Goal: Task Accomplishment & Management: Complete application form

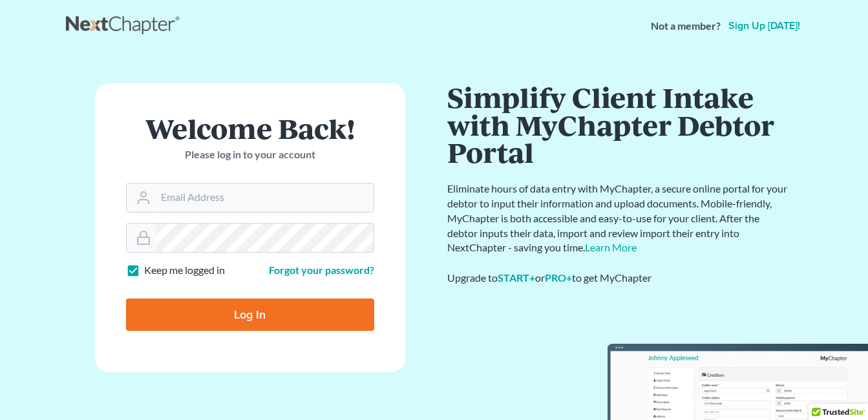
click at [144, 276] on label "Keep me logged in" at bounding box center [184, 270] width 81 height 15
click at [149, 272] on input "Keep me logged in" at bounding box center [153, 267] width 8 height 8
checkbox input "false"
click at [335, 200] on input "Email Address" at bounding box center [265, 198] width 218 height 28
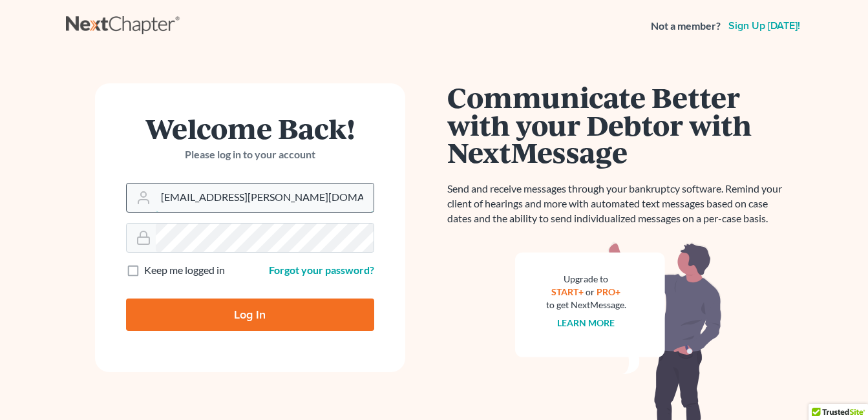
type input "[EMAIL_ADDRESS][PERSON_NAME][DOMAIN_NAME]"
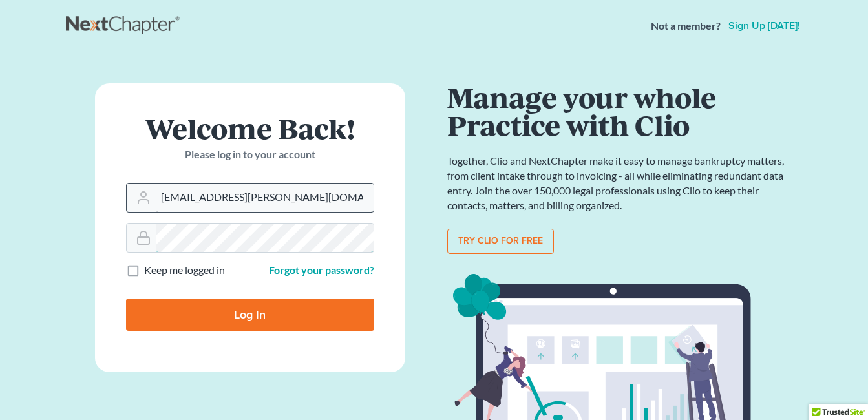
click at [126, 299] on input "Log In" at bounding box center [250, 315] width 248 height 32
type input "Thinking..."
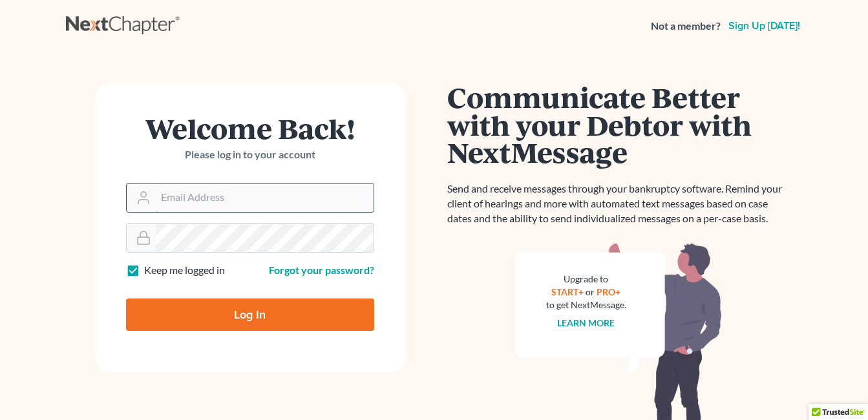
click at [272, 196] on input "Email Address" at bounding box center [265, 198] width 218 height 28
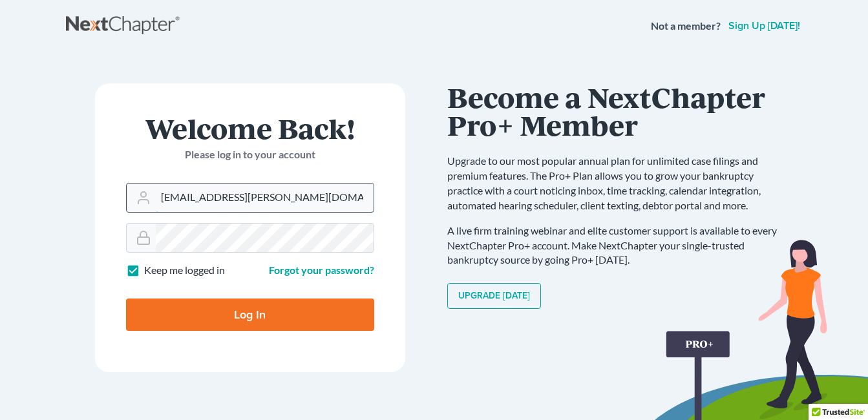
type input "[EMAIL_ADDRESS][PERSON_NAME][DOMAIN_NAME]"
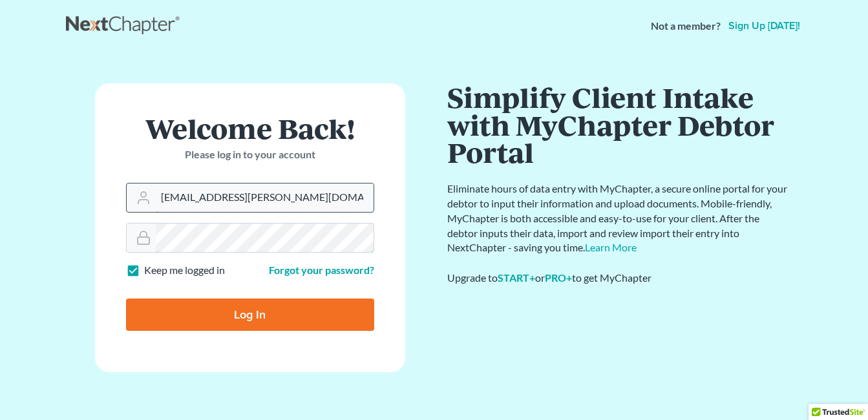
click at [126, 299] on input "Log In" at bounding box center [250, 315] width 248 height 32
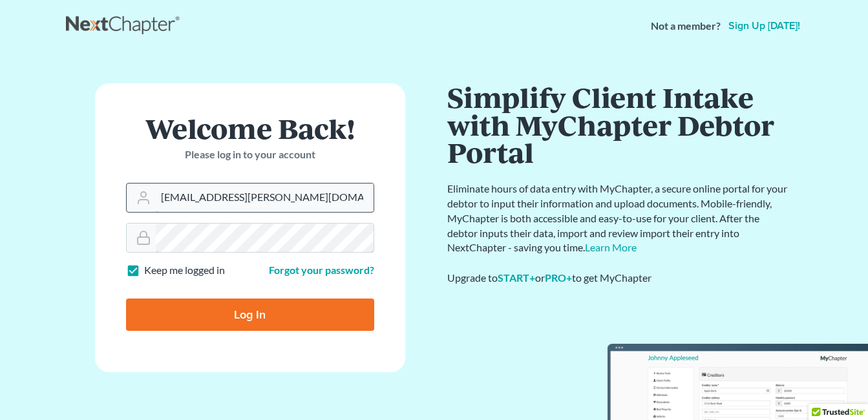
type input "Thinking..."
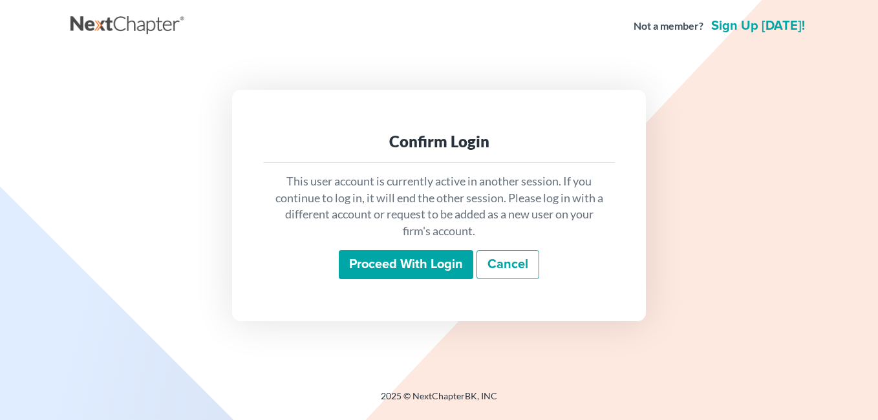
click at [415, 266] on input "Proceed with login" at bounding box center [406, 265] width 134 height 30
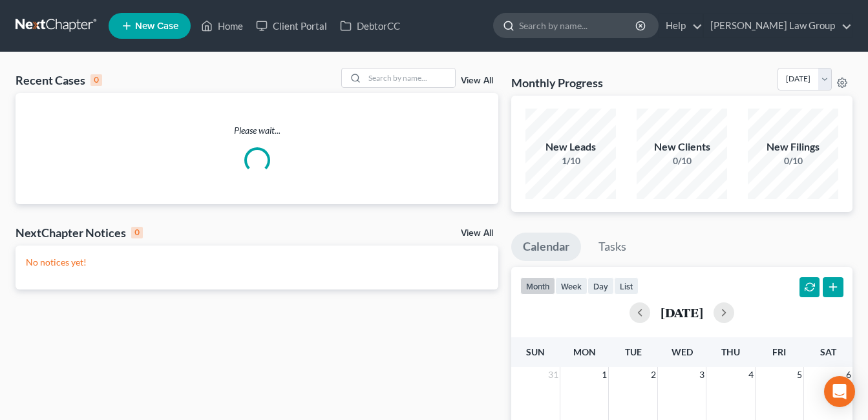
click at [586, 30] on input "search" at bounding box center [578, 26] width 118 height 24
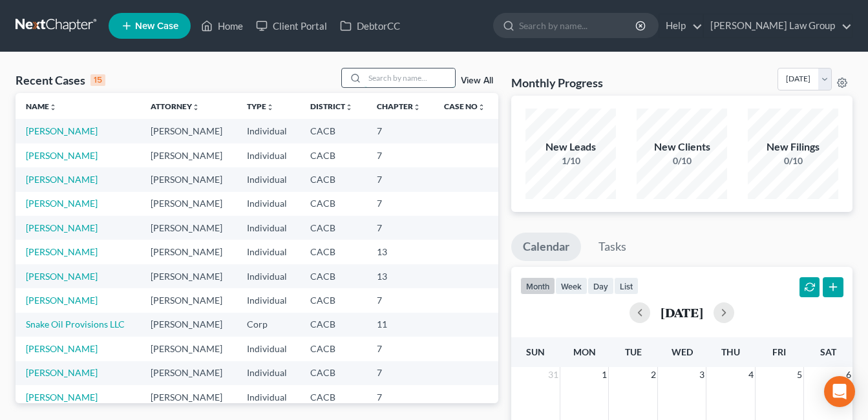
click at [410, 82] on input "search" at bounding box center [410, 78] width 91 height 19
click at [63, 128] on link "[PERSON_NAME]" at bounding box center [62, 130] width 72 height 11
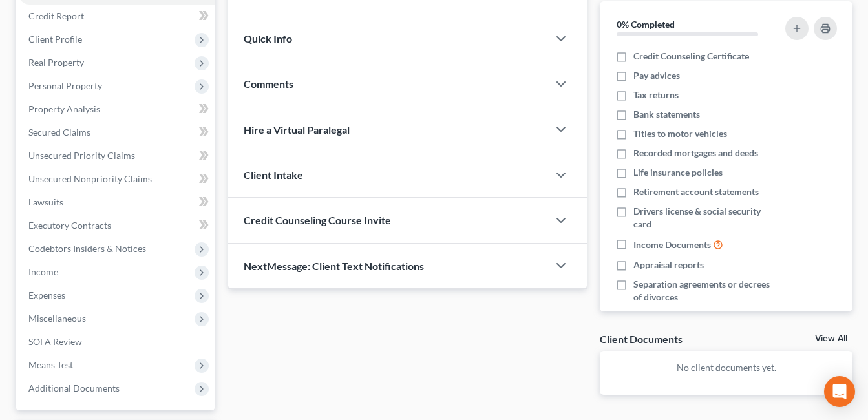
scroll to position [159, 0]
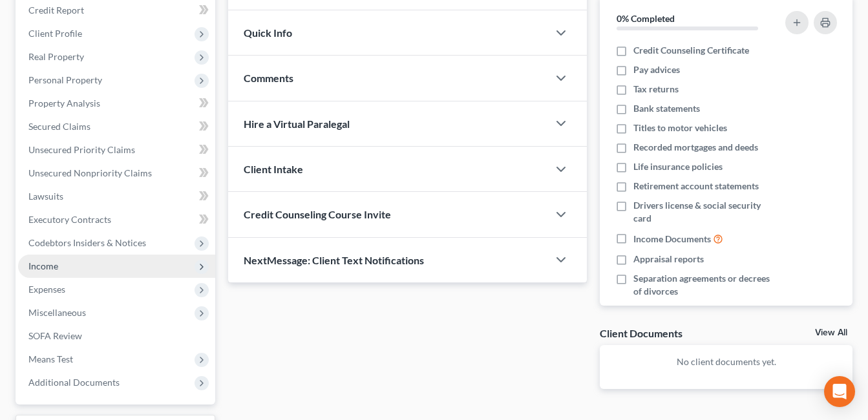
click at [48, 269] on span "Income" at bounding box center [43, 266] width 30 height 11
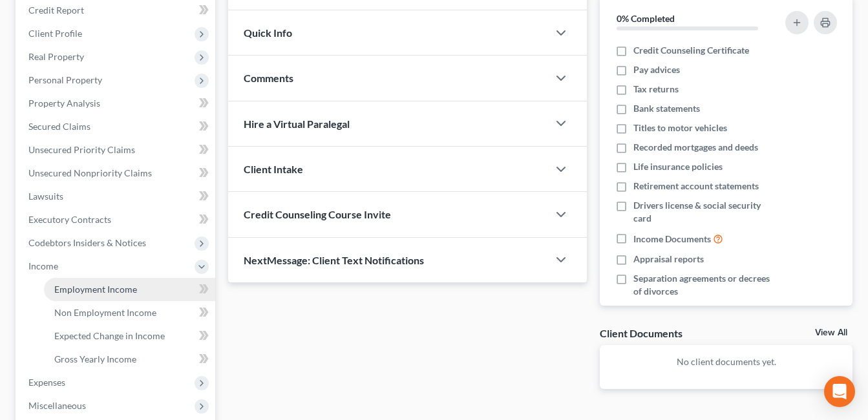
click at [116, 296] on link "Employment Income" at bounding box center [129, 289] width 171 height 23
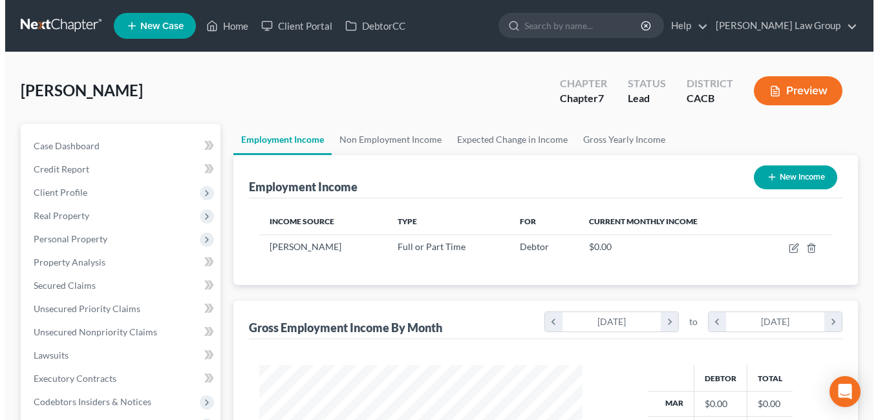
scroll to position [232, 350]
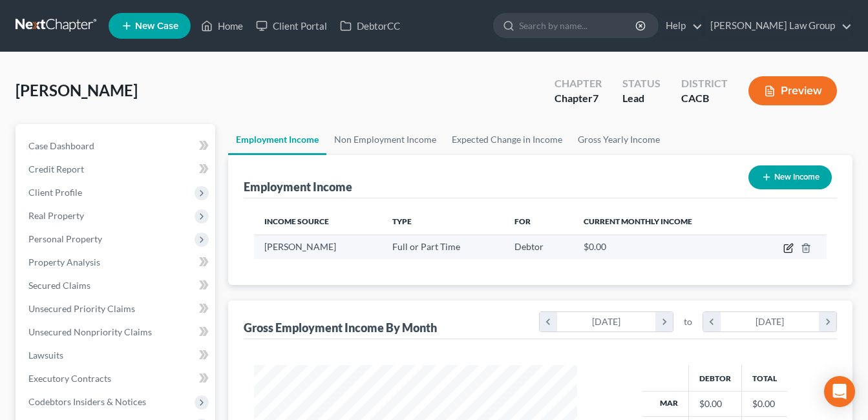
click at [788, 250] on icon "button" at bounding box center [789, 248] width 10 height 10
select select "0"
select select "4"
select select "3"
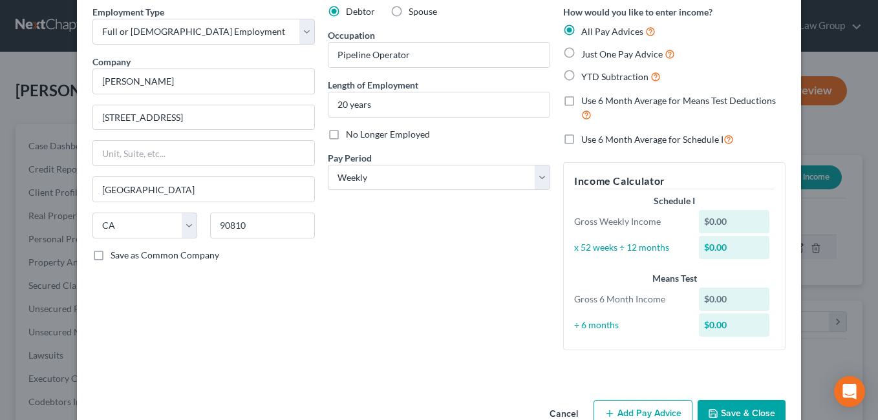
scroll to position [87, 0]
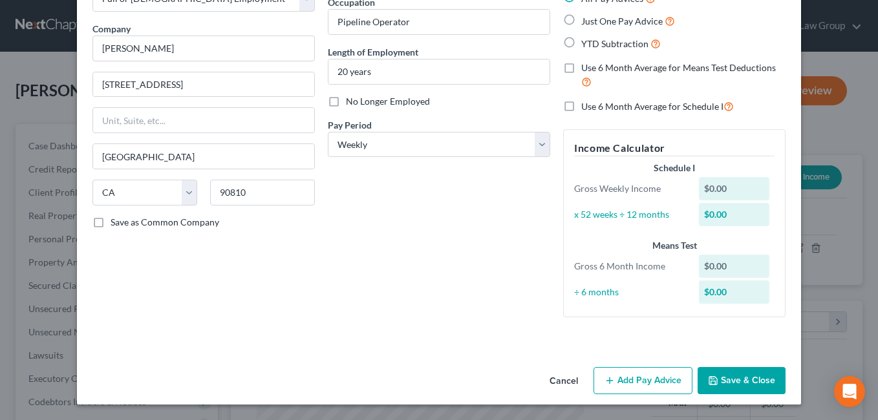
click at [639, 379] on button "Add Pay Advice" at bounding box center [642, 380] width 99 height 27
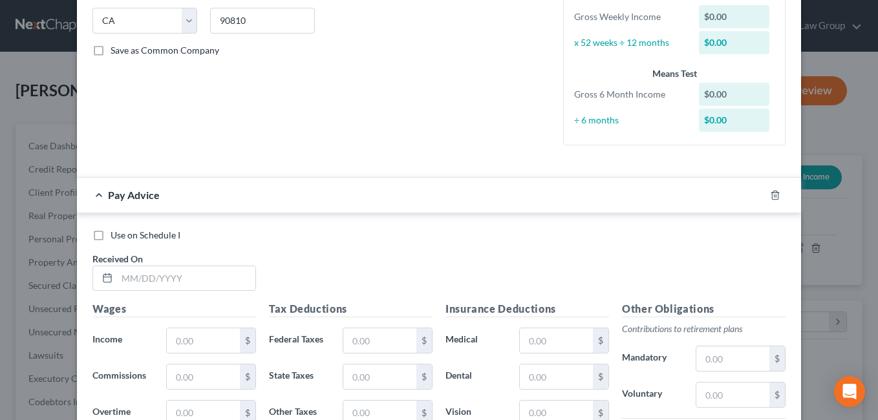
scroll to position [262, 0]
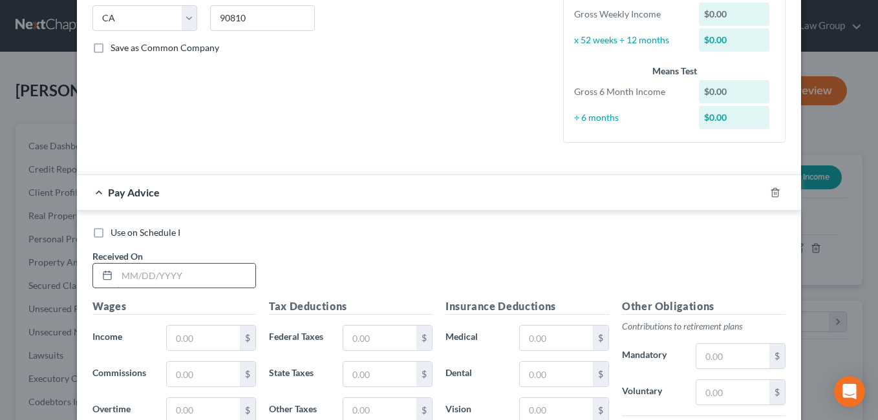
click at [171, 277] on input "text" at bounding box center [186, 276] width 138 height 25
type input "07/18/2025"
click at [212, 337] on input "text" at bounding box center [203, 338] width 73 height 25
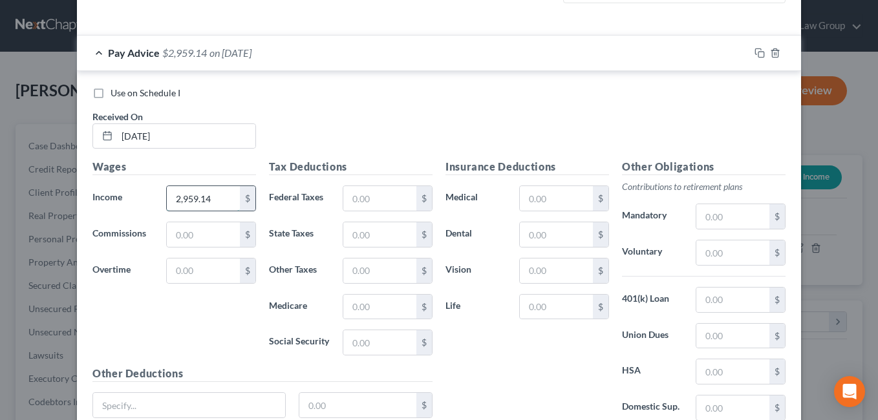
scroll to position [402, 0]
type input "2,959.14"
click at [362, 270] on input "text" at bounding box center [379, 270] width 73 height 25
type input "33.27"
click at [385, 231] on input "text" at bounding box center [379, 234] width 73 height 25
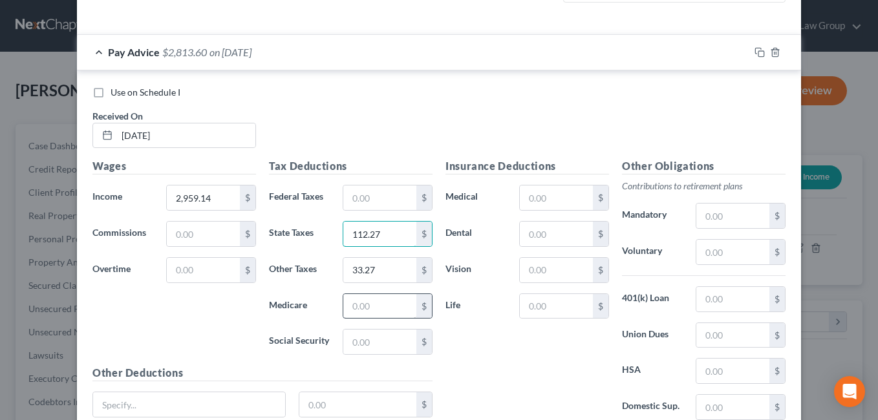
type input "112.27"
click at [372, 308] on input "text" at bounding box center [379, 306] width 73 height 25
type input "40.21"
click at [370, 200] on input "text" at bounding box center [379, 198] width 73 height 25
type input "1"
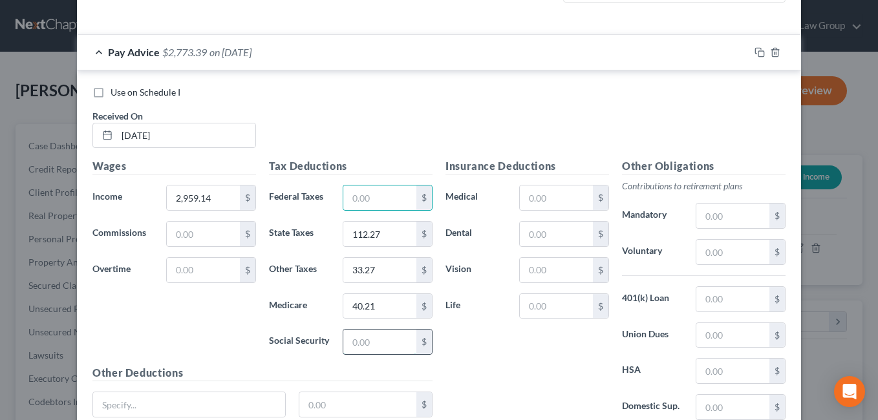
click at [365, 347] on input "text" at bounding box center [379, 342] width 73 height 25
type input "171.93"
click at [397, 197] on input "text" at bounding box center [379, 198] width 73 height 25
type input "226.90"
click at [494, 356] on div "Insurance Deductions Medical $ Dental $ Vision $ Life $" at bounding box center [527, 294] width 176 height 272
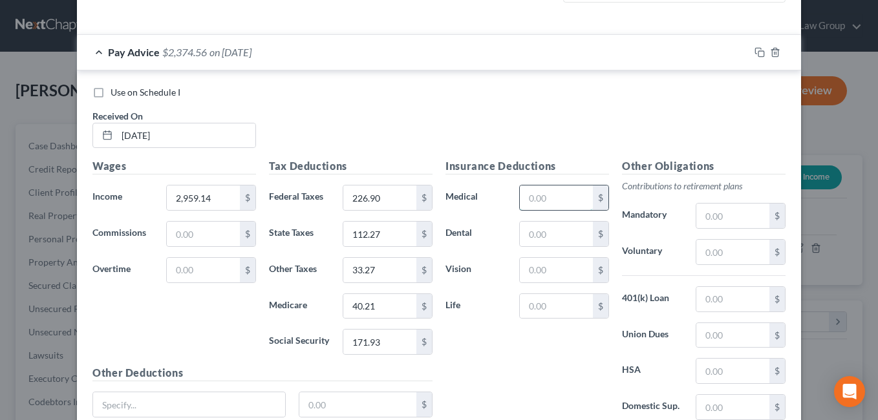
click at [534, 198] on input "text" at bounding box center [556, 198] width 73 height 25
type input "176.36"
click at [494, 362] on div "Insurance Deductions Medical 176.36 $ Dental $ Vision $ Life $" at bounding box center [527, 294] width 176 height 272
click at [721, 254] on input "text" at bounding box center [732, 252] width 73 height 25
type input "267.94"
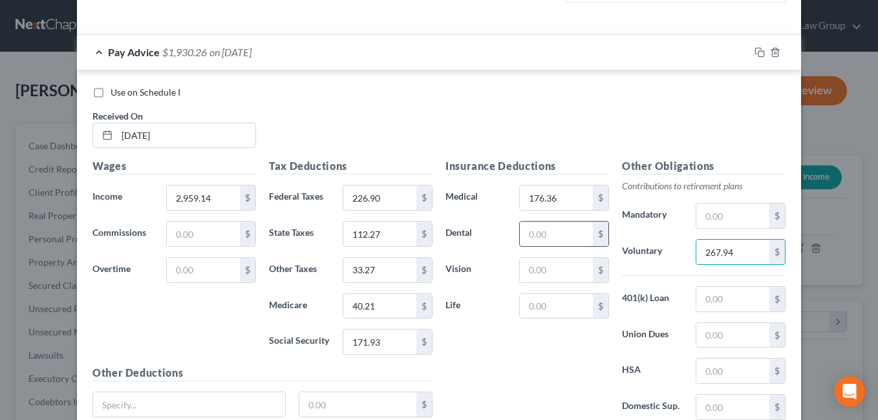
click at [540, 229] on input "text" at bounding box center [556, 234] width 73 height 25
type input "12.24"
click at [499, 355] on div "Insurance Deductions Medical 176.36 $ Dental 12.24 $ Vision $ Life $" at bounding box center [527, 294] width 176 height 272
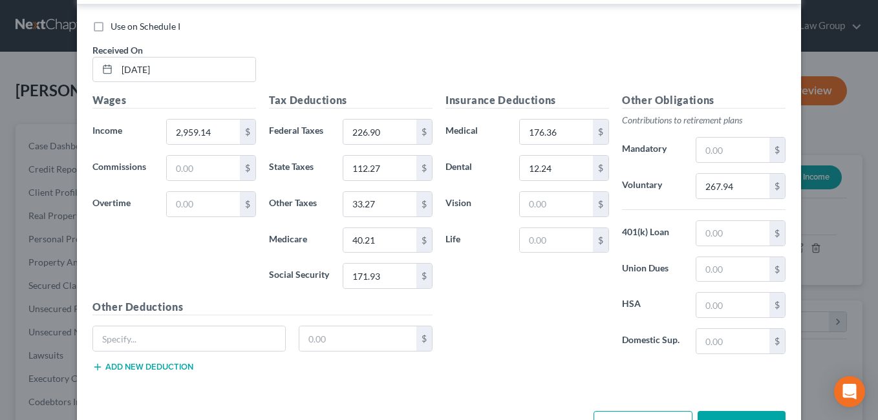
scroll to position [512, 0]
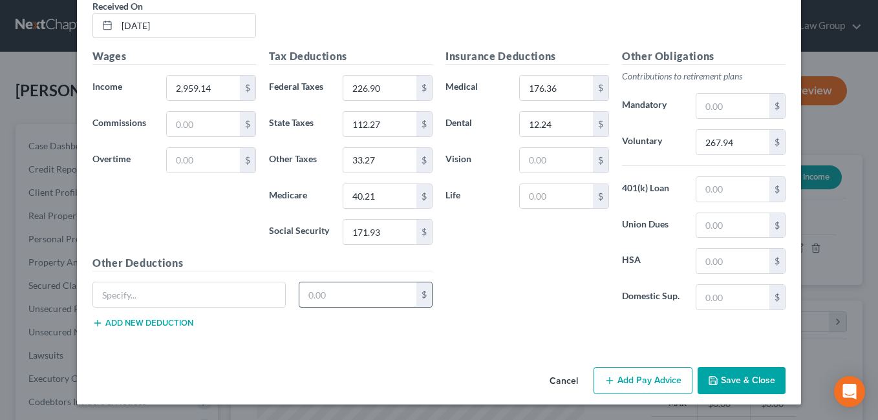
click at [340, 296] on input "text" at bounding box center [358, 295] width 118 height 25
type input "46.63"
click at [232, 299] on input "text" at bounding box center [189, 295] width 192 height 25
type input "CA Meal Penalty"
click at [174, 325] on button "Add new deduction" at bounding box center [142, 323] width 101 height 10
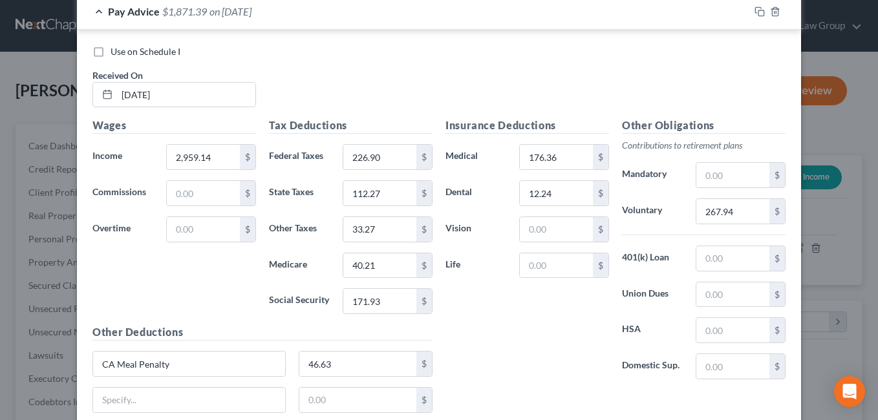
scroll to position [449, 0]
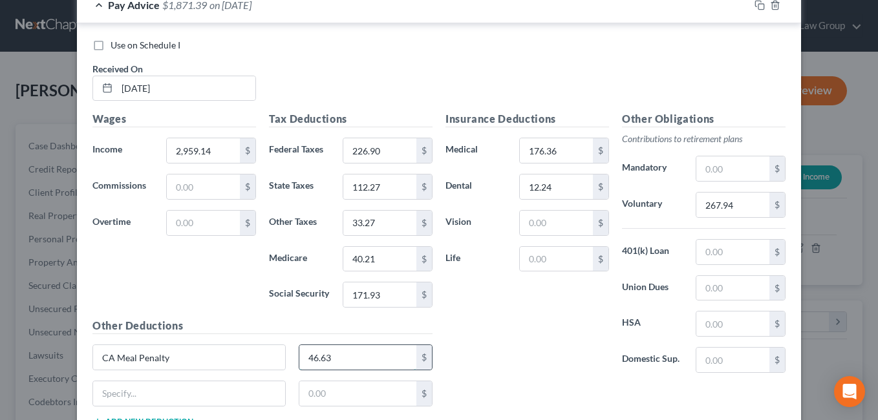
click at [348, 356] on input "46.63" at bounding box center [358, 357] width 118 height 25
type input "139.89"
click at [487, 323] on div "Insurance Deductions Medical 176.36 $ Dental 12.24 $ Vision $ Life $" at bounding box center [527, 247] width 176 height 272
click at [342, 398] on input "text" at bounding box center [358, 393] width 118 height 25
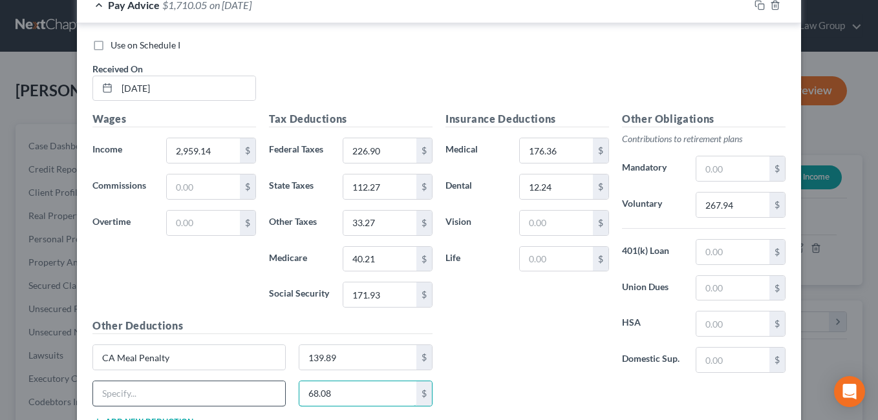
type input "68.08"
click at [154, 395] on input "text" at bounding box center [189, 393] width 192 height 25
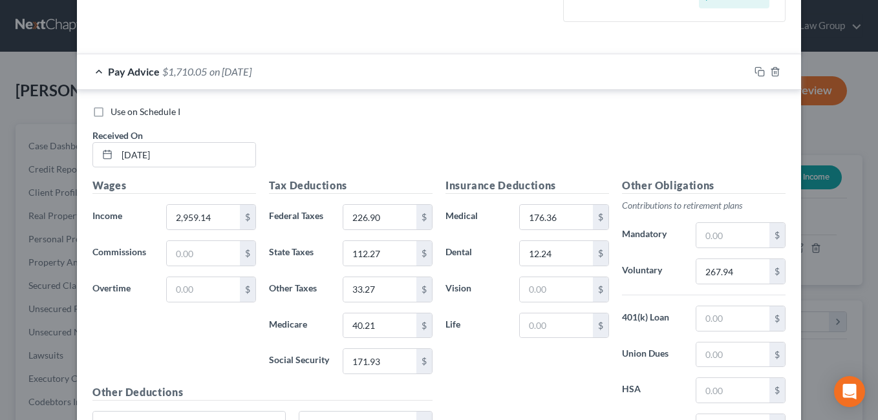
scroll to position [379, 0]
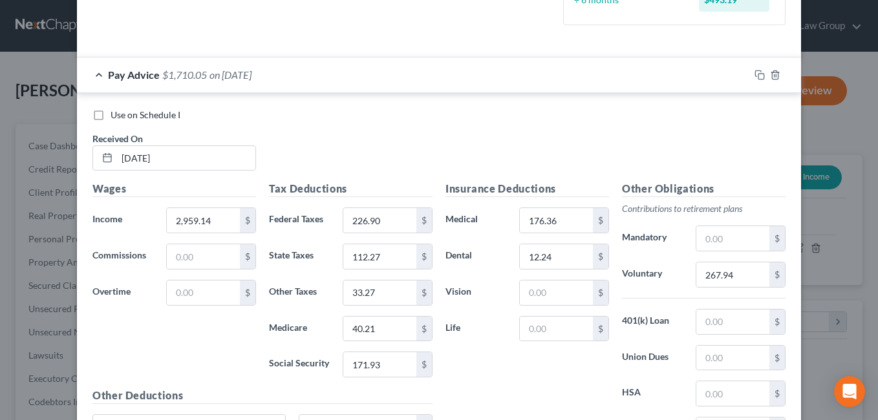
type input "Double Time @ X2"
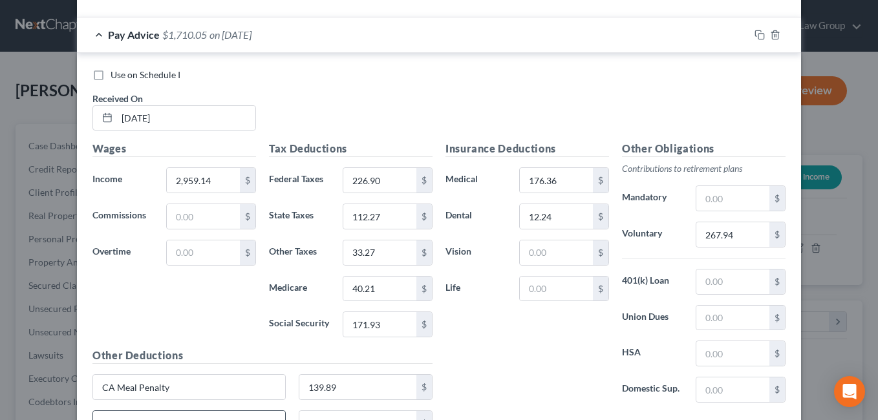
scroll to position [425, 0]
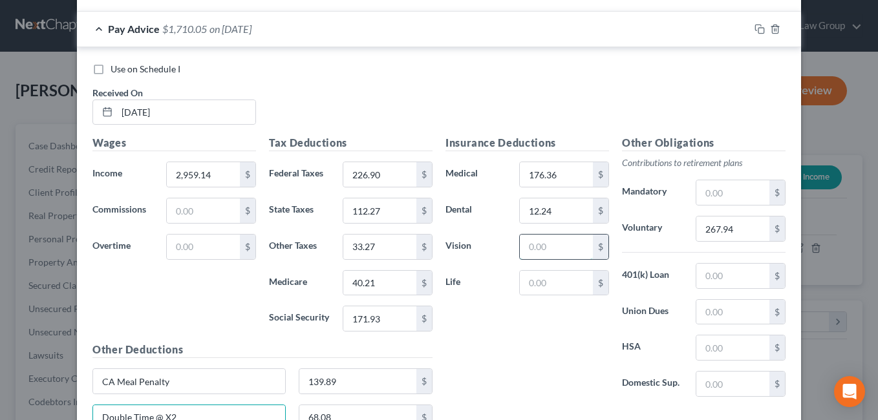
click at [566, 253] on input "text" at bounding box center [556, 247] width 73 height 25
type input "5.15"
click at [481, 339] on div "Insurance Deductions Medical 176.36 $ Dental 12.24 $ Vision 5.15 $ Life $" at bounding box center [527, 271] width 176 height 272
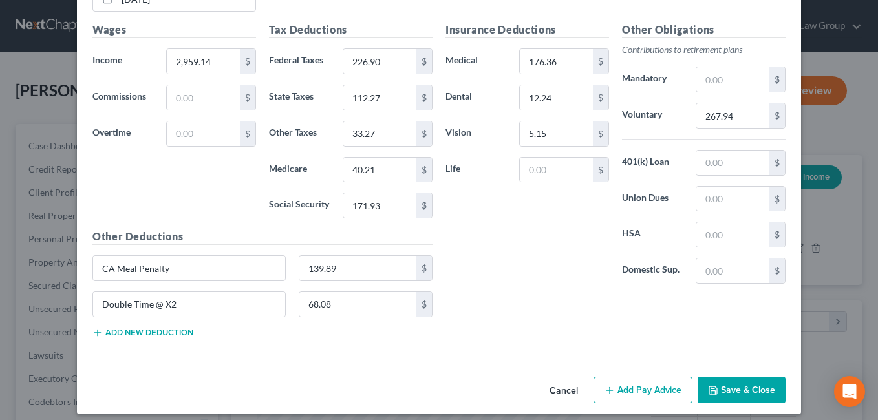
scroll to position [542, 0]
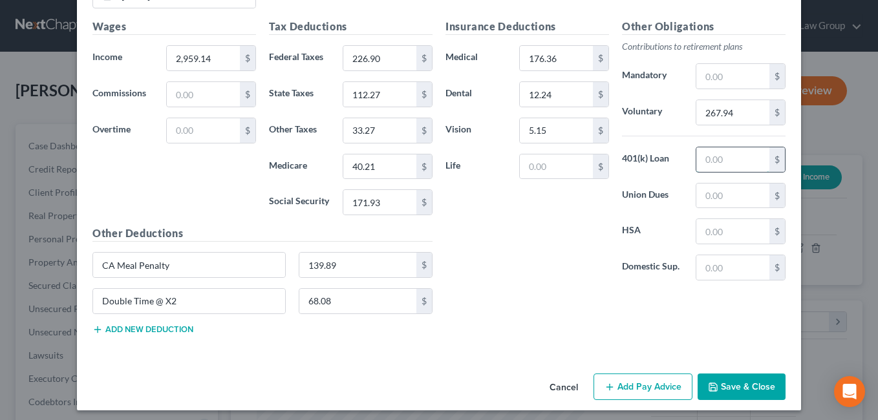
click at [734, 166] on input "text" at bounding box center [732, 159] width 73 height 25
type input "188.20"
click at [525, 261] on div "Insurance Deductions Medical 176.36 $ Dental 12.24 $ Vision 5.15 $ Life $" at bounding box center [527, 155] width 176 height 272
click at [368, 272] on input "139.89" at bounding box center [358, 265] width 118 height 25
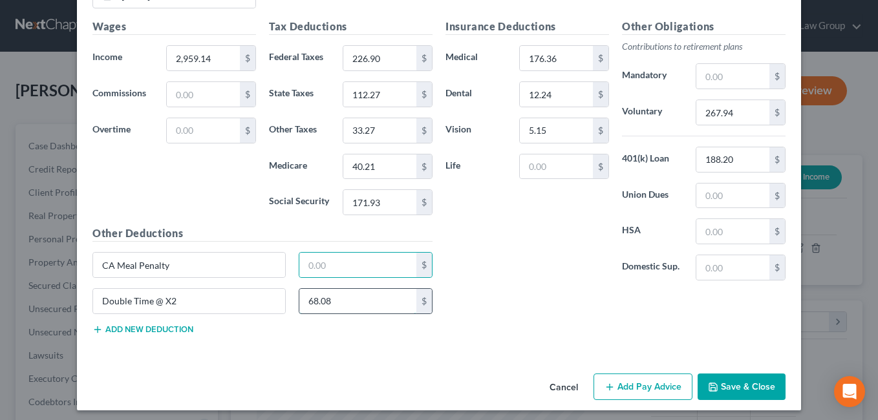
click at [368, 306] on input "68.08" at bounding box center [358, 301] width 118 height 25
click at [342, 268] on input "text" at bounding box center [358, 265] width 118 height 25
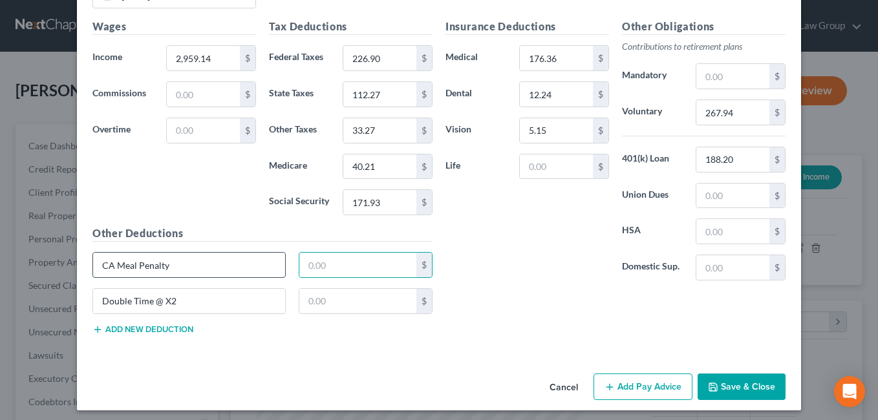
click at [192, 266] on input "CA Meal Penalty" at bounding box center [189, 265] width 192 height 25
type input "C"
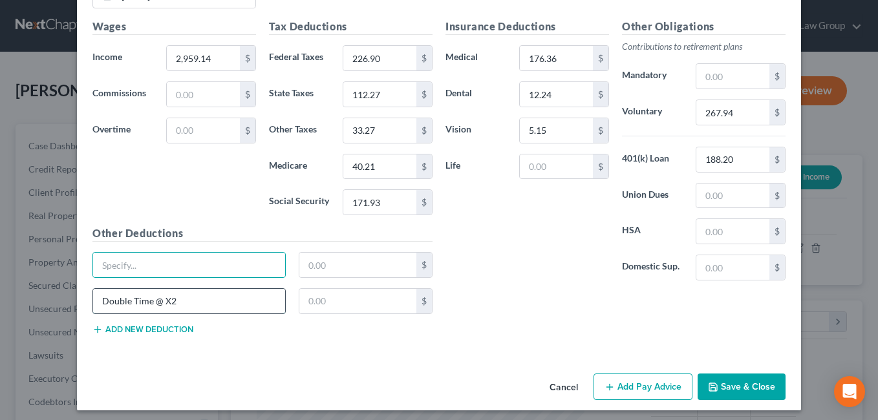
click at [213, 306] on input "Double Time @ X2" at bounding box center [189, 301] width 192 height 25
type input "D"
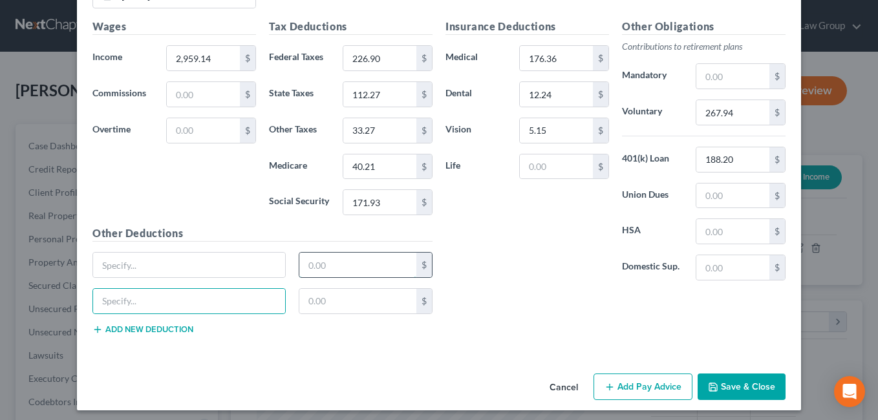
click at [341, 270] on input "text" at bounding box center [358, 265] width 118 height 25
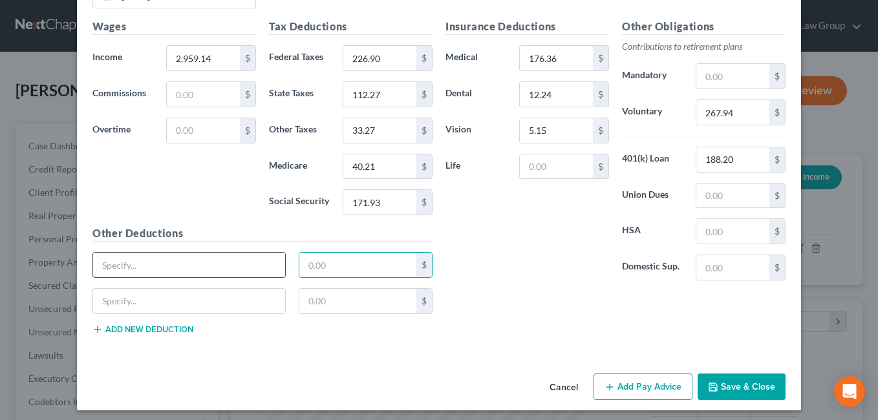
click at [198, 270] on input "text" at bounding box center [189, 265] width 192 height 25
type input "Child and Spousal Life Ins."
click at [368, 270] on input "text" at bounding box center [358, 265] width 118 height 25
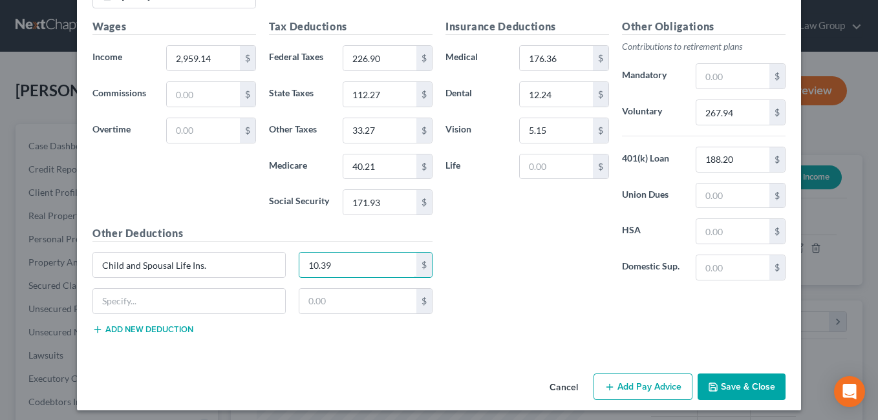
type input "10.39"
click at [501, 294] on div "Insurance Deductions Medical 176.36 $ Dental 12.24 $ Vision 5.15 $ Life $ Other…" at bounding box center [615, 182] width 353 height 326
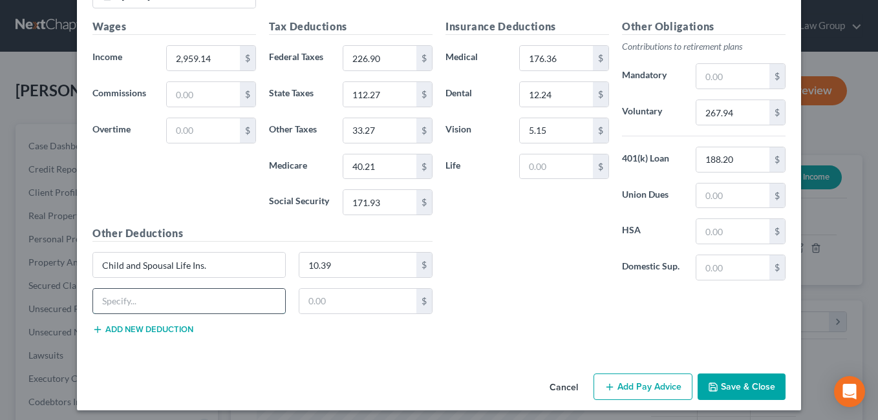
click at [200, 303] on input "text" at bounding box center [189, 301] width 192 height 25
type input "Supplemental AD^"
click at [386, 301] on input "text" at bounding box center [358, 301] width 118 height 25
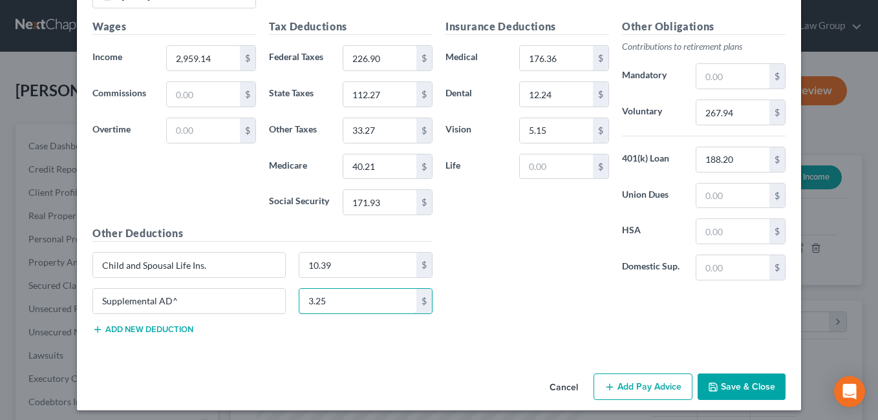
type input "3.25"
click at [499, 278] on div "Insurance Deductions Medical 176.36 $ Dental 12.24 $ Vision 5.15 $ Life $" at bounding box center [527, 155] width 176 height 272
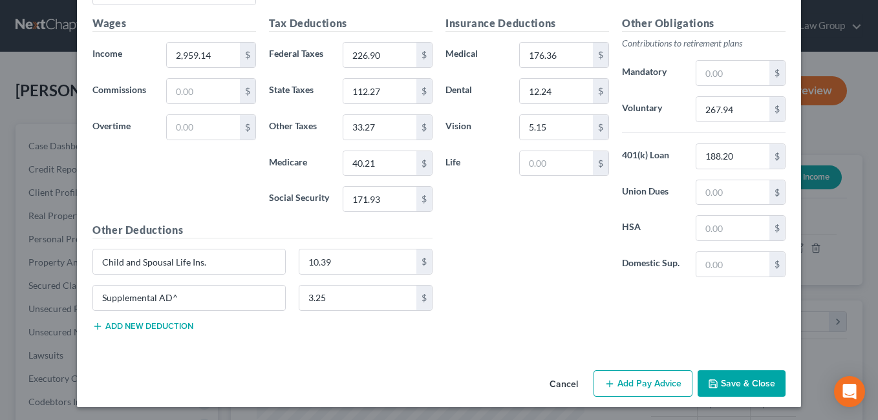
scroll to position [548, 0]
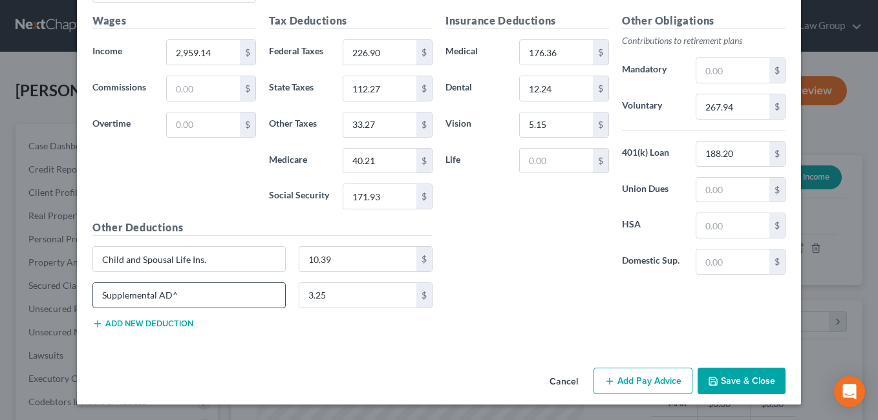
click at [211, 299] on input "Supplemental AD^" at bounding box center [189, 295] width 192 height 25
type input "Supplemental AD&D"
click at [620, 391] on button "Add Pay Advice" at bounding box center [642, 381] width 99 height 27
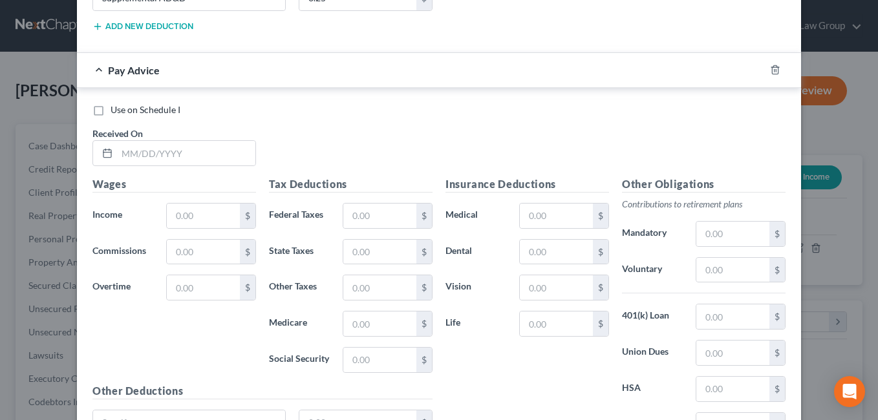
scroll to position [851, 0]
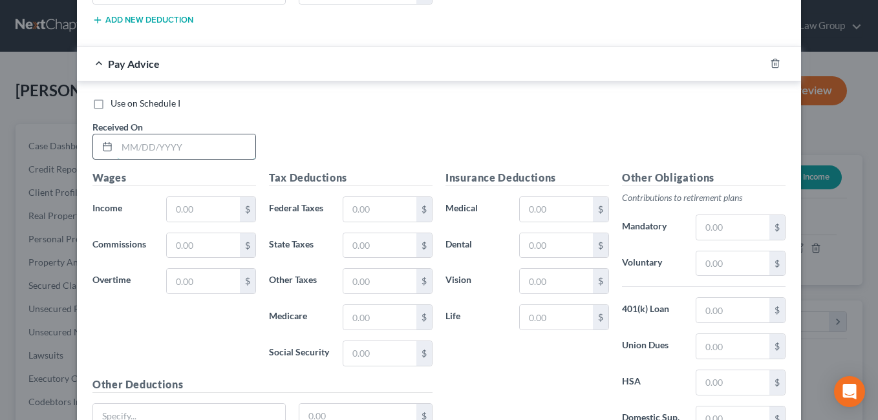
click at [166, 145] on input "text" at bounding box center [186, 146] width 138 height 25
type input "[DATE]"
click at [205, 202] on input "text" at bounding box center [203, 209] width 73 height 25
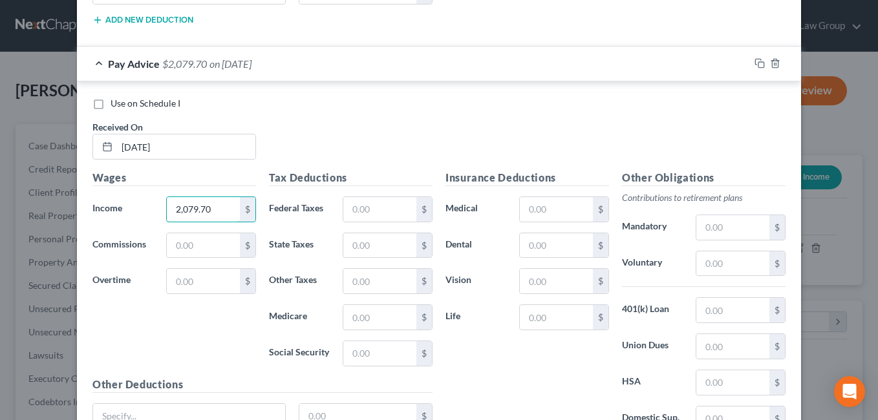
type input "2,079.70"
click at [197, 334] on div "Wages Income * 2,079.70 $ Commissions $ Overtime $" at bounding box center [174, 273] width 176 height 207
click at [367, 277] on input "text" at bounding box center [379, 281] width 73 height 25
type input "22.73"
click at [226, 337] on div "Wages Income * 2,079.70 $ Commissions $ Overtime $" at bounding box center [174, 273] width 176 height 207
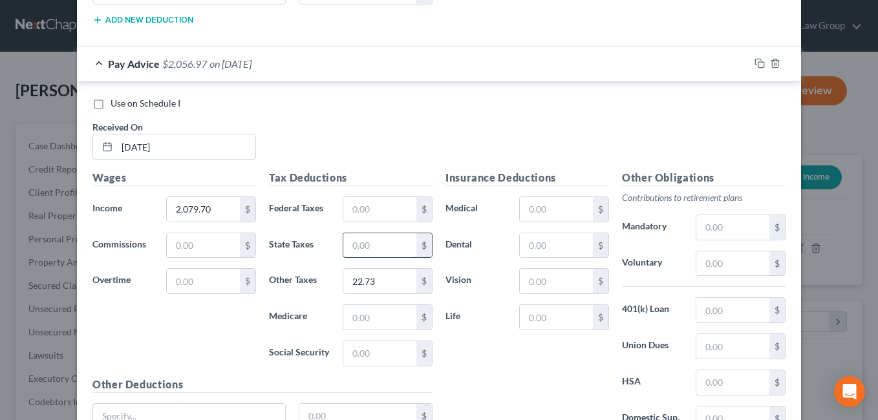
click at [356, 250] on input "text" at bounding box center [379, 245] width 73 height 25
type input "57.44"
click at [367, 323] on input "text" at bounding box center [379, 317] width 73 height 25
type input "27.45"
click at [191, 334] on div "Wages Income * 2,079.70 $ Commissions $ Overtime $" at bounding box center [174, 273] width 176 height 207
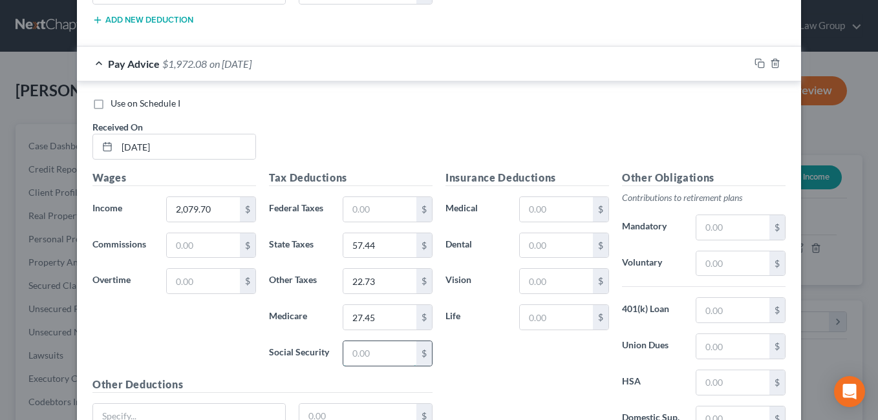
click at [365, 356] on input "text" at bounding box center [379, 353] width 73 height 25
type input "117.40"
click at [174, 345] on div "Wages Income * 2,079.70 $ Commissions $ Overtime $" at bounding box center [174, 273] width 176 height 207
click at [389, 213] on input "text" at bounding box center [379, 209] width 73 height 25
type input "124.07"
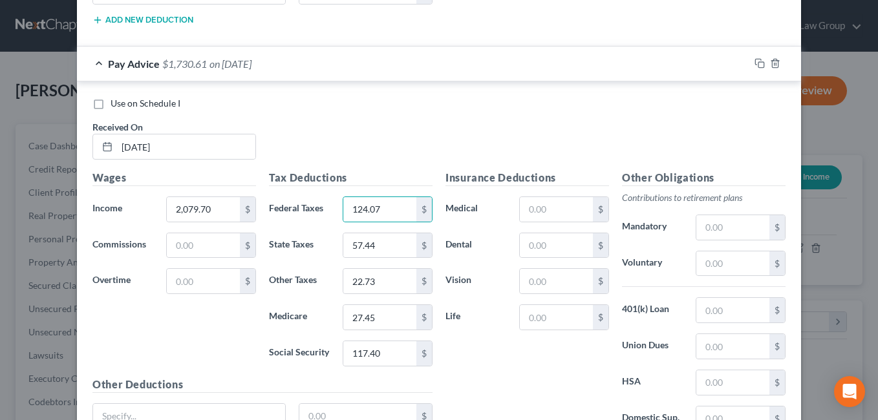
click at [199, 343] on div "Wages Income * 2,079.70 $ Commissions $ Overtime $" at bounding box center [174, 273] width 176 height 207
click at [544, 213] on input "text" at bounding box center [556, 209] width 73 height 25
type input "176.36"
click at [215, 325] on div "Wages Income * 2,079.70 $ Commissions $ Overtime $" at bounding box center [174, 273] width 176 height 207
click at [714, 268] on input "text" at bounding box center [732, 263] width 73 height 25
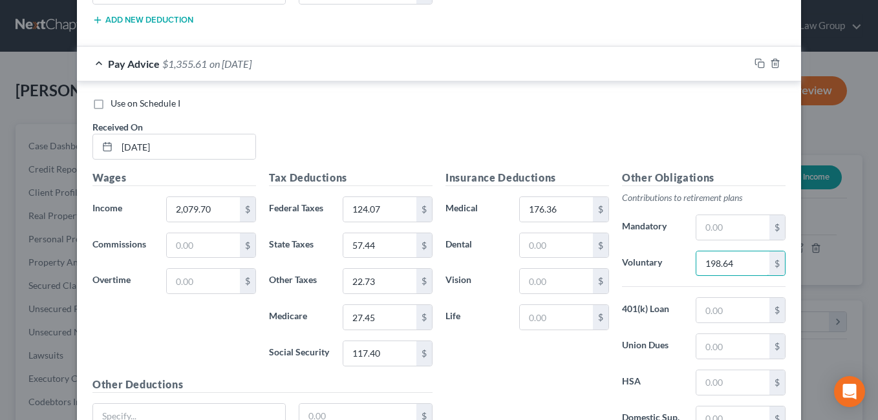
type input "198.64"
click at [517, 372] on div "Insurance Deductions Medical 176.36 $ Dental $ Vision $ Life $" at bounding box center [527, 306] width 176 height 272
click at [529, 250] on input "text" at bounding box center [556, 245] width 73 height 25
type input "12.24"
click at [529, 355] on div "Insurance Deductions Medical 176.36 $ Dental 12.24 $ Vision $ Life $" at bounding box center [527, 306] width 176 height 272
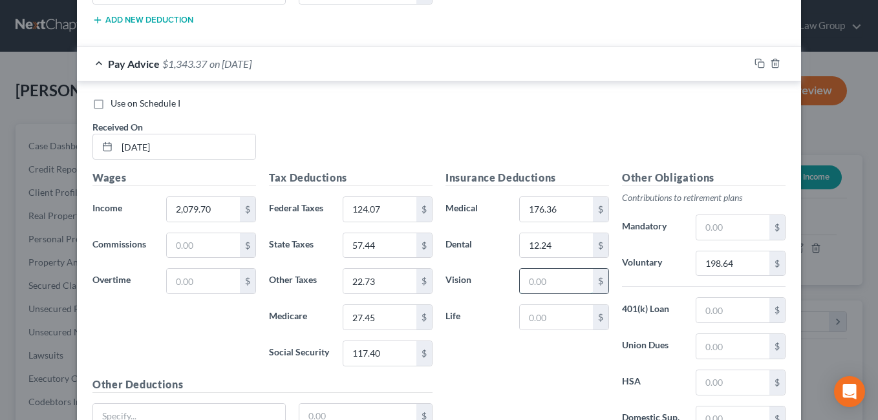
click at [537, 286] on input "text" at bounding box center [556, 281] width 73 height 25
type input "5.15"
click at [529, 374] on div "Insurance Deductions Medical 176.36 $ Dental 12.24 $ Vision 5.15 $ Life $" at bounding box center [527, 306] width 176 height 272
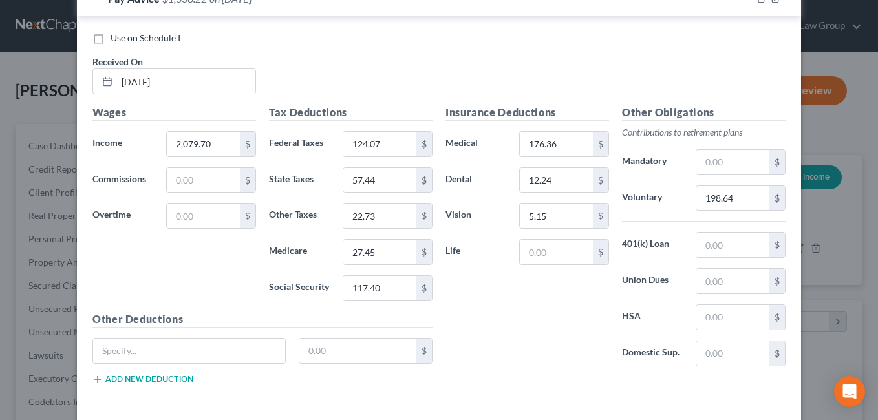
scroll to position [972, 0]
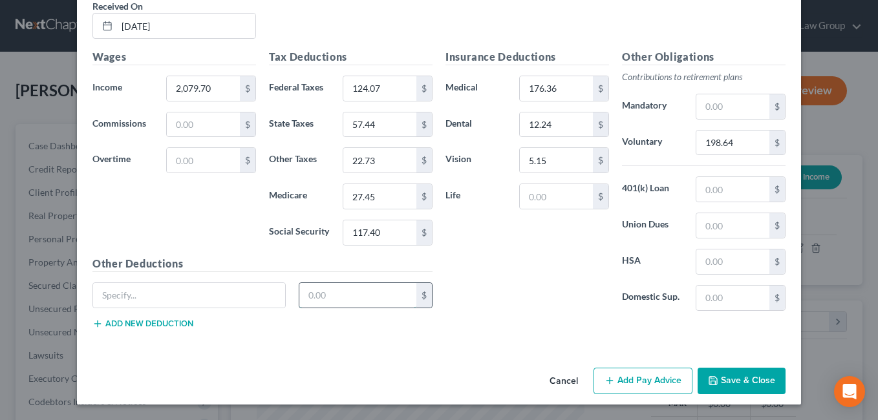
click at [329, 297] on input "text" at bounding box center [358, 295] width 118 height 25
type input "1.50"
click at [122, 301] on input "text" at bounding box center [189, 295] width 192 height 25
type input "Child & Spousal Life"
click at [159, 326] on button "Add new deduction" at bounding box center [142, 324] width 101 height 10
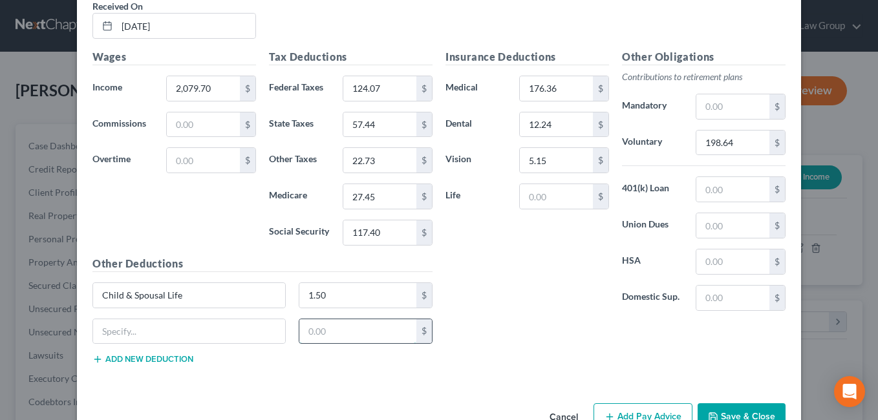
click at [314, 341] on input "text" at bounding box center [358, 331] width 118 height 25
type input "3.25"
click at [110, 337] on input "text" at bounding box center [189, 331] width 192 height 25
type input "Supplemental AD&D"
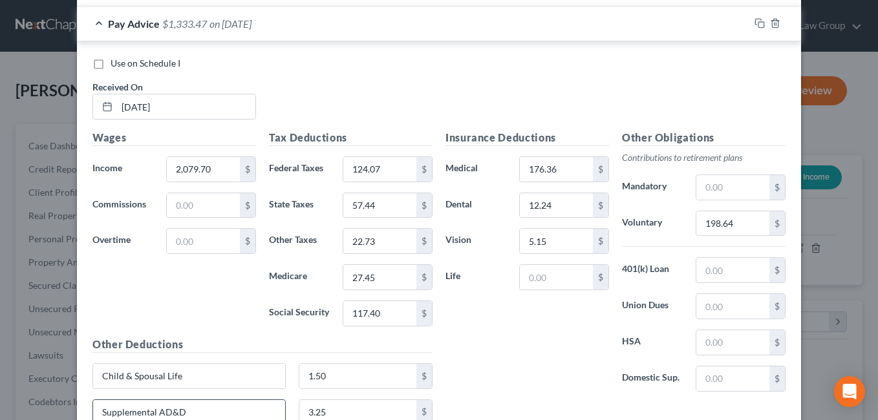
scroll to position [907, 0]
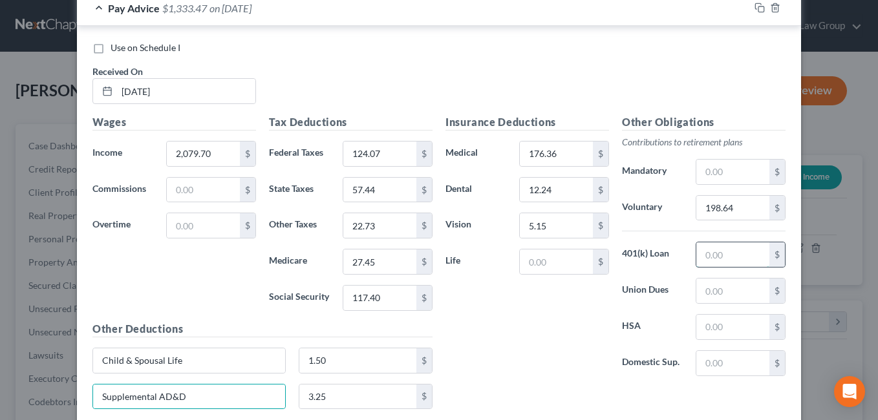
click at [714, 259] on input "text" at bounding box center [732, 254] width 73 height 25
type input "188.20"
click at [538, 325] on div "Insurance Deductions Medical 176.36 $ Dental 12.24 $ Vision 5.15 $ Life $" at bounding box center [527, 250] width 176 height 272
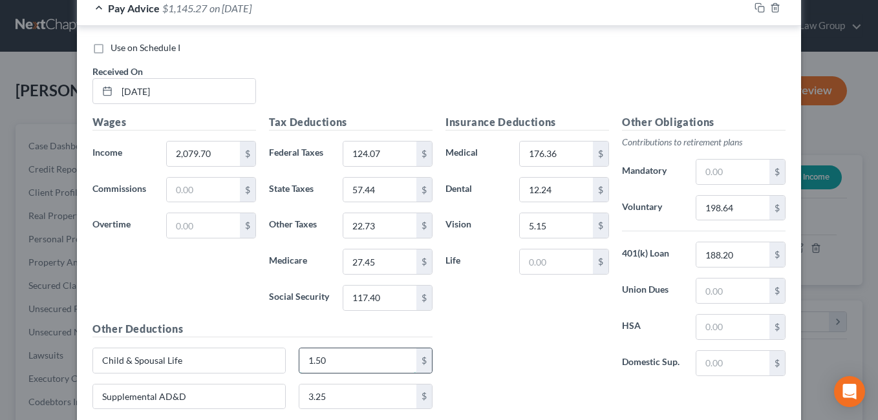
click at [352, 366] on input "1.50" at bounding box center [358, 360] width 118 height 25
type input "10.39"
click at [554, 342] on div "Insurance Deductions Medical 176.36 $ Dental 12.24 $ Vision 5.15 $ Life $" at bounding box center [527, 250] width 176 height 272
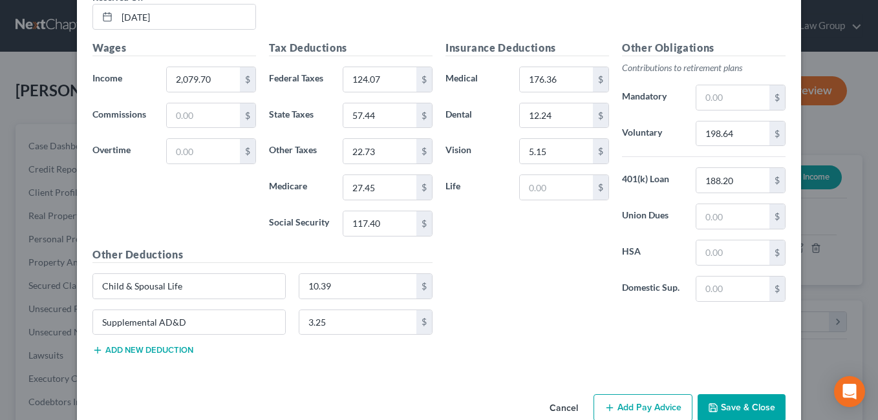
scroll to position [1009, 0]
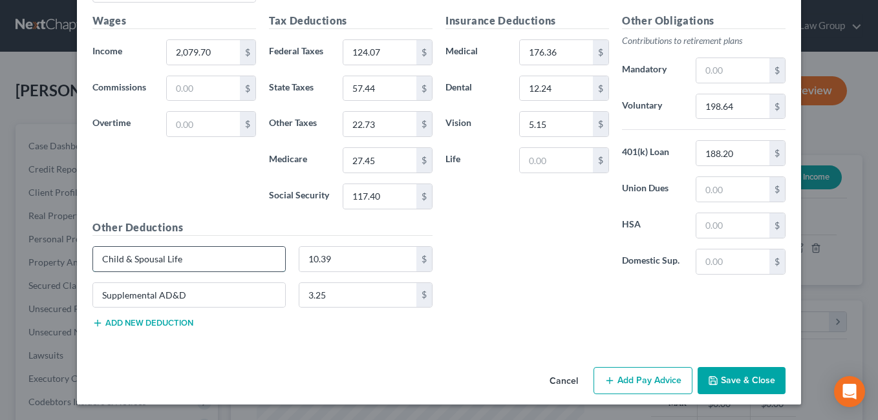
click at [122, 264] on input "Child & Spousal Life" at bounding box center [189, 259] width 192 height 25
drag, startPoint x: 97, startPoint y: 259, endPoint x: 220, endPoint y: 256, distance: 122.9
click at [220, 256] on input "Employee, Spousal & Child Life" at bounding box center [189, 259] width 192 height 25
type input "Employee, Spousal & Child Life"
click at [148, 180] on div "Wages Income * 2,079.70 $ Commissions $ Overtime $" at bounding box center [174, 116] width 176 height 207
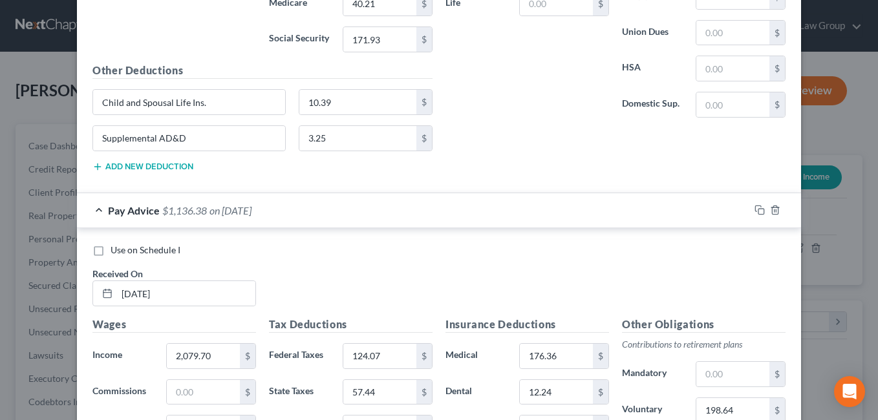
scroll to position [694, 0]
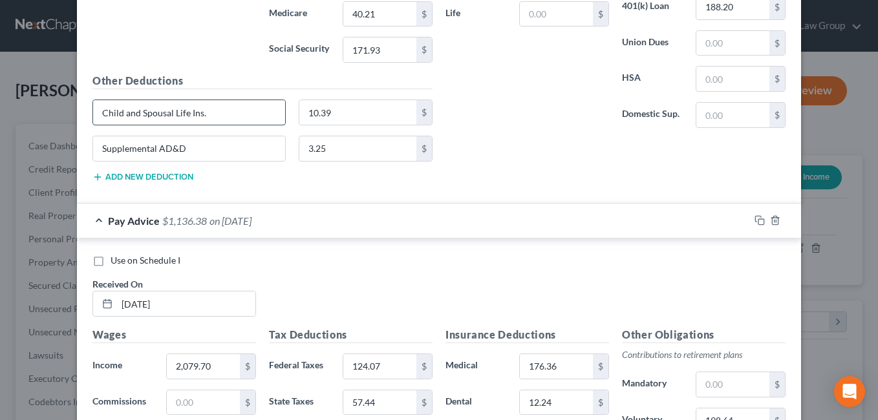
click at [204, 119] on input "Child and Spousal Life Ins." at bounding box center [189, 112] width 192 height 25
type input "C"
paste input "Employee, Spousal & Child Life"
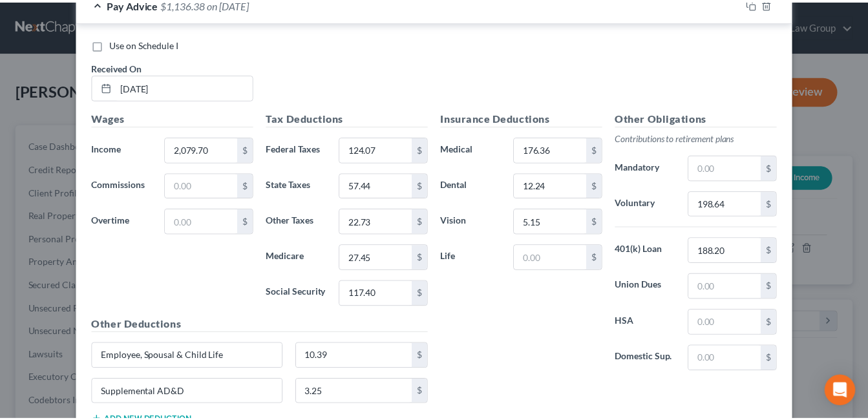
scroll to position [1009, 0]
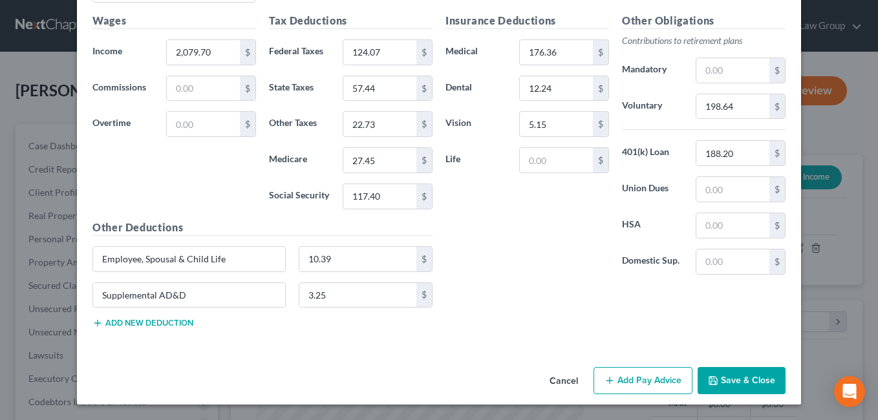
type input "Employee, Spousal & Child Life"
click at [729, 376] on button "Save & Close" at bounding box center [742, 380] width 88 height 27
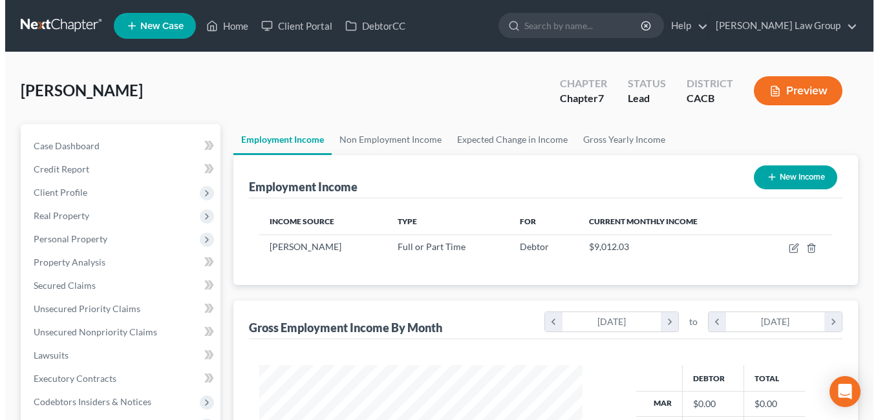
scroll to position [646259, 646141]
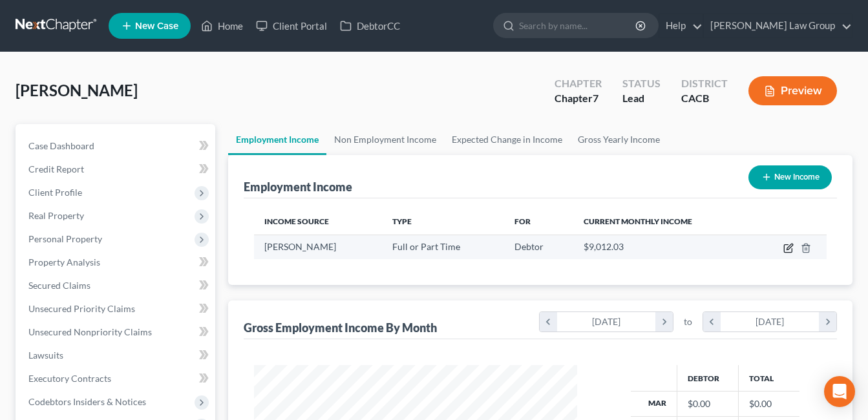
click at [788, 250] on icon "button" at bounding box center [789, 248] width 10 height 10
select select "0"
select select "4"
select select "3"
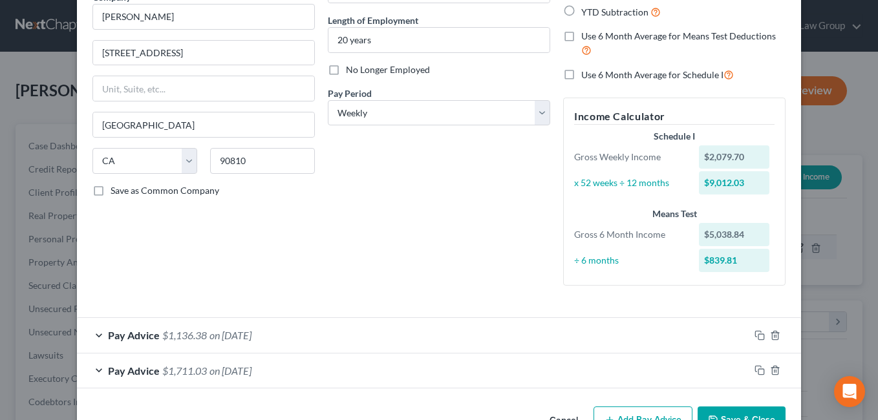
scroll to position [158, 0]
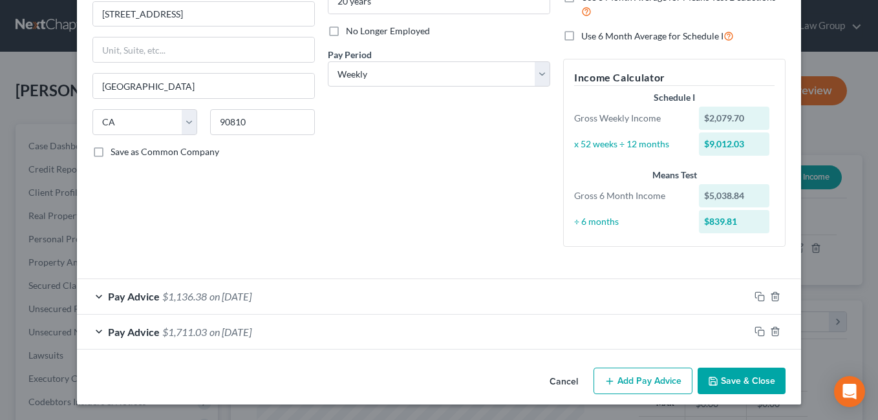
click at [612, 387] on button "Add Pay Advice" at bounding box center [642, 381] width 99 height 27
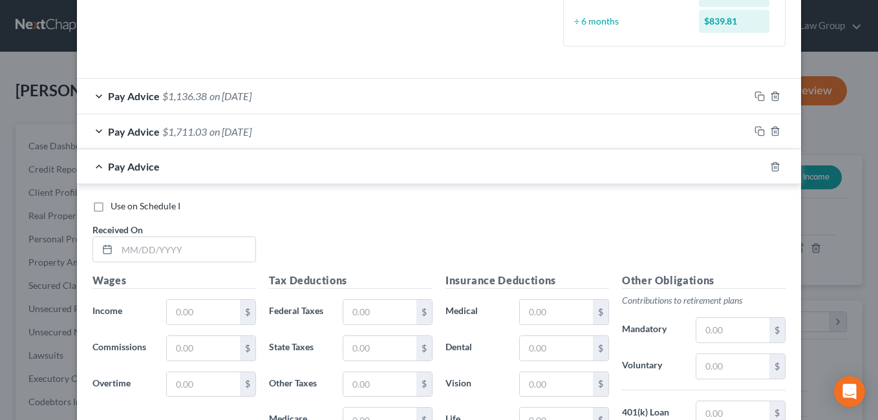
scroll to position [369, 0]
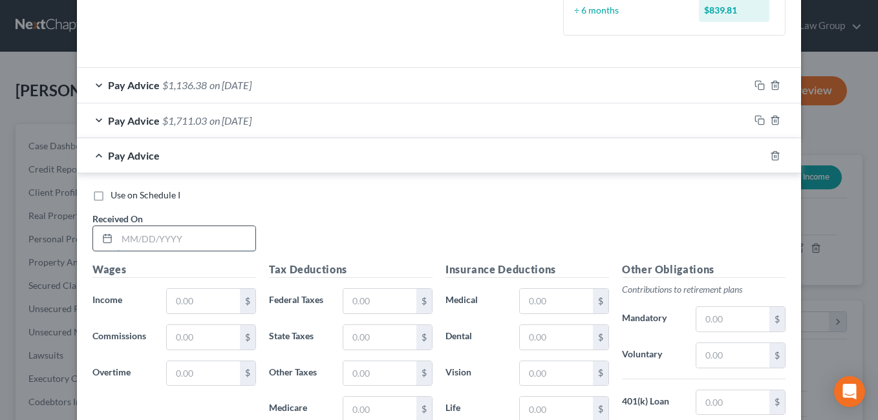
click at [127, 242] on input "text" at bounding box center [186, 238] width 138 height 25
type input "08/01/2025"
click at [407, 206] on div "Use on Schedule I Received On * 08/01/2025" at bounding box center [439, 225] width 706 height 73
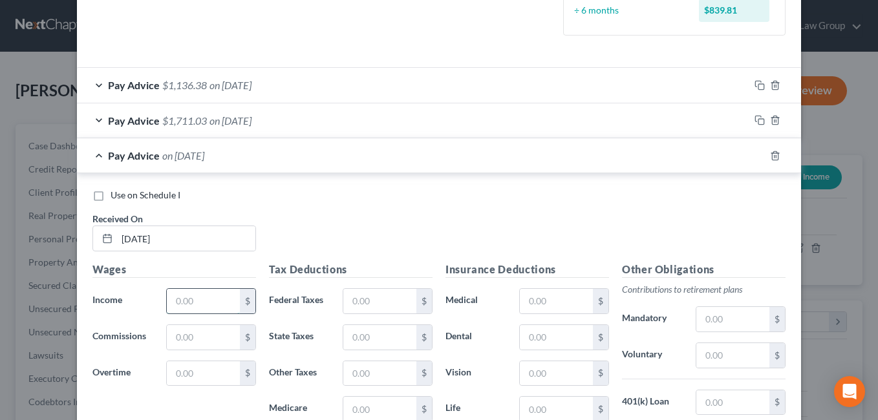
click at [198, 306] on input "text" at bounding box center [203, 301] width 73 height 25
type input "3,096.24"
click at [321, 224] on div "Use on Schedule I Received On * 08/01/2025" at bounding box center [439, 225] width 706 height 73
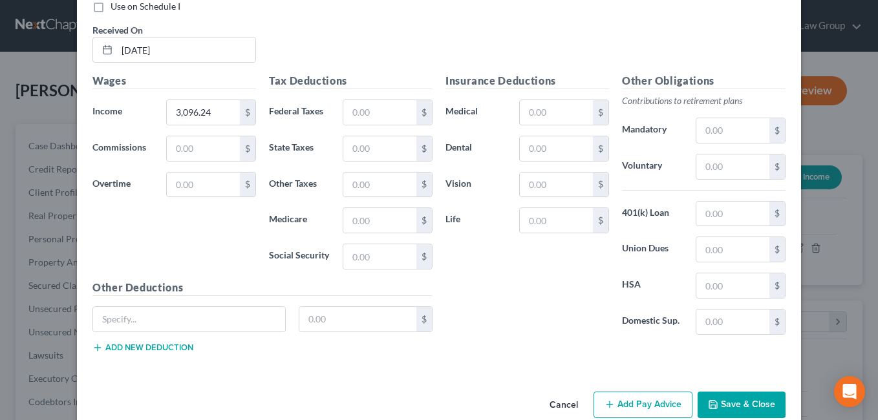
scroll to position [569, 0]
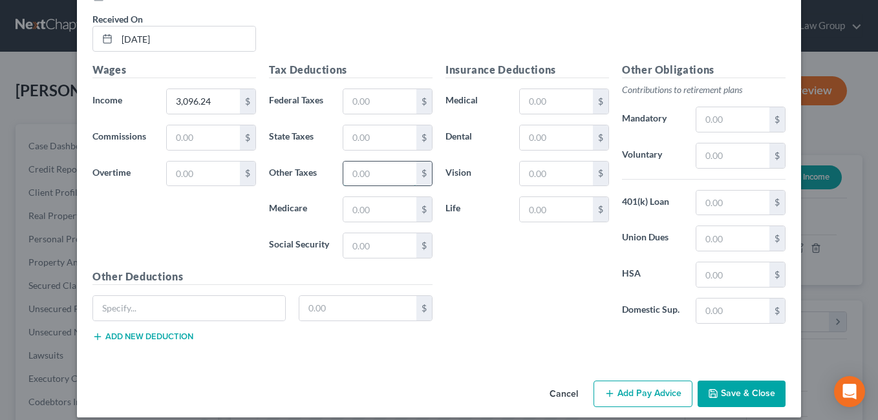
click at [372, 176] on input "text" at bounding box center [379, 174] width 73 height 25
type input "34.92"
click at [510, 270] on div "Insurance Deductions Medical $ Dental $ Vision $ Life $" at bounding box center [527, 198] width 176 height 272
click at [349, 136] on input "text" at bounding box center [379, 137] width 73 height 25
type input "123.95"
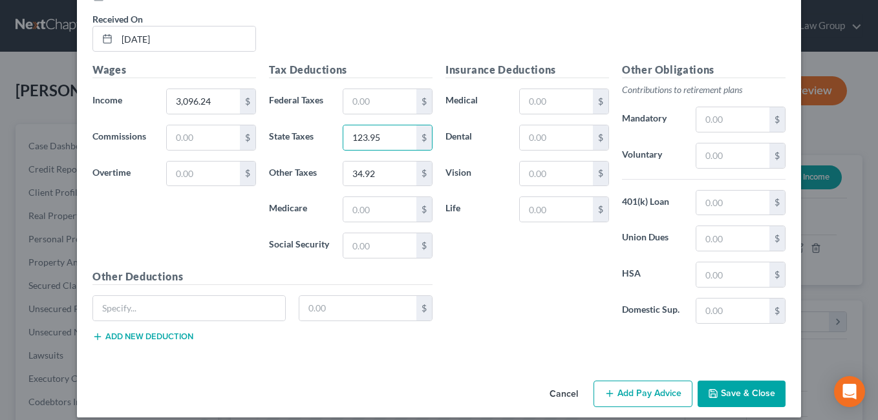
click at [522, 291] on div "Insurance Deductions Medical $ Dental $ Vision $ Life $" at bounding box center [527, 198] width 176 height 272
click at [368, 214] on input "text" at bounding box center [379, 209] width 73 height 25
type input "42.20"
click at [522, 273] on div "Insurance Deductions Medical $ Dental $ Vision $ Life $" at bounding box center [527, 198] width 176 height 272
click at [376, 250] on input "text" at bounding box center [379, 245] width 73 height 25
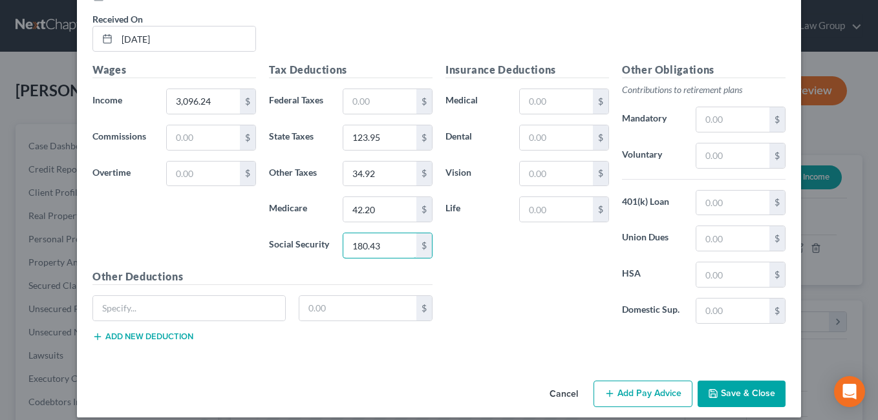
type input "180.43"
click at [520, 294] on div "Insurance Deductions Medical $ Dental $ Vision $ Life $" at bounding box center [527, 198] width 176 height 272
click at [353, 100] on input "text" at bounding box center [379, 101] width 73 height 25
type input "256.10"
click at [518, 288] on div "Insurance Deductions Medical $ Dental $ Vision $ Life $" at bounding box center [527, 198] width 176 height 272
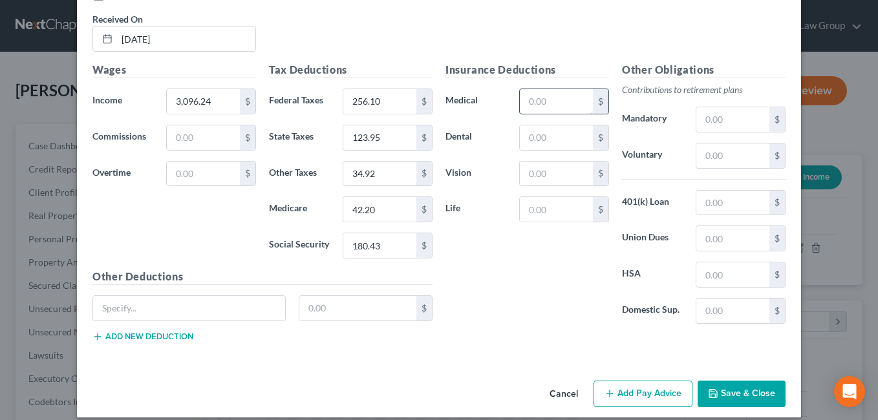
click at [531, 96] on input "text" at bounding box center [556, 101] width 73 height 25
type input "176.36"
click at [513, 285] on div "Insurance Deductions Medical 176.36 $ Dental $ Vision $ Life $" at bounding box center [527, 198] width 176 height 272
click at [720, 157] on input "text" at bounding box center [732, 156] width 73 height 25
type input "272.32"
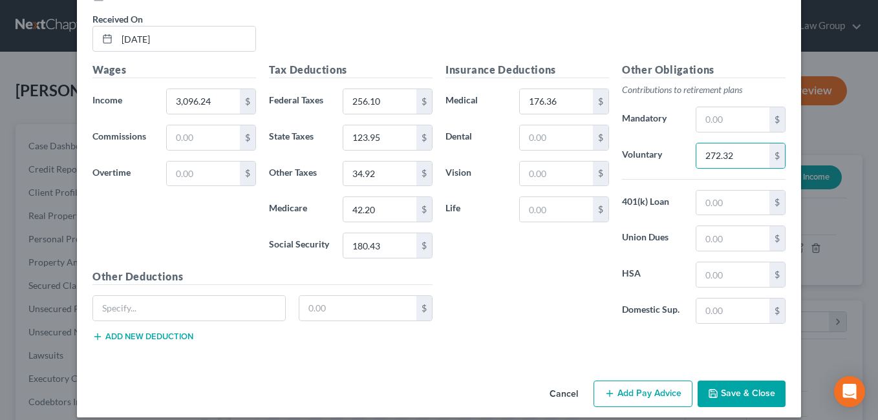
click at [540, 277] on div "Insurance Deductions Medical 176.36 $ Dental $ Vision $ Life $" at bounding box center [527, 198] width 176 height 272
click at [536, 143] on input "text" at bounding box center [556, 137] width 73 height 25
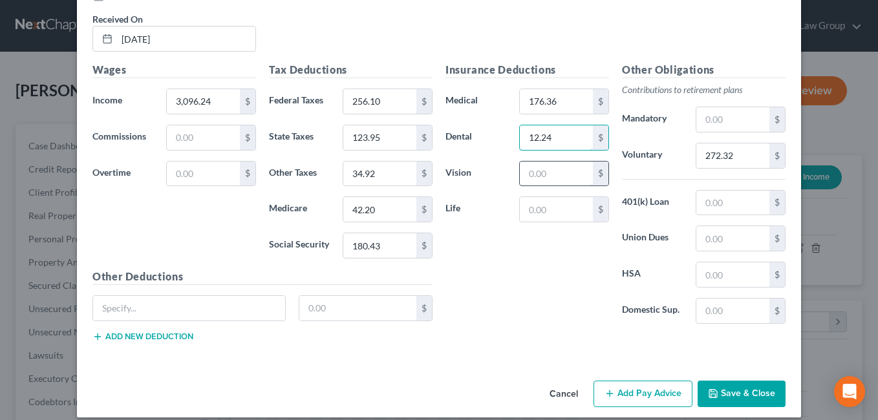
type input "12.24"
click at [539, 177] on input "text" at bounding box center [556, 174] width 73 height 25
type input "5.15"
click at [528, 268] on div "Insurance Deductions Medical 176.36 $ Dental 12.24 $ Vision 5.15 $ Life $" at bounding box center [527, 198] width 176 height 272
click at [715, 208] on input "text" at bounding box center [732, 203] width 73 height 25
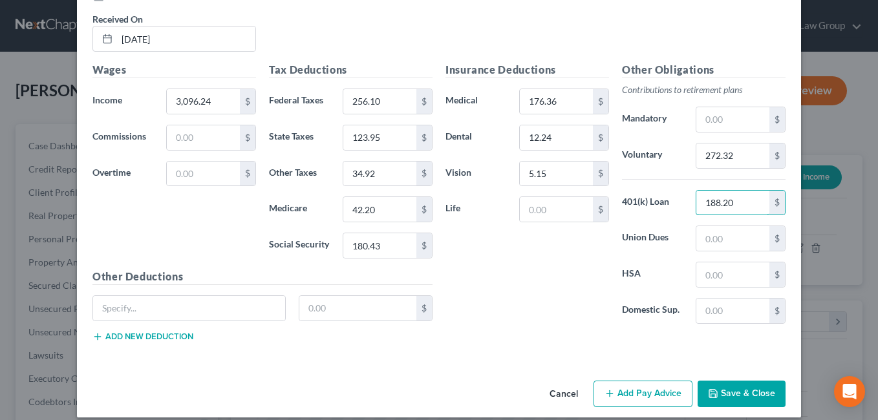
type input "188.20"
click at [548, 284] on div "Insurance Deductions Medical 176.36 $ Dental 12.24 $ Vision 5.15 $ Life $" at bounding box center [527, 198] width 176 height 272
click at [339, 304] on input "text" at bounding box center [358, 308] width 118 height 25
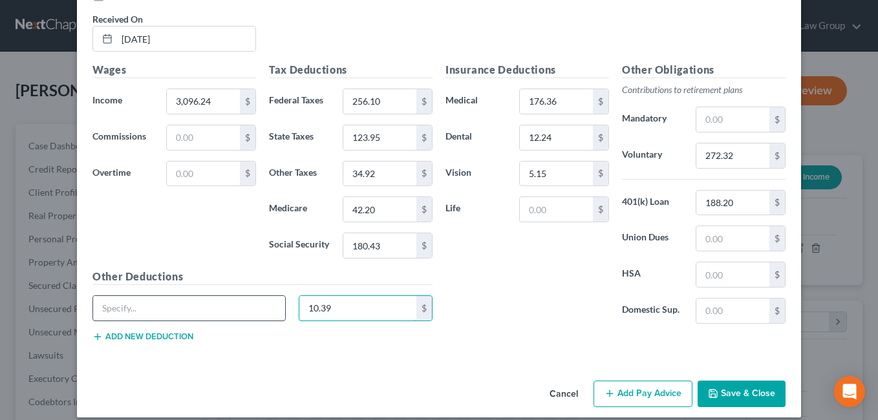
type input "10.39"
click at [139, 303] on input "text" at bounding box center [189, 308] width 192 height 25
click at [121, 308] on input "text" at bounding box center [189, 308] width 192 height 25
click at [123, 314] on input "text" at bounding box center [189, 308] width 192 height 25
paste input "Employee, Spousal & Child Life"
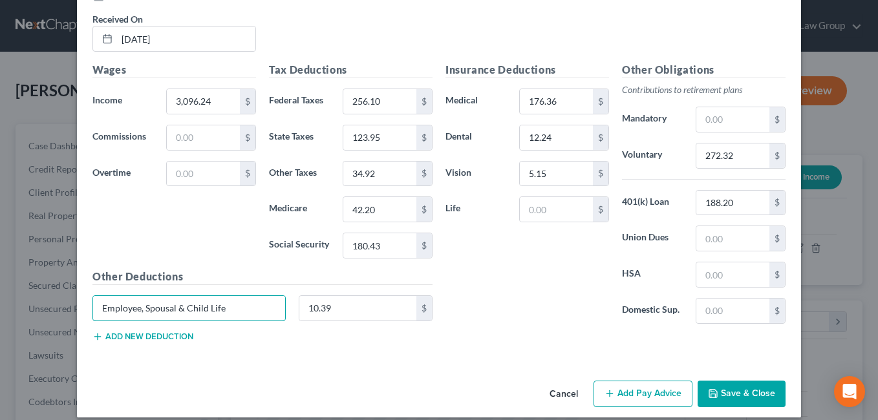
type input "Employee, Spousal & Child Life"
click at [176, 341] on button "Add new deduction" at bounding box center [142, 337] width 101 height 10
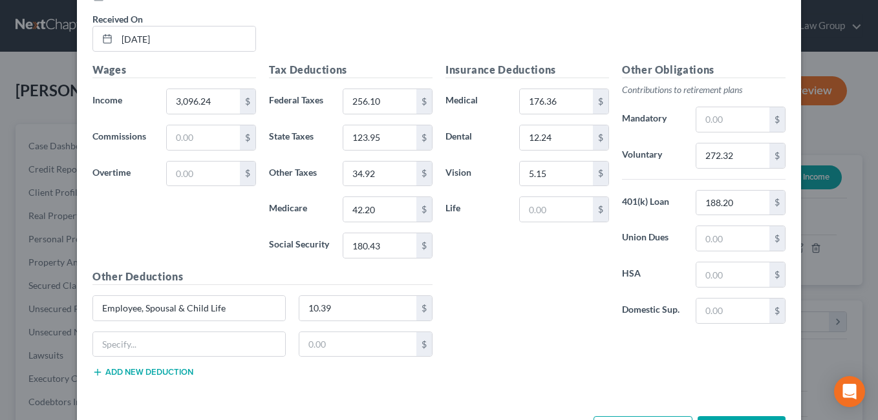
click at [325, 364] on div "$" at bounding box center [262, 350] width 353 height 36
click at [344, 350] on input "text" at bounding box center [358, 344] width 118 height 25
type input "3.25"
click at [131, 350] on input "text" at bounding box center [189, 344] width 192 height 25
type input "Supplemental AD&D"
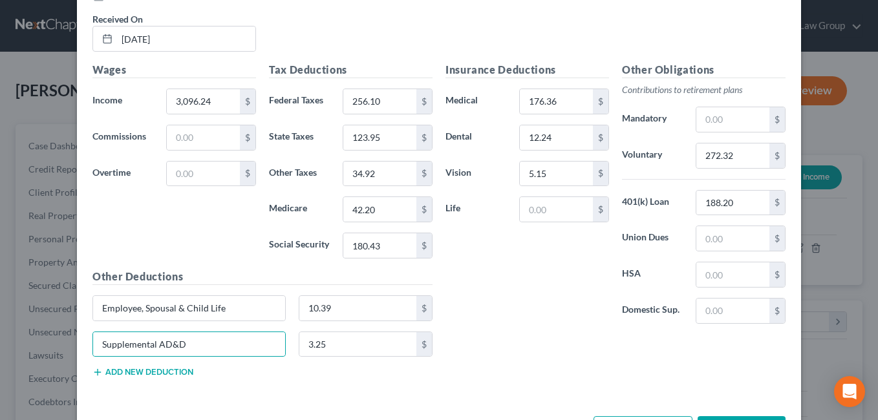
click at [509, 334] on div "Insurance Deductions Medical 176.36 $ Dental 12.24 $ Vision 5.15 $ Life $" at bounding box center [527, 198] width 176 height 272
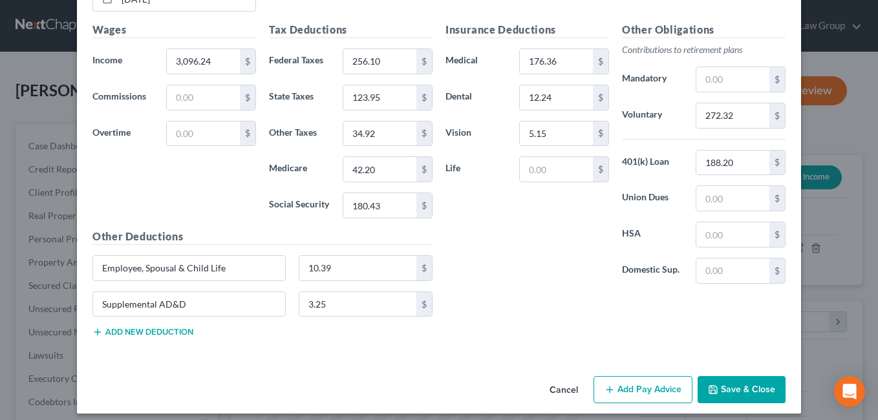
scroll to position [618, 0]
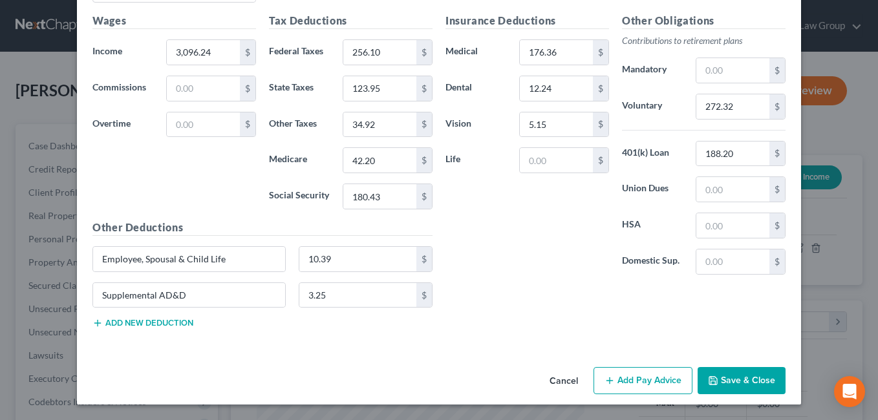
click at [652, 388] on button "Add Pay Advice" at bounding box center [642, 380] width 99 height 27
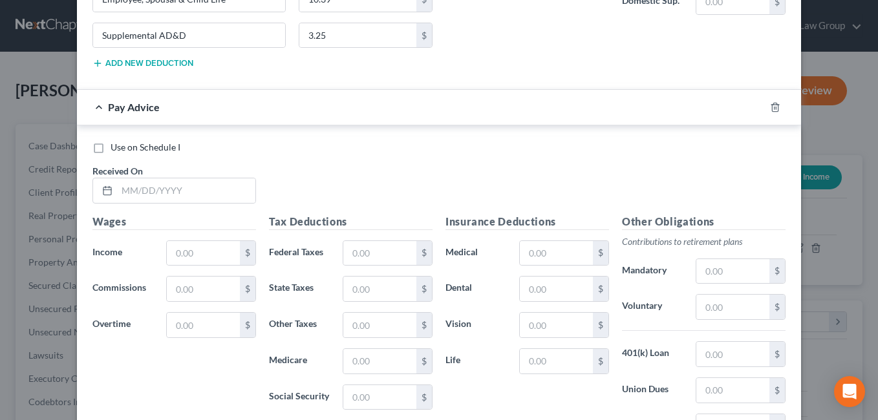
scroll to position [880, 0]
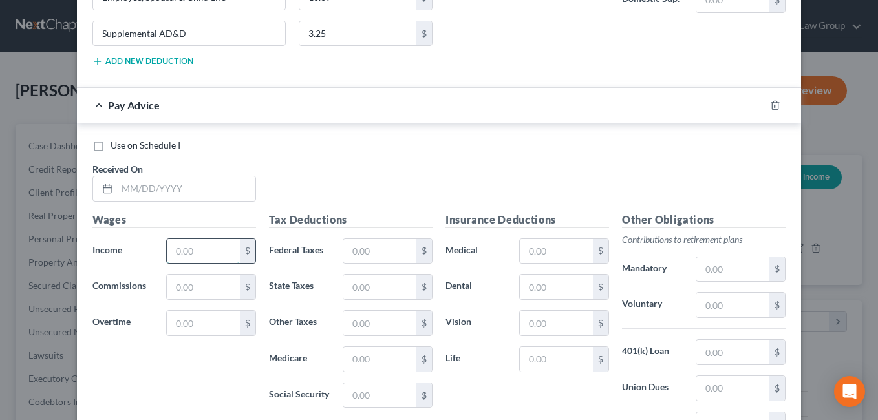
click at [200, 255] on input "text" at bounding box center [203, 251] width 73 height 25
click at [153, 183] on input "text" at bounding box center [186, 188] width 138 height 25
click at [220, 255] on input "1,338.19" at bounding box center [203, 251] width 73 height 25
type input "2,366.94"
click at [222, 193] on input "text" at bounding box center [186, 188] width 138 height 25
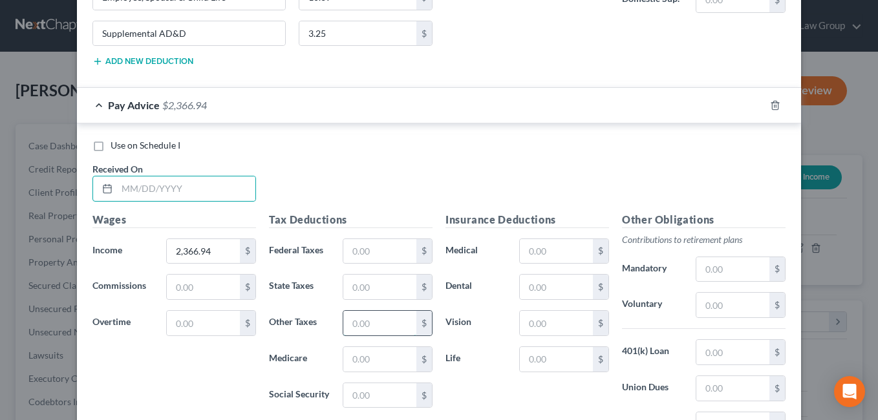
click at [368, 328] on input "text" at bounding box center [379, 323] width 73 height 25
type input "26.17"
click at [481, 375] on div "Insurance Deductions Medical $ Dental $ Vision $ Life $" at bounding box center [527, 348] width 176 height 272
click at [375, 285] on input "text" at bounding box center [379, 287] width 73 height 25
type input "74.11"
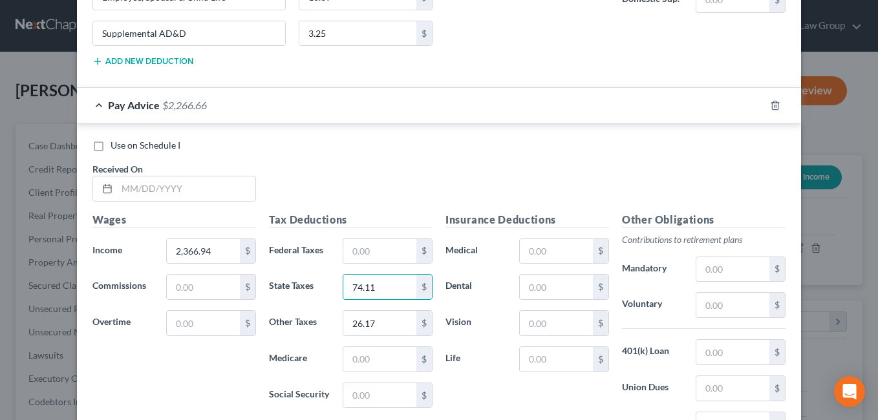
click at [416, 182] on div "Use on Schedule I Received On *" at bounding box center [439, 175] width 706 height 73
click at [383, 361] on input "text" at bounding box center [379, 359] width 73 height 25
type input "31.62"
click at [198, 376] on div "Wages Income * 2,366.94 $ Commissions $ Overtime $" at bounding box center [174, 315] width 176 height 207
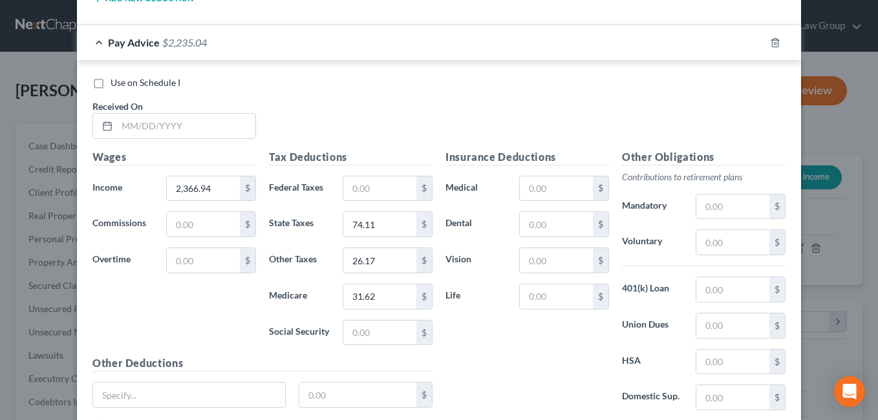
scroll to position [944, 0]
click at [370, 336] on input "text" at bounding box center [379, 331] width 73 height 25
type input "135.21"
click at [511, 348] on div "Insurance Deductions Medical $ Dental $ Vision $ Life $" at bounding box center [527, 284] width 176 height 272
click at [389, 186] on input "text" at bounding box center [379, 187] width 73 height 25
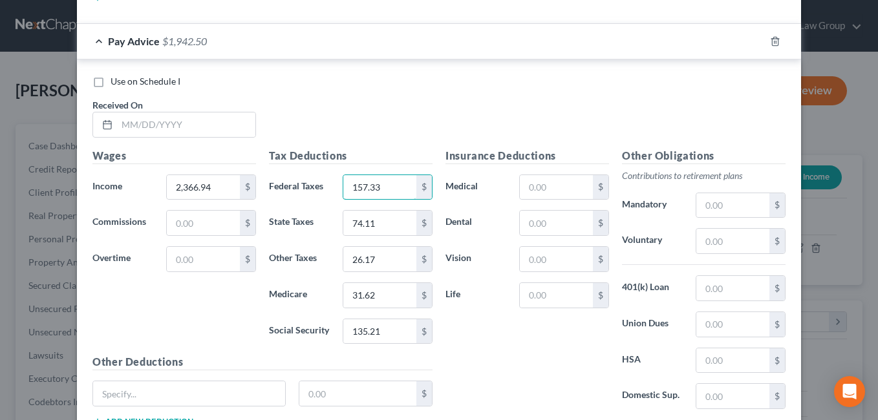
type input "157.33"
click at [487, 345] on div "Insurance Deductions Medical $ Dental $ Vision $ Life $" at bounding box center [527, 284] width 176 height 272
click at [562, 189] on input "text" at bounding box center [556, 187] width 73 height 25
type input "176.36"
click at [534, 325] on div "Insurance Deductions Medical 176.36 $ Dental $ Vision $ Life $" at bounding box center [527, 284] width 176 height 272
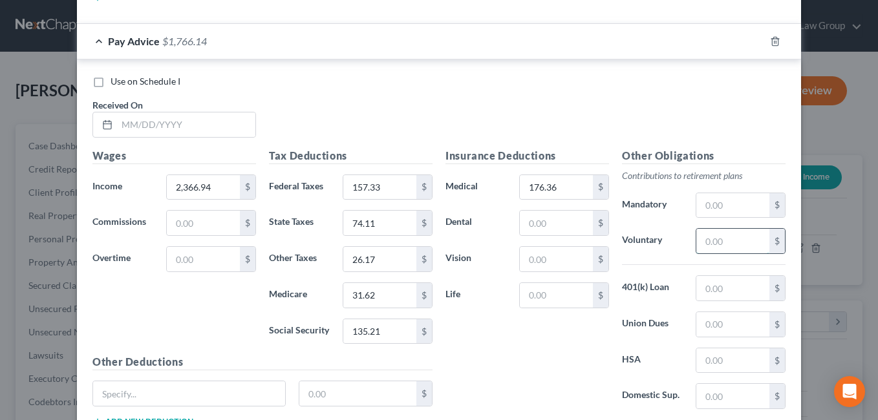
click at [734, 246] on input "text" at bounding box center [732, 241] width 73 height 25
type input "208.72"
click at [497, 361] on div "Insurance Deductions Medical 176.36 $ Dental $ Vision $ Life $" at bounding box center [527, 284] width 176 height 272
click at [552, 228] on input "text" at bounding box center [556, 223] width 73 height 25
type input "12.24"
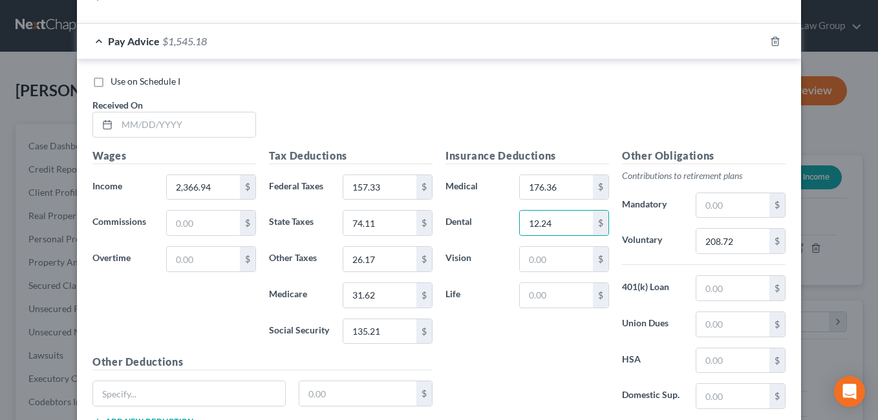
click at [515, 362] on div "Insurance Deductions Medical 176.36 $ Dental 12.24 $ Vision $ Life $" at bounding box center [527, 284] width 176 height 272
click at [748, 292] on input "text" at bounding box center [732, 288] width 73 height 25
type input "193.20"
click at [501, 360] on div "Insurance Deductions Medical 176.36 $ Dental 12.24 $ Vision $ Life $" at bounding box center [527, 284] width 176 height 272
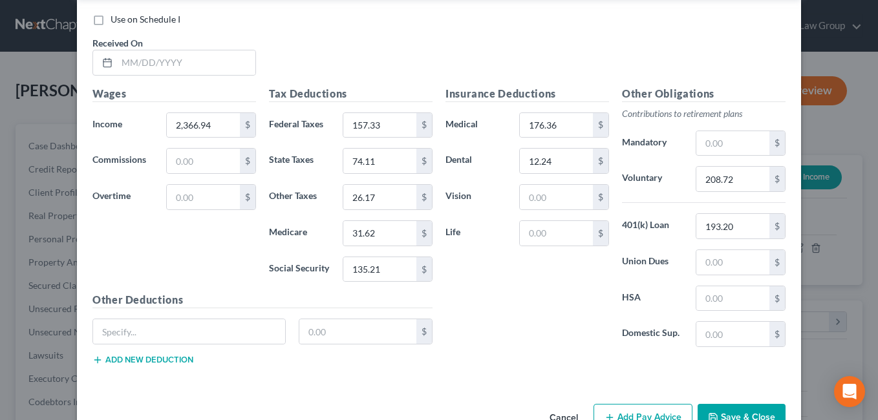
scroll to position [1007, 0]
click at [370, 333] on input "text" at bounding box center [358, 330] width 118 height 25
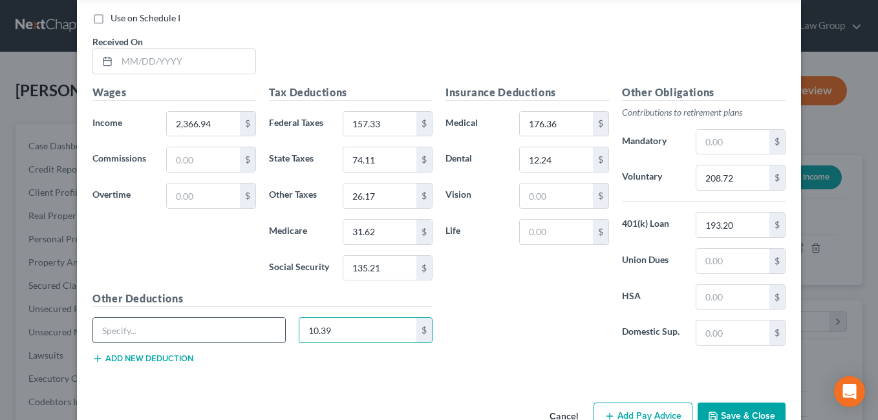
type input "10.39"
click at [166, 334] on input "text" at bounding box center [189, 330] width 192 height 25
paste input "Employee, Spousal & Child Life"
type input "Employee, Spousal & Child Life"
click at [186, 363] on button "Add new deduction" at bounding box center [142, 359] width 101 height 10
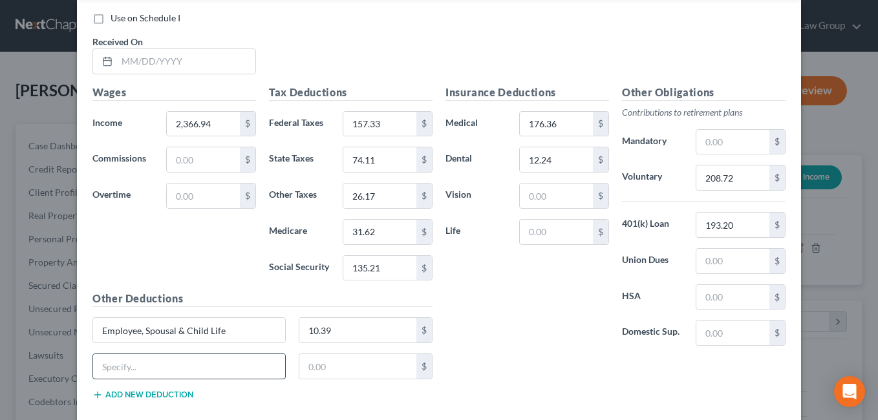
click at [121, 370] on input "text" at bounding box center [189, 366] width 192 height 25
click at [198, 367] on input "Supplemental AD" at bounding box center [189, 366] width 192 height 25
type input "Supplemental AD&D"
click at [332, 368] on input "text" at bounding box center [358, 366] width 118 height 25
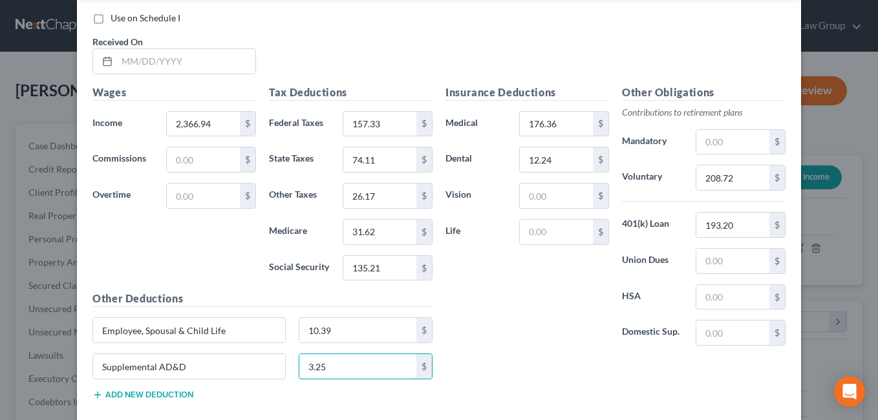
type input "3.25"
click at [513, 314] on div "Insurance Deductions Medical 176.36 $ Dental 12.24 $ Vision $ Life $" at bounding box center [527, 221] width 176 height 272
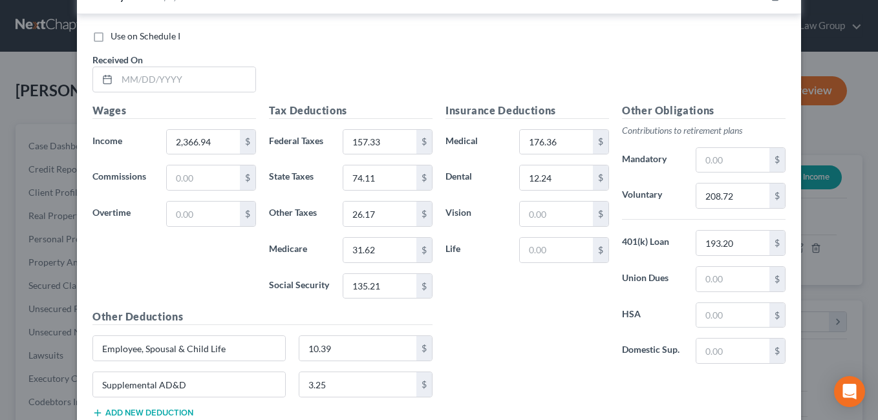
scroll to position [981, 0]
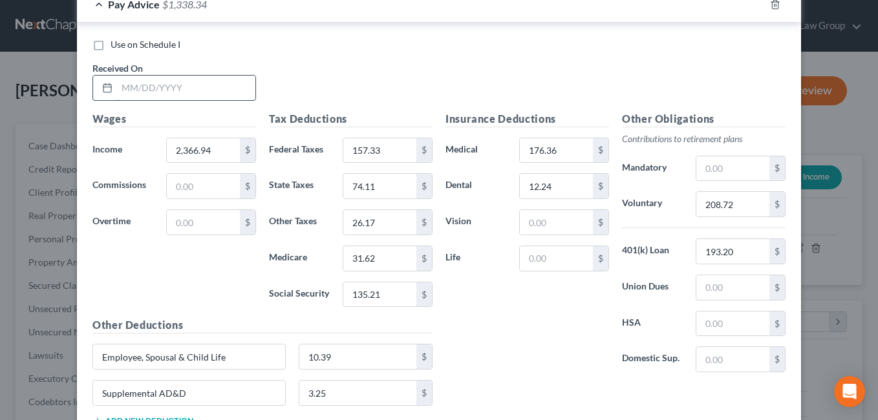
click at [147, 89] on input "text" at bounding box center [186, 88] width 138 height 25
click at [748, 211] on input "208.72" at bounding box center [732, 204] width 73 height 25
type input "118.20"
click at [515, 337] on div "Insurance Deductions Medical 176.36 $ Dental 12.24 $ Vision $ Life $" at bounding box center [527, 247] width 176 height 272
click at [747, 257] on input "193.20" at bounding box center [732, 251] width 73 height 25
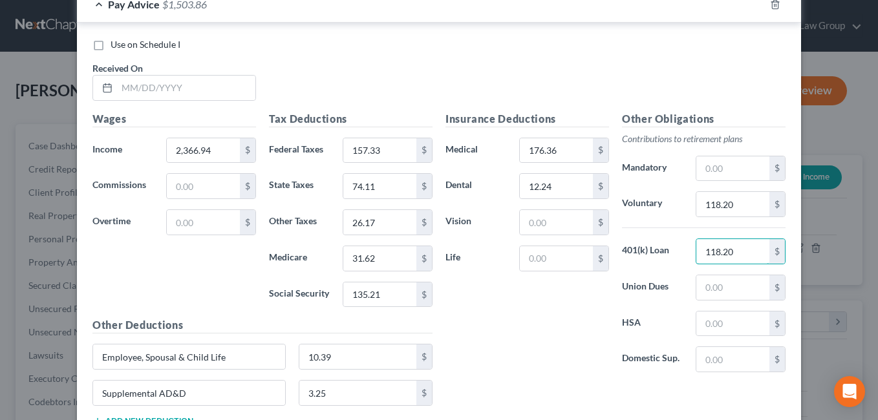
type input "118.20"
click at [566, 355] on div "Insurance Deductions Medical 176.36 $ Dental 12.24 $ Vision $ Life $" at bounding box center [527, 247] width 176 height 272
click at [748, 211] on input "118.20" at bounding box center [732, 204] width 73 height 25
type input "208.72"
click at [523, 326] on div "Insurance Deductions Medical 176.36 $ Dental 12.24 $ Vision $ Life $" at bounding box center [527, 247] width 176 height 272
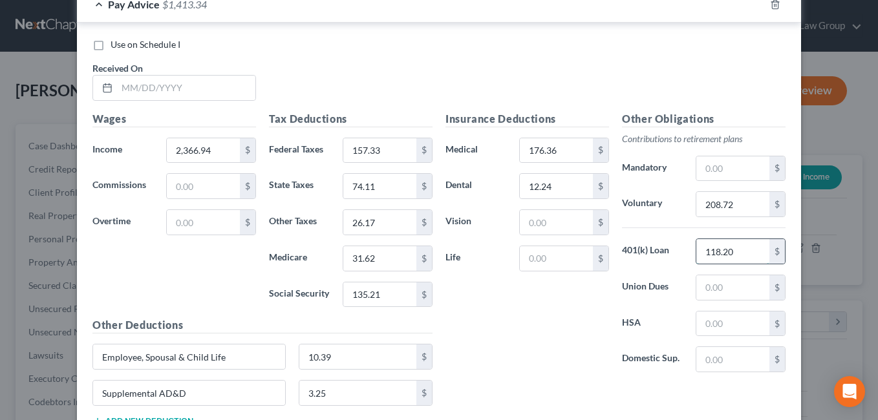
click at [754, 255] on input "118.20" at bounding box center [732, 251] width 73 height 25
type input "188.20"
click at [526, 340] on div "Insurance Deductions Medical 176.36 $ Dental 12.24 $ Vision $ Life $" at bounding box center [527, 247] width 176 height 272
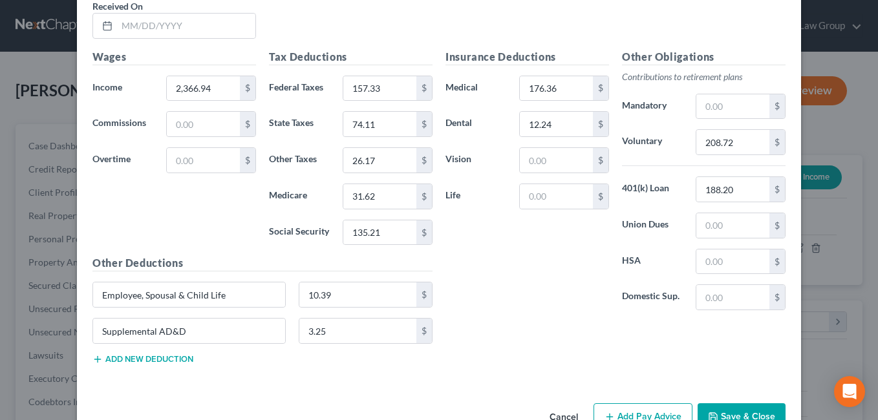
scroll to position [1042, 0]
click at [558, 167] on input "text" at bounding box center [556, 161] width 73 height 25
type input "5.15"
click at [492, 283] on div "Insurance Deductions Medical 176.36 $ Dental 12.24 $ Vision 5.15 $ Life $" at bounding box center [527, 186] width 176 height 272
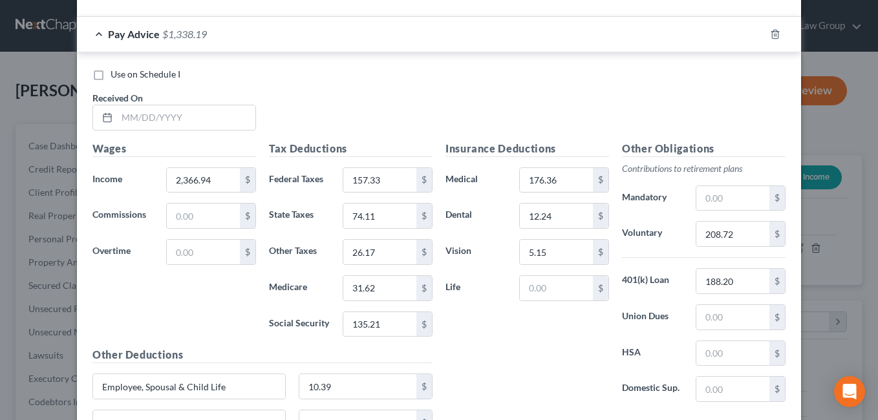
scroll to position [949, 0]
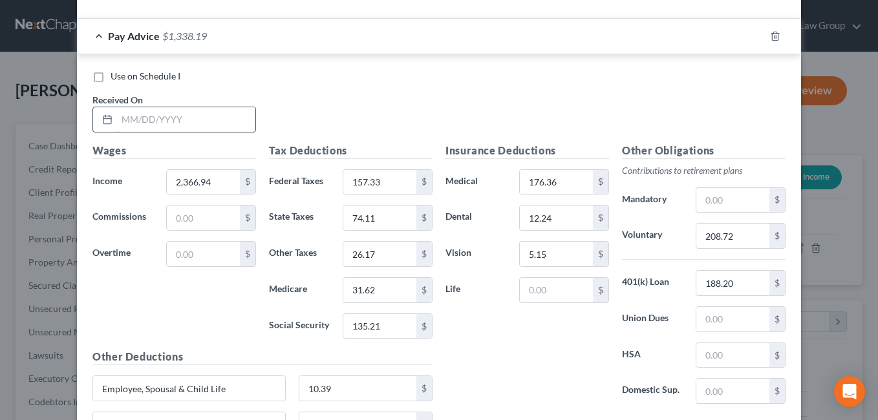
click at [198, 123] on input "text" at bounding box center [186, 119] width 138 height 25
type input "[DATE]"
click at [337, 109] on div "Use on Schedule I Received On * 08/08/2025" at bounding box center [439, 106] width 706 height 73
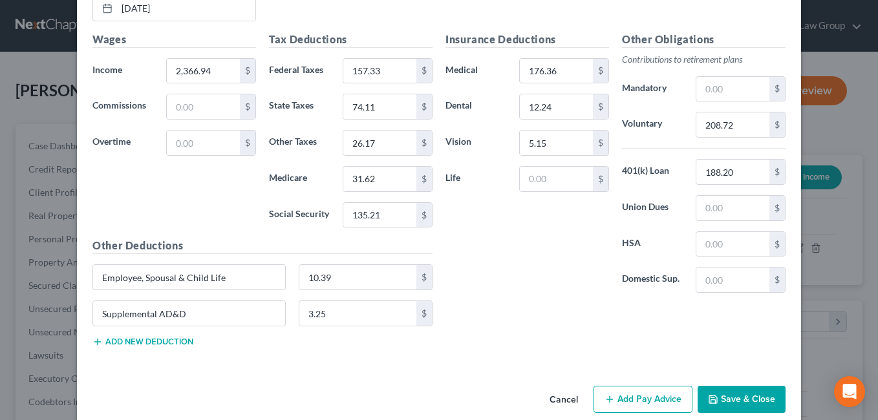
scroll to position [1079, 0]
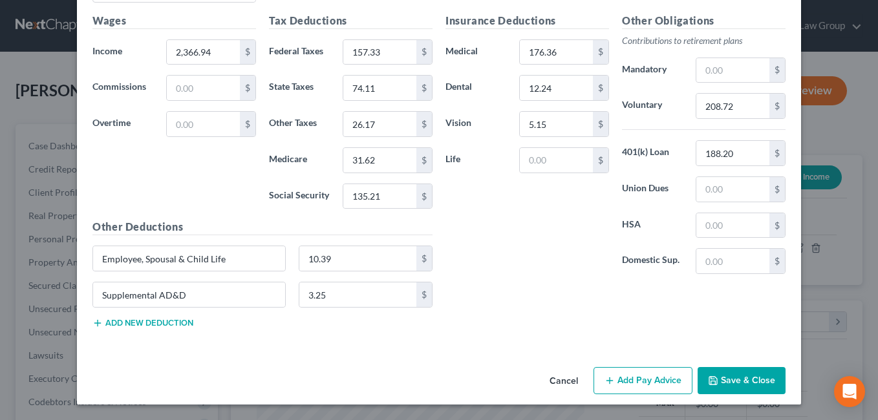
click at [650, 389] on button "Add Pay Advice" at bounding box center [642, 380] width 99 height 27
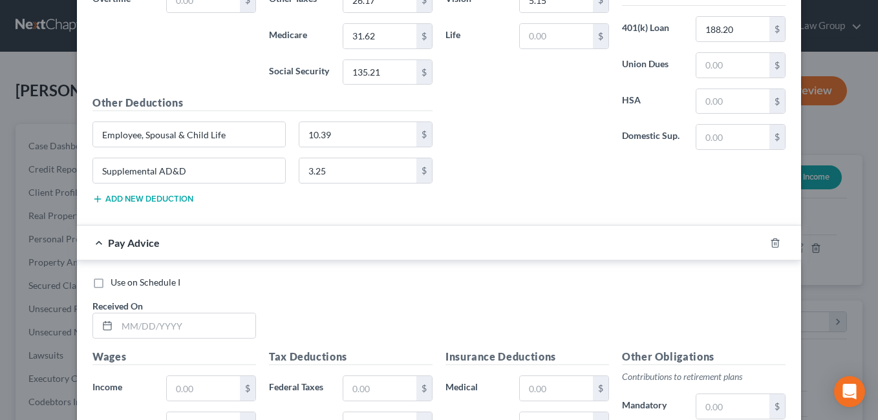
scroll to position [1212, 0]
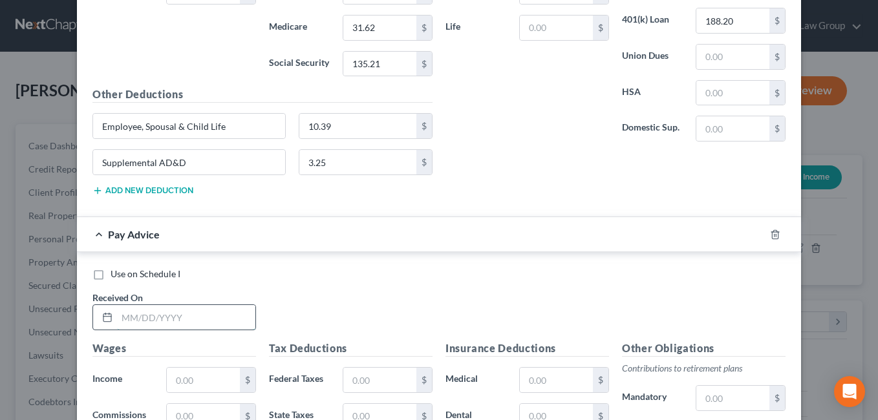
click at [131, 321] on input "text" at bounding box center [186, 317] width 138 height 25
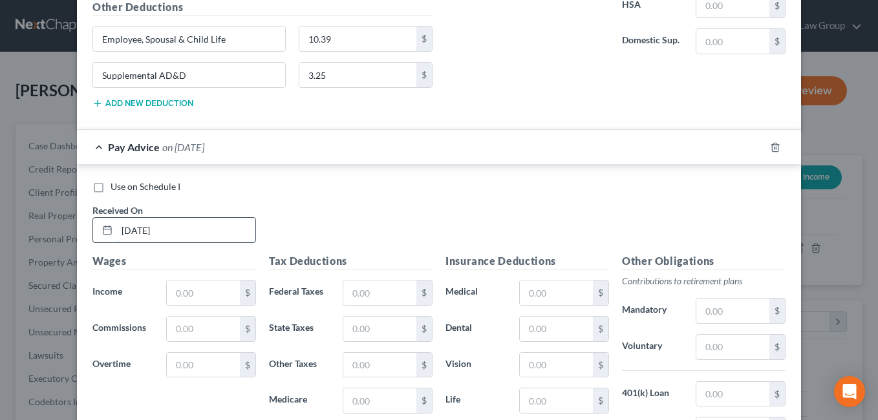
scroll to position [1304, 0]
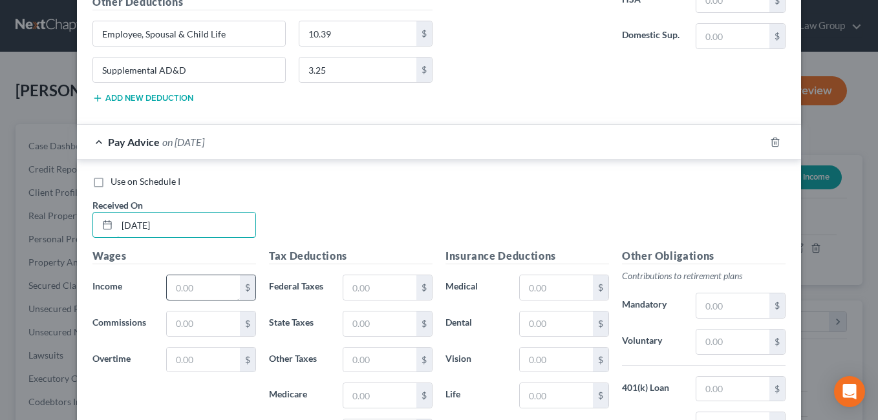
type input "08/15/2025"
click at [187, 286] on input "text" at bounding box center [203, 287] width 73 height 25
type input "3,067.32"
click at [315, 206] on div "Use on Schedule I Received On * 08/15/2025" at bounding box center [439, 211] width 706 height 73
click at [378, 360] on input "text" at bounding box center [379, 360] width 73 height 25
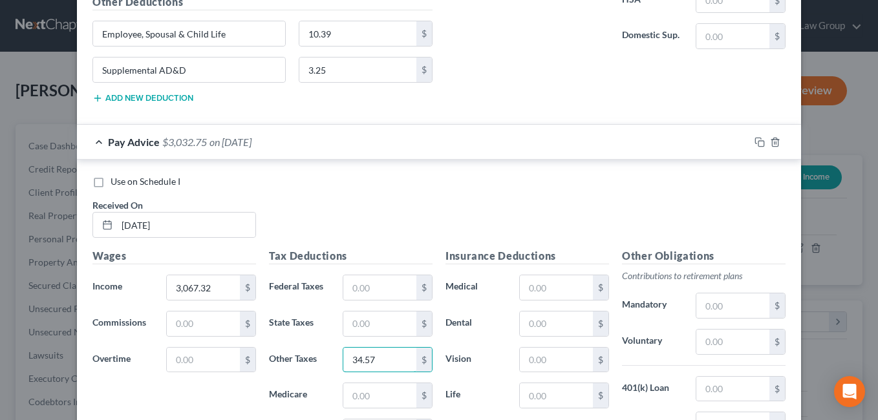
type input "34.57"
click at [219, 405] on div "Wages Income * 3,067.32 $ Commissions $ Overtime $" at bounding box center [174, 351] width 176 height 207
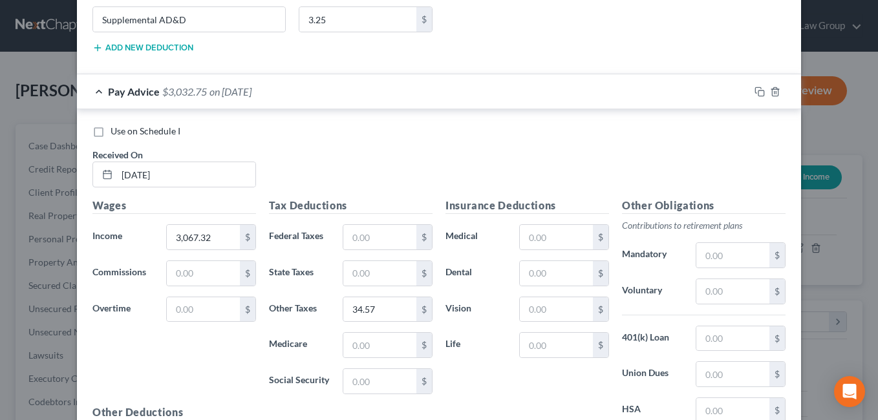
scroll to position [1356, 0]
click at [355, 273] on input "text" at bounding box center [379, 272] width 73 height 25
type input "121.66"
click at [363, 347] on input "text" at bounding box center [379, 344] width 73 height 25
type input "41.78"
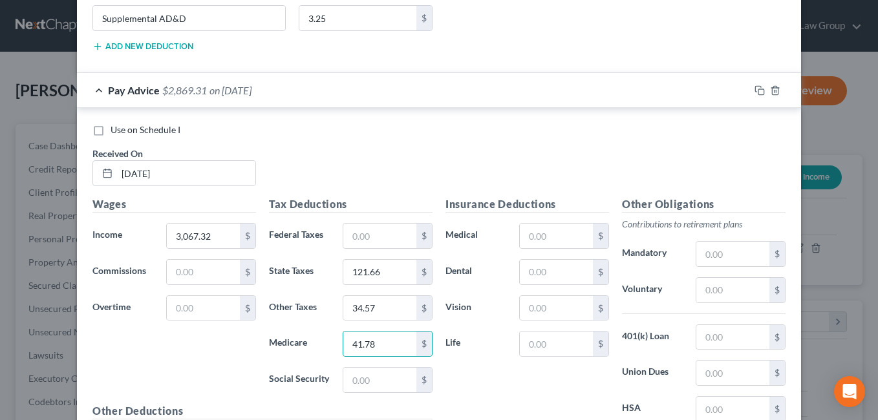
click at [187, 389] on div "Wages Income * 3,067.32 $ Commissions $ Overtime $" at bounding box center [174, 300] width 176 height 207
click at [370, 387] on input "text" at bounding box center [379, 380] width 73 height 25
type input "178.64"
click at [371, 231] on input "text" at bounding box center [379, 236] width 73 height 25
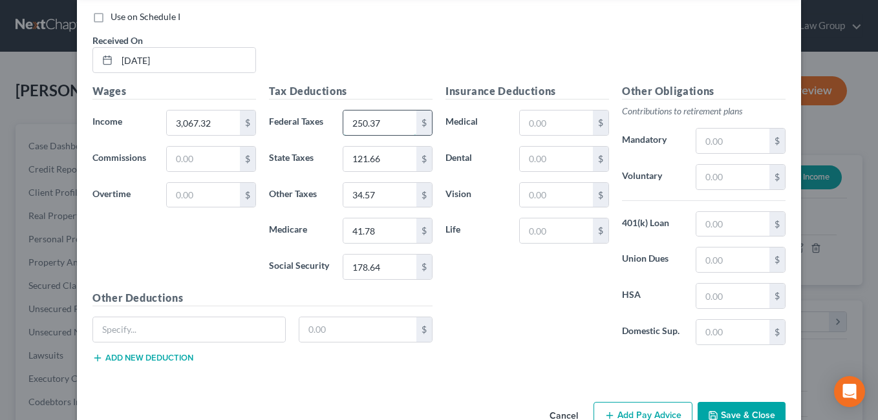
scroll to position [1503, 0]
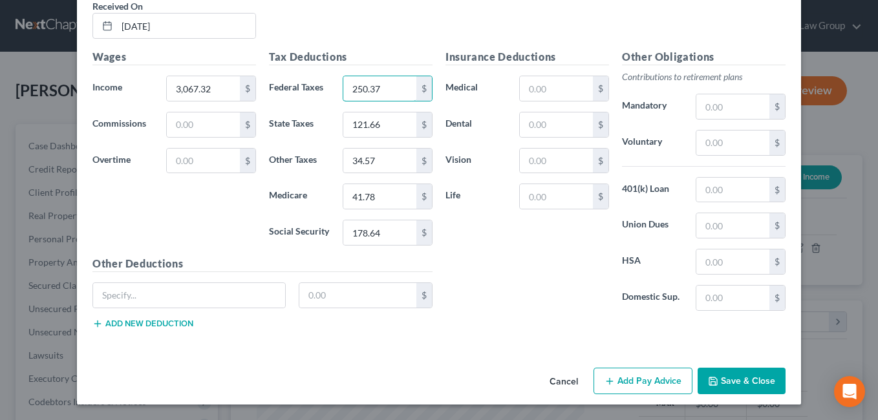
type input "250.37"
click at [550, 270] on div "Insurance Deductions Medical $ Dental $ Vision $ Life $" at bounding box center [527, 185] width 176 height 272
click at [539, 94] on input "text" at bounding box center [556, 88] width 73 height 25
type input "176.36"
click at [528, 273] on div "Insurance Deductions Medical 176.36 $ Dental $ Vision $ Life $" at bounding box center [527, 185] width 176 height 272
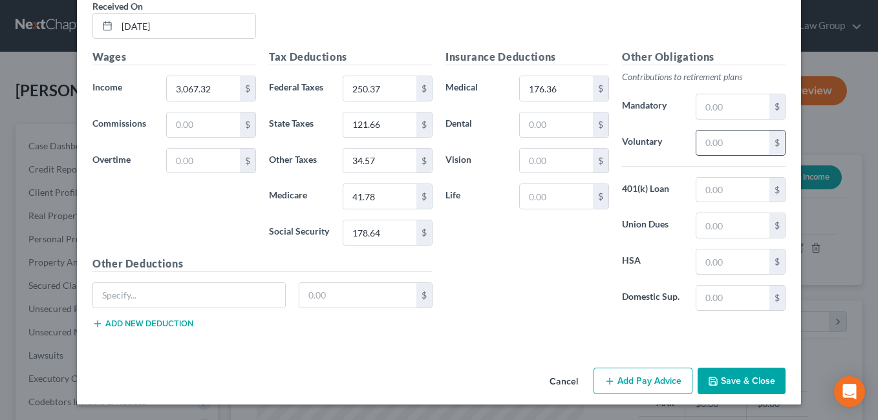
click at [728, 144] on input "text" at bounding box center [732, 143] width 73 height 25
type input "269.43"
click at [536, 272] on div "Insurance Deductions Medical 176.36 $ Dental $ Vision $ Life $" at bounding box center [527, 185] width 176 height 272
click at [528, 127] on input "text" at bounding box center [556, 124] width 73 height 25
type input "12.24"
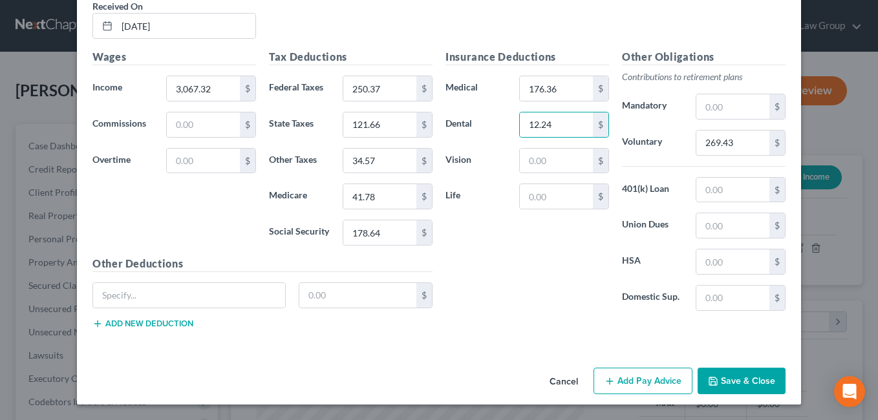
click at [504, 257] on div "Insurance Deductions Medical 176.36 $ Dental 12.24 $ Vision $ Life $" at bounding box center [527, 185] width 176 height 272
click at [531, 167] on input "text" at bounding box center [556, 161] width 73 height 25
type input "5.15"
click at [531, 284] on div "Insurance Deductions Medical 176.36 $ Dental 12.24 $ Vision 5.15 $ Life $" at bounding box center [527, 185] width 176 height 272
click at [743, 196] on input "text" at bounding box center [732, 190] width 73 height 25
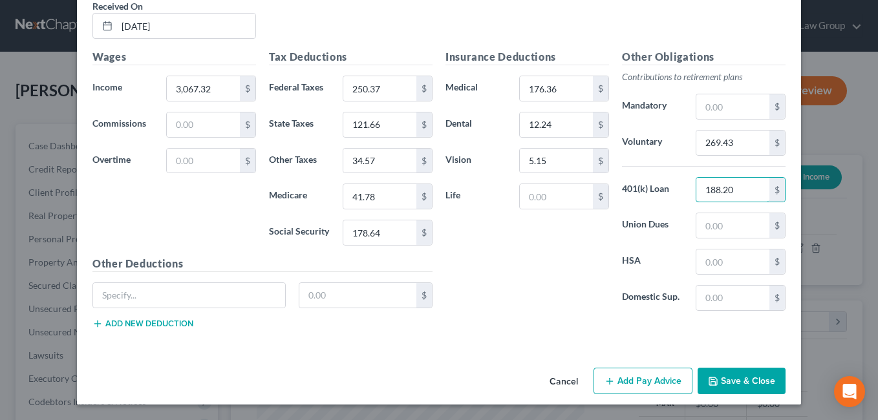
type input "188.20"
click at [508, 299] on div "Insurance Deductions Medical 176.36 $ Dental 12.24 $ Vision 5.15 $ Life $" at bounding box center [527, 185] width 176 height 272
click at [157, 292] on input "text" at bounding box center [189, 295] width 192 height 25
paste input "Employee, Spousal & Child Life"
type input "Employee, Spousal & Child Life"
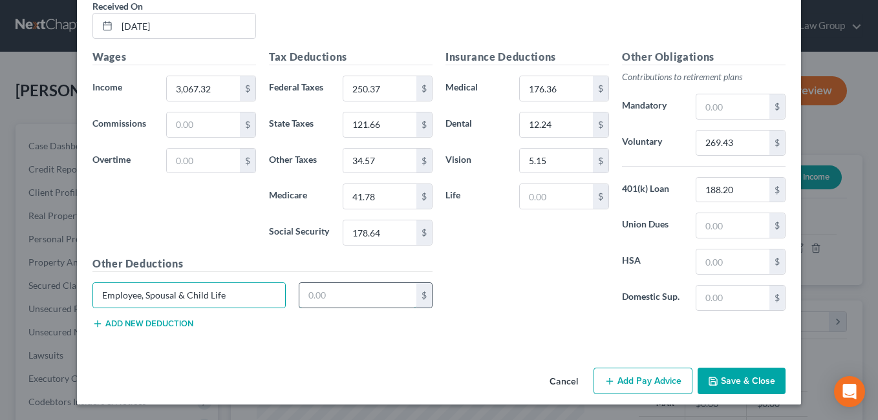
click at [319, 301] on input "text" at bounding box center [358, 295] width 118 height 25
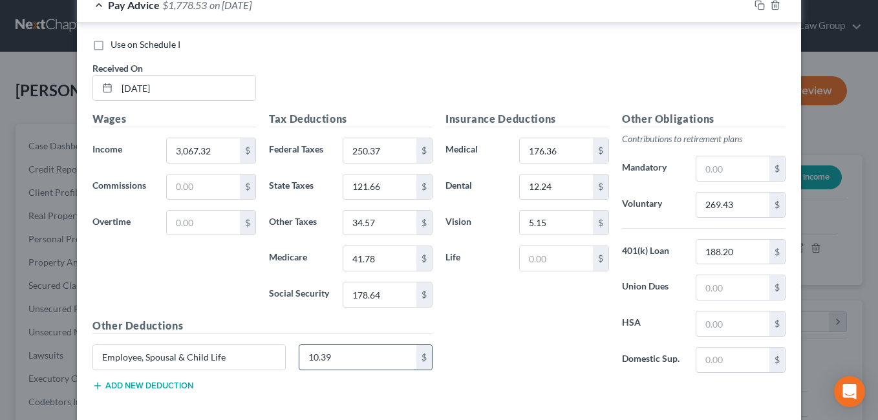
scroll to position [1443, 0]
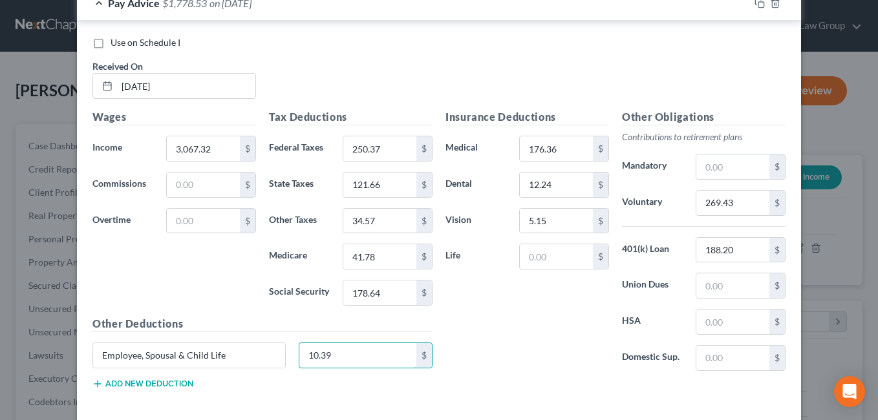
type input "10.39"
click at [117, 385] on button "Add new deduction" at bounding box center [142, 384] width 101 height 10
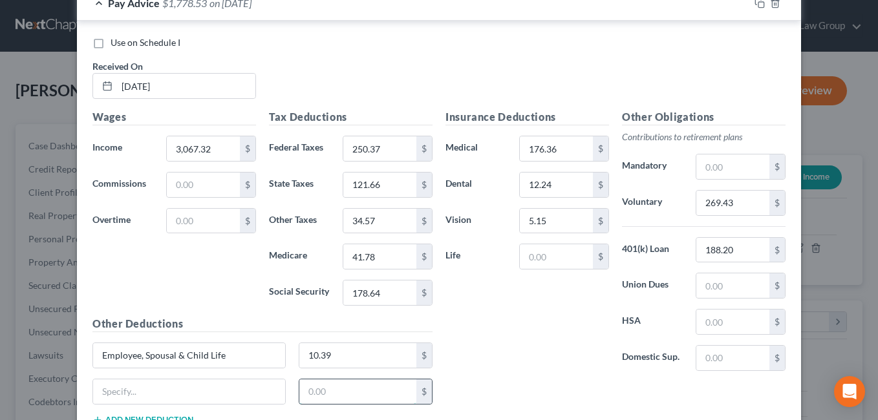
click at [354, 390] on input "text" at bounding box center [358, 391] width 118 height 25
type input "3.25"
click at [121, 397] on input "text" at bounding box center [189, 391] width 192 height 25
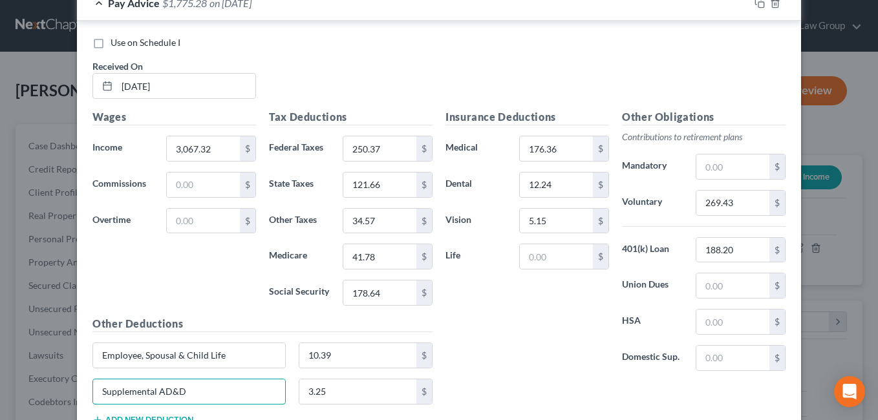
type input "Supplemental AD&D"
click at [513, 343] on div "Insurance Deductions Medical 176.36 $ Dental 12.24 $ Vision 5.15 $ Life $" at bounding box center [527, 245] width 176 height 272
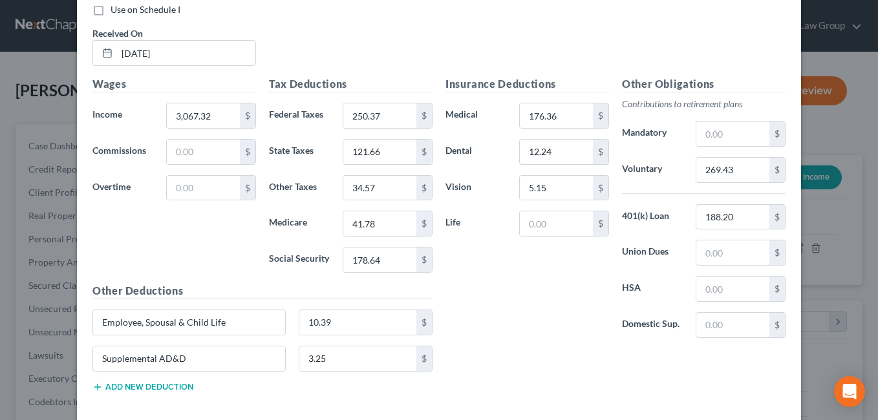
scroll to position [1539, 0]
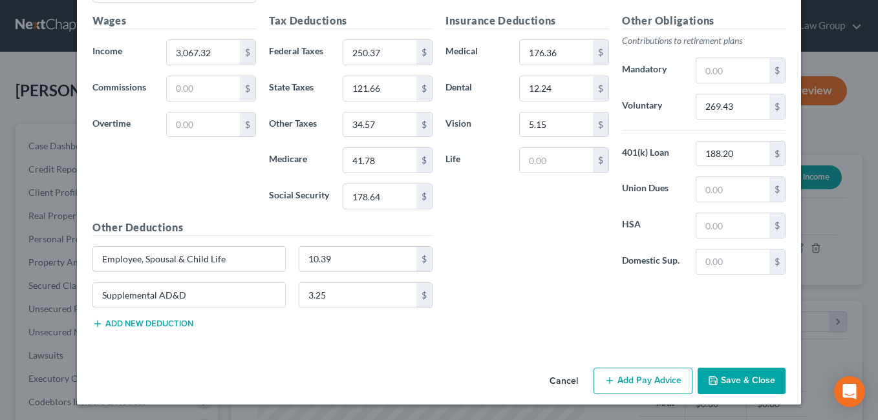
click at [648, 383] on button "Add Pay Advice" at bounding box center [642, 381] width 99 height 27
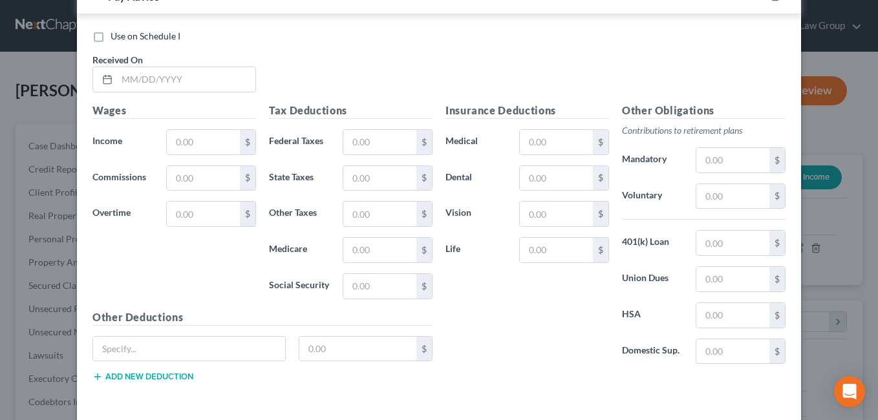
scroll to position [1913, 0]
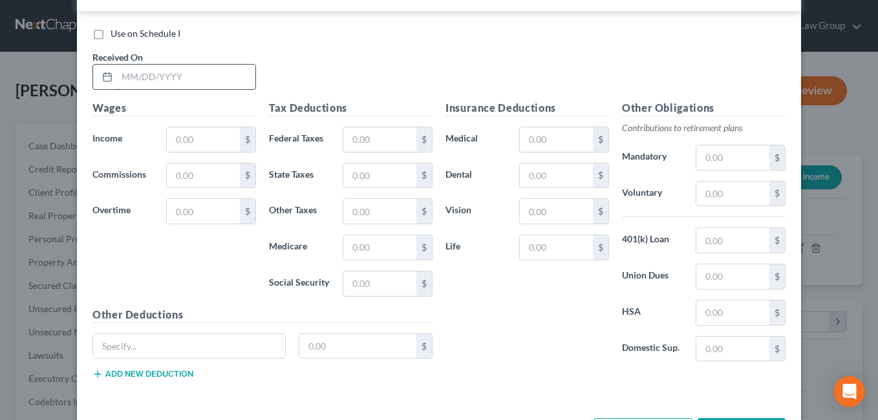
click at [145, 81] on input "text" at bounding box center [186, 77] width 138 height 25
type input "08/22/2025"
click at [200, 141] on input "text" at bounding box center [203, 139] width 73 height 25
type input "2,756.07"
click at [497, 315] on div "Insurance Deductions Medical $ Dental $ Vision $ Life $" at bounding box center [527, 236] width 176 height 272
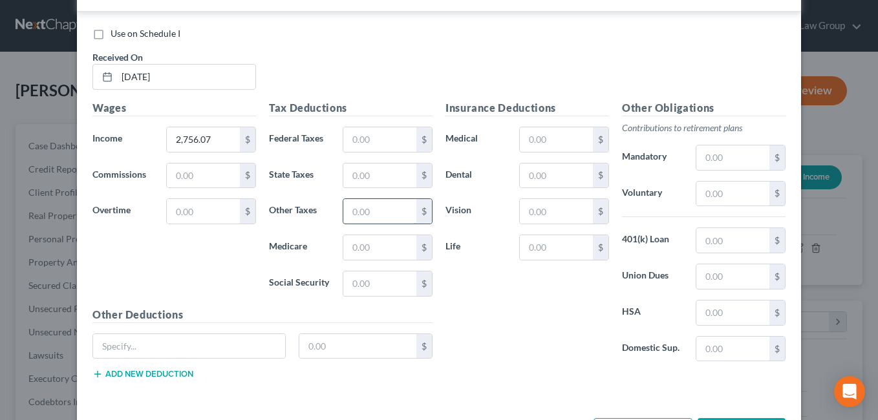
click at [374, 211] on input "text" at bounding box center [379, 211] width 73 height 25
type input "30.84"
click at [518, 336] on div "Insurance Deductions Medical $ Dental $ Vision $ Life $" at bounding box center [527, 236] width 176 height 272
click at [372, 180] on input "text" at bounding box center [379, 176] width 73 height 25
type input "97.53"
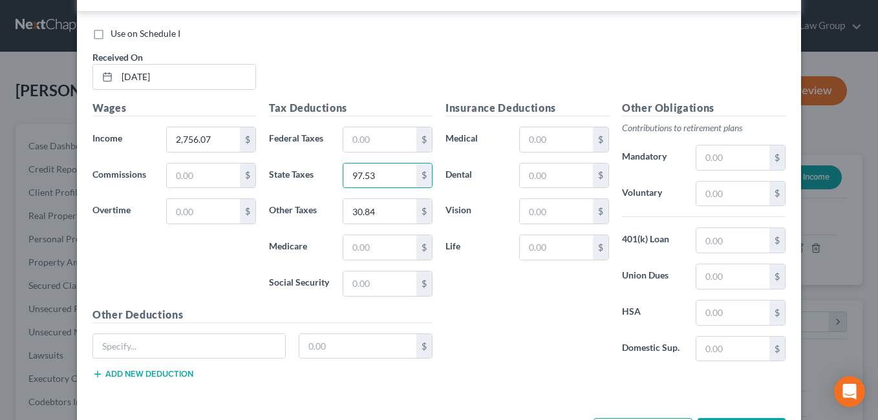
click at [523, 343] on div "Insurance Deductions Medical $ Dental $ Vision $ Life $" at bounding box center [527, 236] width 176 height 272
click at [554, 140] on input "text" at bounding box center [556, 139] width 73 height 25
type input "37.27"
click at [539, 330] on div "Insurance Deductions Medical 37.27 $ Dental $ Vision $ Life $" at bounding box center [527, 236] width 176 height 272
click at [373, 284] on input "text" at bounding box center [379, 284] width 73 height 25
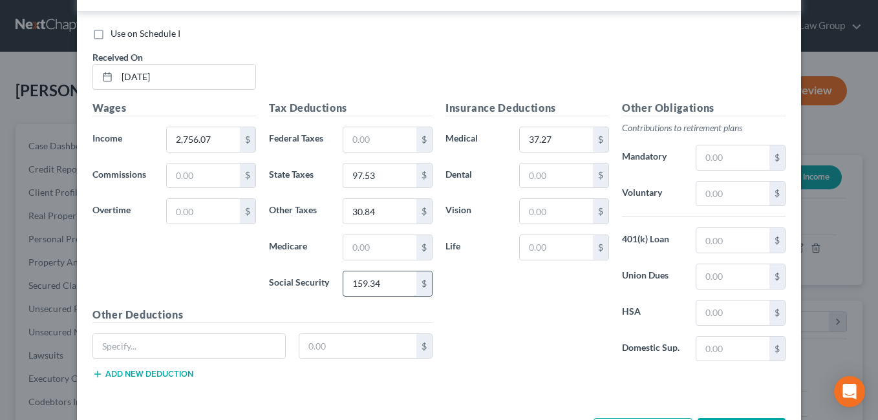
type input "159.34"
click at [513, 327] on div "Insurance Deductions Medical 37.27 $ Dental $ Vision $ Life $" at bounding box center [527, 236] width 176 height 272
click at [365, 142] on input "text" at bounding box center [379, 139] width 73 height 25
type input "199.92"
click at [522, 337] on div "Insurance Deductions Medical 37.27 $ Dental $ Vision $ Life $" at bounding box center [527, 236] width 176 height 272
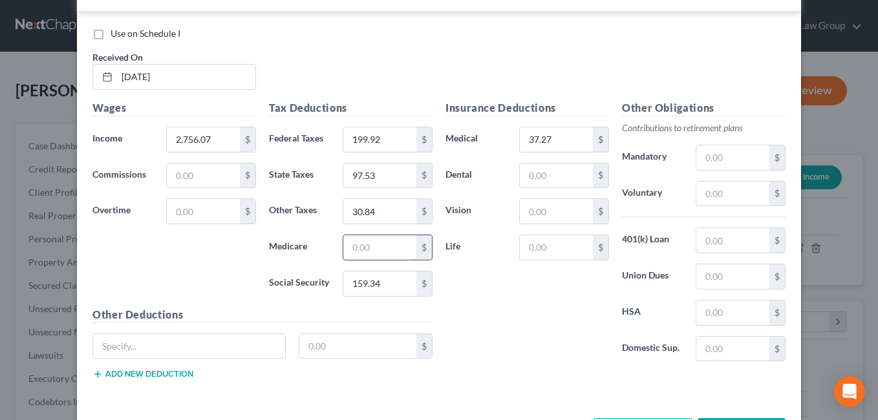
click at [367, 251] on input "text" at bounding box center [379, 247] width 73 height 25
type input "37.27"
click at [572, 145] on input "37.27" at bounding box center [556, 139] width 73 height 25
type input "176.36"
click at [527, 341] on div "Insurance Deductions Medical 176.36 $ Dental $ Vision $ Life $" at bounding box center [527, 236] width 176 height 272
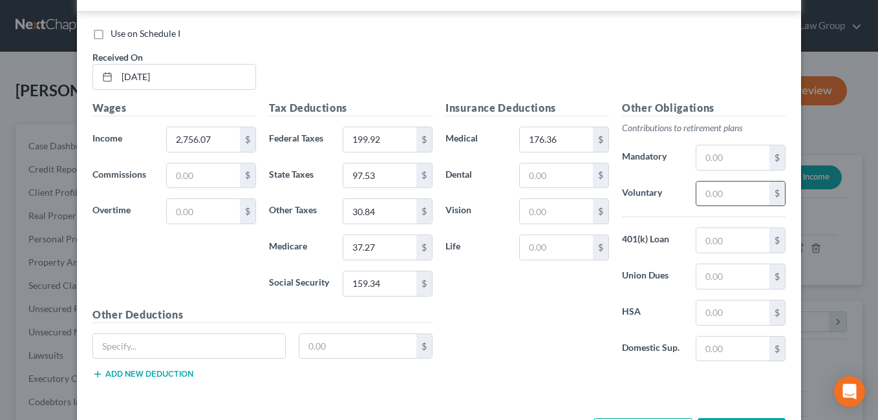
click at [752, 197] on input "text" at bounding box center [732, 194] width 73 height 25
type input "242.97"
click at [524, 325] on div "Insurance Deductions Medical 176.36 $ Dental $ Vision $ Life $" at bounding box center [527, 236] width 176 height 272
click at [535, 179] on input "text" at bounding box center [556, 176] width 73 height 25
type input "12.24"
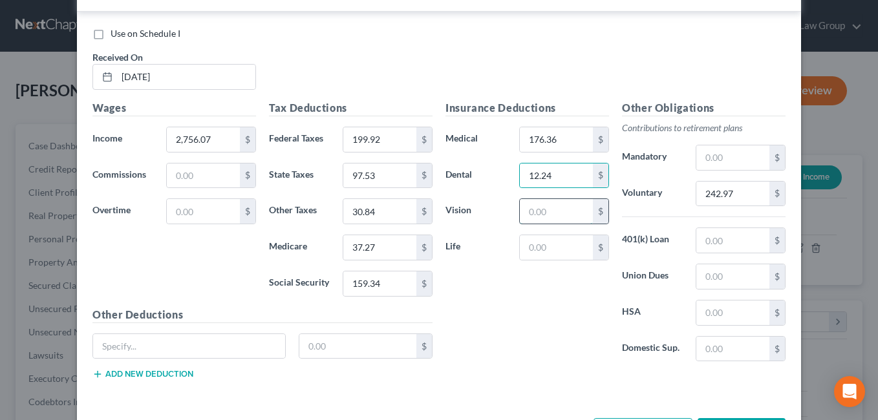
click at [535, 216] on input "text" at bounding box center [556, 211] width 73 height 25
type input "5.15"
click at [536, 312] on div "Insurance Deductions Medical 176.36 $ Dental 12.24 $ Vision 5.15 $ Life $" at bounding box center [527, 236] width 176 height 272
click at [701, 243] on input "text" at bounding box center [732, 240] width 73 height 25
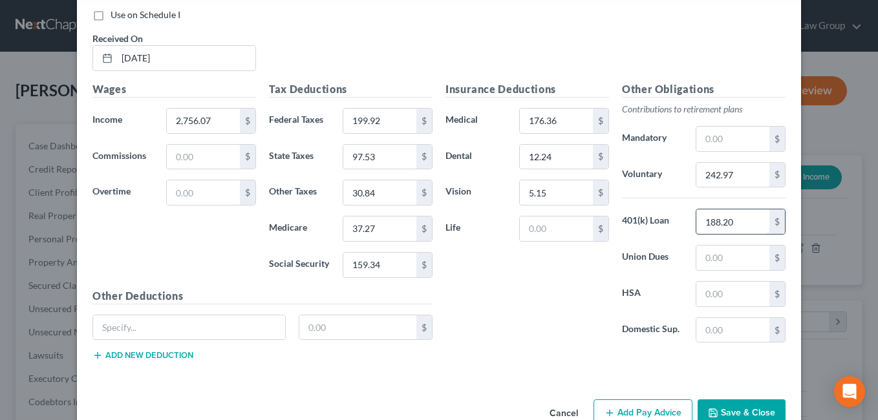
scroll to position [1939, 0]
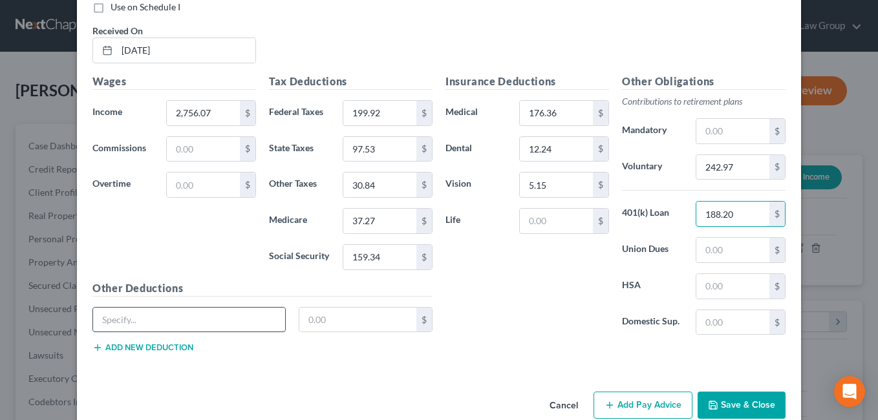
type input "188.20"
click at [134, 315] on input "text" at bounding box center [189, 320] width 192 height 25
paste input "Employee, Spousal & Child Life"
type input "Employee, Spousal & Child Life"
click at [334, 323] on input "text" at bounding box center [358, 320] width 118 height 25
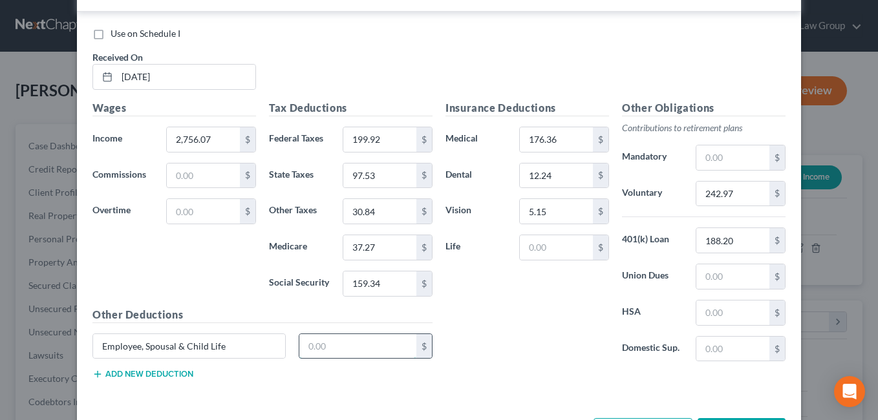
scroll to position [1928, 0]
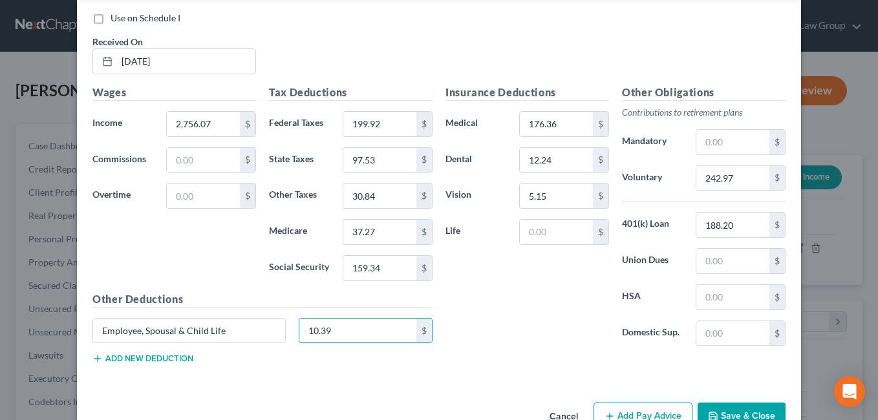
type input "10.39"
click at [130, 361] on button "Add new deduction" at bounding box center [142, 359] width 101 height 10
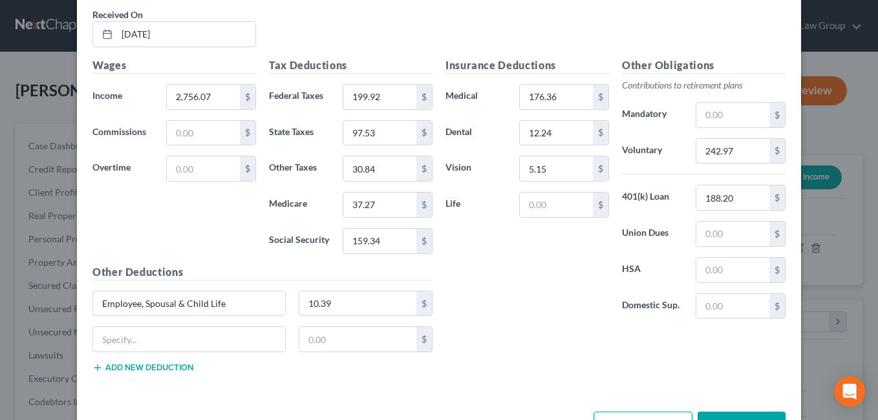
scroll to position [2000, 0]
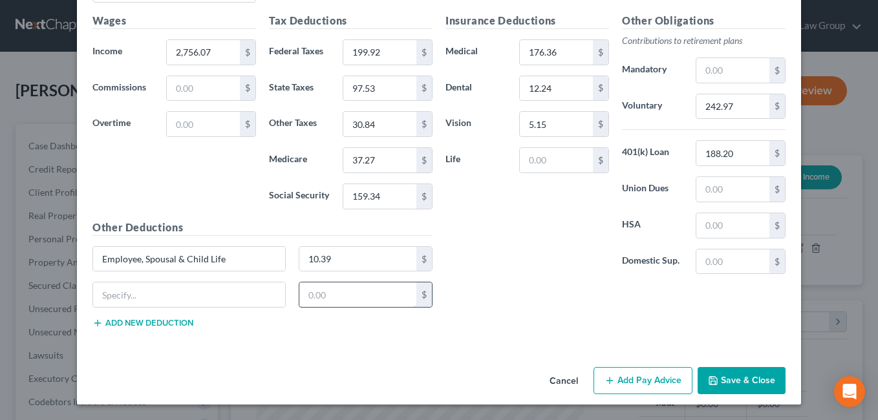
click at [324, 298] on input "text" at bounding box center [358, 295] width 118 height 25
type input "0"
type input "3.25"
click at [136, 299] on input "text" at bounding box center [189, 295] width 192 height 25
type input "Supplemental AD&D"
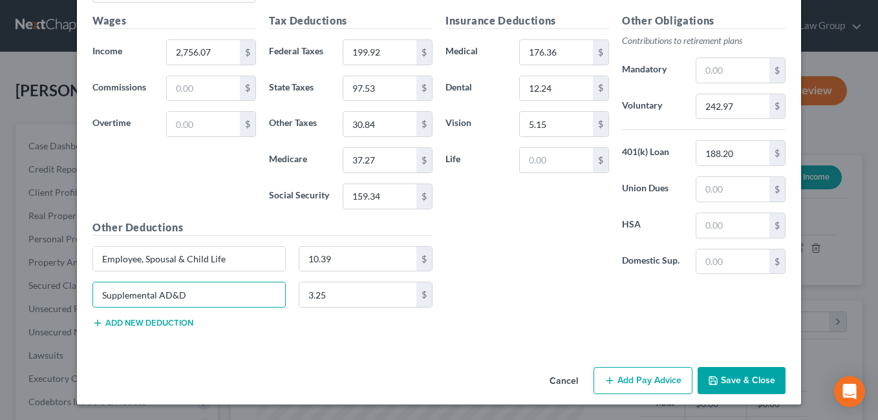
click at [521, 292] on div "Insurance Deductions Medical 176.36 $ Dental 12.24 $ Vision 5.15 $ Life $ Other…" at bounding box center [615, 176] width 353 height 326
click at [745, 387] on button "Save & Close" at bounding box center [742, 380] width 88 height 27
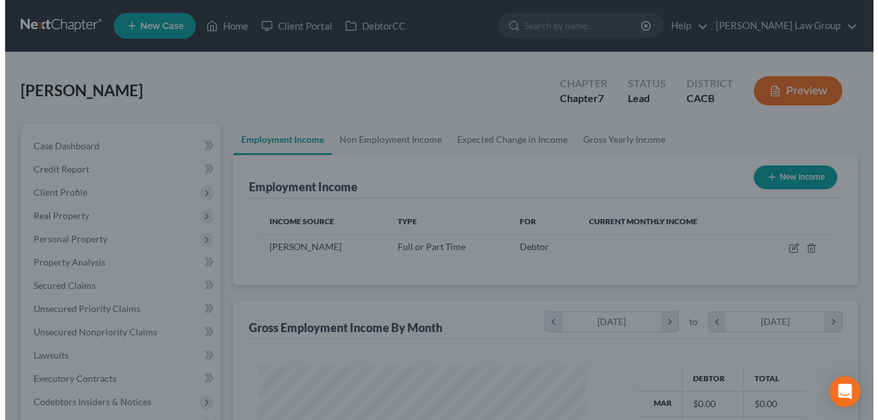
scroll to position [646259, 646141]
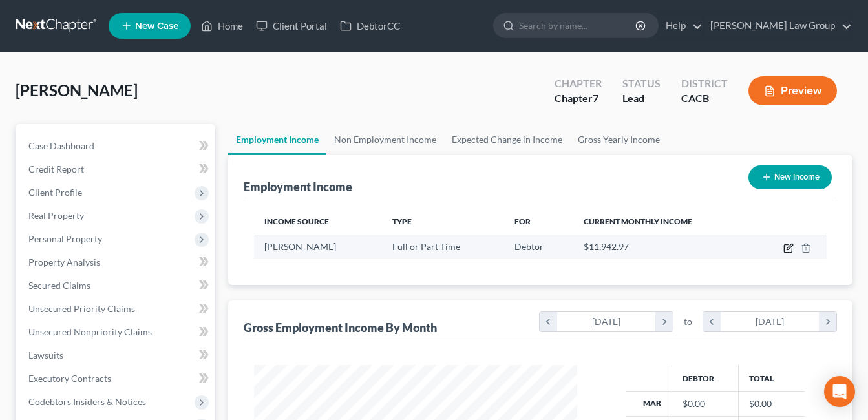
click at [784, 246] on icon "button" at bounding box center [789, 248] width 10 height 10
select select "0"
select select "4"
select select "3"
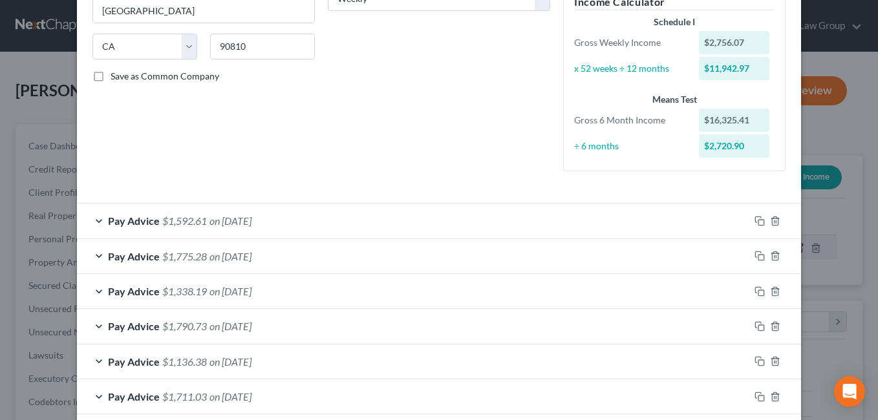
scroll to position [299, 0]
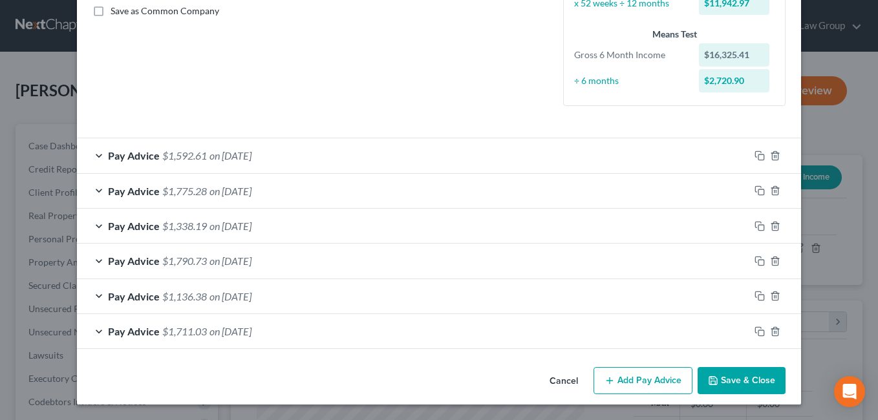
click at [628, 381] on button "Add Pay Advice" at bounding box center [642, 380] width 99 height 27
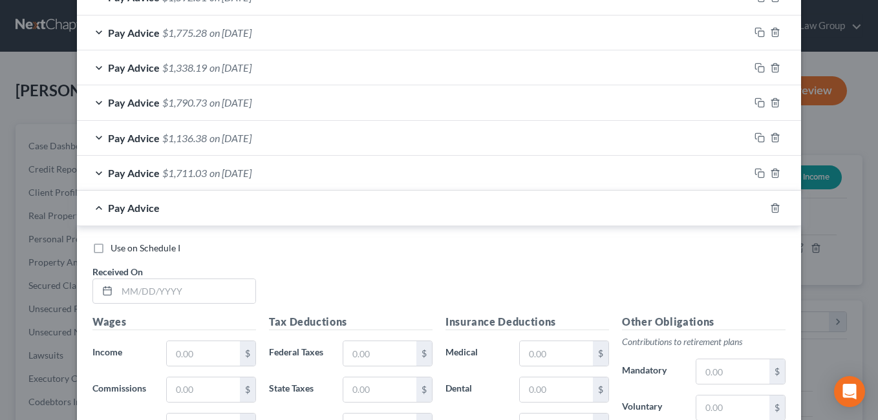
scroll to position [460, 0]
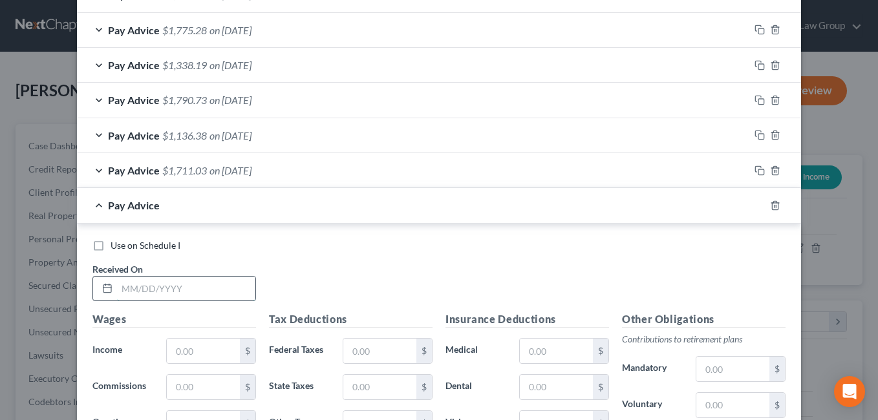
click at [173, 289] on input "text" at bounding box center [186, 289] width 138 height 25
type input "08/29/2025"
click at [380, 272] on div "Use on Schedule I Received On * 08/29/2025" at bounding box center [439, 275] width 706 height 73
click at [201, 349] on input "text" at bounding box center [203, 351] width 73 height 25
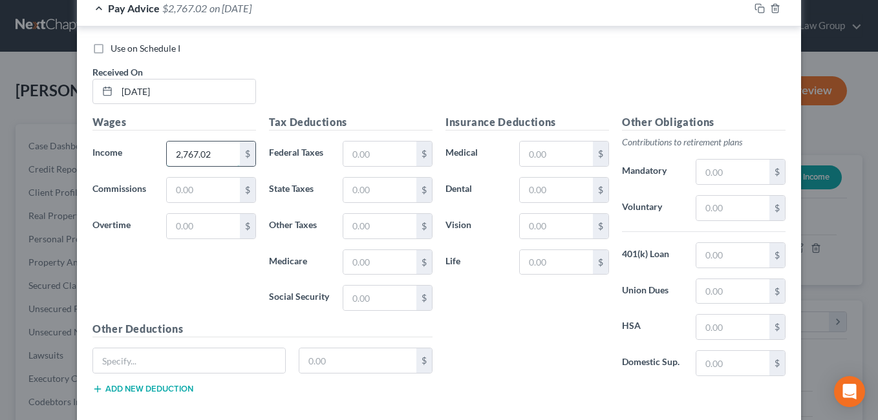
scroll to position [663, 0]
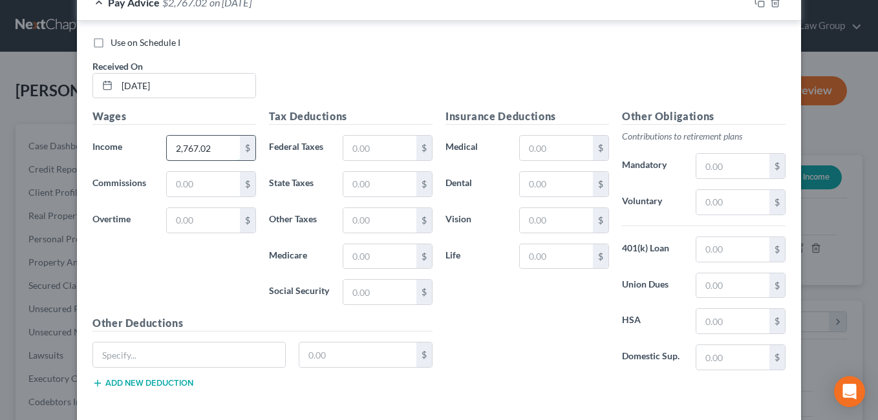
type input "2,767.02"
click at [222, 272] on div "Wages Income * 2,767.02 $ Commissions $ Overtime $" at bounding box center [174, 212] width 176 height 207
click at [363, 226] on input "text" at bounding box center [379, 220] width 73 height 25
click at [481, 328] on div "Insurance Deductions Medical $ Dental $ Vision $ Life $" at bounding box center [527, 245] width 176 height 272
click at [379, 226] on input "3,097" at bounding box center [379, 220] width 73 height 25
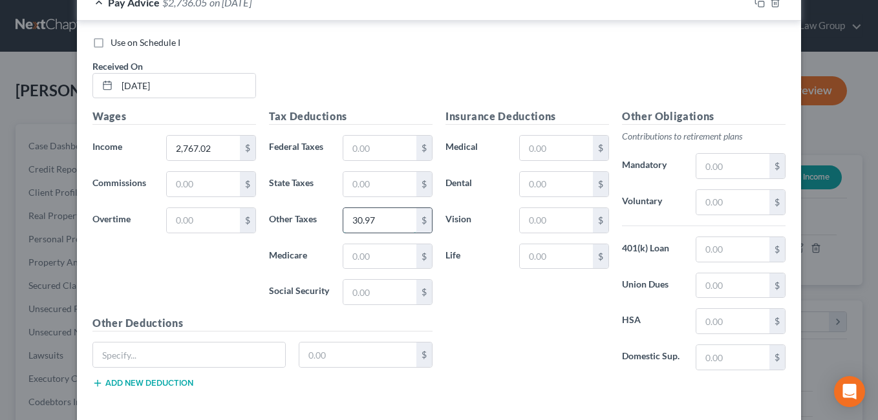
type input "30.97"
click at [495, 337] on div "Insurance Deductions Medical $ Dental $ Vision $ Life $" at bounding box center [527, 245] width 176 height 272
click at [361, 187] on input "text" at bounding box center [379, 184] width 73 height 25
type input "6"
click at [498, 297] on div "Insurance Deductions Medical $ Dental $ Vision $ Life $" at bounding box center [527, 245] width 176 height 272
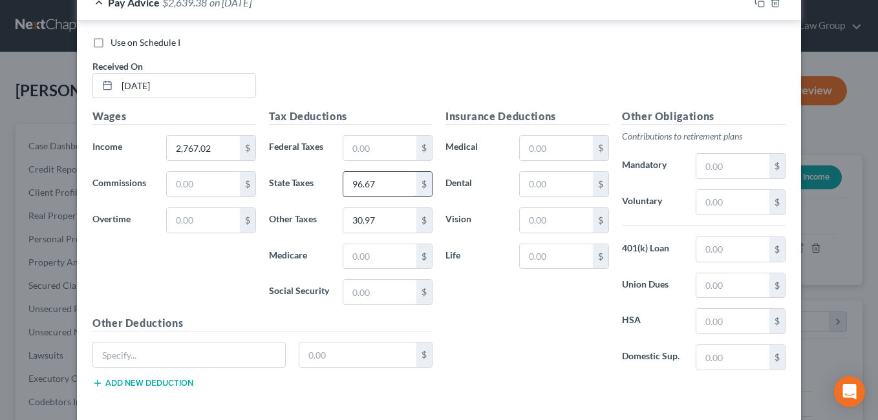
click at [392, 186] on input "96.67" at bounding box center [379, 184] width 73 height 25
type input "96.64"
click at [494, 336] on div "Insurance Deductions Medical $ Dental $ Vision $ Life $" at bounding box center [527, 245] width 176 height 272
click at [372, 258] on input "text" at bounding box center [379, 256] width 73 height 25
type input "37.42"
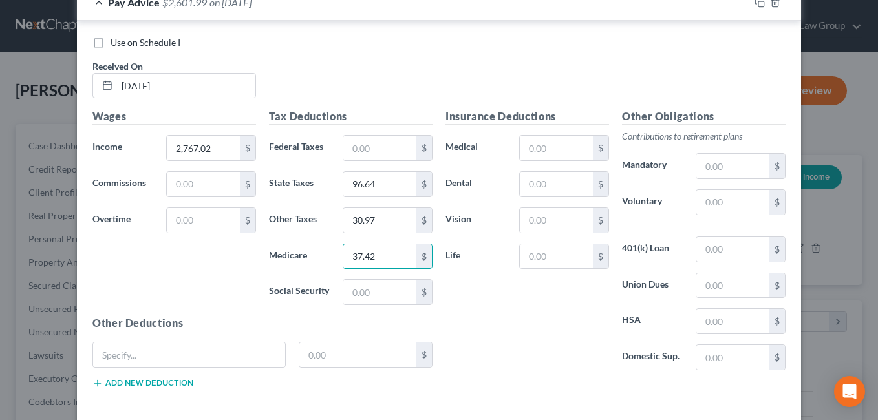
click at [522, 329] on div "Insurance Deductions Medical $ Dental $ Vision $ Life $" at bounding box center [527, 245] width 176 height 272
click at [359, 290] on input "text" at bounding box center [379, 292] width 73 height 25
type input "160.01"
click at [510, 329] on div "Insurance Deductions Medical $ Dental $ Vision $ Life $" at bounding box center [527, 245] width 176 height 272
click at [360, 152] on input "text" at bounding box center [379, 148] width 73 height 25
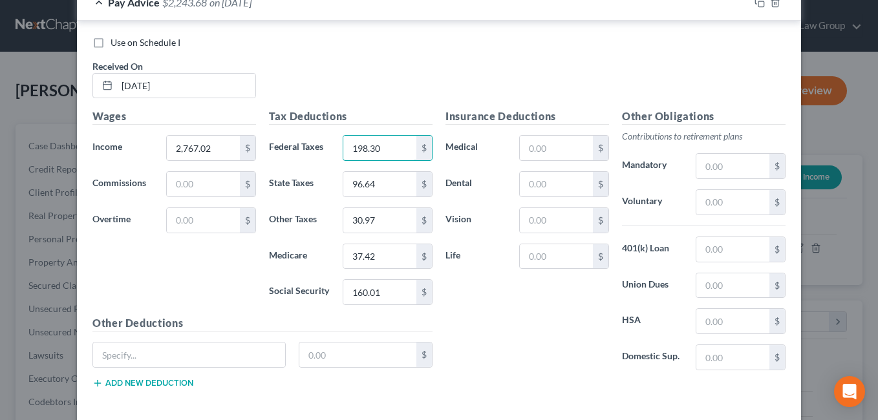
type input "198.30"
click at [528, 334] on div "Insurance Deductions Medical $ Dental $ Vision $ Life $" at bounding box center [527, 245] width 176 height 272
click at [536, 151] on input "text" at bounding box center [556, 148] width 73 height 25
type input "176.36"
click at [522, 330] on div "Insurance Deductions Medical 176.36 $ Dental $ Vision $ Life $" at bounding box center [527, 245] width 176 height 272
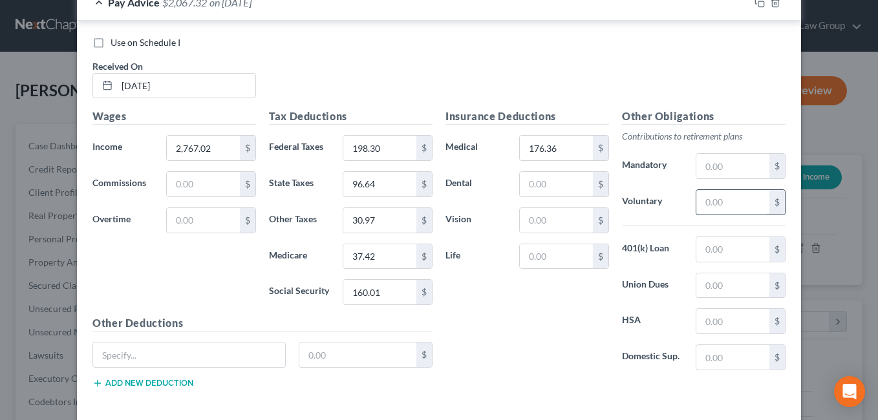
click at [738, 207] on input "text" at bounding box center [732, 202] width 73 height 25
type input "267.38"
click at [539, 324] on div "Insurance Deductions Medical 176.36 $ Dental $ Vision $ Life $" at bounding box center [527, 245] width 176 height 272
click at [529, 189] on input "text" at bounding box center [556, 184] width 73 height 25
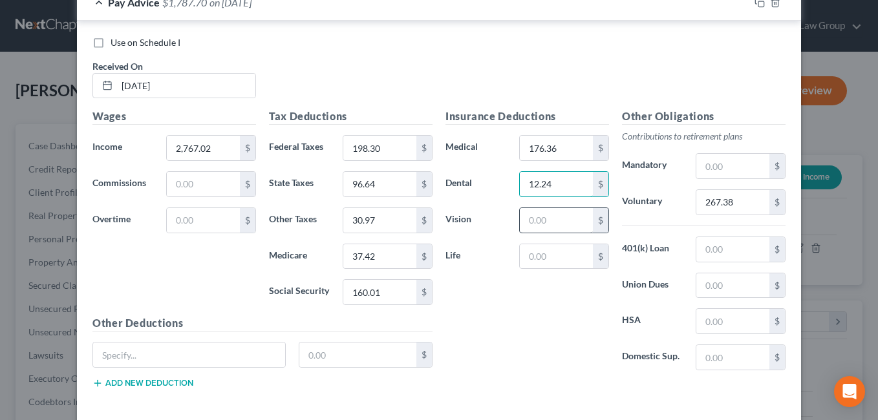
type input "12.24"
click at [543, 226] on input "text" at bounding box center [556, 220] width 73 height 25
type input "5.15"
click at [513, 343] on div "Insurance Deductions Medical 176.36 $ Dental 12.24 $ Vision 5.15 $ Life $" at bounding box center [527, 245] width 176 height 272
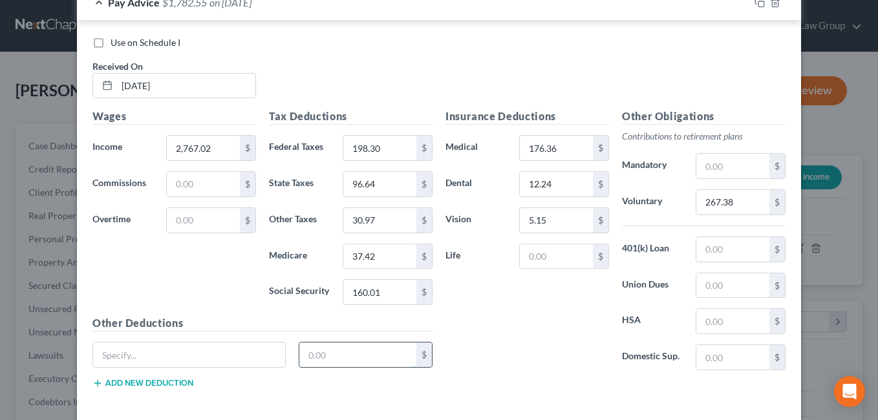
click at [315, 352] on input "text" at bounding box center [358, 355] width 118 height 25
type input "10.39"
click at [164, 387] on button "Add new deduction" at bounding box center [142, 383] width 101 height 10
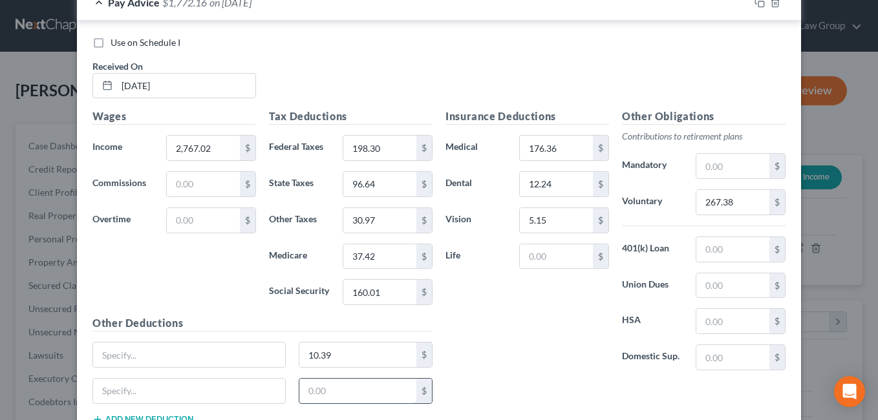
click at [315, 390] on input "text" at bounding box center [358, 391] width 118 height 25
type input "3.25"
click at [126, 358] on input "text" at bounding box center [189, 355] width 192 height 25
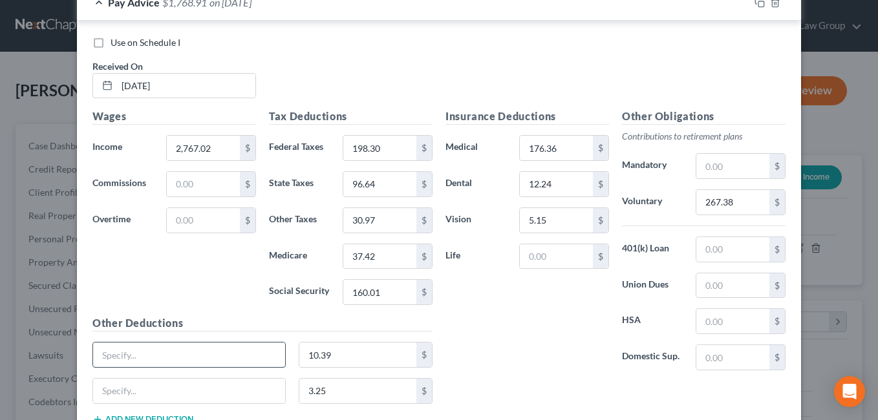
paste input "Employee, Spousal & Child Life"
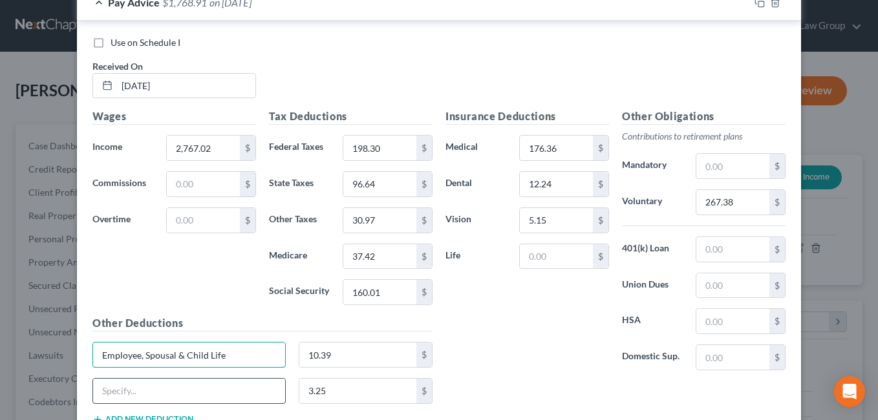
type input "Employee, Spousal & Child Life"
click at [123, 392] on input "text" at bounding box center [189, 391] width 192 height 25
type input "Supplemental AD&D"
click at [528, 328] on div "Insurance Deductions Medical 176.36 $ Dental 12.24 $ Vision 5.15 $ Life $" at bounding box center [527, 245] width 176 height 272
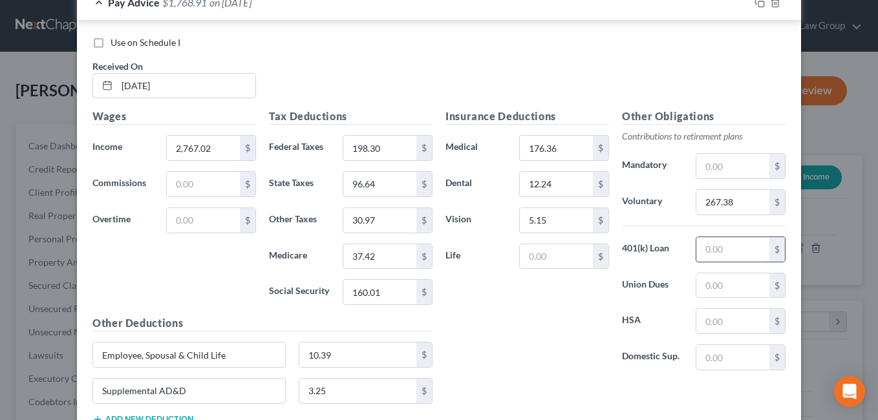
click at [709, 255] on input "text" at bounding box center [732, 249] width 73 height 25
type input "188.20"
click at [526, 351] on div "Insurance Deductions Medical 176.36 $ Dental 12.24 $ Vision 5.15 $ Life $" at bounding box center [527, 245] width 176 height 272
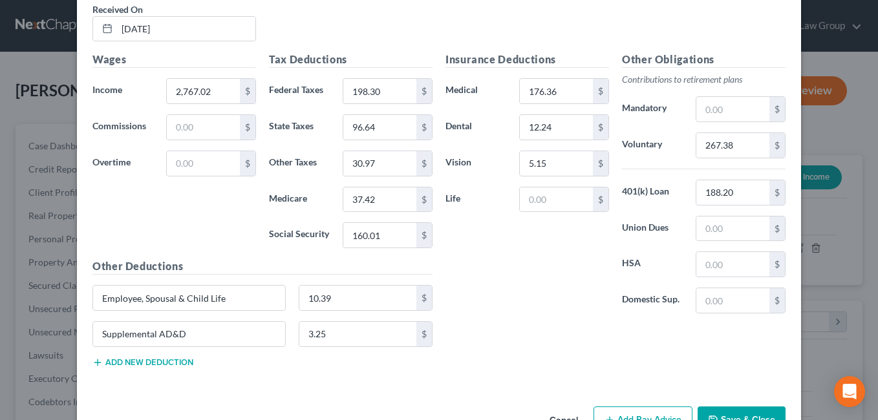
scroll to position [758, 0]
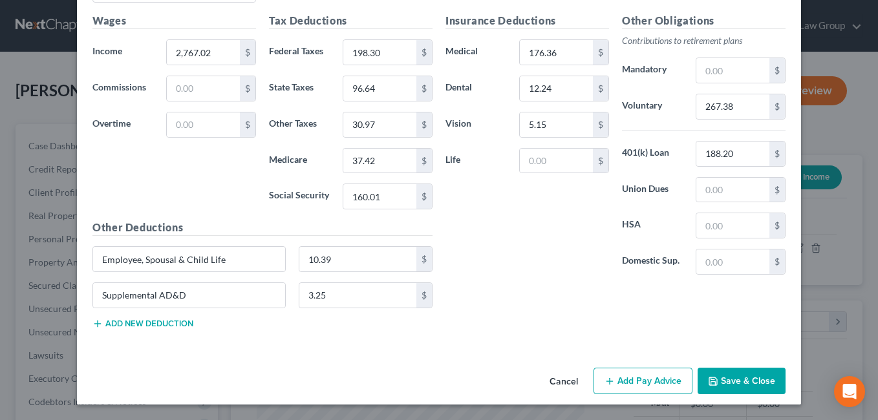
click at [625, 385] on button "Add Pay Advice" at bounding box center [642, 381] width 99 height 27
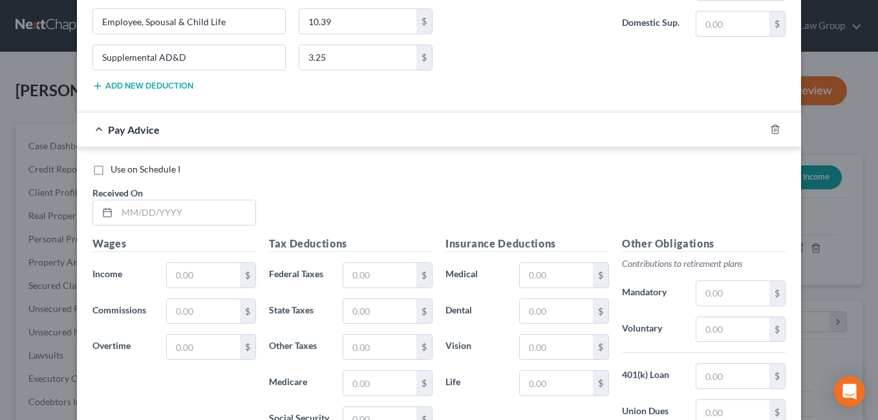
scroll to position [1007, 0]
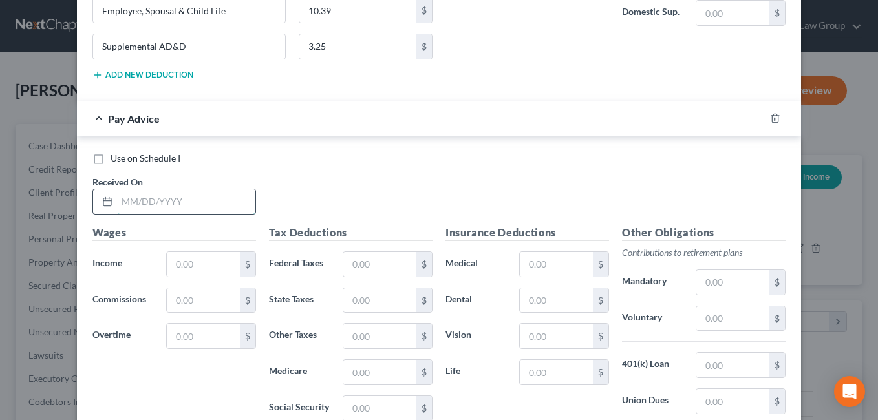
click at [155, 207] on input "text" at bounding box center [186, 201] width 138 height 25
type input "[DATE]"
click at [392, 210] on div "Use on Schedule I Received On * [DATE]" at bounding box center [439, 188] width 706 height 73
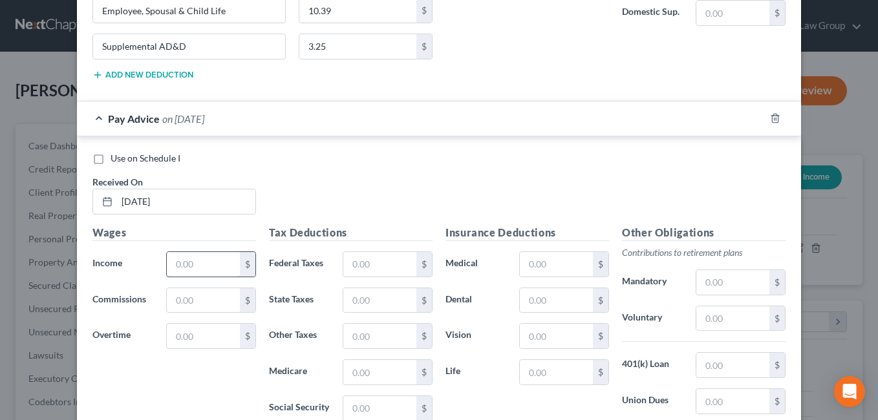
click at [199, 266] on input "text" at bounding box center [203, 264] width 73 height 25
click at [225, 261] on input "2,342." at bounding box center [203, 264] width 73 height 25
click at [215, 270] on input "2,342." at bounding box center [203, 264] width 73 height 25
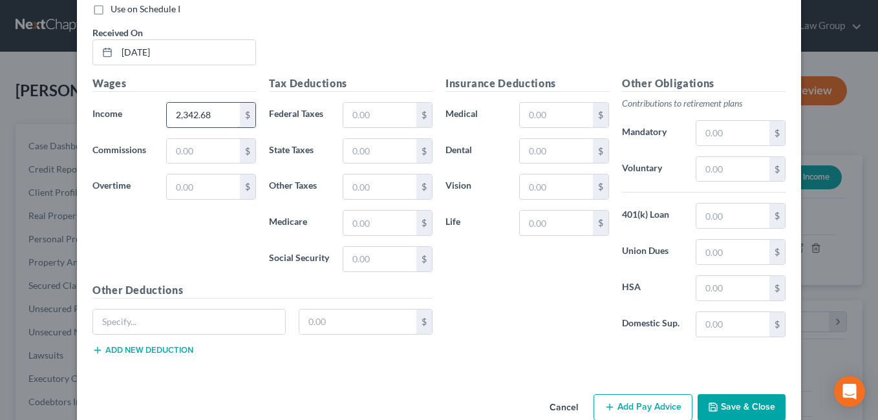
scroll to position [1160, 0]
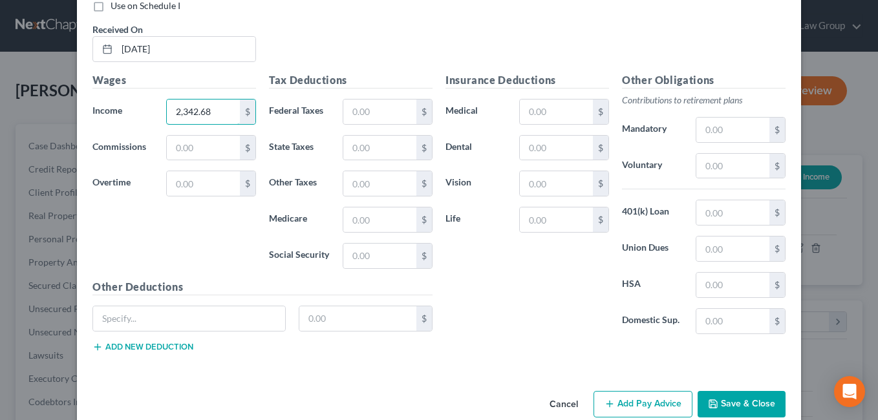
type input "2,342.68"
click at [491, 294] on div "Insurance Deductions Medical $ Dental $ Vision $ Life $" at bounding box center [527, 208] width 176 height 272
click at [366, 186] on input "text" at bounding box center [379, 183] width 73 height 25
type input "25.88"
click at [489, 316] on div "Insurance Deductions Medical $ Dental $ Vision $ Life $" at bounding box center [527, 208] width 176 height 272
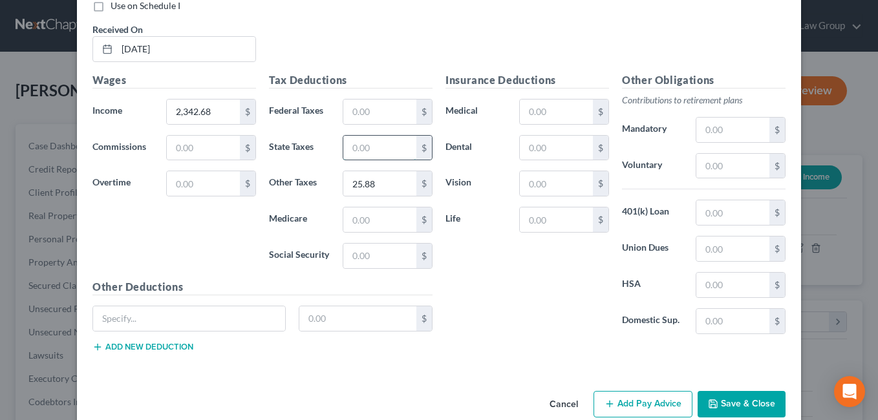
click at [362, 150] on input "text" at bounding box center [379, 148] width 73 height 25
type input "67"
click at [484, 284] on div "Insurance Deductions Medical $ Dental $ Vision $ Life $" at bounding box center [527, 208] width 176 height 272
click at [377, 152] on input "67" at bounding box center [379, 148] width 73 height 25
type input "72.67"
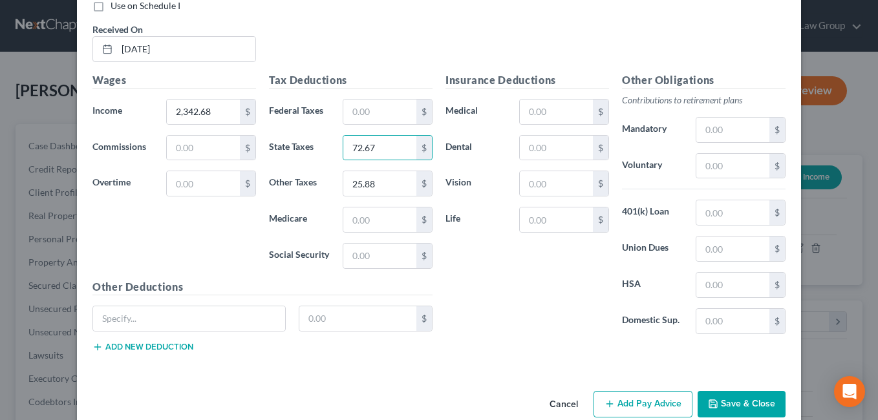
click at [488, 284] on div "Insurance Deductions Medical $ Dental $ Vision $ Life $" at bounding box center [527, 208] width 176 height 272
click at [370, 226] on input "text" at bounding box center [379, 220] width 73 height 25
type input "31.27"
click at [475, 297] on div "Insurance Deductions Medical $ Dental $ Vision $ Life $" at bounding box center [527, 208] width 176 height 272
click at [358, 259] on input "text" at bounding box center [379, 256] width 73 height 25
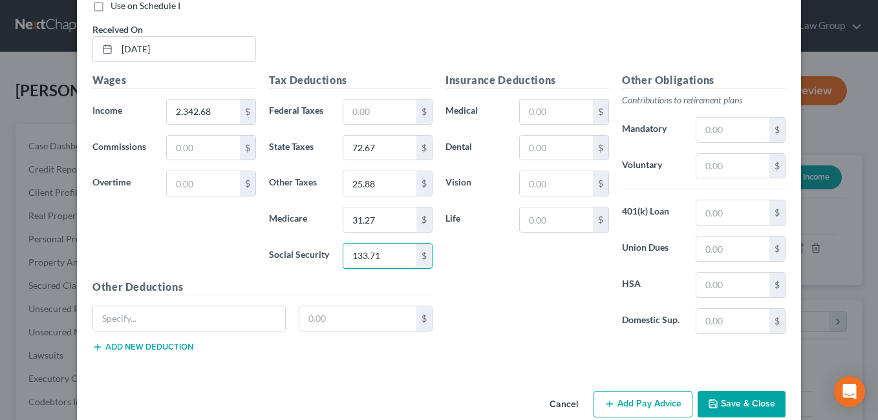
type input "133.71"
click at [471, 285] on div "Insurance Deductions Medical $ Dental $ Vision $ Life $" at bounding box center [527, 208] width 176 height 272
click at [354, 109] on input "text" at bounding box center [379, 112] width 73 height 25
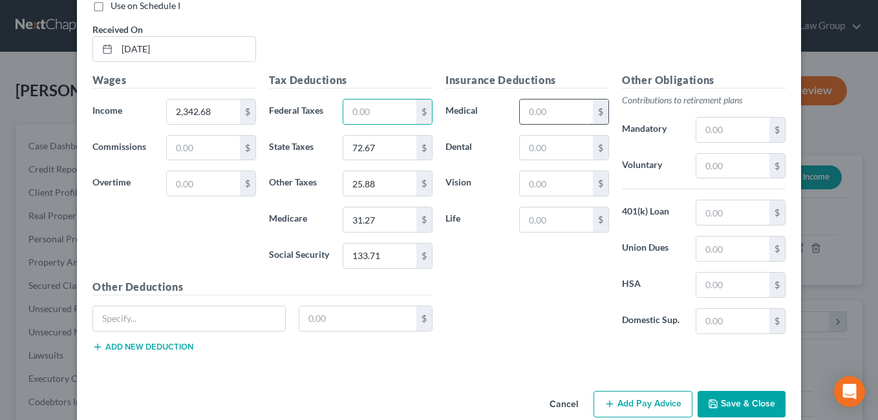
click at [535, 111] on input "text" at bounding box center [556, 112] width 73 height 25
type input "176.36"
click at [486, 285] on div "Insurance Deductions Medical 176.36 $ Dental $ Vision $ Life $" at bounding box center [527, 208] width 176 height 272
click at [352, 115] on input "text" at bounding box center [379, 112] width 73 height 25
type input "154.71"
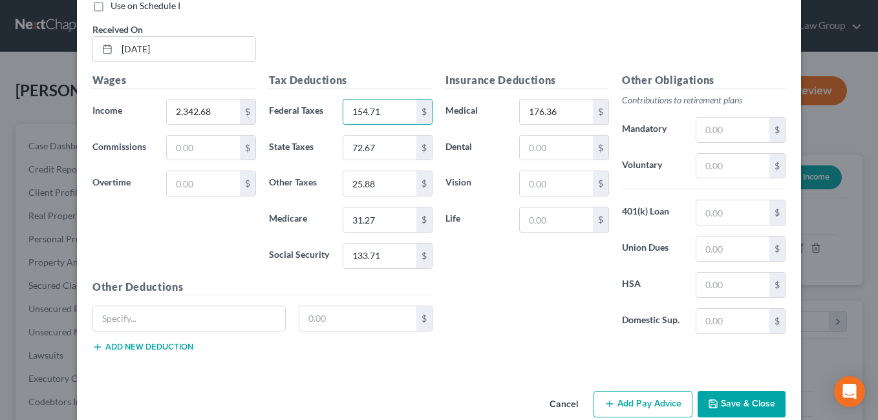
click at [524, 289] on div "Insurance Deductions Medical 176.36 $ Dental $ Vision $ Life $" at bounding box center [527, 208] width 176 height 272
click at [736, 169] on input "text" at bounding box center [732, 166] width 73 height 25
type input "206.29"
click at [510, 297] on div "Insurance Deductions Medical 176.36 $ Dental $ Vision $ Life $" at bounding box center [527, 208] width 176 height 272
click at [539, 152] on input "text" at bounding box center [556, 148] width 73 height 25
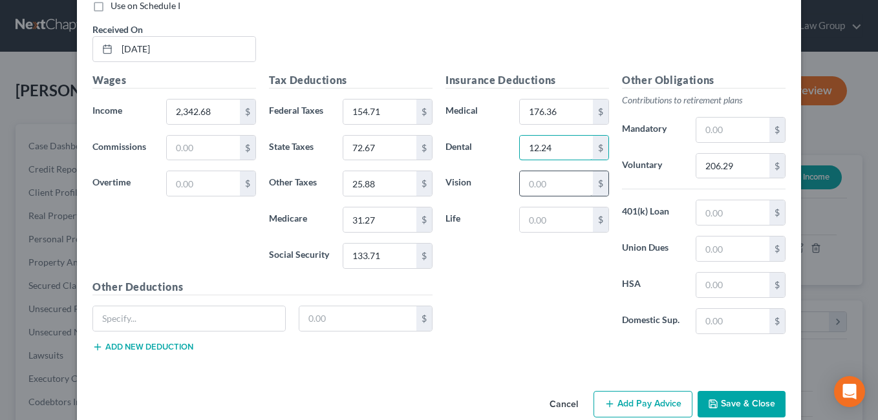
type input "12.24"
click at [538, 188] on input "text" at bounding box center [556, 183] width 73 height 25
type input "5.15"
click at [323, 323] on input "text" at bounding box center [358, 318] width 118 height 25
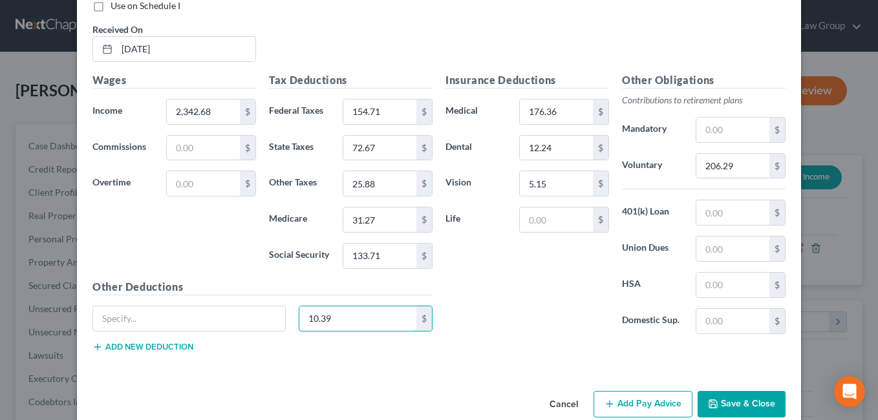
type input "10.39"
click at [164, 350] on button "Add new deduction" at bounding box center [142, 347] width 101 height 10
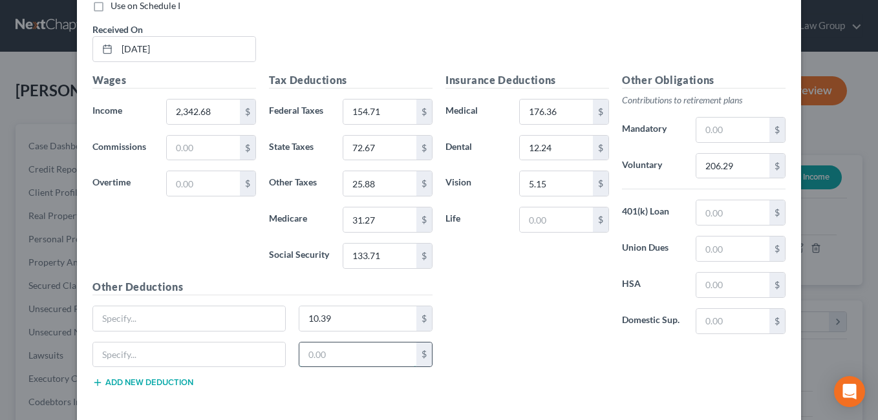
click at [322, 359] on input "text" at bounding box center [358, 355] width 118 height 25
type input "3.28"
click at [721, 218] on input "text" at bounding box center [732, 212] width 73 height 25
type input "188.20"
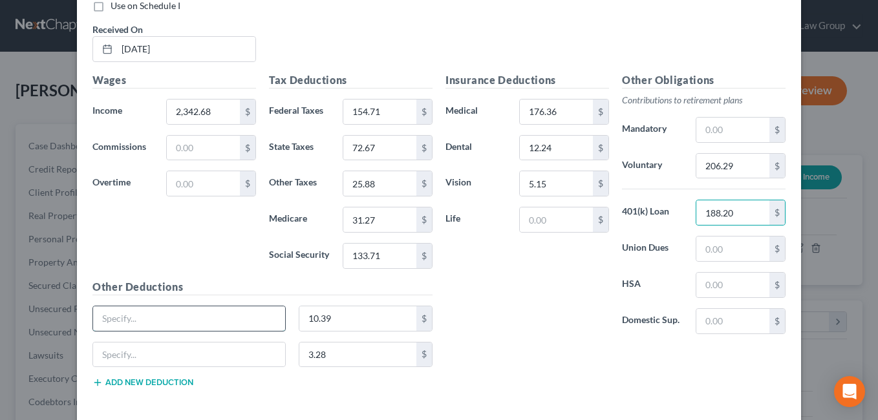
click at [136, 323] on input "text" at bounding box center [189, 318] width 192 height 25
paste input "Employee, Spousal & Child Life"
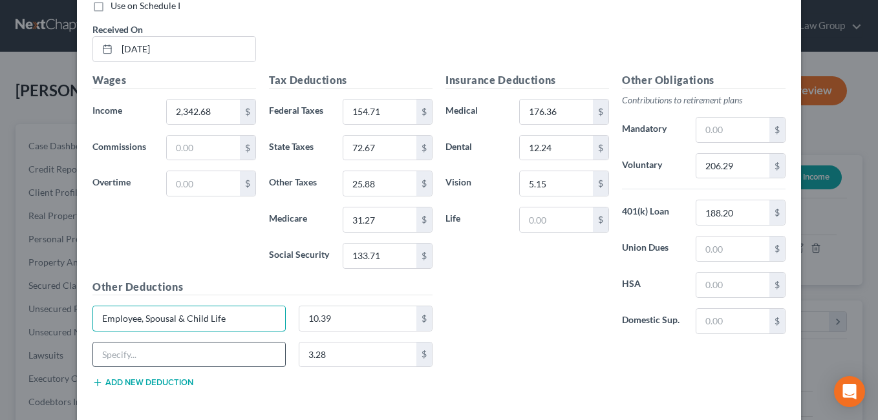
type input "Employee, Spousal & Child Life"
click at [122, 359] on input "text" at bounding box center [189, 355] width 192 height 25
type input "Supplemental AD&D"
click at [503, 334] on div "Insurance Deductions Medical 176.36 $ Dental 12.24 $ Vision 5.15 $ Life $" at bounding box center [527, 208] width 176 height 272
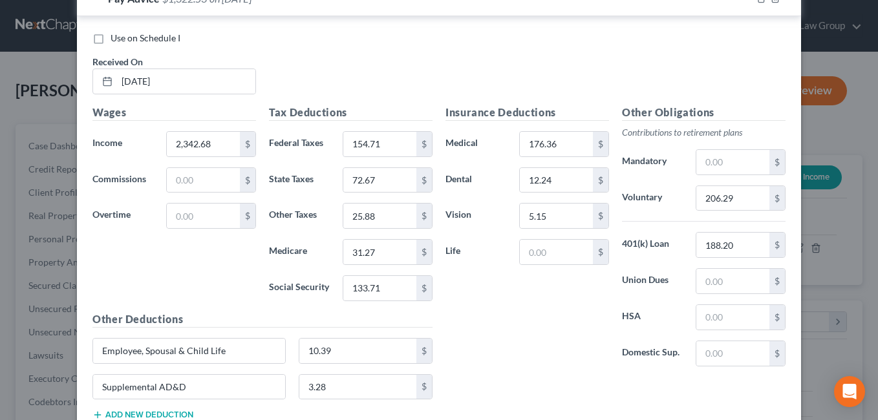
scroll to position [1134, 0]
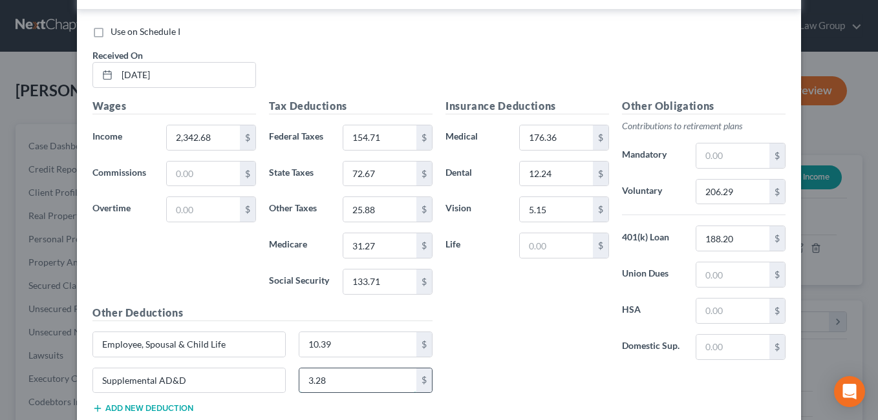
click at [360, 385] on input "3.28" at bounding box center [358, 380] width 118 height 25
type input "3.25"
click at [531, 341] on div "Insurance Deductions Medical 176.36 $ Dental 12.24 $ Vision 5.15 $ Life $" at bounding box center [527, 234] width 176 height 272
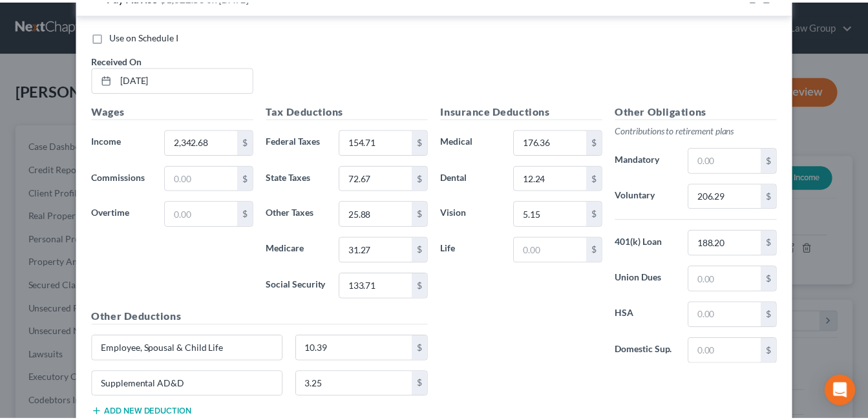
scroll to position [1219, 0]
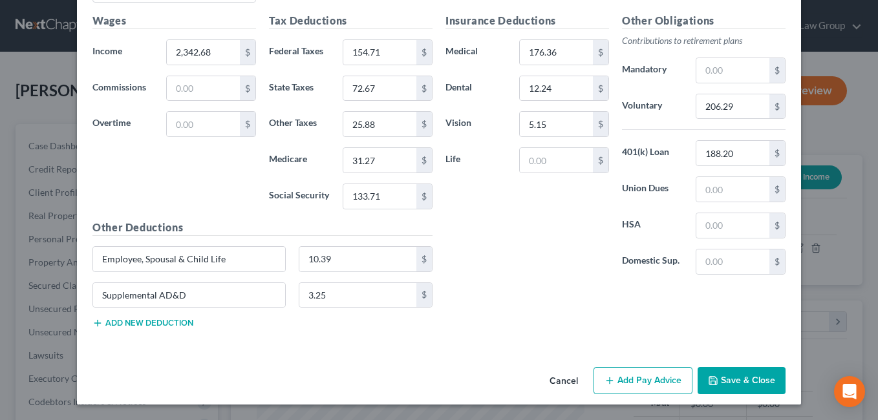
click at [731, 385] on button "Save & Close" at bounding box center [742, 380] width 88 height 27
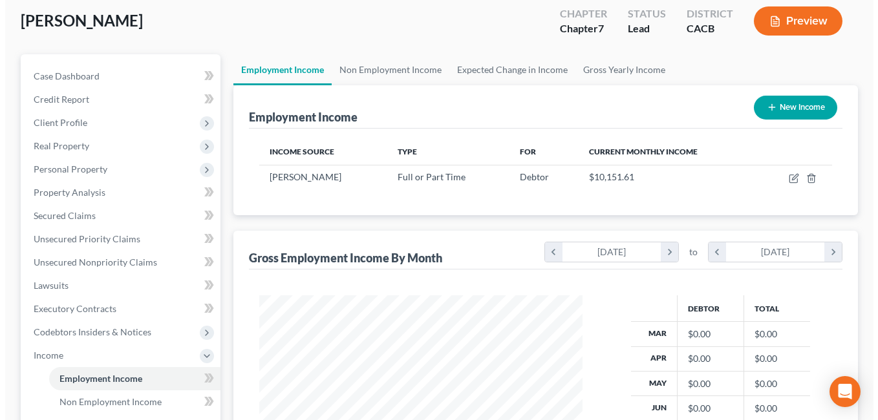
scroll to position [0, 0]
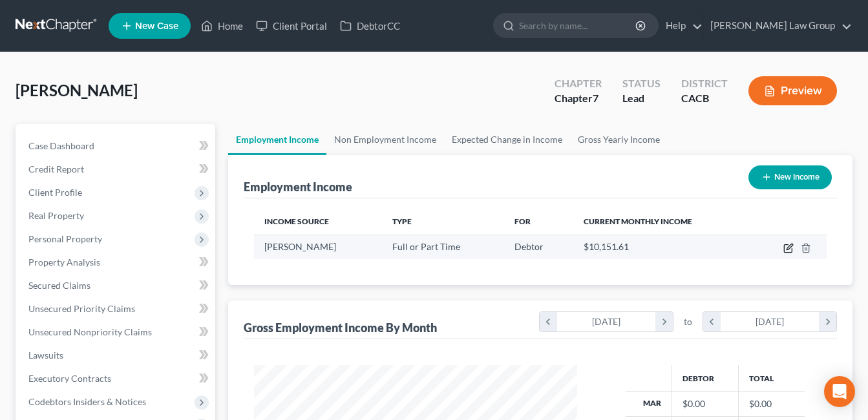
click at [788, 251] on icon "button" at bounding box center [789, 248] width 10 height 10
select select "0"
select select "4"
select select "3"
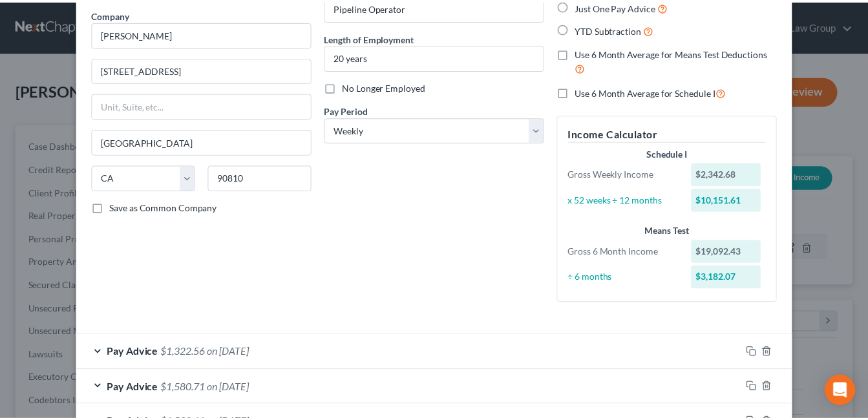
scroll to position [368, 0]
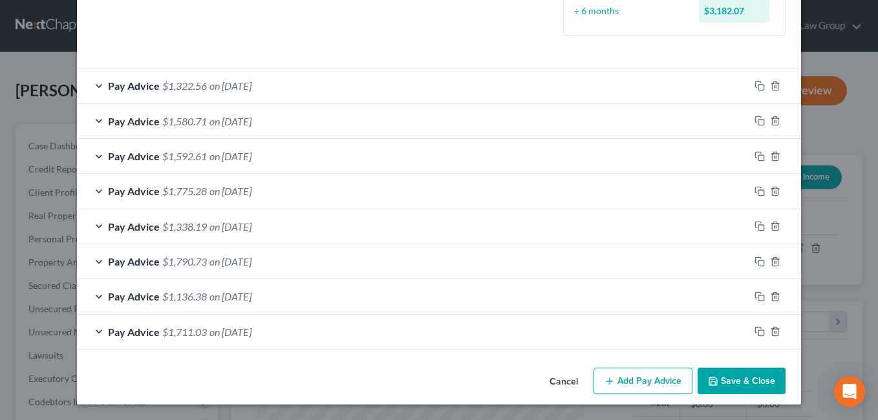
click at [745, 387] on button "Save & Close" at bounding box center [742, 381] width 88 height 27
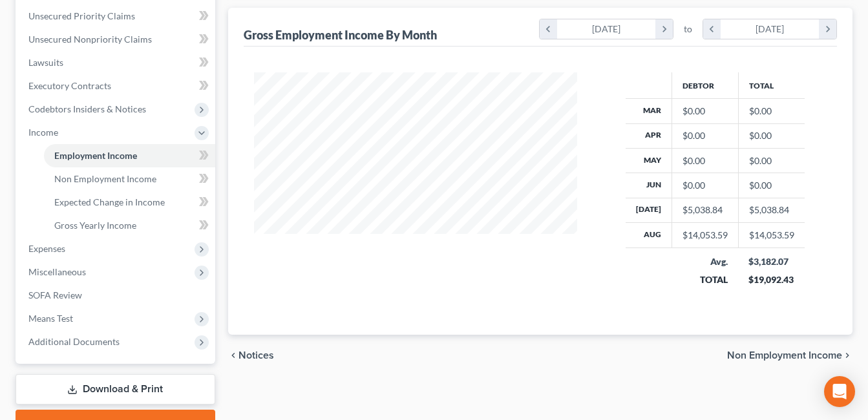
scroll to position [360, 0]
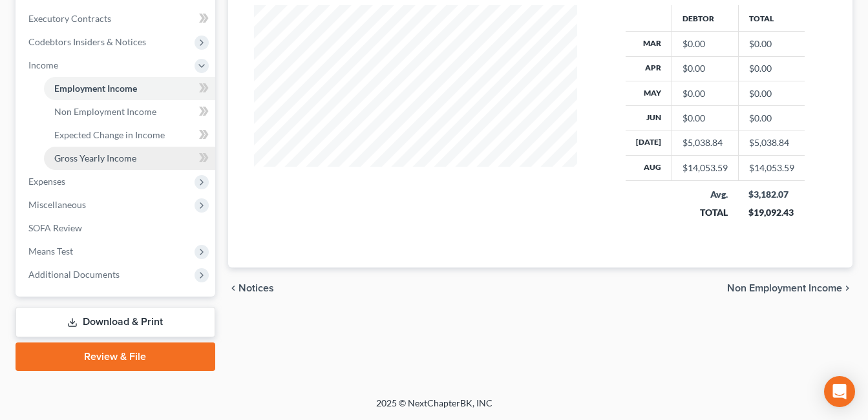
click at [74, 162] on span "Gross Yearly Income" at bounding box center [95, 158] width 82 height 11
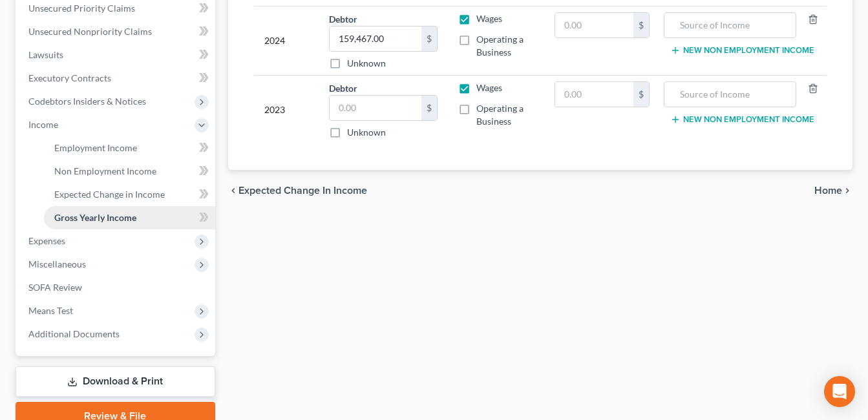
scroll to position [301, 0]
click at [80, 149] on span "Employment Income" at bounding box center [95, 147] width 83 height 11
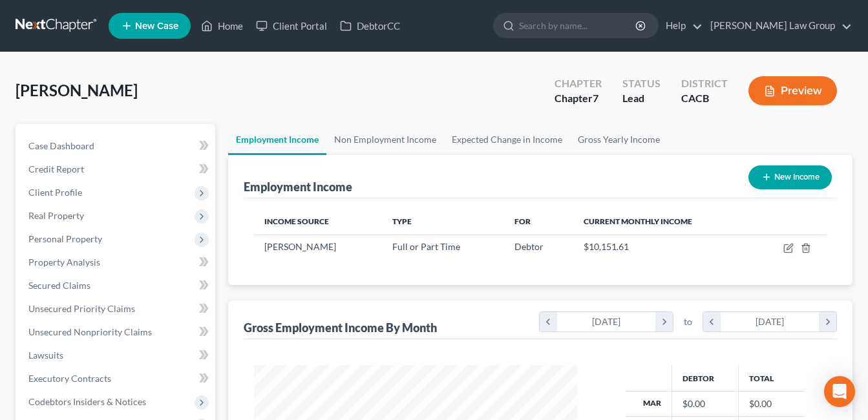
scroll to position [232, 350]
click at [58, 214] on span "Real Property" at bounding box center [56, 215] width 56 height 11
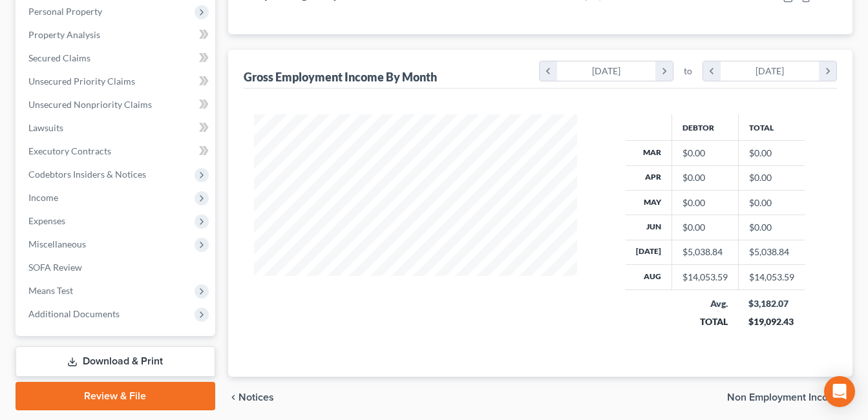
scroll to position [298, 0]
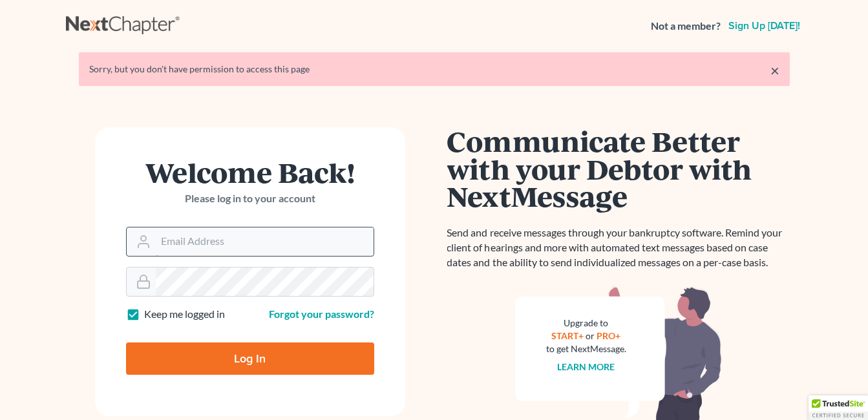
click at [165, 237] on input "Email Address" at bounding box center [265, 242] width 218 height 28
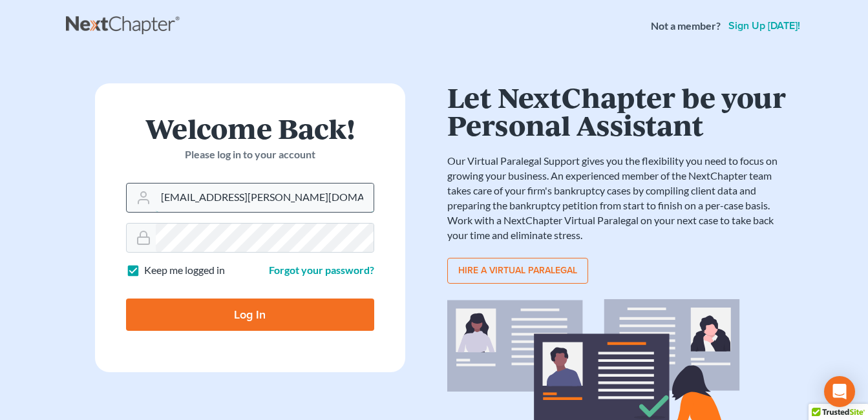
type input "marc.goldbach@goldbachlaw.com"
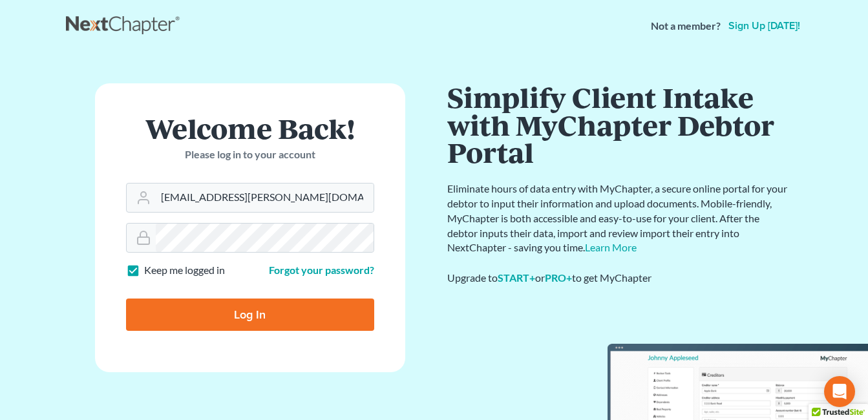
click at [244, 318] on input "Log In" at bounding box center [250, 315] width 248 height 32
type input "Thinking..."
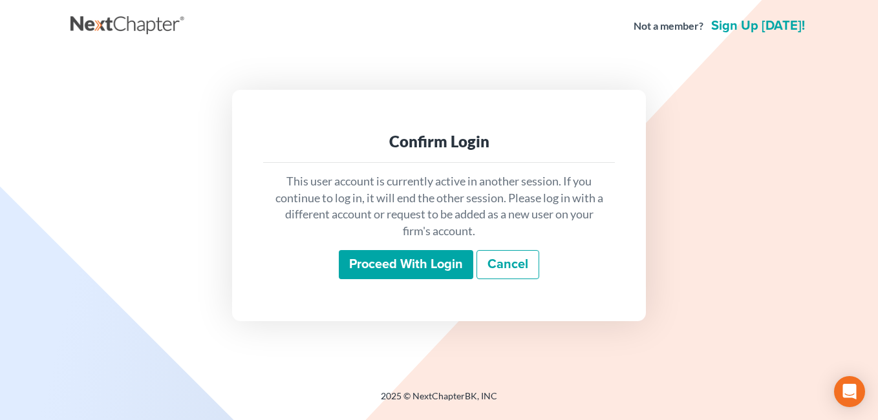
click at [381, 261] on input "Proceed with login" at bounding box center [406, 265] width 134 height 30
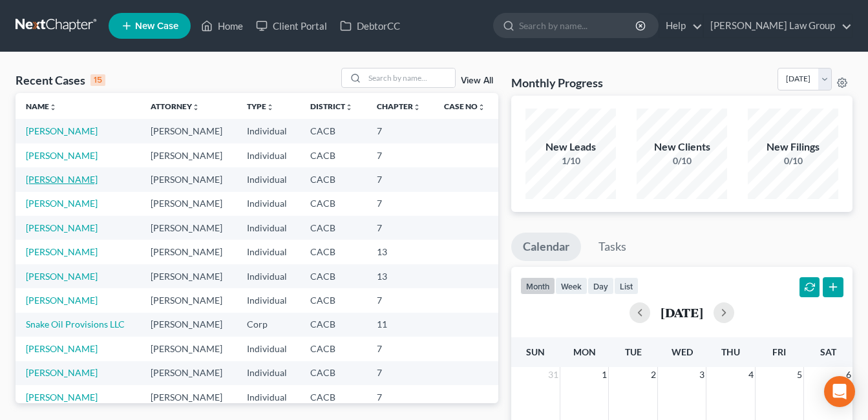
click at [64, 178] on link "[PERSON_NAME]" at bounding box center [62, 179] width 72 height 11
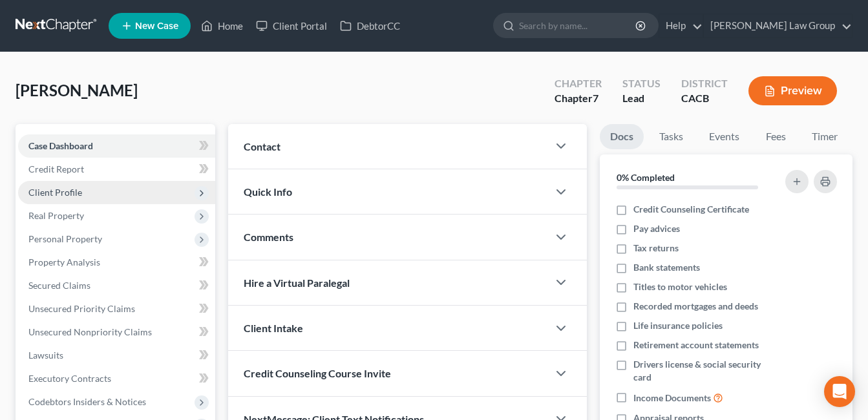
click at [57, 193] on span "Client Profile" at bounding box center [55, 192] width 54 height 11
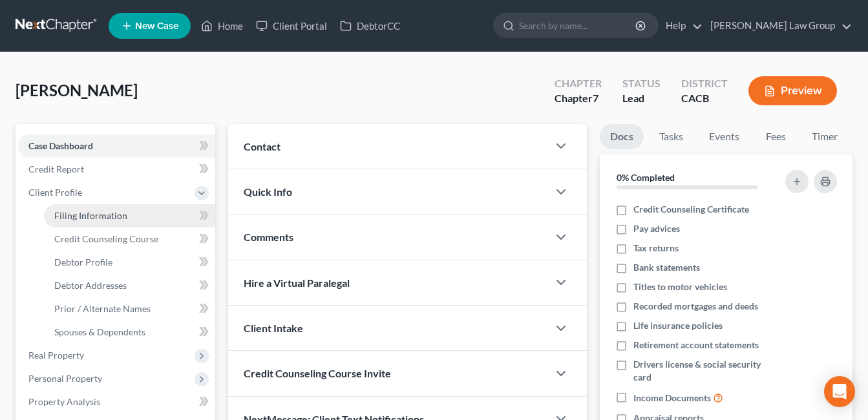
click at [76, 218] on span "Filing Information" at bounding box center [90, 215] width 73 height 11
select select "1"
select select "0"
select select "4"
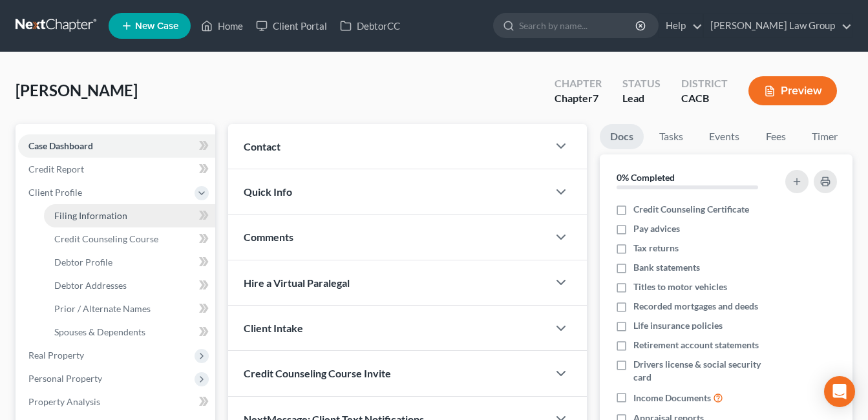
select select "0"
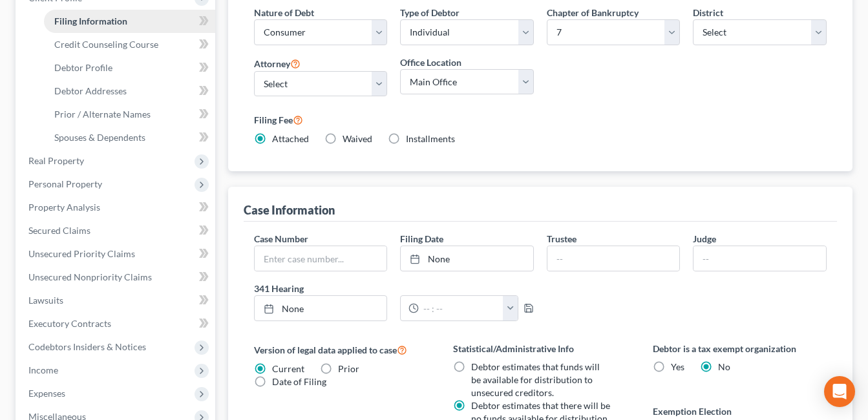
scroll to position [191, 0]
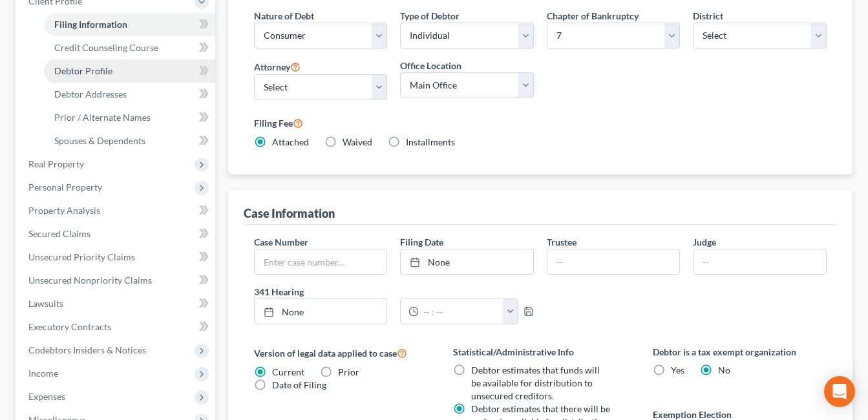
click at [76, 74] on span "Debtor Profile" at bounding box center [83, 70] width 58 height 11
select select "1"
select select "5"
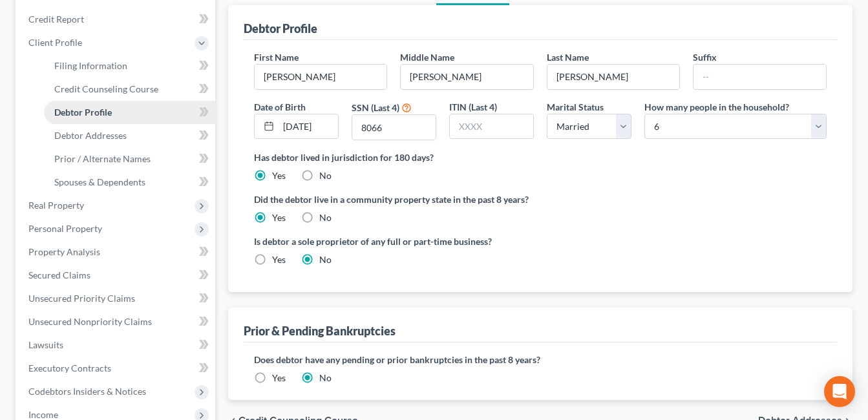
scroll to position [167, 0]
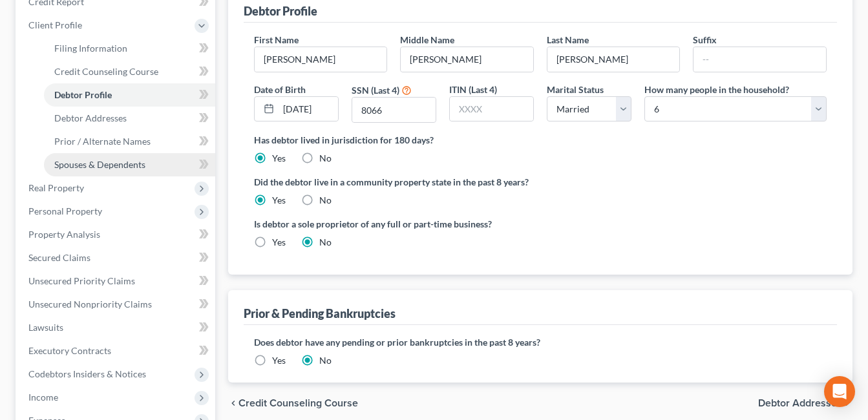
click at [79, 171] on link "Spouses & Dependents" at bounding box center [129, 164] width 171 height 23
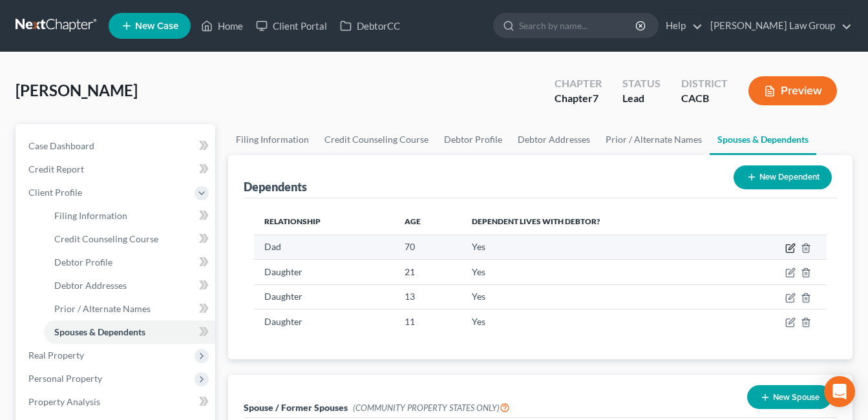
click at [790, 250] on icon "button" at bounding box center [790, 248] width 10 height 10
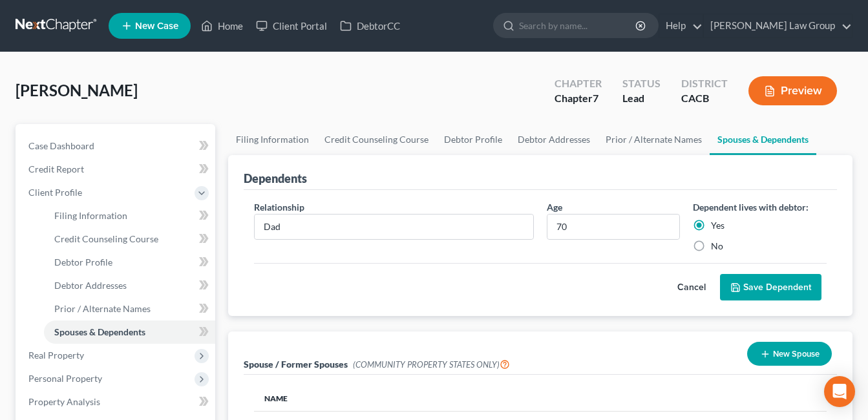
click at [784, 297] on button "Save Dependent" at bounding box center [770, 287] width 101 height 27
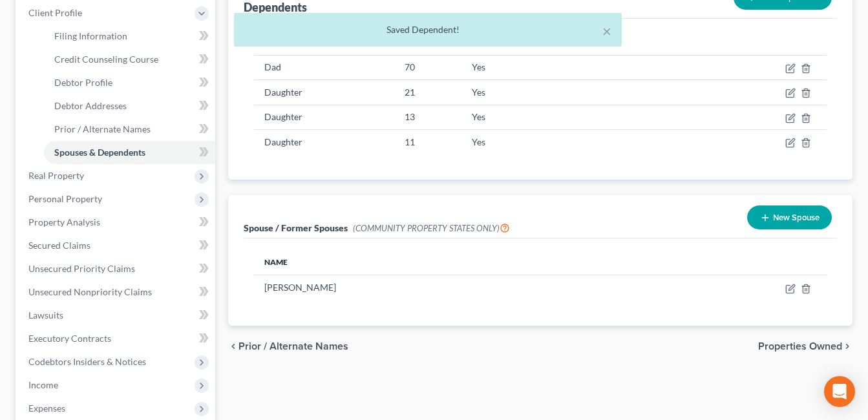
scroll to position [190, 0]
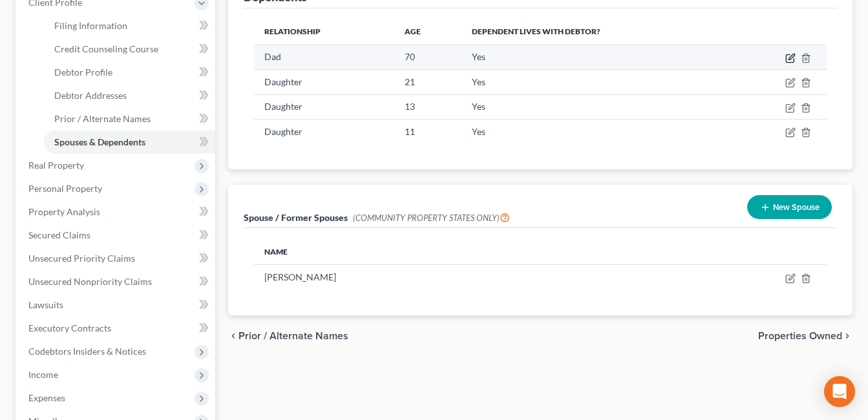
click at [789, 59] on icon "button" at bounding box center [792, 57] width 6 height 6
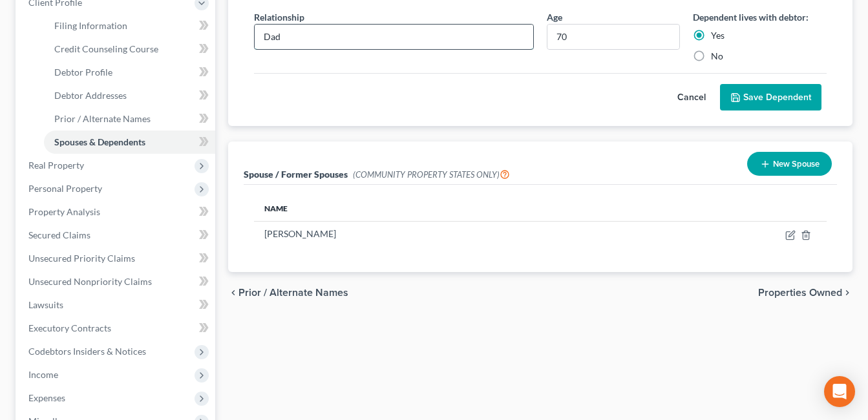
click at [315, 40] on input "Dad" at bounding box center [394, 37] width 279 height 25
type input "D"
type input "father"
click at [784, 98] on button "Save Dependent" at bounding box center [770, 97] width 101 height 27
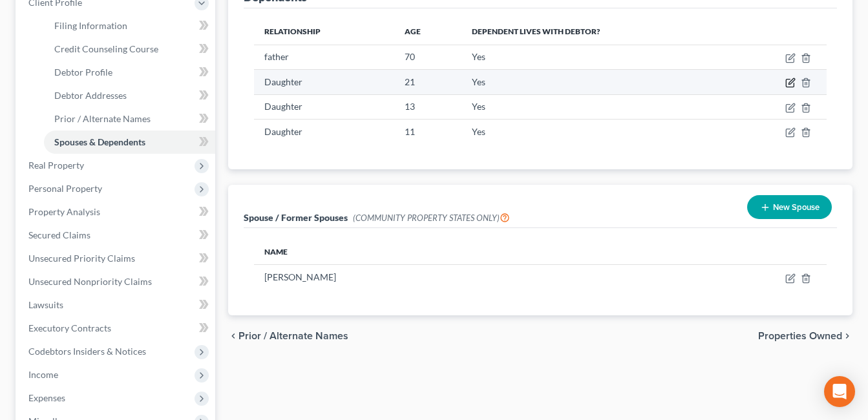
click at [792, 87] on icon "button" at bounding box center [790, 84] width 8 height 8
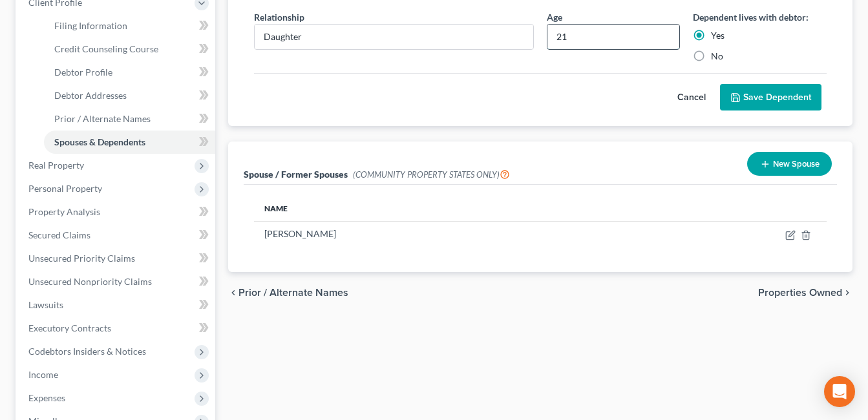
click at [602, 39] on input "21" at bounding box center [614, 37] width 133 height 25
type input "22"
click at [795, 111] on button "Save Dependent" at bounding box center [770, 97] width 101 height 27
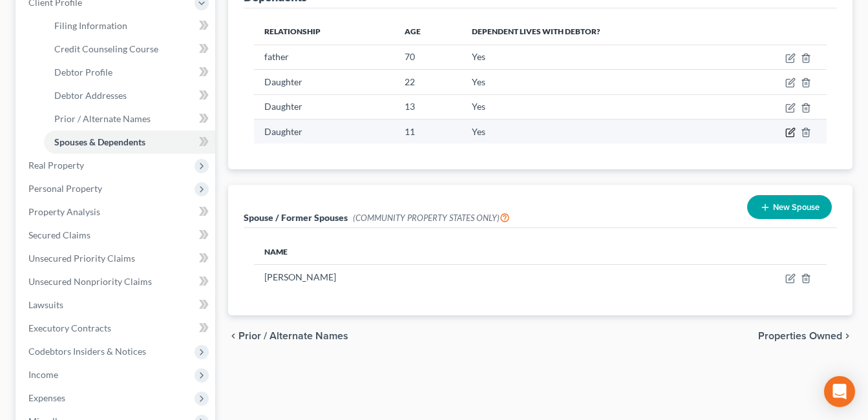
click at [793, 137] on icon "button" at bounding box center [790, 133] width 8 height 8
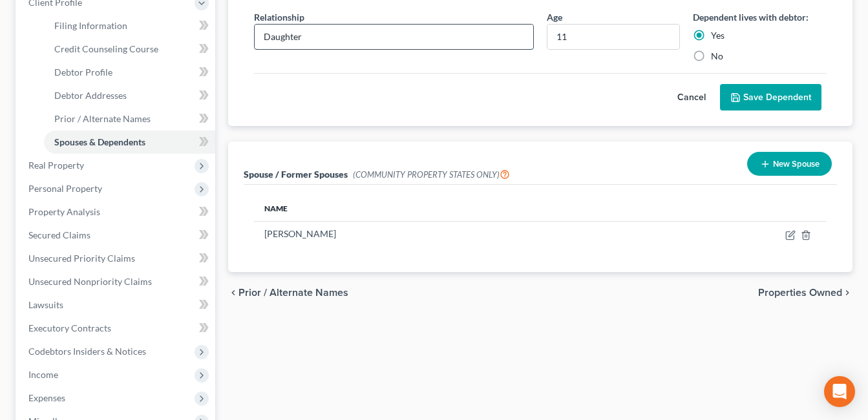
click at [361, 41] on input "Daughter" at bounding box center [394, 37] width 279 height 25
type input "D"
type input "son"
click at [768, 105] on button "Save Dependent" at bounding box center [770, 97] width 101 height 27
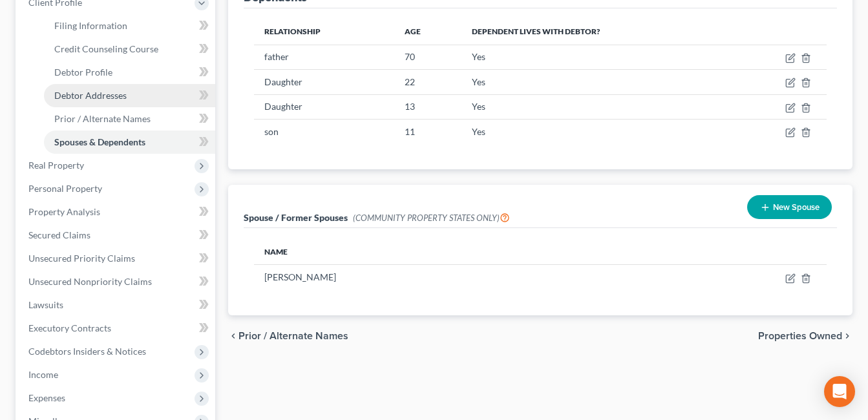
click at [69, 101] on link "Debtor Addresses" at bounding box center [129, 95] width 171 height 23
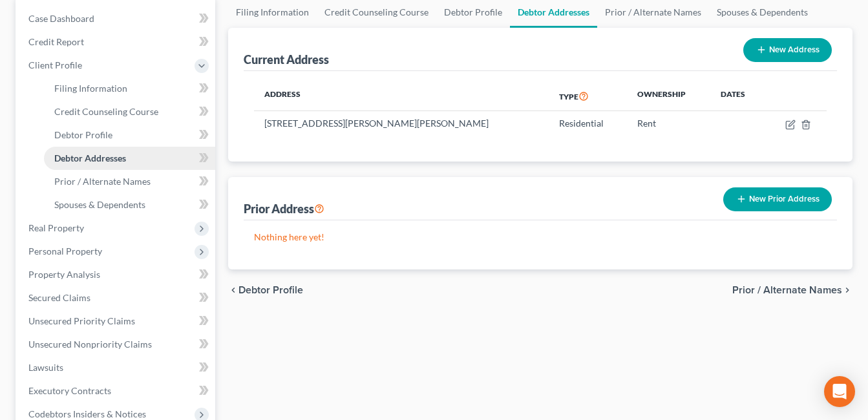
scroll to position [128, 0]
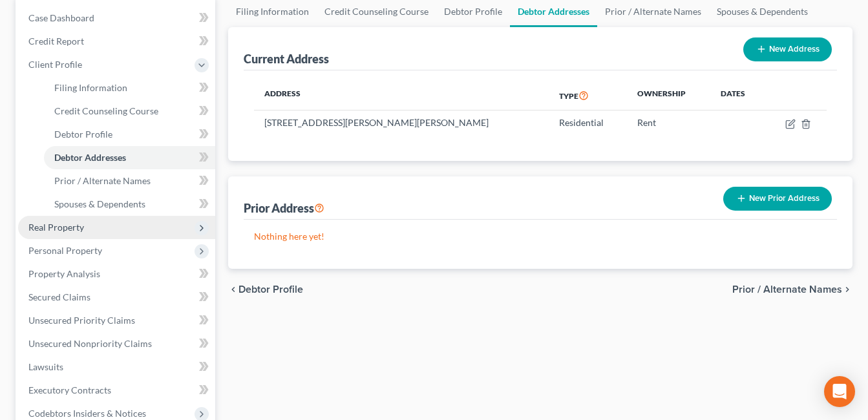
click at [48, 230] on span "Real Property" at bounding box center [56, 227] width 56 height 11
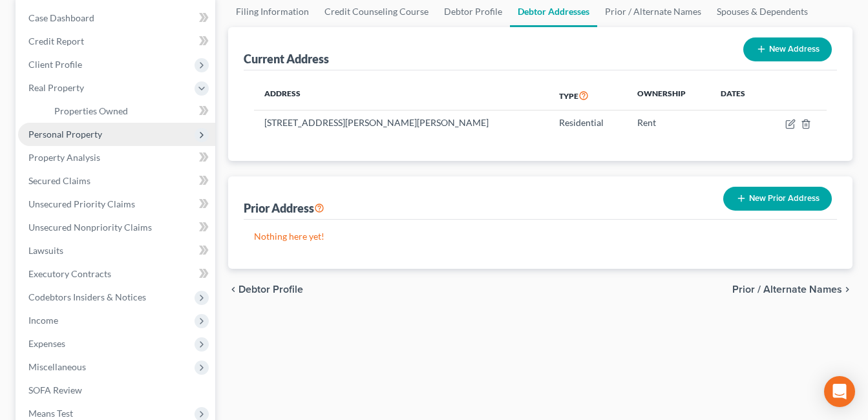
click at [45, 136] on span "Personal Property" at bounding box center [65, 134] width 74 height 11
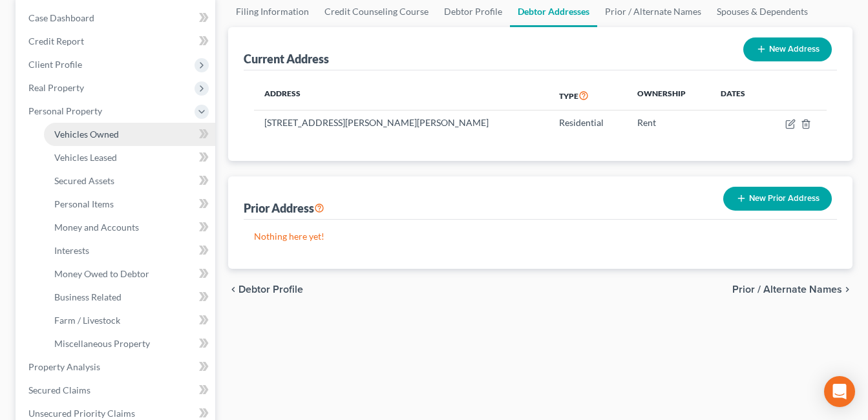
click at [79, 137] on span "Vehicles Owned" at bounding box center [86, 134] width 65 height 11
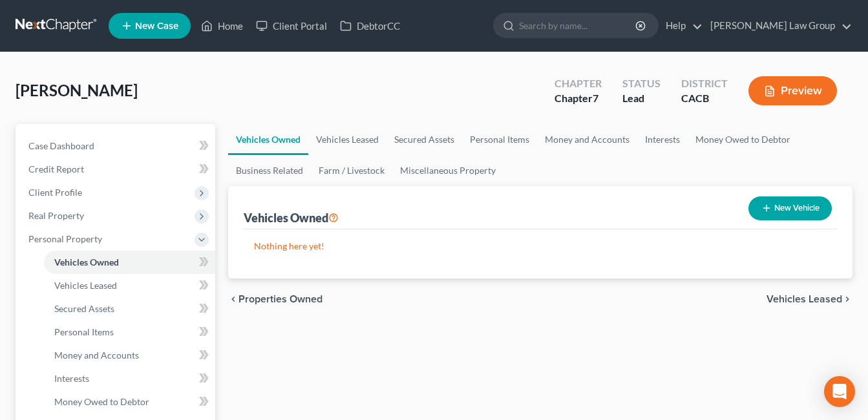
click at [793, 197] on button "New Vehicle" at bounding box center [790, 209] width 83 height 24
select select "0"
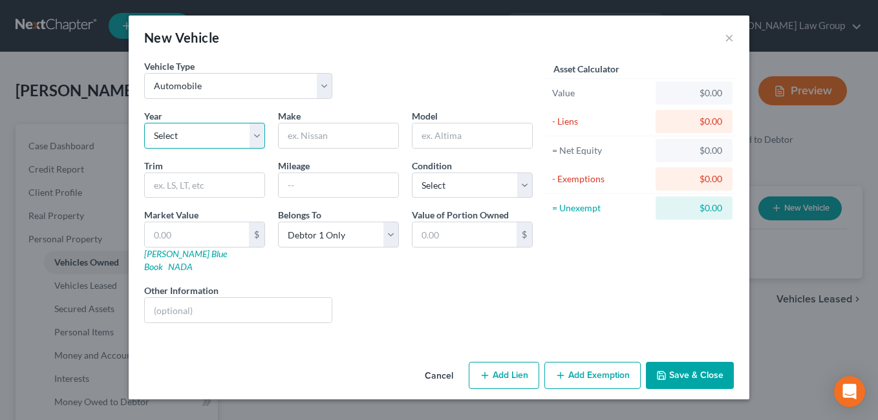
click at [264, 141] on select "Select 2026 2025 2024 2023 2022 2021 2020 2019 2018 2017 2016 2015 2014 2013 20…" at bounding box center [204, 136] width 121 height 26
select select "24"
click at [144, 123] on select "Select 2026 2025 2024 2023 2022 2021 2020 2019 2018 2017 2016 2015 2014 2013 20…" at bounding box center [204, 136] width 121 height 26
click at [312, 133] on input "text" at bounding box center [339, 135] width 120 height 25
type input "Mercedes"
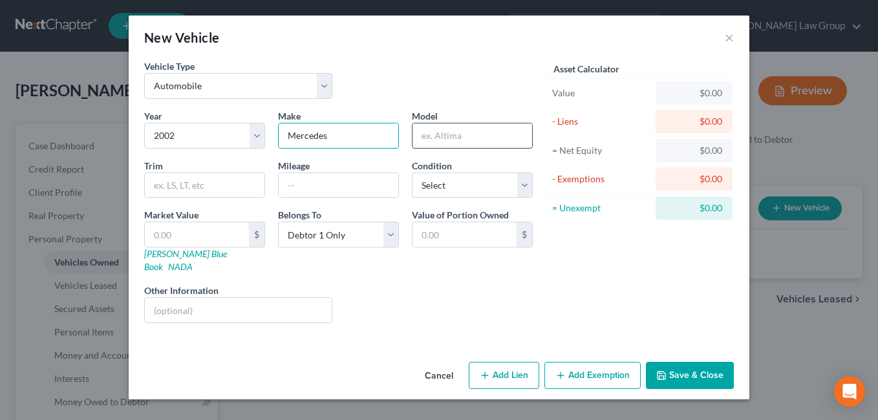
click at [433, 138] on input "text" at bounding box center [472, 135] width 120 height 25
type input "S430"
click at [305, 189] on input "text" at bounding box center [339, 185] width 120 height 25
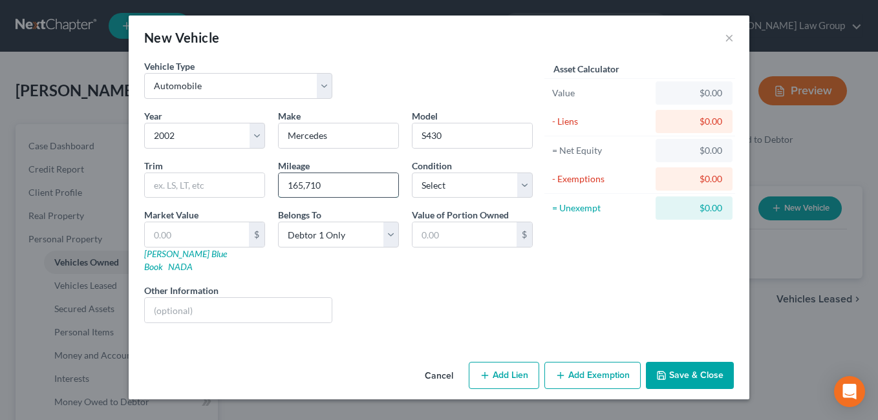
type input "165,710"
click at [520, 185] on select "Select Excellent Very Good Good Fair Poor" at bounding box center [472, 186] width 121 height 26
select select "3"
click at [412, 173] on select "Select Excellent Very Good Good Fair Poor" at bounding box center [472, 186] width 121 height 26
click at [379, 292] on div "Liens Select" at bounding box center [439, 303] width 201 height 39
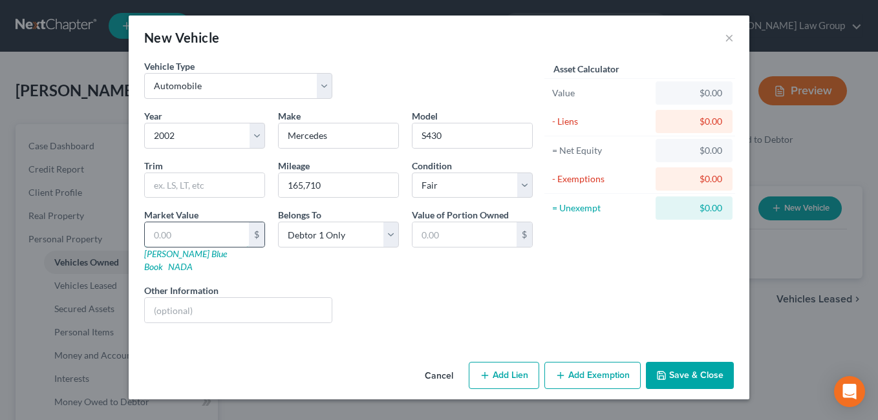
click at [176, 239] on input "text" at bounding box center [197, 234] width 104 height 25
type input "5"
type input "5.00"
type input "50"
type input "50.00"
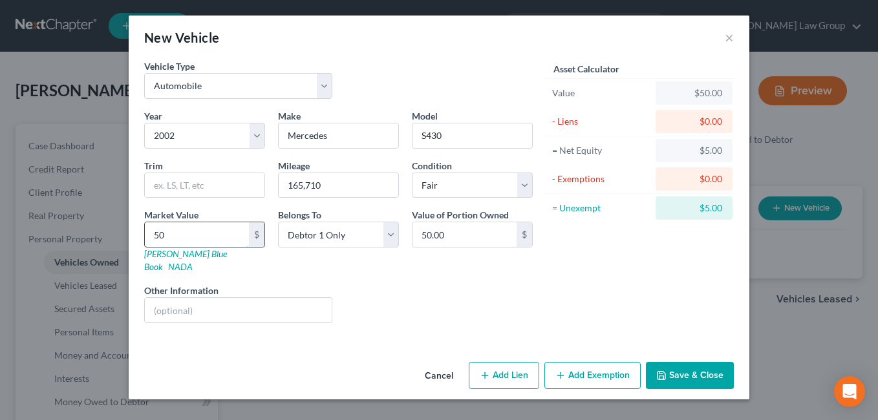
type input "500"
type input "500.00"
type input "5000"
type input "5,000.00"
type input "5,000"
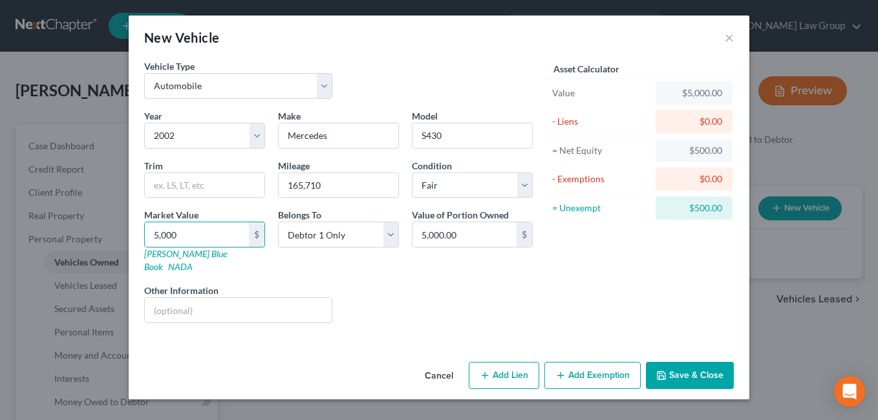
click at [587, 362] on button "Add Exemption" at bounding box center [592, 375] width 96 height 27
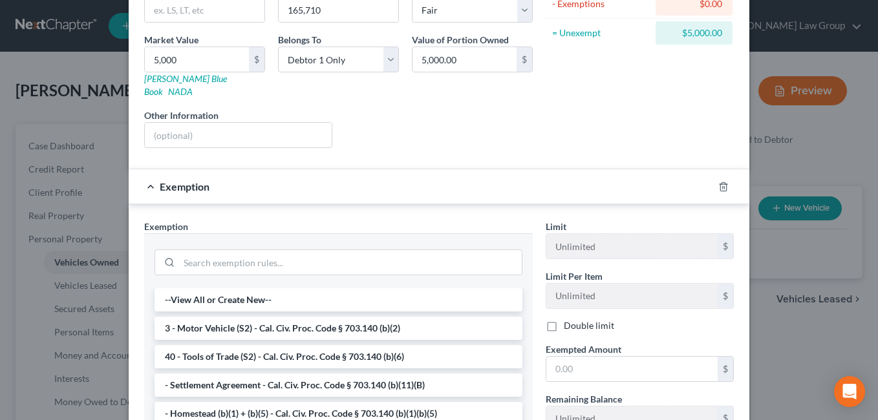
scroll to position [191, 0]
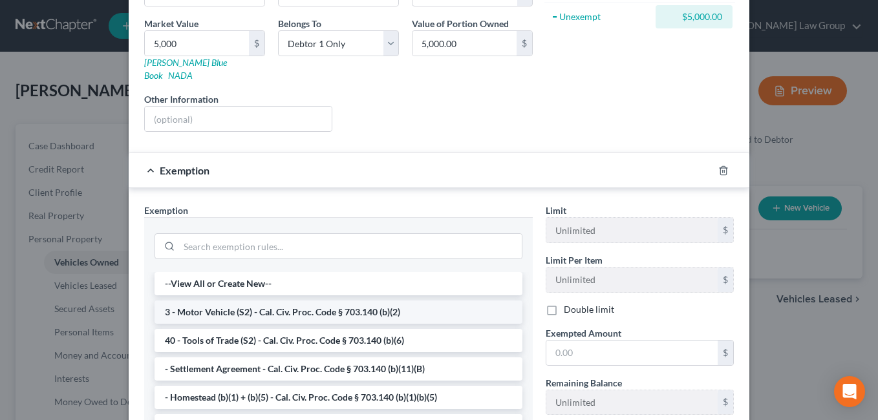
click at [239, 307] on li "3 - Motor Vehicle (S2) - Cal. Civ. Proc. Code § 703.140 (b)(2)" at bounding box center [339, 312] width 368 height 23
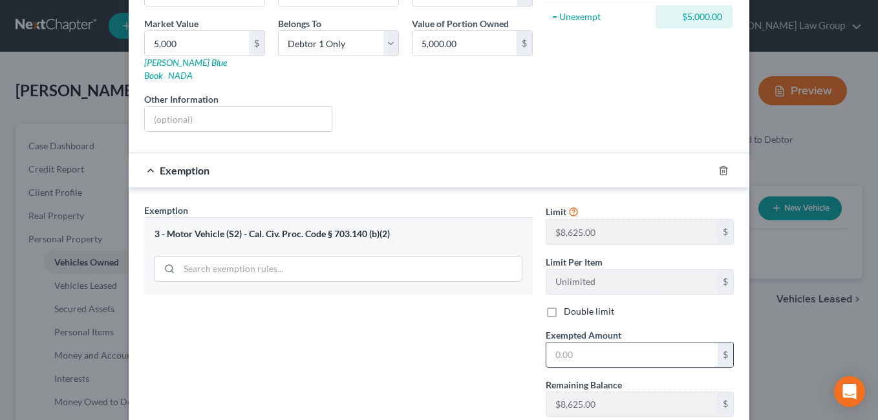
click at [567, 343] on input "text" at bounding box center [631, 355] width 171 height 25
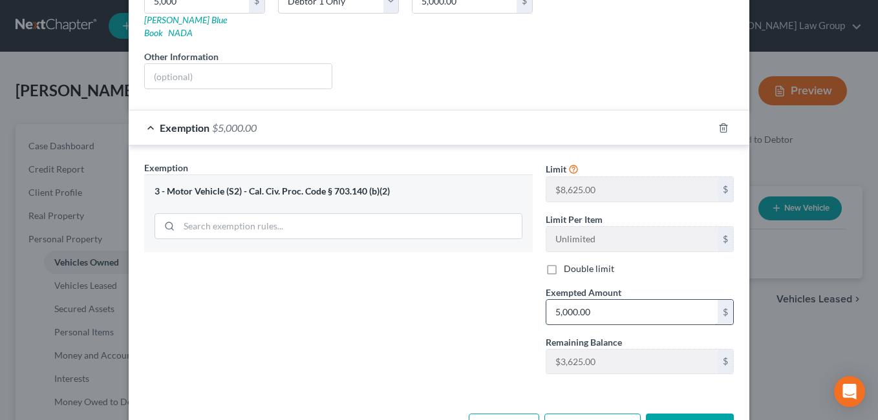
scroll to position [268, 0]
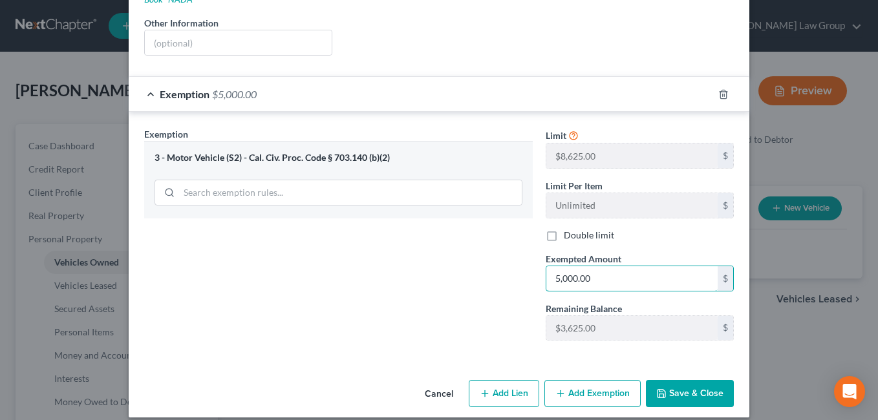
type input "5,000.00"
click at [678, 385] on button "Save & Close" at bounding box center [690, 393] width 88 height 27
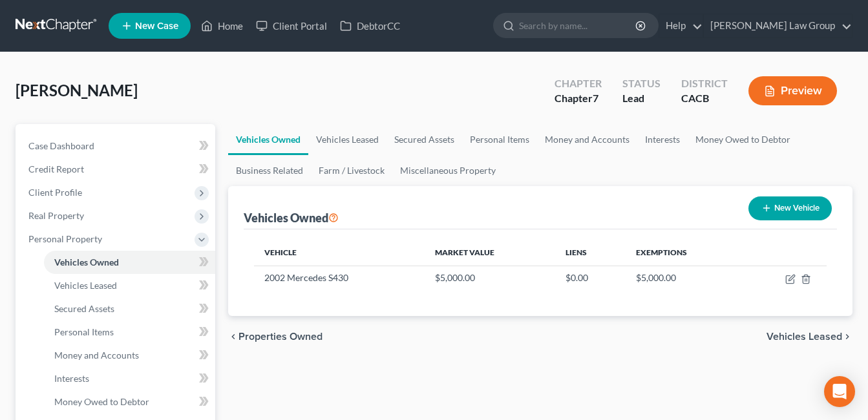
click at [806, 204] on button "New Vehicle" at bounding box center [790, 209] width 83 height 24
select select "0"
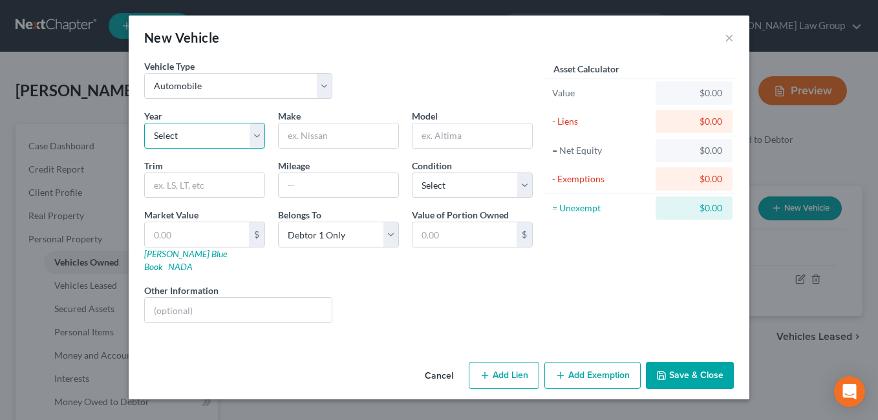
click at [251, 133] on select "Select 2026 2025 2024 2023 2022 2021 2020 2019 2018 2017 2016 2015 2014 2013 20…" at bounding box center [204, 136] width 121 height 26
select select "20"
click at [144, 123] on select "Select 2026 2025 2024 2023 2022 2021 2020 2019 2018 2017 2016 2015 2014 2013 20…" at bounding box center [204, 136] width 121 height 26
click at [314, 133] on input "text" at bounding box center [339, 135] width 120 height 25
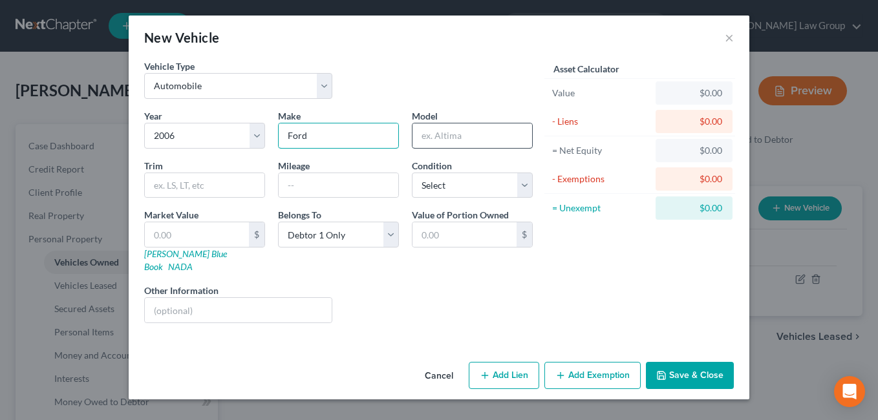
type input "Ford"
click at [451, 133] on input "text" at bounding box center [472, 135] width 120 height 25
type input "Explorer"
click at [320, 190] on input "text" at bounding box center [339, 185] width 120 height 25
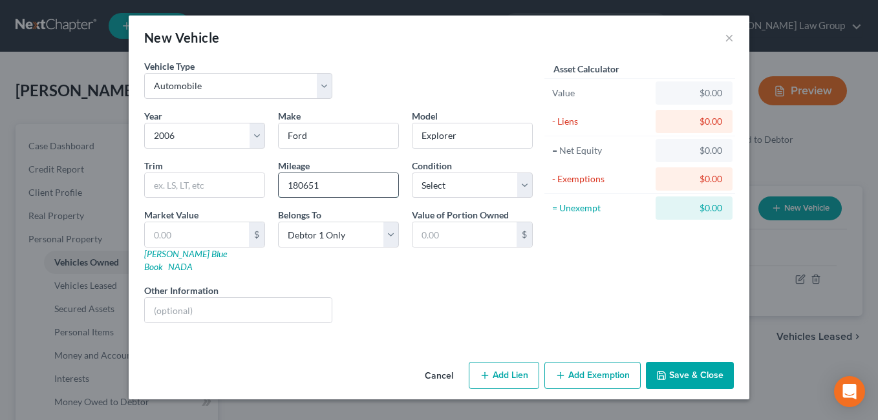
type input "180651"
click at [381, 284] on div "Liens Select" at bounding box center [439, 303] width 201 height 39
click at [515, 182] on select "Select Excellent Very Good Good Fair Poor" at bounding box center [472, 186] width 121 height 26
select select "3"
click at [412, 173] on select "Select Excellent Very Good Good Fair Poor" at bounding box center [472, 186] width 121 height 26
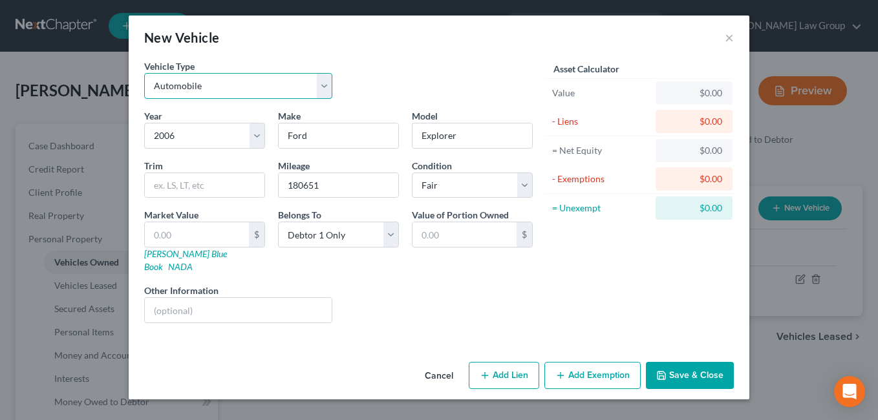
click at [318, 91] on select "Select Automobile Truck Trailer Watercraft Aircraft Motor Home Atv Other Vehicle" at bounding box center [238, 86] width 188 height 26
click at [395, 286] on div "Liens Select" at bounding box center [439, 303] width 201 height 39
click at [175, 238] on input "text" at bounding box center [197, 234] width 104 height 25
type input "2"
type input "2.00"
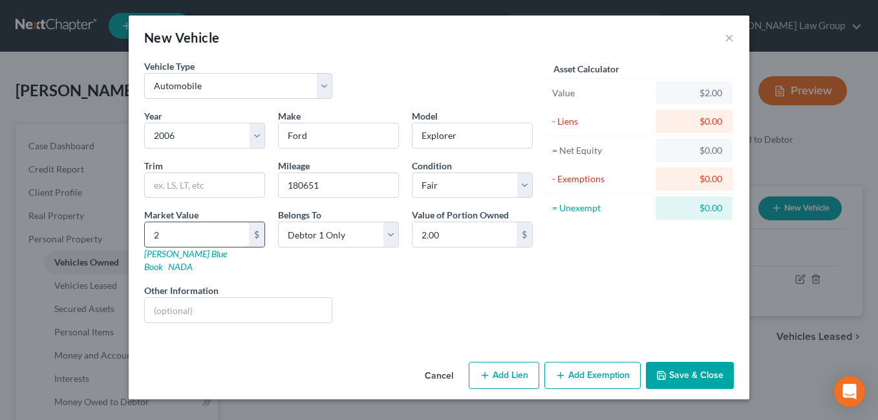
type input "27"
type input "27.00"
type input "272"
type input "272.00"
type input "2728"
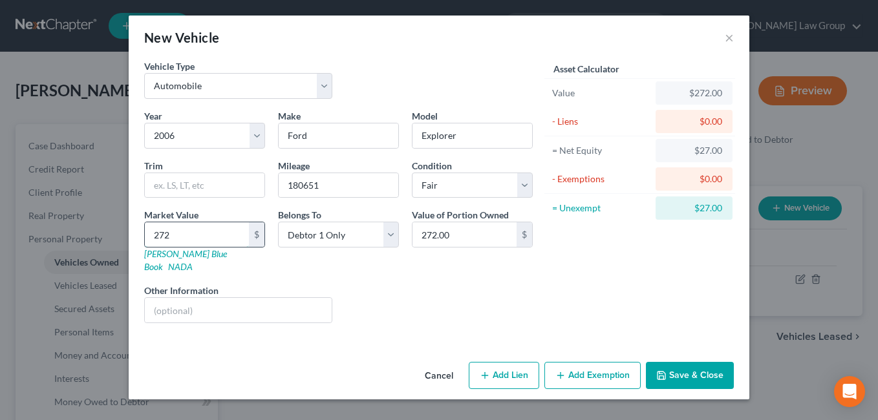
type input "2,728.00"
click at [398, 284] on div "Liens Select" at bounding box center [439, 303] width 201 height 39
click at [603, 362] on button "Add Exemption" at bounding box center [592, 375] width 96 height 27
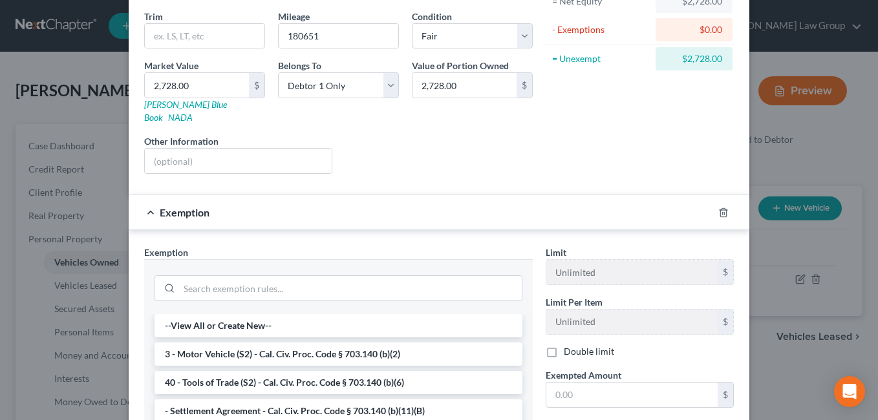
scroll to position [150, 0]
click at [260, 348] on li "3 - Motor Vehicle (S2) - Cal. Civ. Proc. Code § 703.140 (b)(2)" at bounding box center [339, 353] width 368 height 23
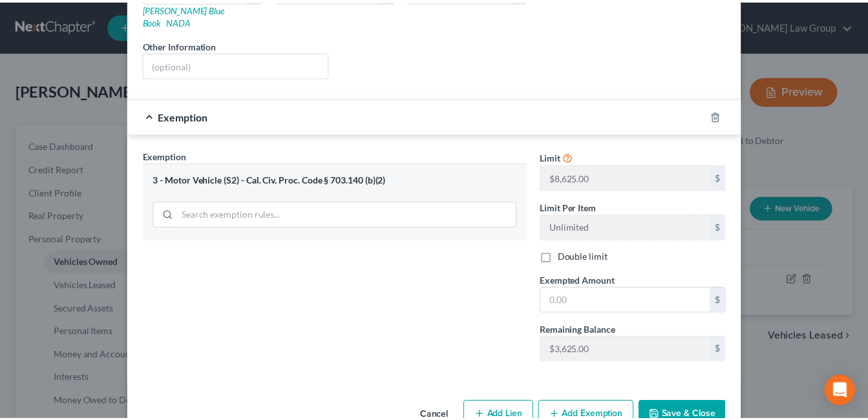
scroll to position [251, 0]
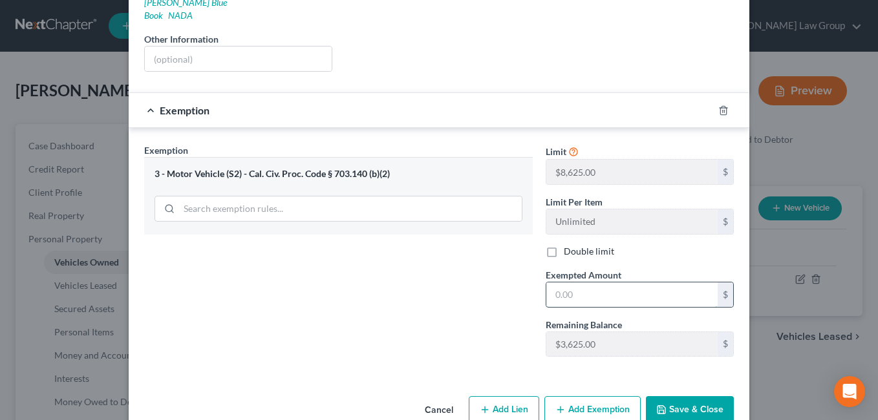
click at [573, 283] on input "text" at bounding box center [631, 295] width 171 height 25
type input "2,728.00"
click at [681, 403] on button "Save & Close" at bounding box center [690, 409] width 88 height 27
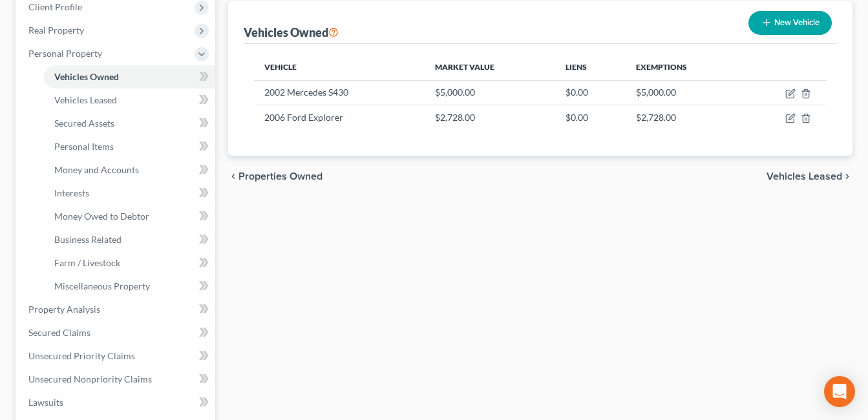
scroll to position [195, 0]
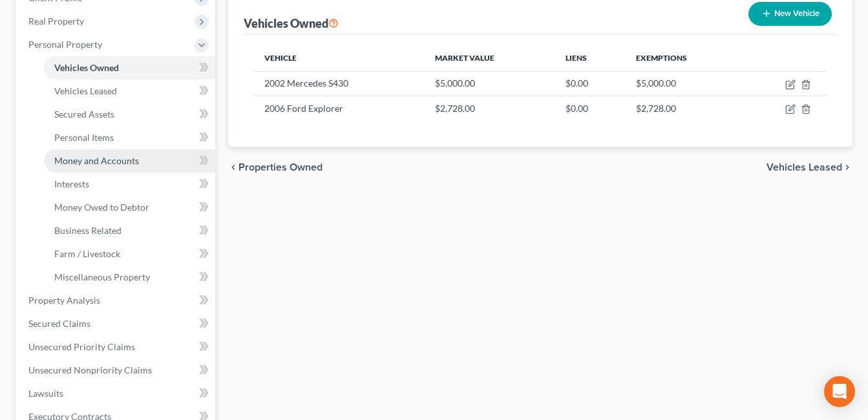
click at [89, 168] on link "Money and Accounts" at bounding box center [129, 160] width 171 height 23
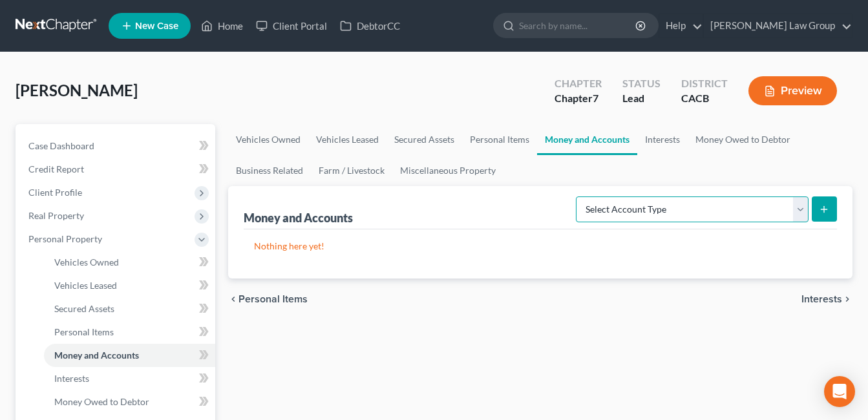
click at [796, 213] on select "Select Account Type Brokerage Cash on Hand Certificates of Deposit Checking Acc…" at bounding box center [692, 210] width 233 height 26
select select "checking"
click at [579, 197] on select "Select Account Type Brokerage Cash on Hand Certificates of Deposit Checking Acc…" at bounding box center [692, 210] width 233 height 26
click at [826, 204] on icon "submit" at bounding box center [824, 209] width 10 height 10
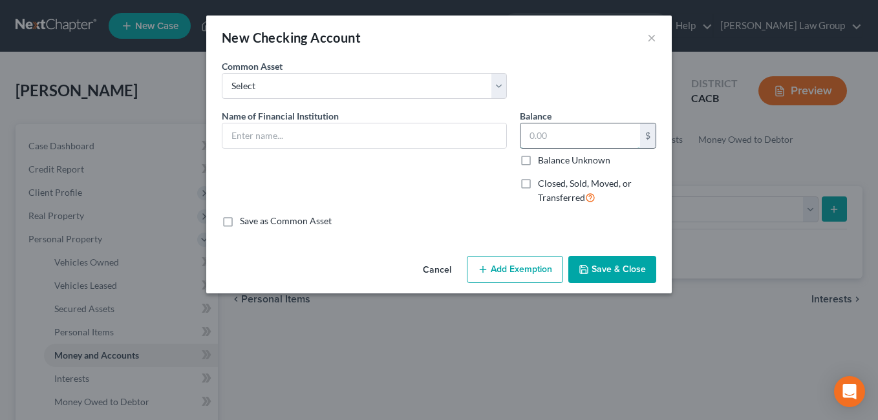
click at [560, 133] on input "text" at bounding box center [580, 135] width 120 height 25
type input "150.00"
click at [255, 135] on input "text" at bounding box center [364, 135] width 284 height 25
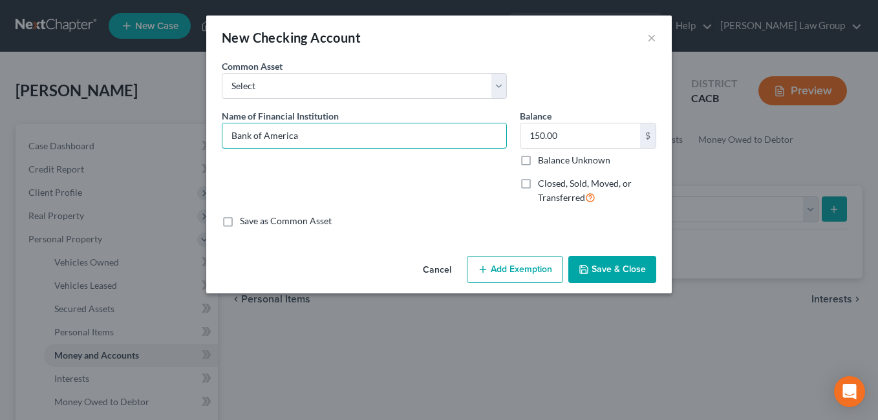
type input "Bank of America"
click at [495, 273] on button "Add Exemption" at bounding box center [515, 269] width 96 height 27
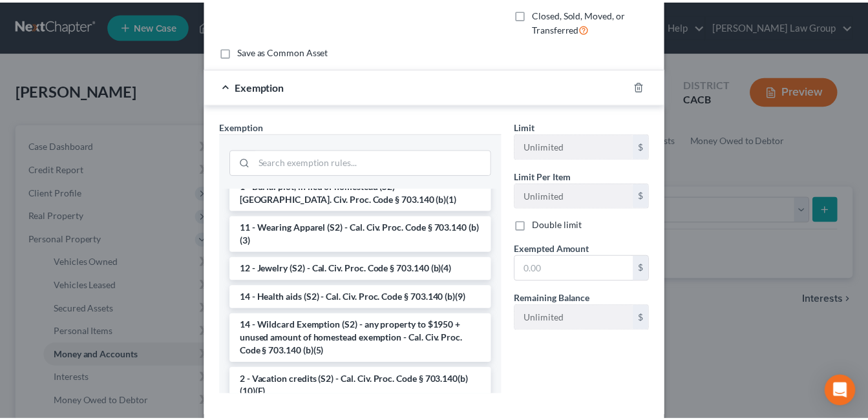
scroll to position [177, 0]
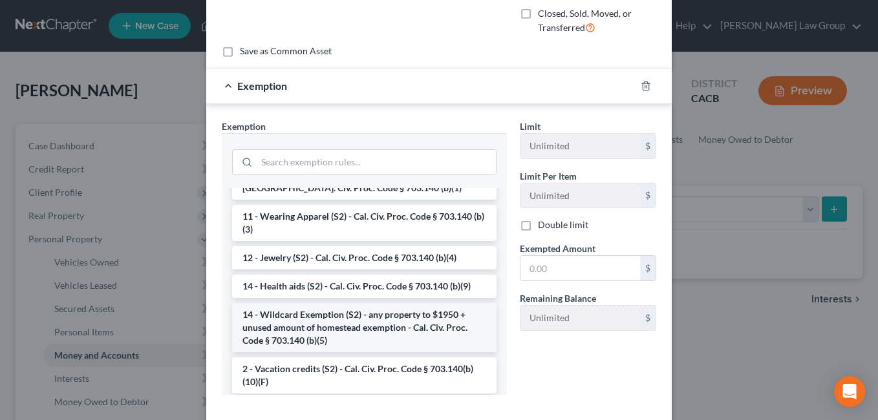
click at [275, 325] on li "14 - Wildcard Exemption (S2) - any property to $1950 + unused amount of homeste…" at bounding box center [364, 327] width 264 height 49
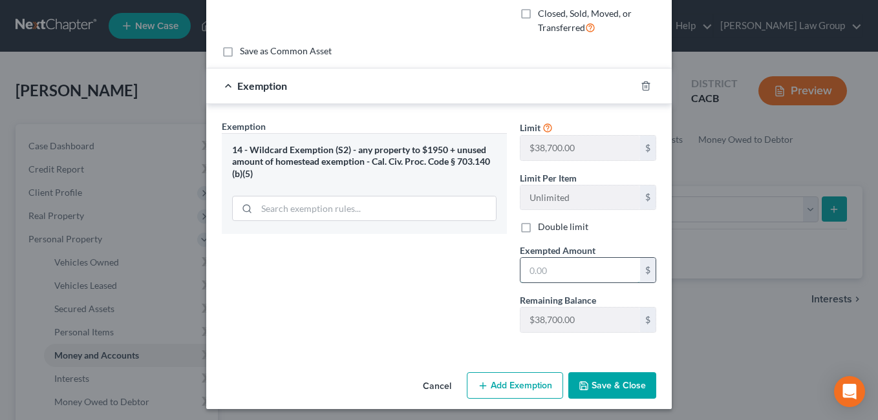
click at [533, 272] on input "text" at bounding box center [580, 270] width 120 height 25
type input "150.00"
click at [604, 389] on button "Save & Close" at bounding box center [612, 385] width 88 height 27
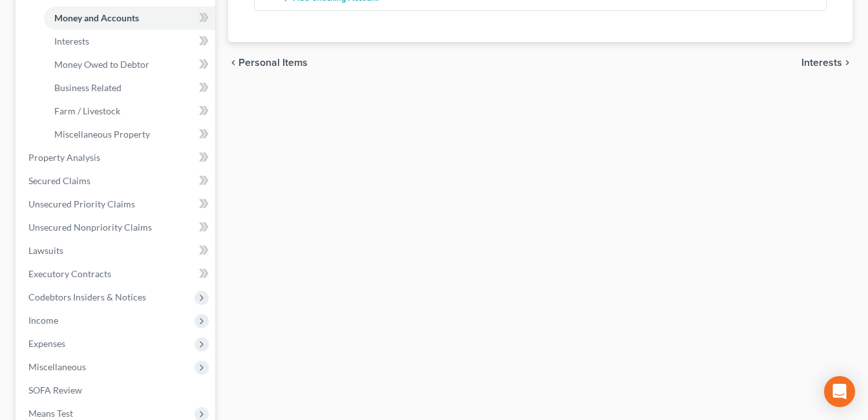
scroll to position [345, 0]
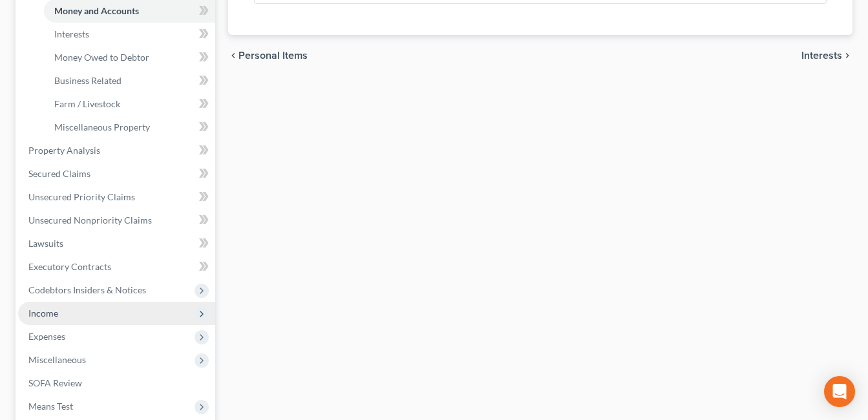
click at [48, 319] on span "Income" at bounding box center [116, 313] width 197 height 23
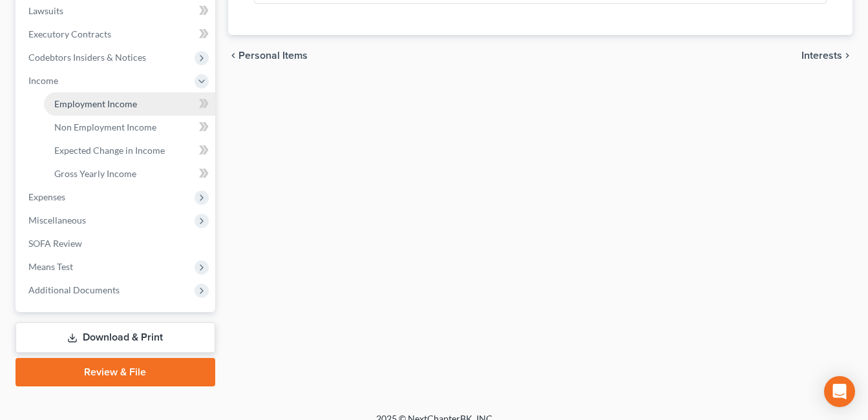
click at [85, 108] on span "Employment Income" at bounding box center [95, 103] width 83 height 11
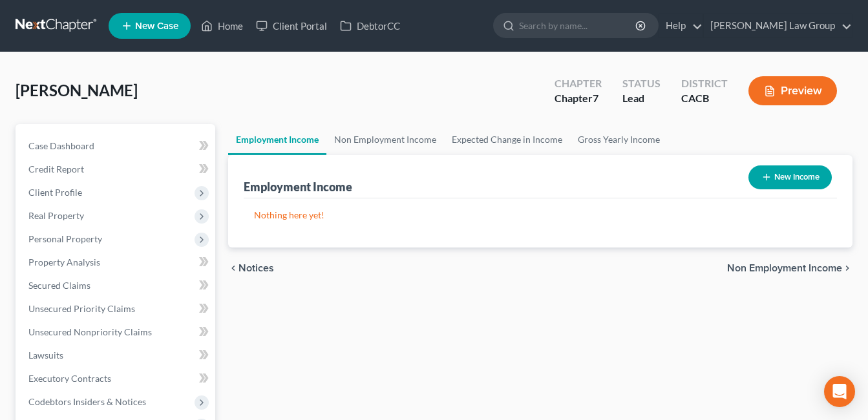
click at [780, 167] on button "New Income" at bounding box center [790, 178] width 83 height 24
select select "0"
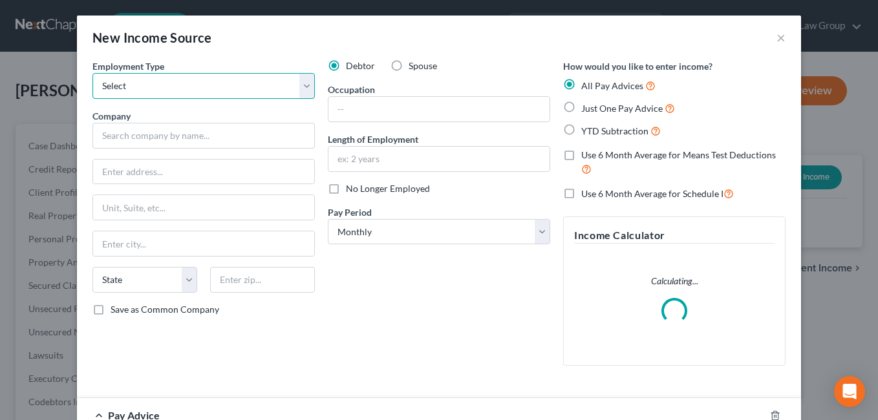
click at [299, 87] on select "Select Full or [DEMOGRAPHIC_DATA] Employment Self Employment" at bounding box center [203, 86] width 222 height 26
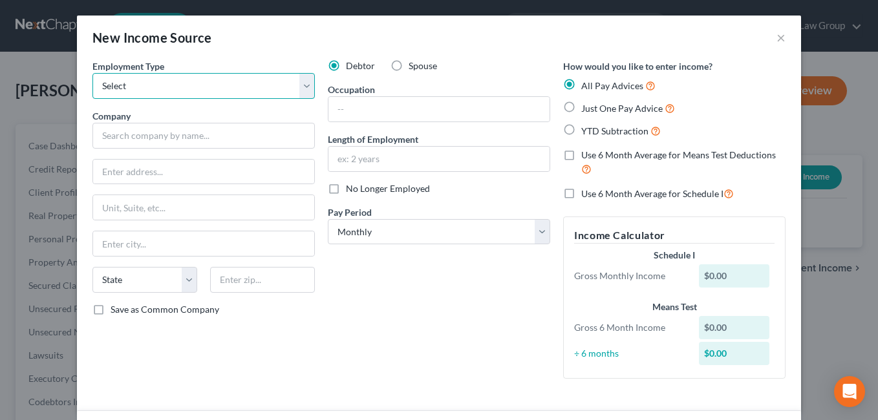
select select "0"
click at [92, 73] on select "Select Full or [DEMOGRAPHIC_DATA] Employment Self Employment" at bounding box center [203, 86] width 222 height 26
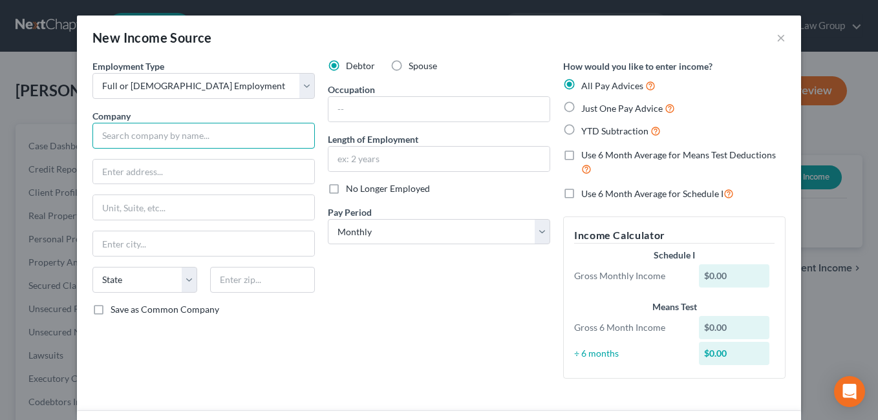
click at [138, 141] on input "text" at bounding box center [203, 136] width 222 height 26
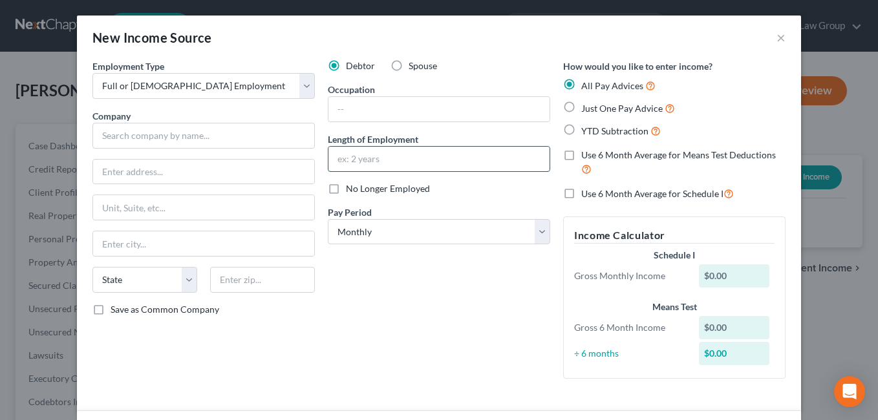
click at [460, 162] on input "text" at bounding box center [438, 159] width 221 height 25
type input "3 years"
click at [537, 238] on select "Select Monthly Twice Monthly Every Other Week Weekly" at bounding box center [439, 232] width 222 height 26
select select "1"
click at [328, 219] on select "Select Monthly Twice Monthly Every Other Week Weekly" at bounding box center [439, 232] width 222 height 26
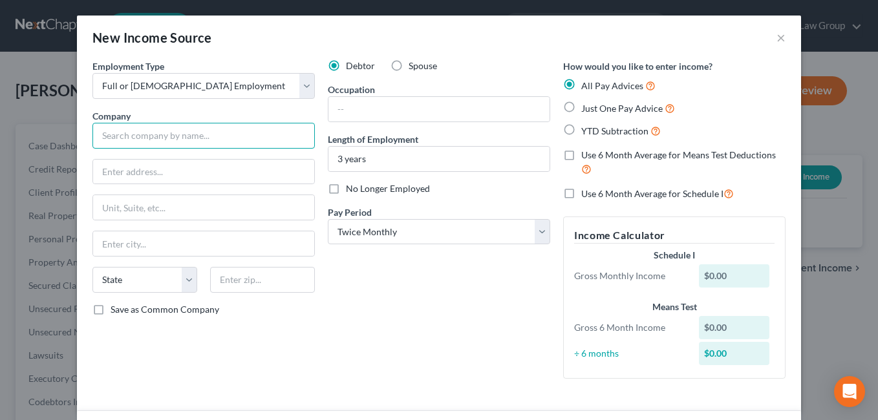
click at [132, 141] on input "text" at bounding box center [203, 136] width 222 height 26
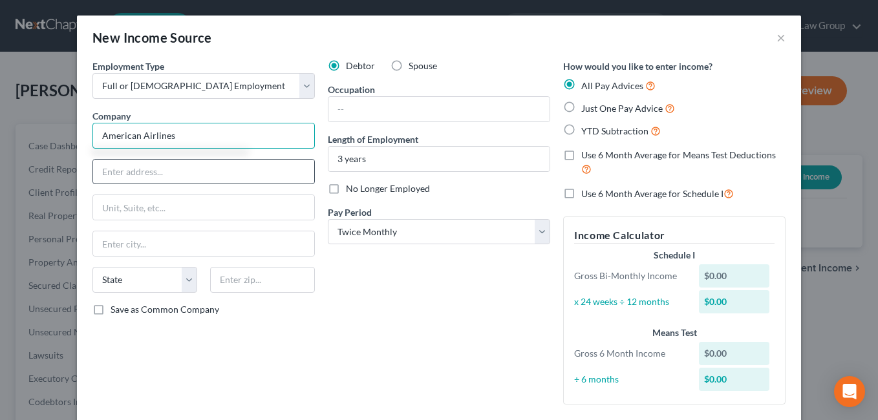
type input "American Airlines"
click at [119, 174] on input "text" at bounding box center [203, 172] width 221 height 25
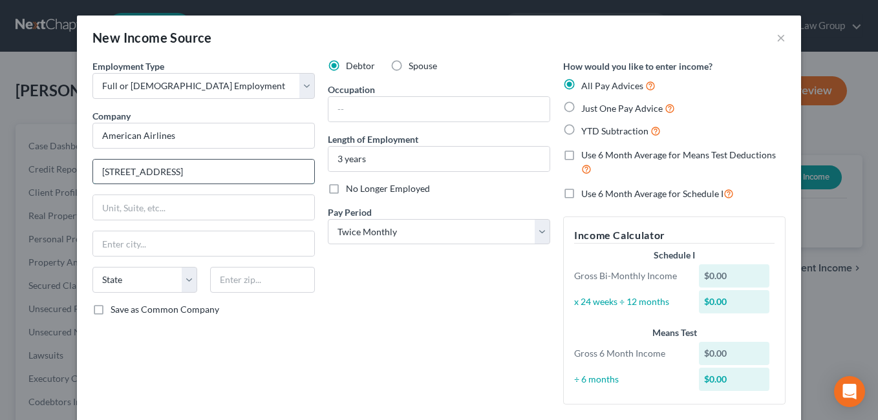
type input "[STREET_ADDRESS]"
click at [250, 277] on input "text" at bounding box center [262, 280] width 105 height 26
type input "900045"
click at [428, 333] on div "Debtor Spouse Occupation Length of Employment 3 years No Longer Employed Pay Pe…" at bounding box center [438, 237] width 235 height 356
click at [310, 330] on div "Employment Type * Select Full or [DEMOGRAPHIC_DATA] Employment Self Employment …" at bounding box center [203, 237] width 235 height 356
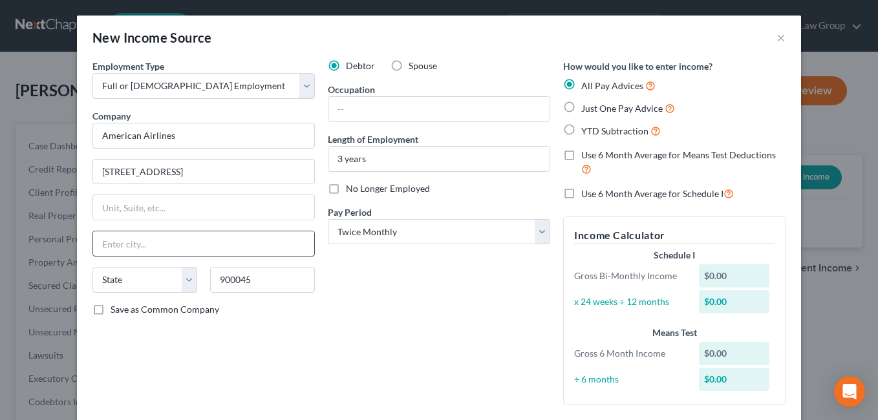
click at [131, 246] on input "text" at bounding box center [203, 243] width 221 height 25
type input "[GEOGRAPHIC_DATA]"
click at [175, 283] on select "State [US_STATE] AK AR AZ CA CO CT DE DC [GEOGRAPHIC_DATA] [GEOGRAPHIC_DATA] GU…" at bounding box center [144, 280] width 105 height 26
select select "4"
click at [92, 267] on select "State [US_STATE] AK AR AZ CA CO CT DE DC [GEOGRAPHIC_DATA] [GEOGRAPHIC_DATA] GU…" at bounding box center [144, 280] width 105 height 26
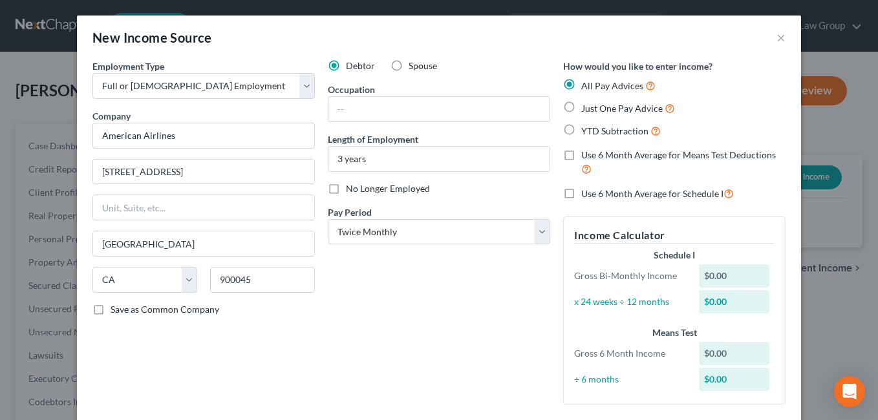
click at [111, 316] on label "Save as Common Company" at bounding box center [165, 309] width 109 height 13
click at [116, 312] on input "Save as Common Company" at bounding box center [120, 307] width 8 height 8
checkbox input "true"
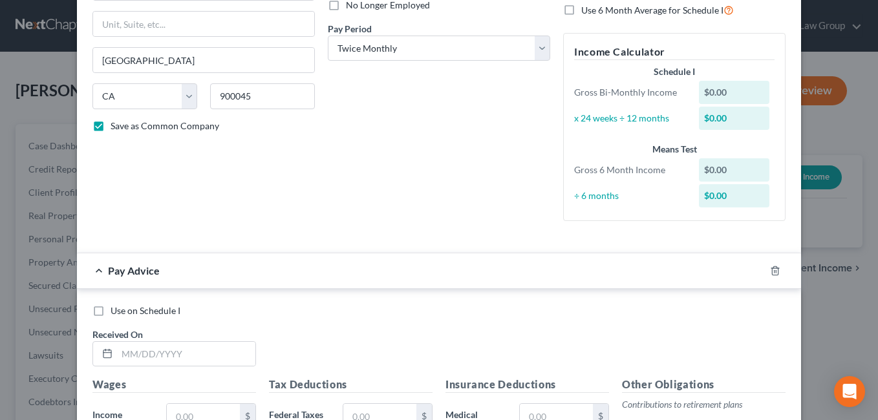
scroll to position [184, 0]
click at [776, 271] on line "button" at bounding box center [776, 271] width 0 height 3
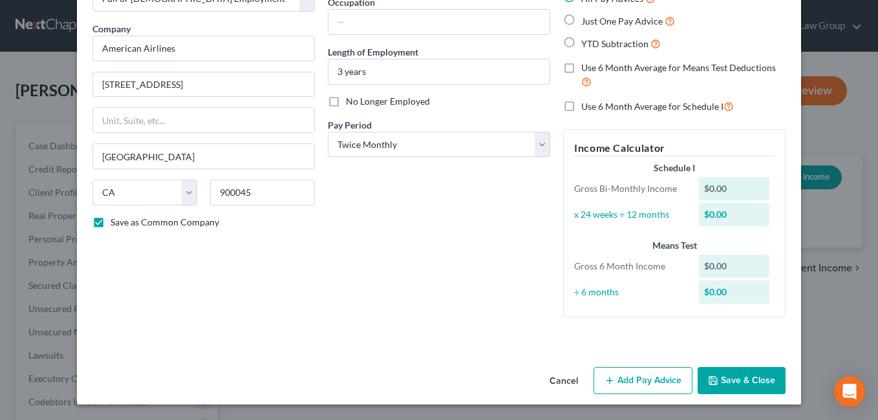
click at [733, 383] on button "Save & Close" at bounding box center [742, 380] width 88 height 27
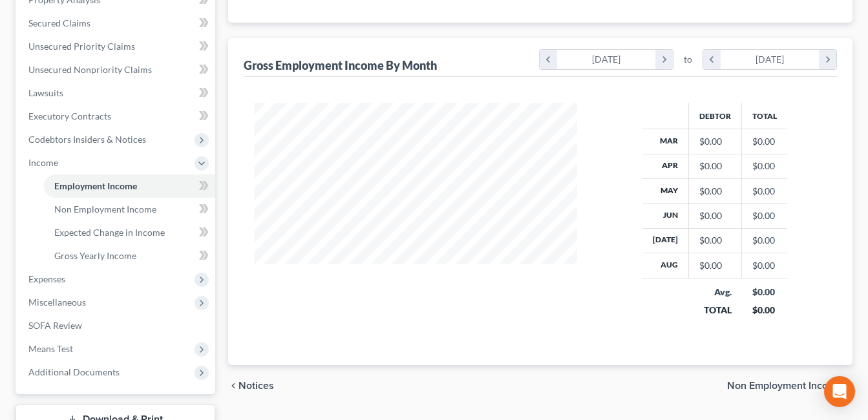
scroll to position [265, 0]
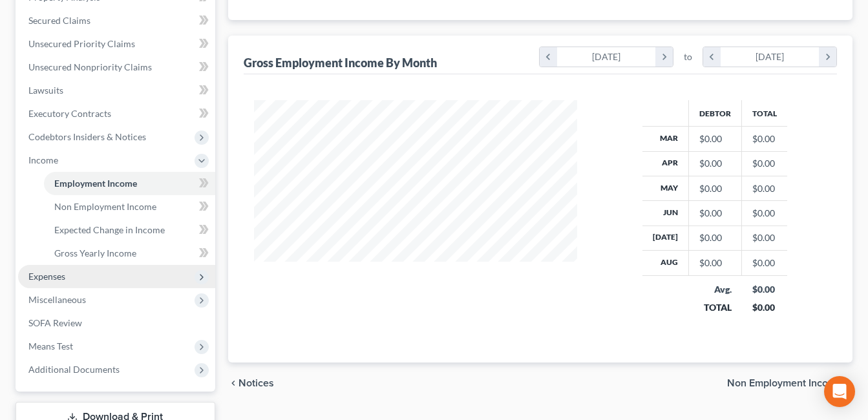
click at [49, 279] on span "Expenses" at bounding box center [46, 276] width 37 height 11
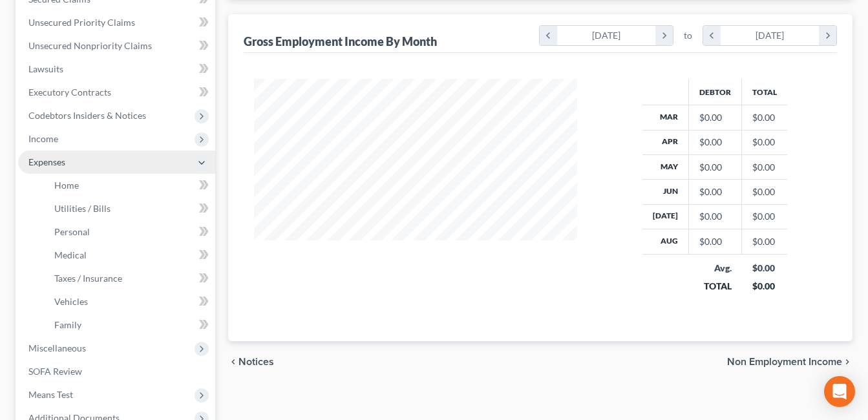
scroll to position [287, 0]
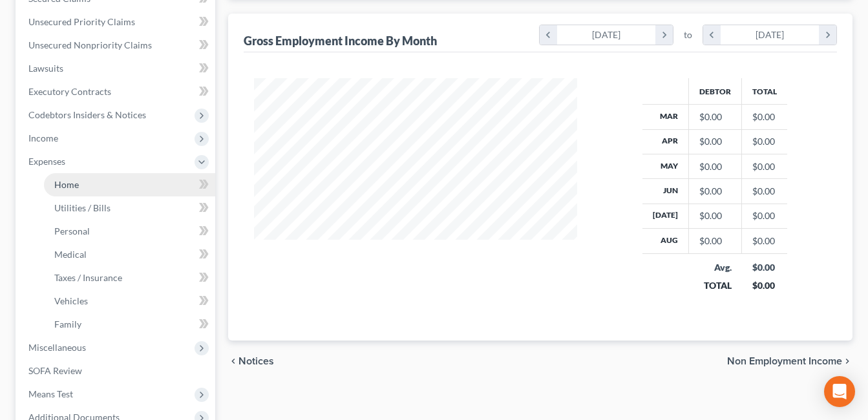
click at [62, 187] on span "Home" at bounding box center [66, 184] width 25 height 11
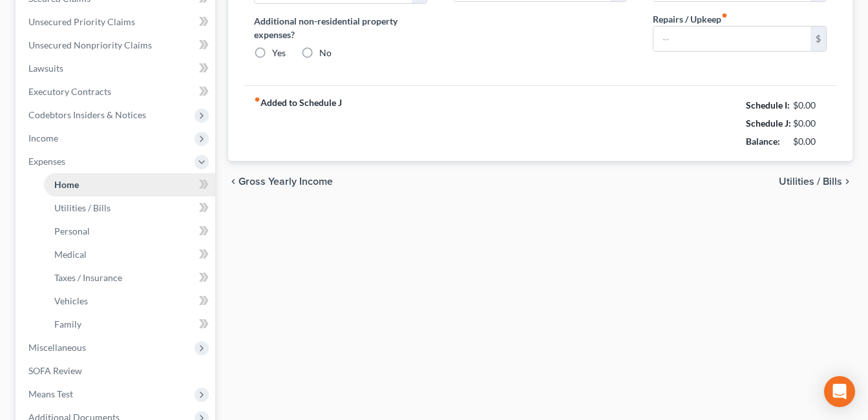
scroll to position [221, 0]
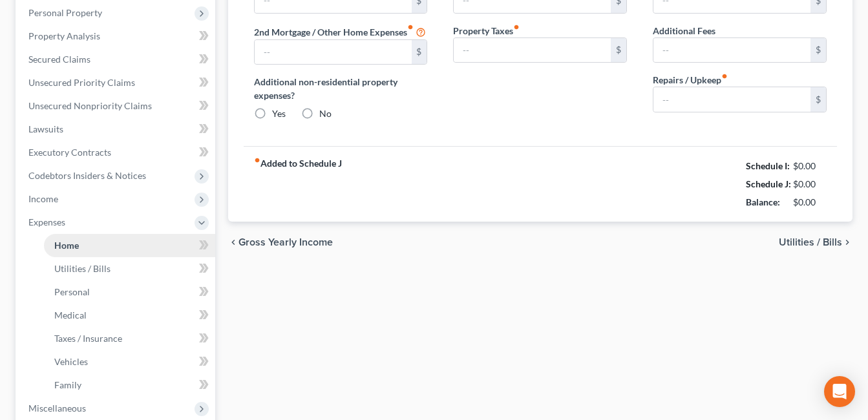
type input "0.00"
radio input "true"
type input "0.00"
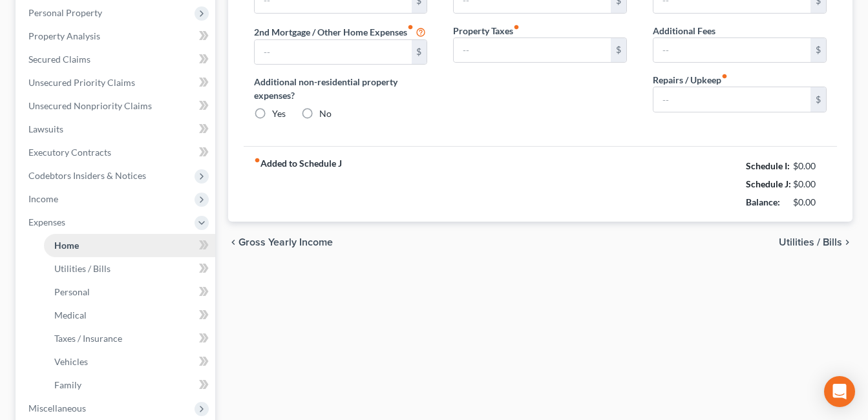
type input "0.00"
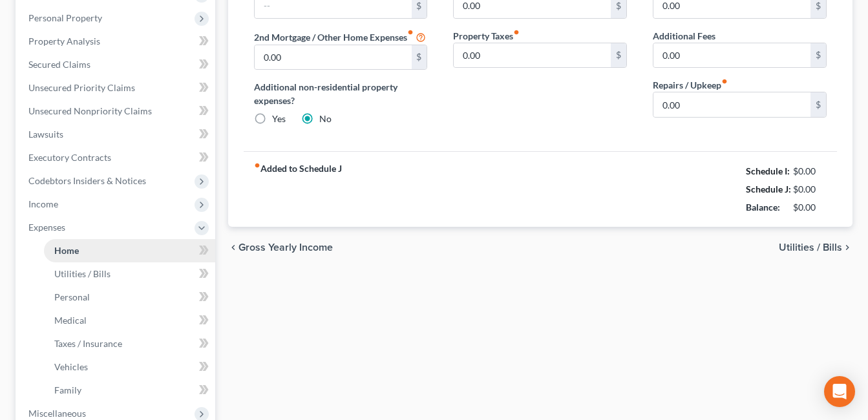
scroll to position [0, 0]
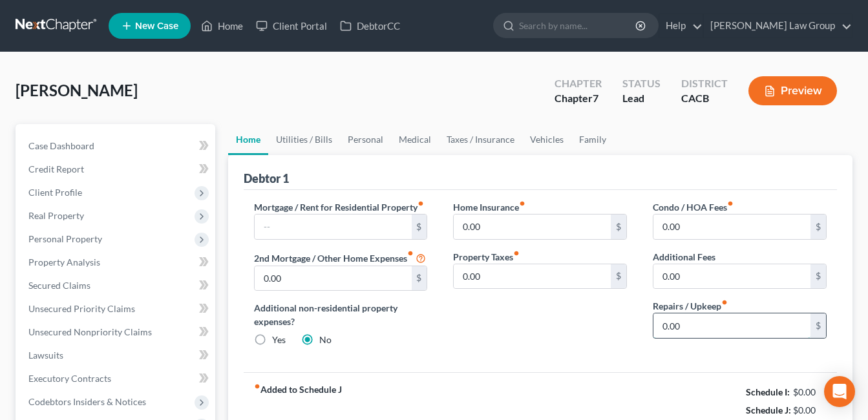
click at [689, 324] on input "0.00" at bounding box center [732, 326] width 157 height 25
type input "300.00"
click at [546, 325] on div "Home Insurance fiber_manual_record 0.00 $ Property Taxes fiber_manual_record 0.…" at bounding box center [540, 278] width 200 height 157
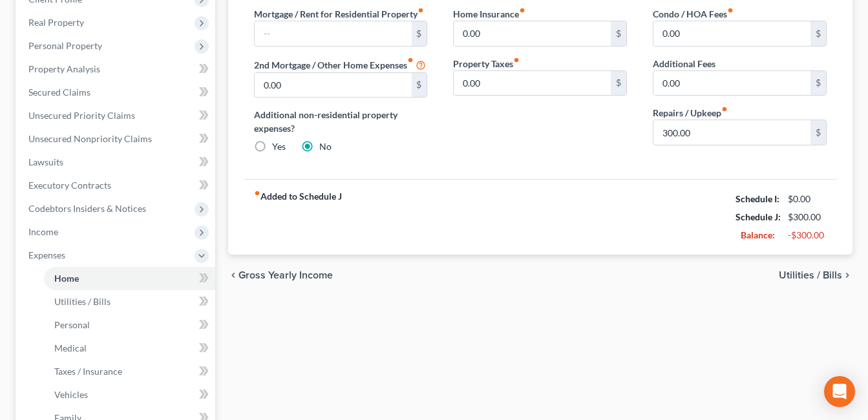
scroll to position [198, 0]
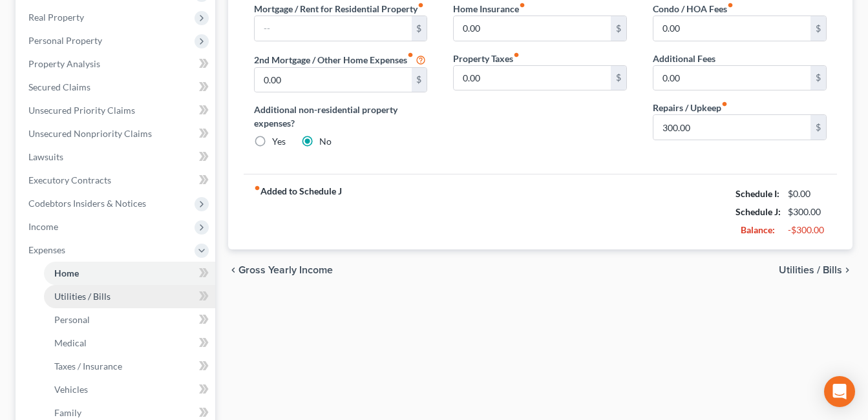
click at [98, 295] on span "Utilities / Bills" at bounding box center [82, 296] width 56 height 11
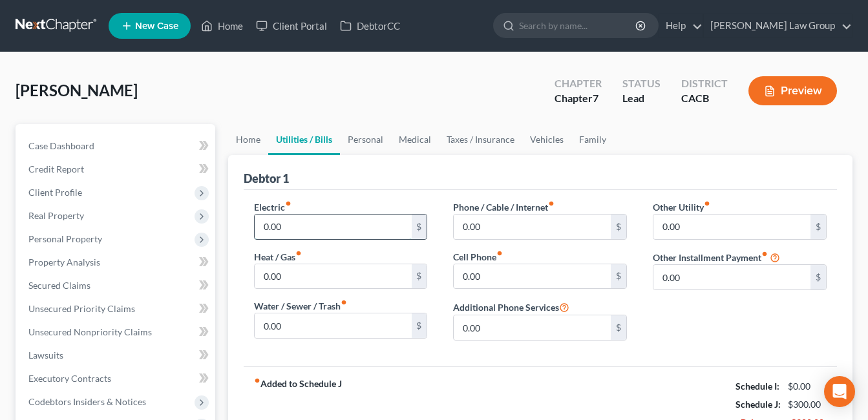
click at [303, 230] on input "0.00" at bounding box center [333, 227] width 157 height 25
type input "300.00"
click at [586, 371] on div "fiber_manual_record Added to Schedule J Schedule I: $0.00 Schedule J: $600.00 B…" at bounding box center [540, 405] width 593 height 76
click at [306, 276] on input "0.00" at bounding box center [333, 276] width 157 height 25
type input "50.00"
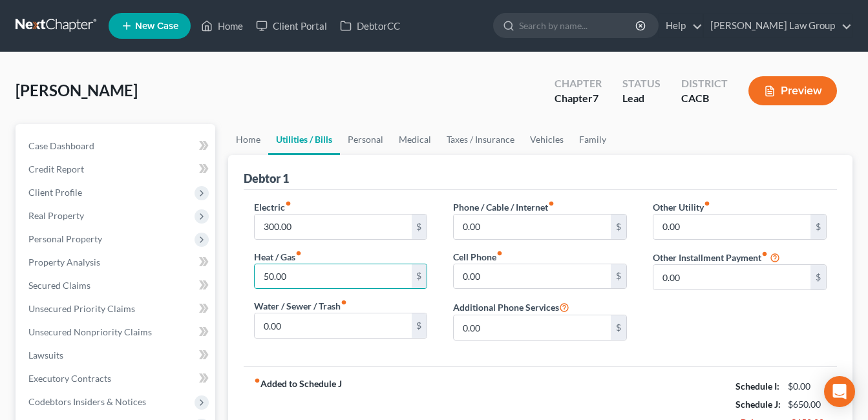
click at [561, 371] on div "fiber_manual_record Added to Schedule J Schedule I: $0.00 Schedule J: $650.00 B…" at bounding box center [540, 405] width 593 height 76
click at [507, 226] on input "0.00" at bounding box center [532, 227] width 157 height 25
type input "150.00"
click at [692, 323] on div "Other Utility fiber_manual_record 0.00 $ Other Installment Payment fiber_manual…" at bounding box center [740, 275] width 200 height 151
click at [495, 278] on input "0.00" at bounding box center [532, 276] width 157 height 25
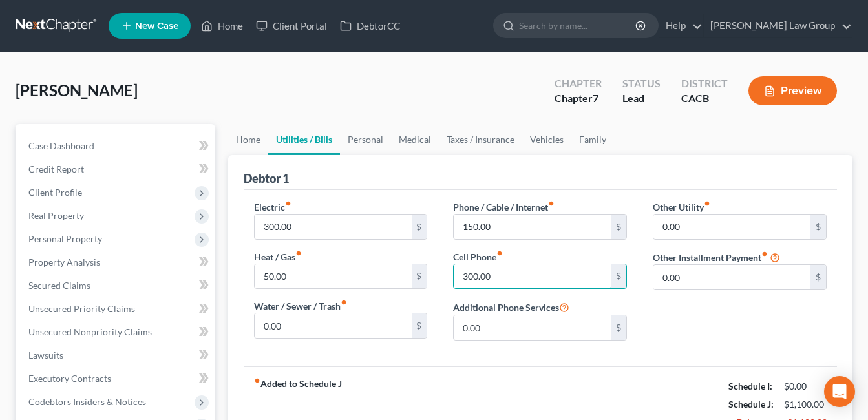
type input "300.00"
click at [692, 335] on div "Other Utility fiber_manual_record 0.00 $ Other Installment Payment fiber_manual…" at bounding box center [740, 275] width 200 height 151
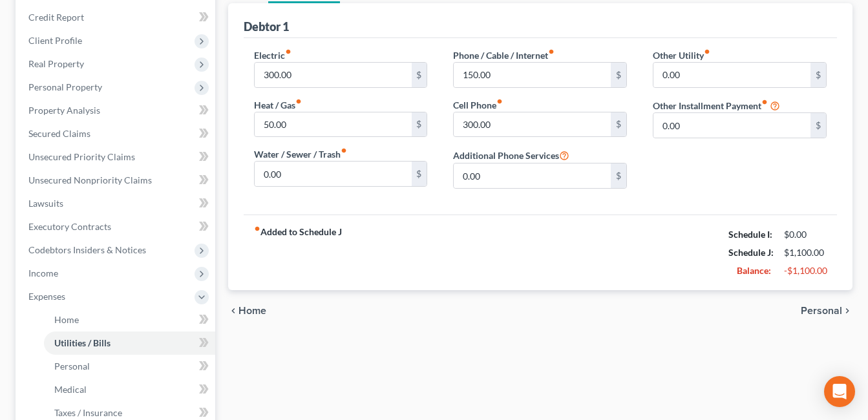
scroll to position [160, 0]
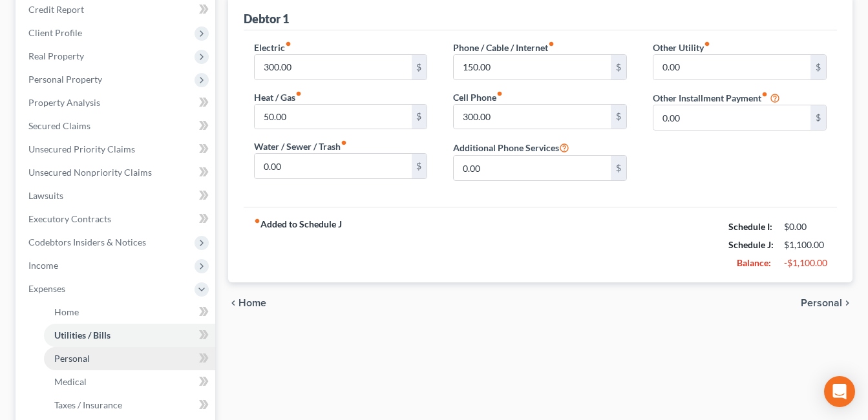
click at [73, 358] on span "Personal" at bounding box center [72, 358] width 36 height 11
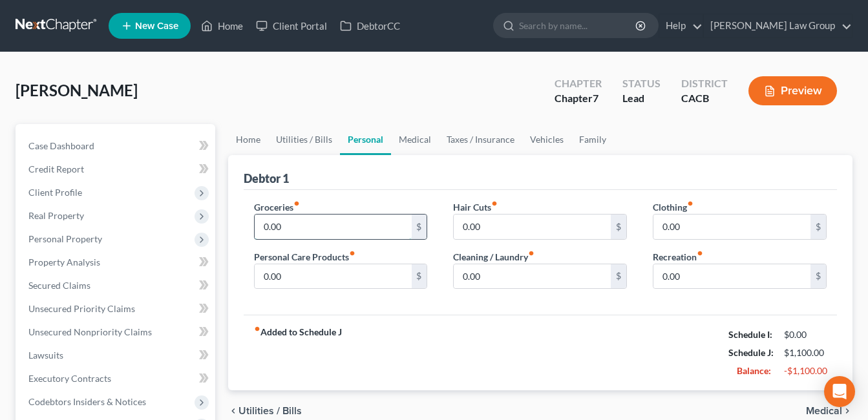
click at [317, 224] on input "0.00" at bounding box center [333, 227] width 157 height 25
type input "250.00"
click at [575, 350] on div "fiber_manual_record Added to Schedule J Schedule I: $0.00 Schedule J: $1,350.00…" at bounding box center [540, 353] width 593 height 76
click at [504, 233] on input "0.00" at bounding box center [532, 227] width 157 height 25
type input "50.00"
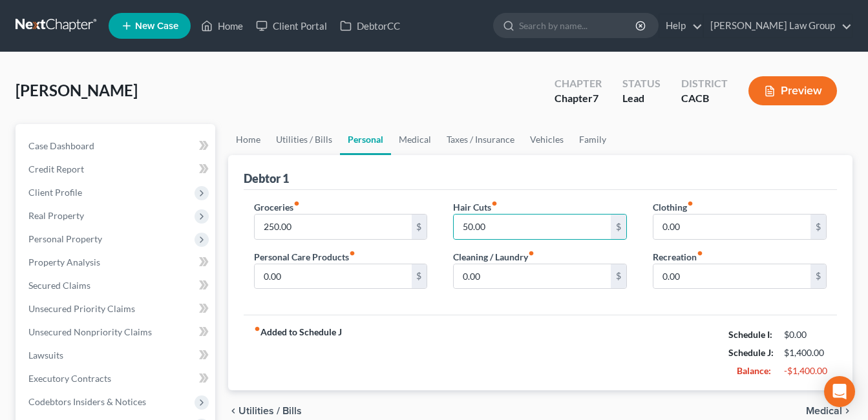
click at [549, 326] on div "fiber_manual_record Added to Schedule J Schedule I: $0.00 Schedule J: $1,400.00…" at bounding box center [540, 353] width 593 height 76
click at [493, 274] on input "0.00" at bounding box center [532, 276] width 157 height 25
type input "100.00"
click at [552, 341] on div "fiber_manual_record Added to Schedule J Schedule I: $0.00 Schedule J: $1,500.00…" at bounding box center [540, 353] width 593 height 76
click at [690, 223] on input "0.00" at bounding box center [732, 227] width 157 height 25
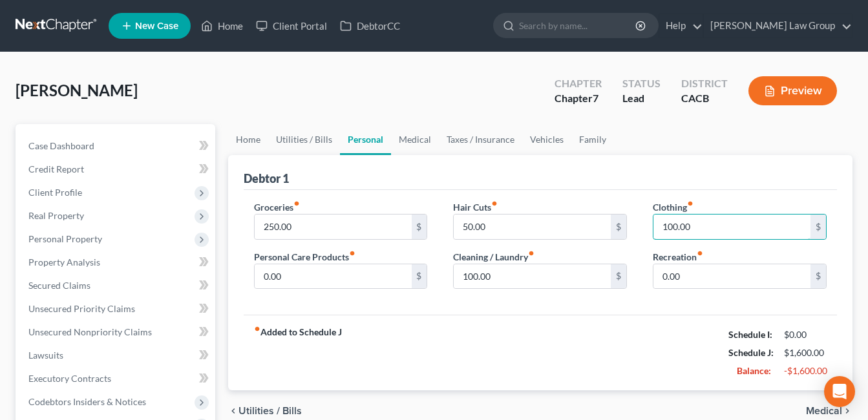
type input "100.00"
click at [529, 324] on div "fiber_manual_record Added to Schedule J Schedule I: $0.00 Schedule J: $1,600.00…" at bounding box center [540, 353] width 593 height 76
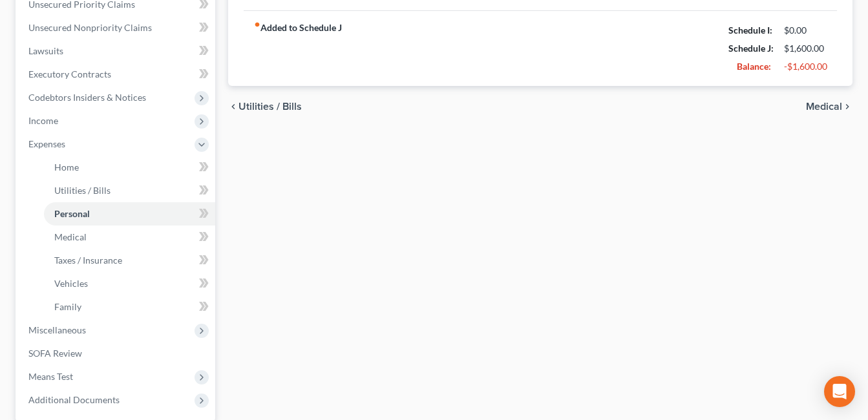
scroll to position [310, 0]
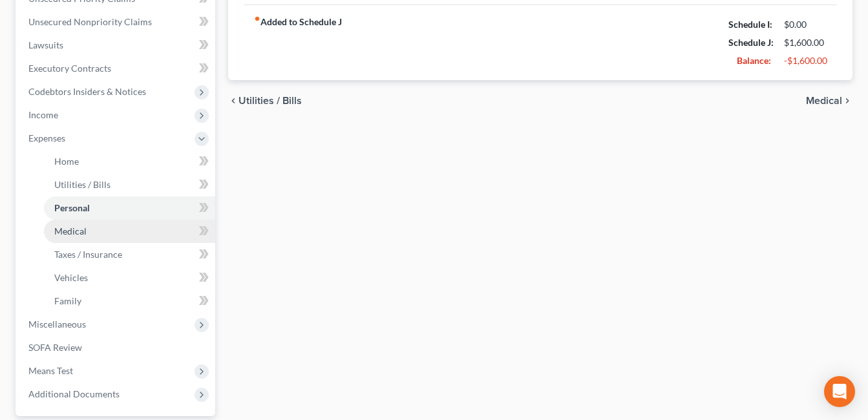
click at [72, 234] on span "Medical" at bounding box center [70, 231] width 32 height 11
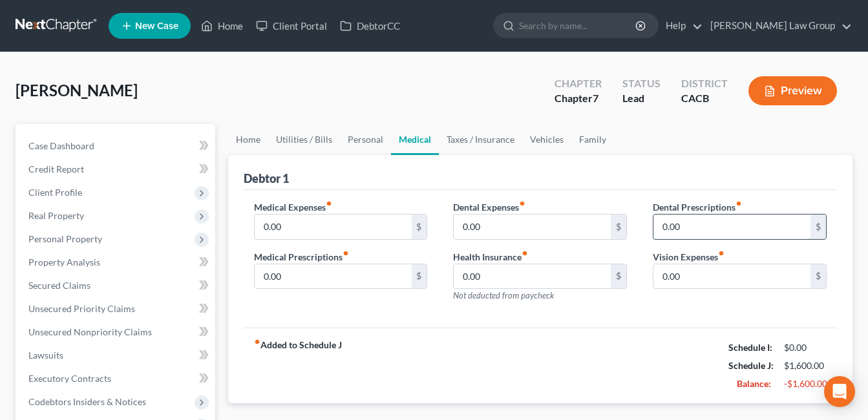
click at [700, 222] on input "0.00" at bounding box center [732, 227] width 157 height 25
type input "150.00"
click at [575, 343] on div "fiber_manual_record Added to Schedule J Schedule I: $0.00 Schedule J: $1,750.00…" at bounding box center [540, 366] width 593 height 76
click at [495, 283] on input "0.00" at bounding box center [532, 276] width 157 height 25
type input "272.00"
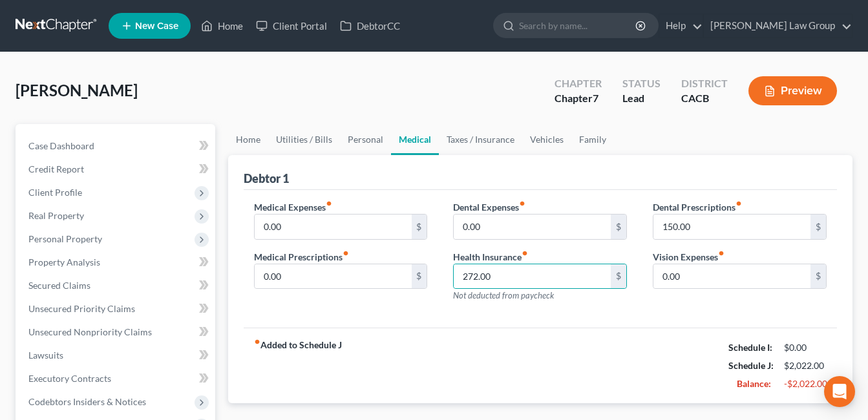
click at [628, 321] on div "Medical Expenses fiber_manual_record 0.00 $ Medical Prescriptions fiber_manual_…" at bounding box center [540, 259] width 593 height 138
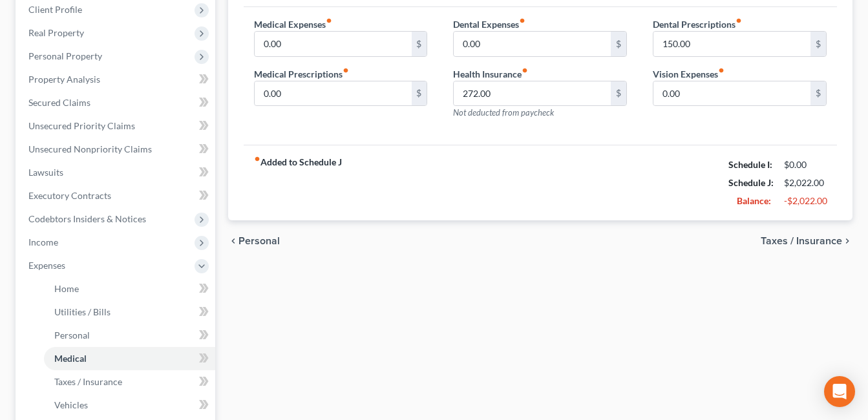
scroll to position [187, 0]
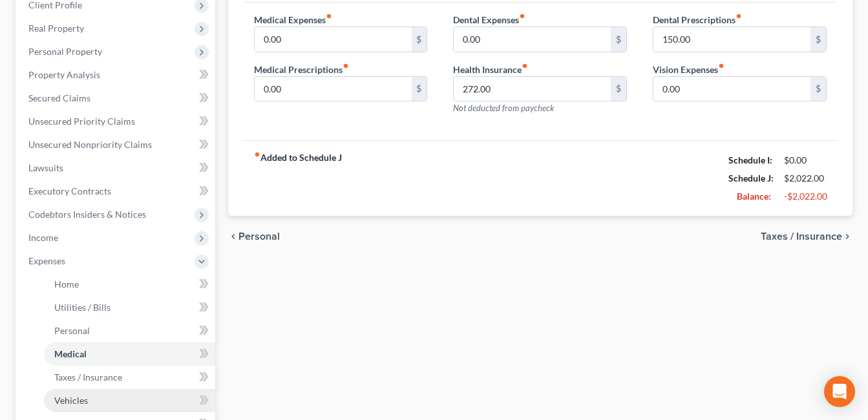
click at [74, 396] on span "Vehicles" at bounding box center [71, 400] width 34 height 11
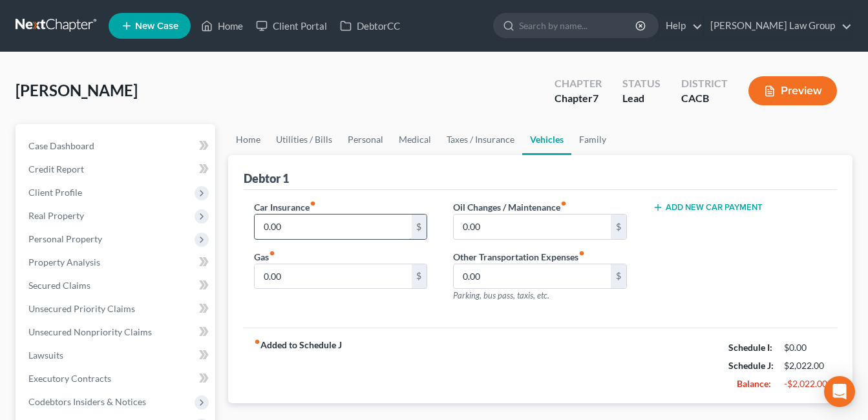
click at [306, 229] on input "0.00" at bounding box center [333, 227] width 157 height 25
type input "200.00"
click at [515, 343] on div "fiber_manual_record Added to Schedule J Schedule I: $0.00 Schedule J: $2,222.00…" at bounding box center [540, 366] width 593 height 76
click at [310, 281] on input "0.00" at bounding box center [333, 276] width 157 height 25
type input "250.00"
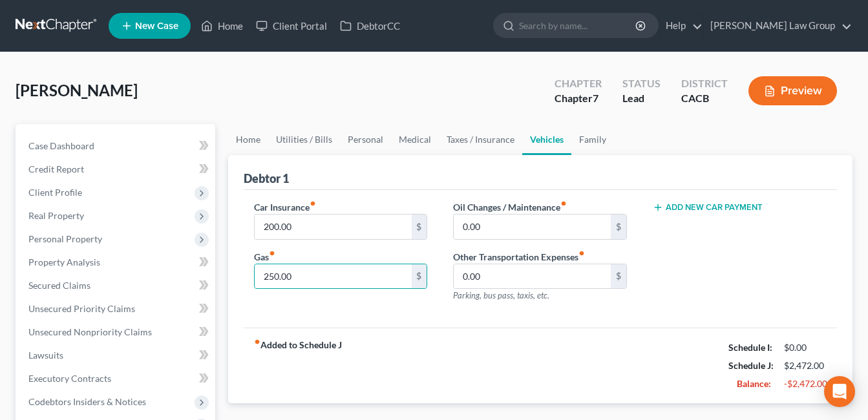
click at [521, 347] on div "fiber_manual_record Added to Schedule J Schedule I: $0.00 Schedule J: $2,472.00…" at bounding box center [540, 366] width 593 height 76
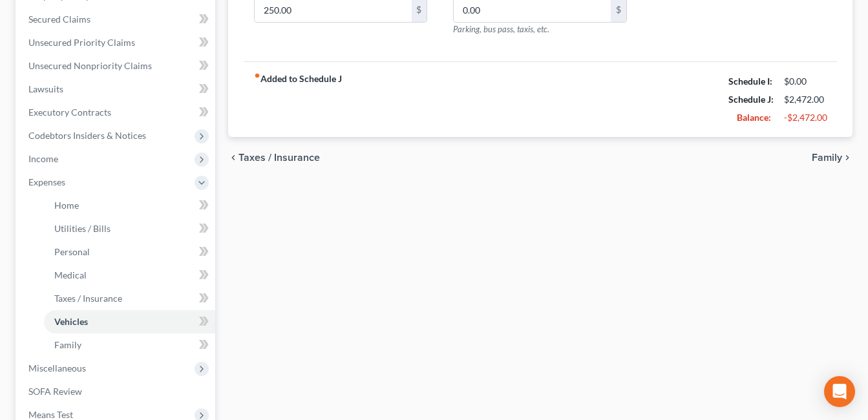
scroll to position [275, 0]
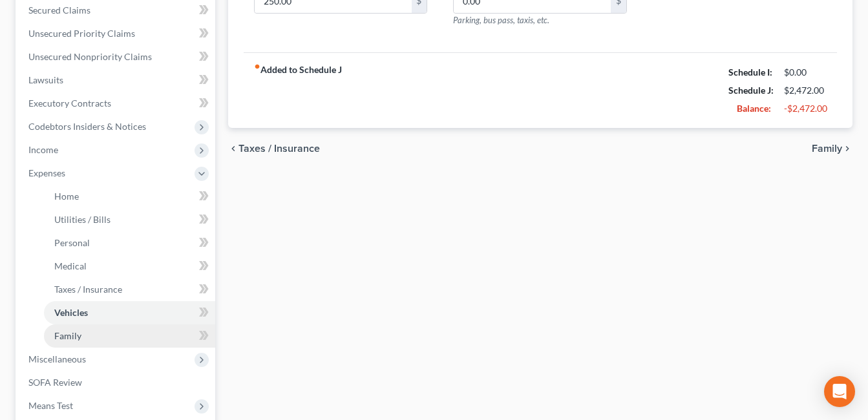
click at [65, 342] on link "Family" at bounding box center [129, 336] width 171 height 23
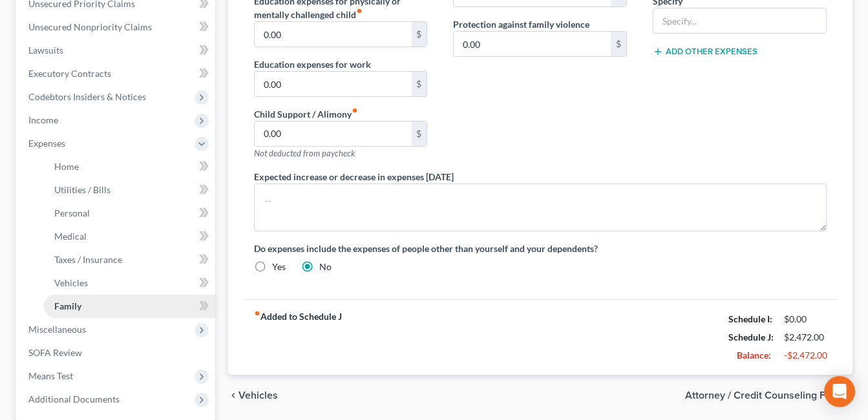
scroll to position [301, 0]
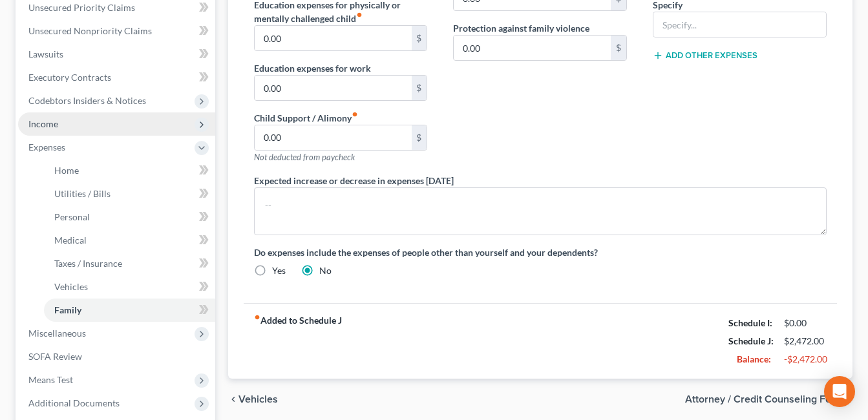
click at [44, 129] on span "Income" at bounding box center [116, 123] width 197 height 23
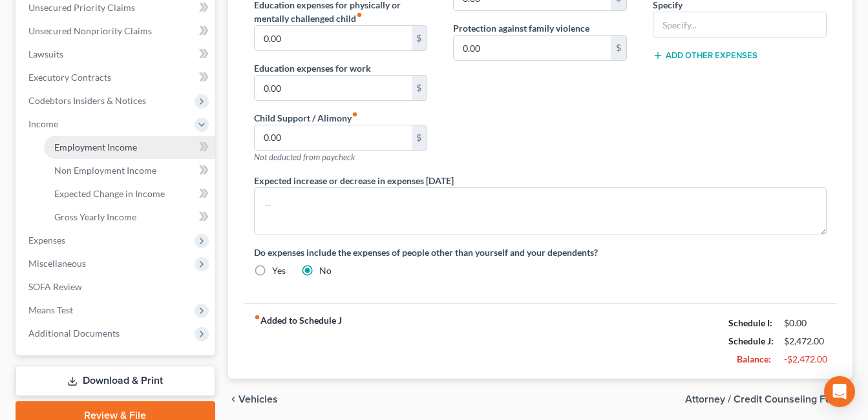
click at [98, 149] on span "Employment Income" at bounding box center [95, 147] width 83 height 11
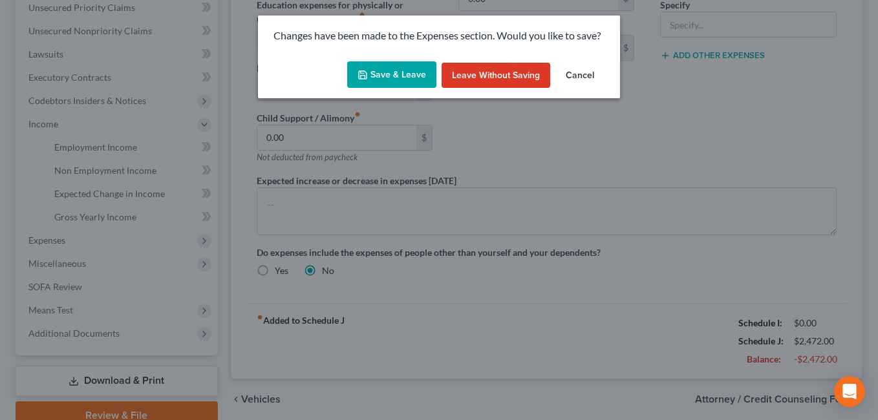
click at [383, 80] on button "Save & Leave" at bounding box center [391, 74] width 89 height 27
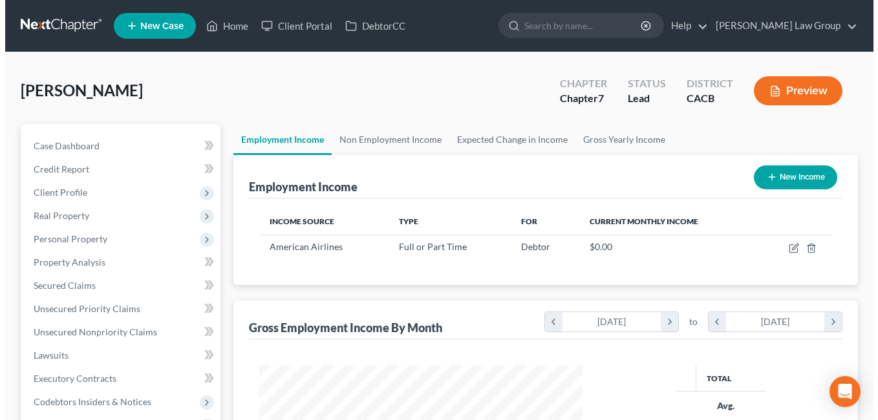
scroll to position [232, 350]
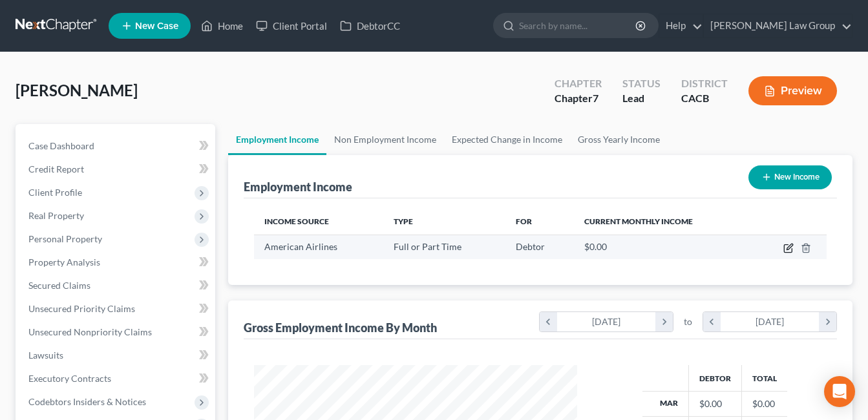
click at [787, 251] on icon "button" at bounding box center [789, 248] width 10 height 10
select select "0"
select select "4"
select select "1"
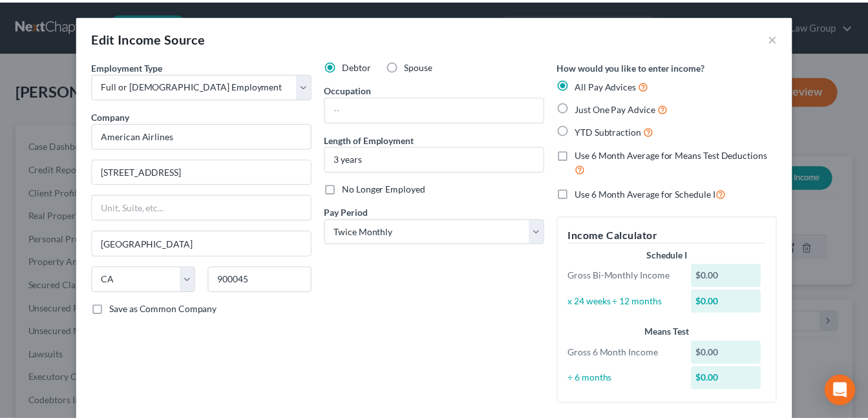
scroll to position [87, 0]
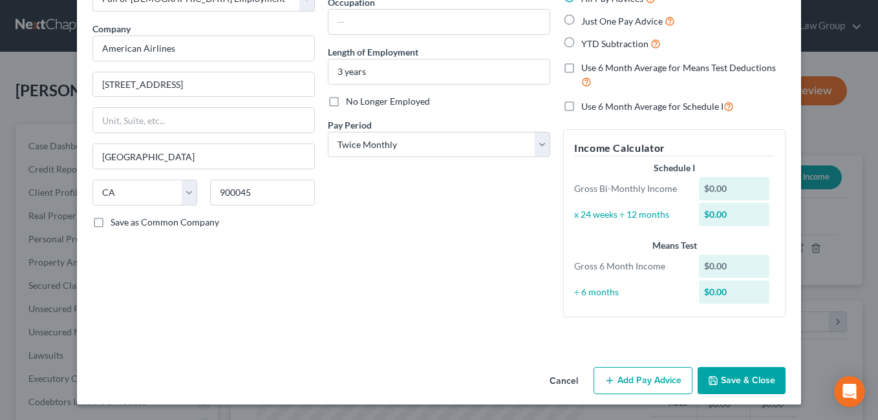
click at [761, 388] on button "Save & Close" at bounding box center [742, 380] width 88 height 27
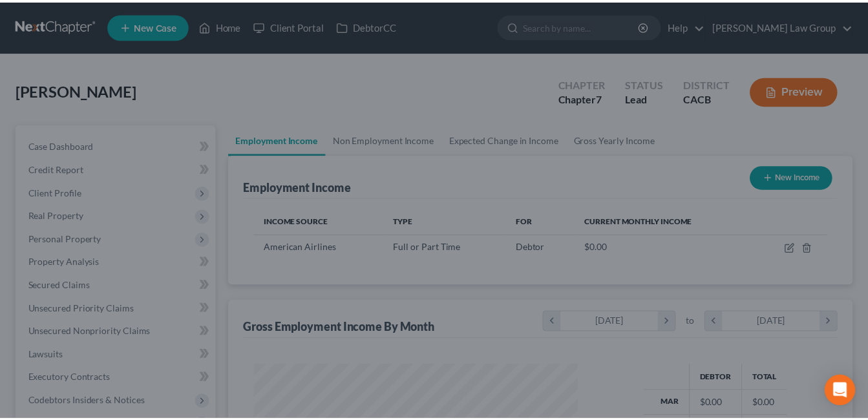
scroll to position [646259, 646141]
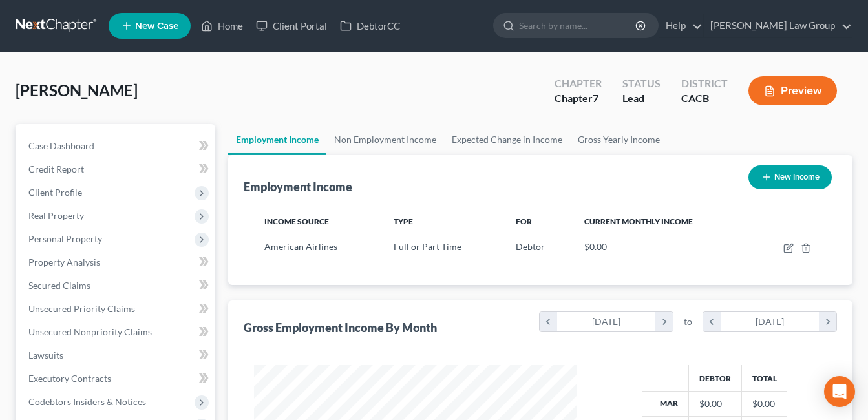
drag, startPoint x: 761, startPoint y: 388, endPoint x: 238, endPoint y: 103, distance: 595.7
click at [238, 103] on div "[PERSON_NAME] Upgraded Chapter Chapter 7 Status Lead District CACB Preview" at bounding box center [434, 96] width 837 height 56
click at [72, 194] on span "Client Profile" at bounding box center [55, 192] width 54 height 11
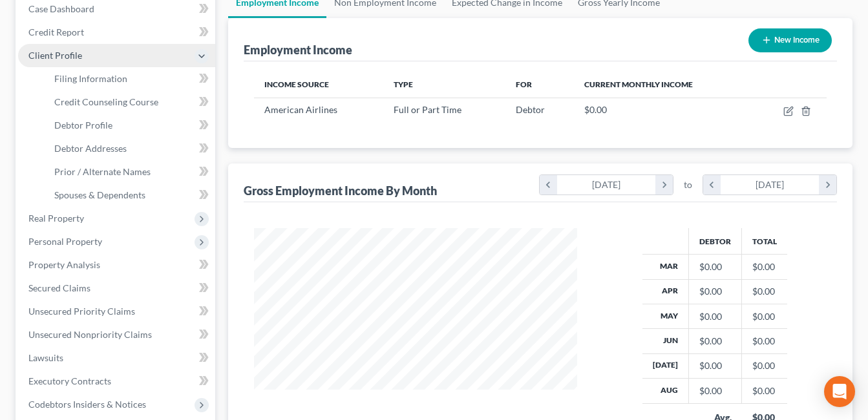
scroll to position [140, 0]
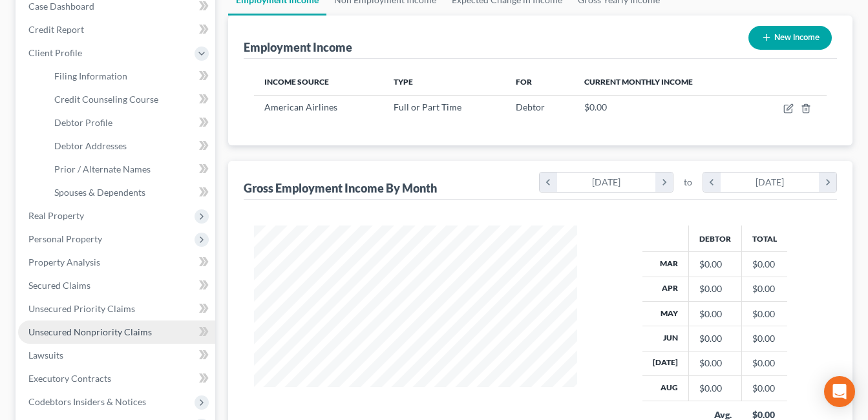
click at [82, 341] on link "Unsecured Nonpriority Claims" at bounding box center [116, 332] width 197 height 23
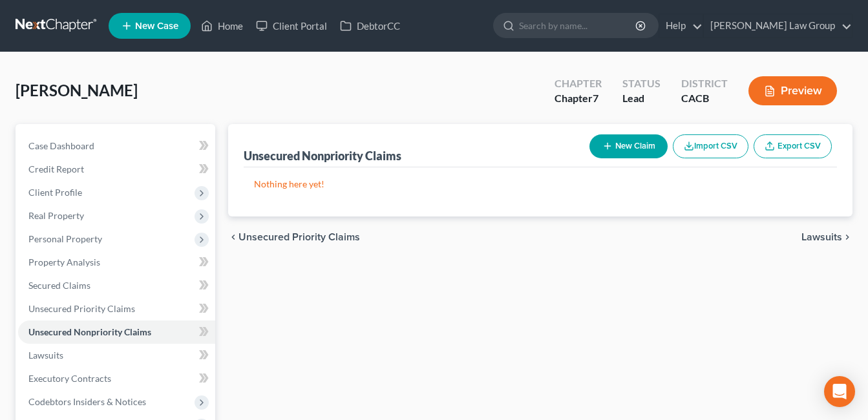
click at [618, 155] on button "New Claim" at bounding box center [629, 146] width 78 height 24
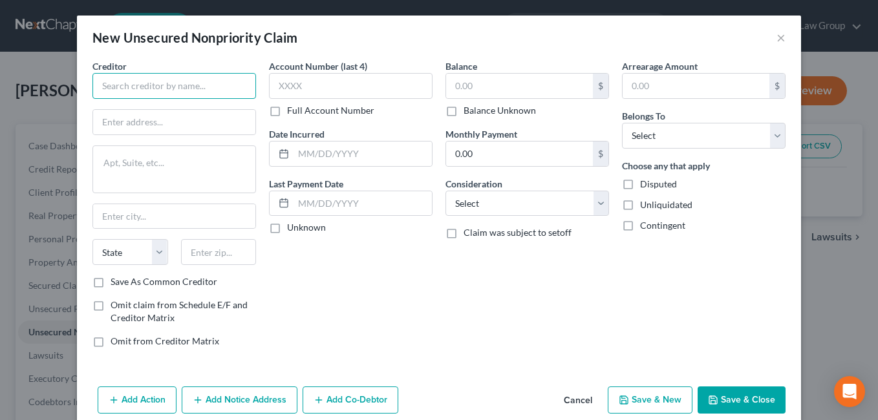
click at [211, 91] on input "text" at bounding box center [174, 86] width 164 height 26
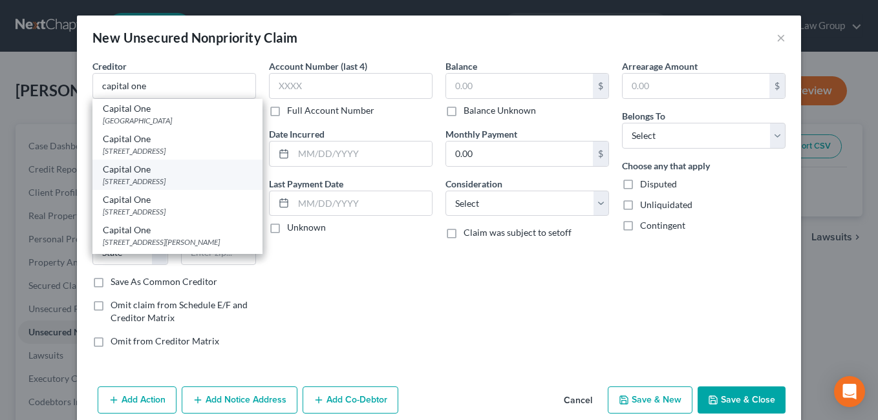
click at [124, 181] on div "[STREET_ADDRESS]" at bounding box center [177, 181] width 149 height 11
type input "Capital One"
type input "PO Box 31293"
type input "[GEOGRAPHIC_DATA]"
select select "46"
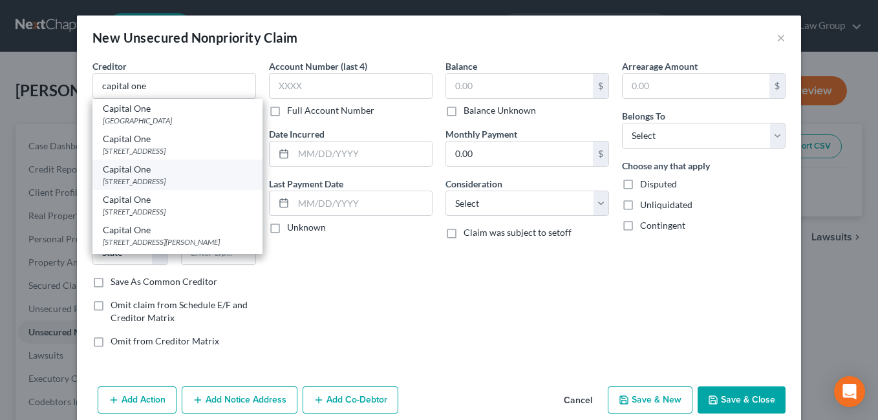
type input "84131"
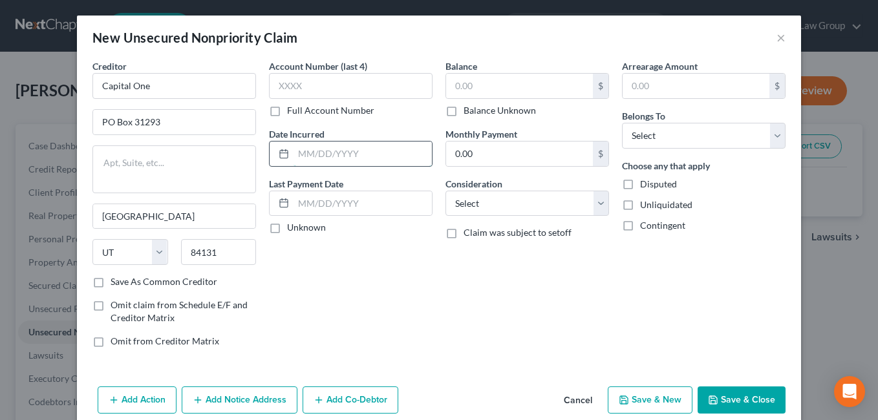
click at [315, 154] on input "text" at bounding box center [363, 154] width 138 height 25
type input "[DATE]"
click at [498, 297] on div "Balance $ Balance Unknown Balance Undetermined $ Balance Unknown Monthly Paymen…" at bounding box center [527, 208] width 176 height 299
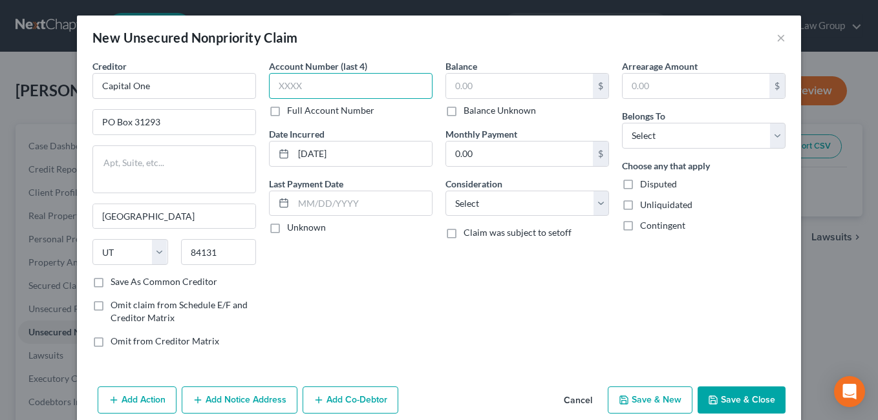
click at [306, 89] on input "text" at bounding box center [351, 86] width 164 height 26
type input "4178"
click at [418, 295] on div "Account Number (last 4) 4178 Full Account Number Date Incurred [DATE] Last Paym…" at bounding box center [350, 208] width 176 height 299
click at [595, 214] on select "Select Cable / Satellite Services Collection Agency Credit Card Debt Debt Couns…" at bounding box center [527, 204] width 164 height 26
select select "2"
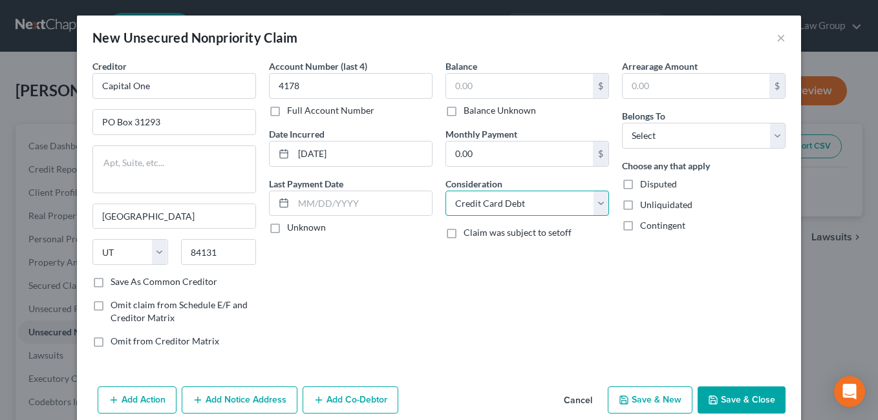
click at [445, 191] on select "Select Cable / Satellite Services Collection Agency Credit Card Debt Debt Couns…" at bounding box center [527, 204] width 164 height 26
click at [776, 142] on select "Select Debtor 1 Only Debtor 2 Only Debtor 1 And Debtor 2 Only At Least One Of T…" at bounding box center [704, 136] width 164 height 26
click at [521, 91] on input "text" at bounding box center [519, 86] width 147 height 25
type input "3,186.00"
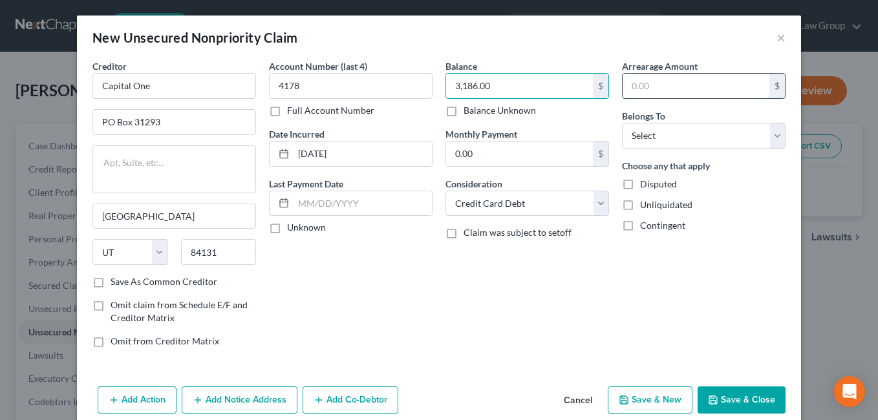
click at [707, 92] on input "text" at bounding box center [696, 86] width 147 height 25
type input "3,186.00"
click at [502, 292] on div "Balance 3,186.00 $ Balance Unknown Balance Undetermined 3,186.00 $ Balance Unkn…" at bounding box center [527, 208] width 176 height 299
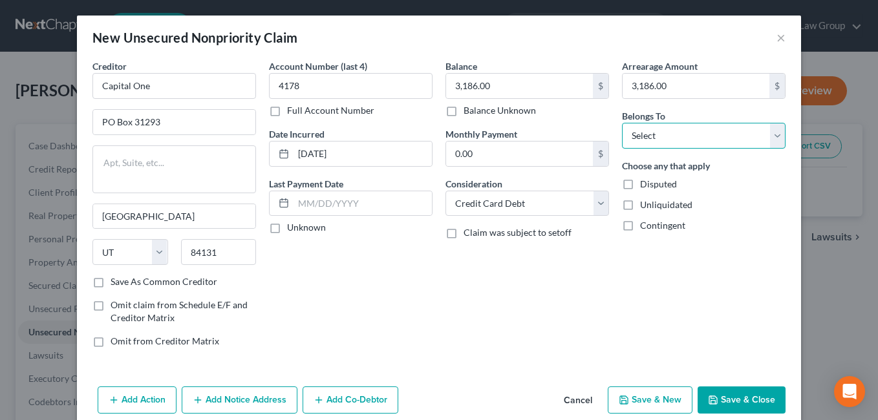
click at [771, 140] on select "Select Debtor 1 Only Debtor 2 Only Debtor 1 And Debtor 2 Only At Least One Of T…" at bounding box center [704, 136] width 164 height 26
select select "0"
click at [622, 123] on select "Select Debtor 1 Only Debtor 2 Only Debtor 1 And Debtor 2 Only At Least One Of T…" at bounding box center [704, 136] width 164 height 26
click at [287, 232] on label "Unknown" at bounding box center [306, 227] width 39 height 13
click at [292, 230] on input "Unknown" at bounding box center [296, 225] width 8 height 8
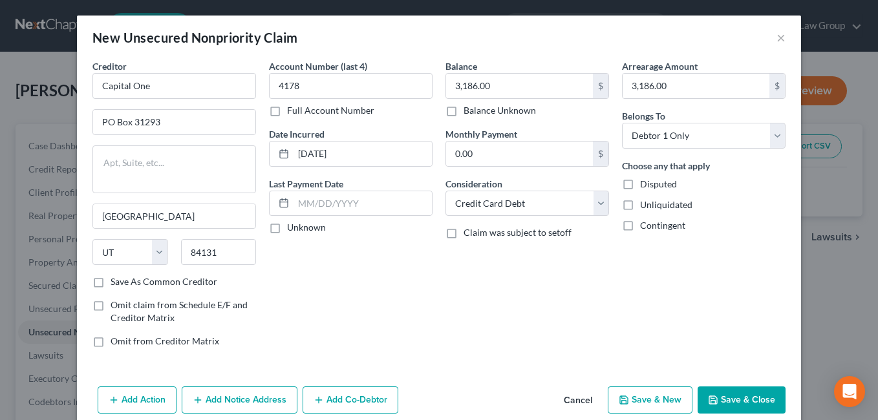
checkbox input "true"
click at [647, 400] on button "Save & New" at bounding box center [650, 400] width 85 height 27
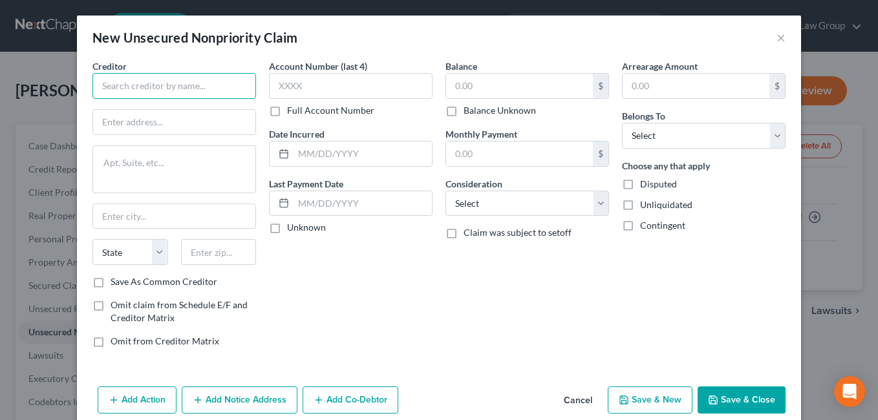
click at [215, 84] on input "text" at bounding box center [174, 86] width 164 height 26
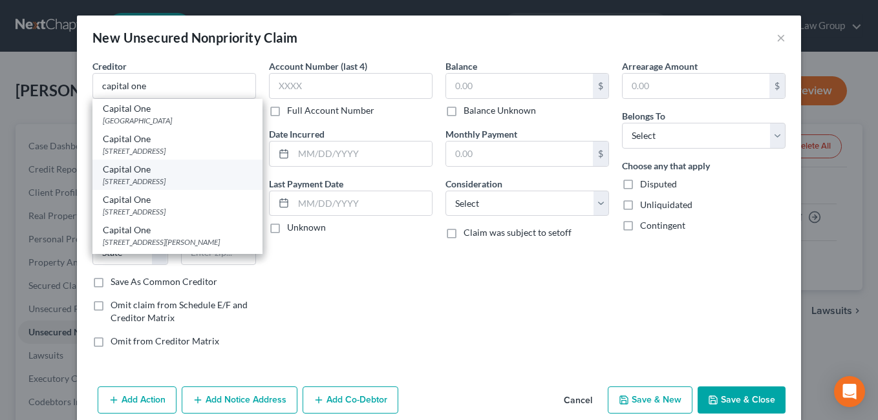
click at [175, 186] on div "[STREET_ADDRESS]" at bounding box center [177, 181] width 149 height 11
type input "Capital One"
type input "PO Box 31293"
type input "[GEOGRAPHIC_DATA]"
select select "46"
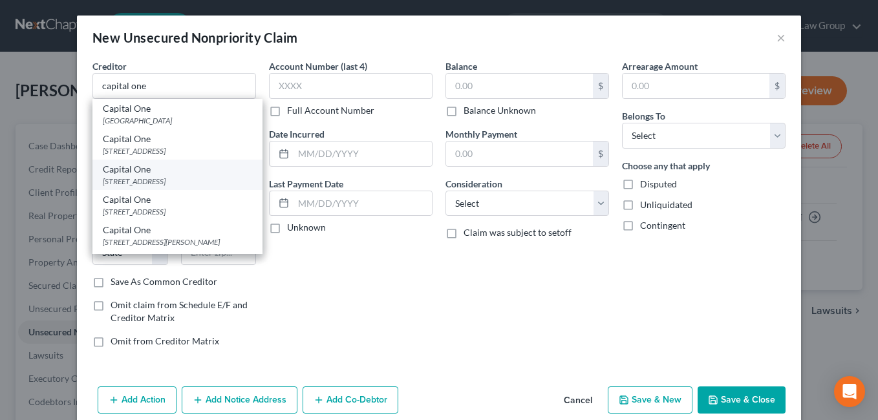
type input "84131"
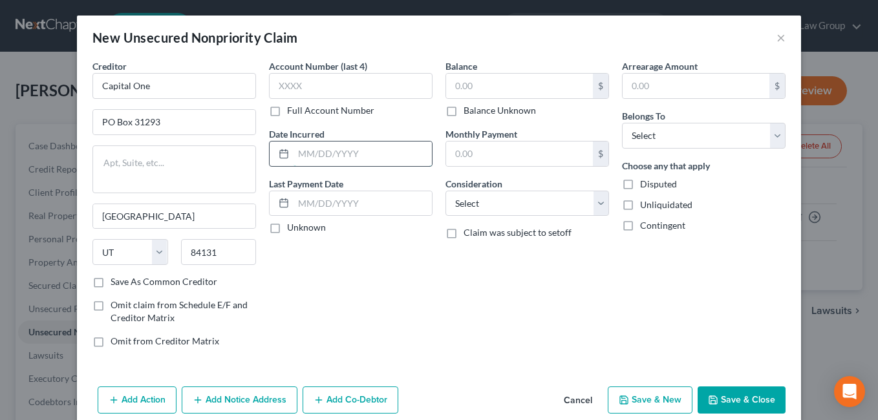
click at [365, 156] on input "text" at bounding box center [363, 154] width 138 height 25
type input "[DATE]"
click at [400, 312] on div "Account Number (last 4) Full Account Number Date Incurred [DATE] Last Payment D…" at bounding box center [350, 208] width 176 height 299
click at [697, 90] on input "text" at bounding box center [696, 86] width 147 height 25
type input "8,761.00"
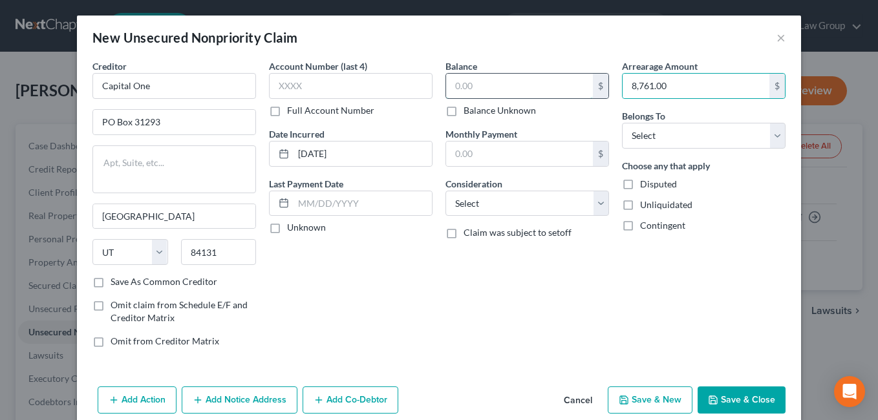
click at [489, 83] on input "text" at bounding box center [519, 86] width 147 height 25
type input "8,761.00"
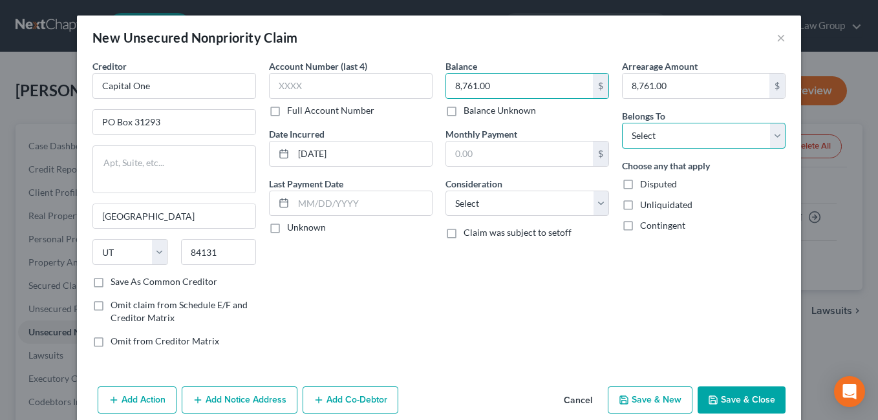
click at [777, 140] on select "Select Debtor 1 Only Debtor 2 Only Debtor 1 And Debtor 2 Only At Least One Of T…" at bounding box center [704, 136] width 164 height 26
select select "0"
click at [622, 123] on select "Select Debtor 1 Only Debtor 2 Only Debtor 1 And Debtor 2 Only At Least One Of T…" at bounding box center [704, 136] width 164 height 26
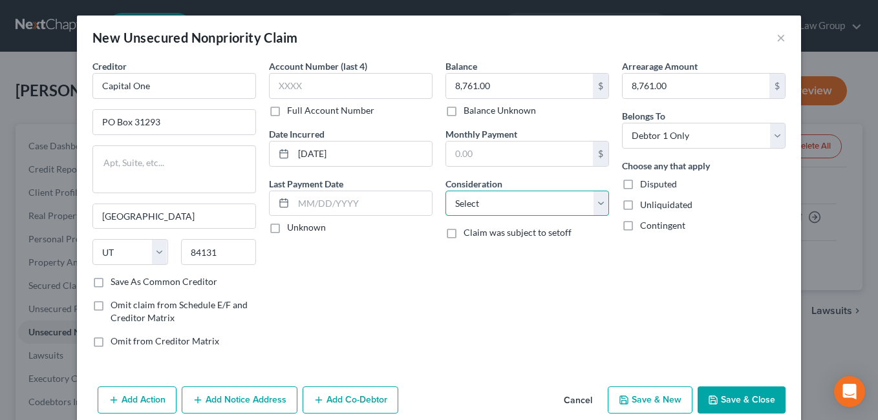
click at [601, 208] on select "Select Cable / Satellite Services Collection Agency Credit Card Debt Debt Couns…" at bounding box center [527, 204] width 164 height 26
select select "2"
click at [445, 191] on select "Select Cable / Satellite Services Collection Agency Credit Card Debt Debt Couns…" at bounding box center [527, 204] width 164 height 26
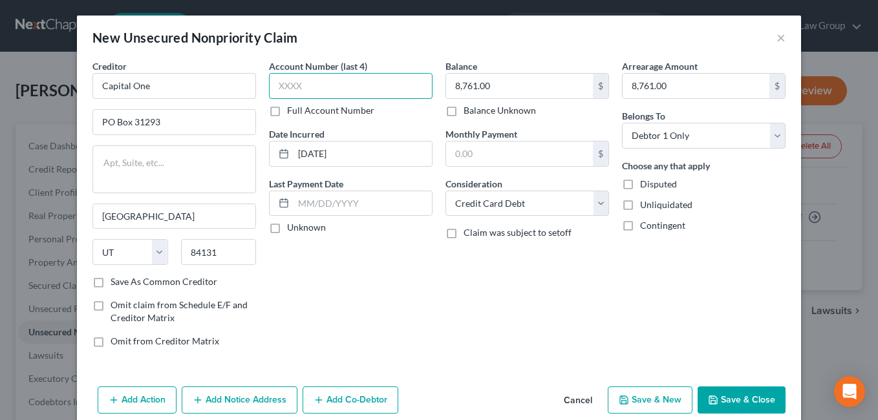
click at [353, 90] on input "text" at bounding box center [351, 86] width 164 height 26
type input "3577"
click at [287, 231] on label "Unknown" at bounding box center [306, 227] width 39 height 13
click at [292, 230] on input "Unknown" at bounding box center [296, 225] width 8 height 8
checkbox input "true"
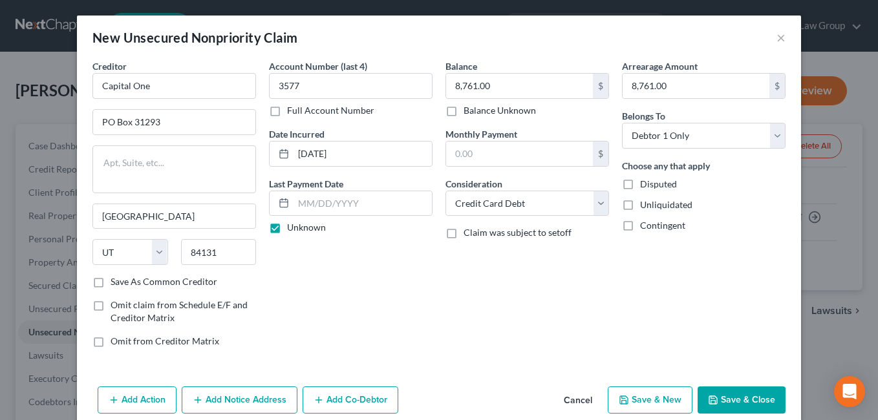
click at [648, 401] on button "Save & New" at bounding box center [650, 400] width 85 height 27
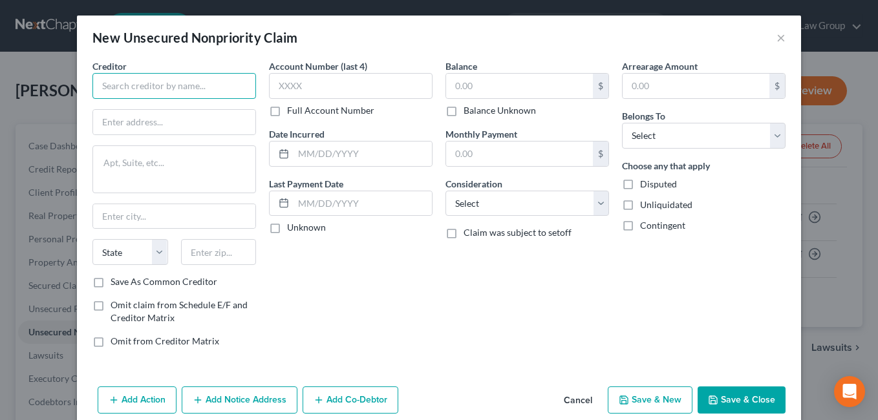
click at [189, 92] on input "text" at bounding box center [174, 86] width 164 height 26
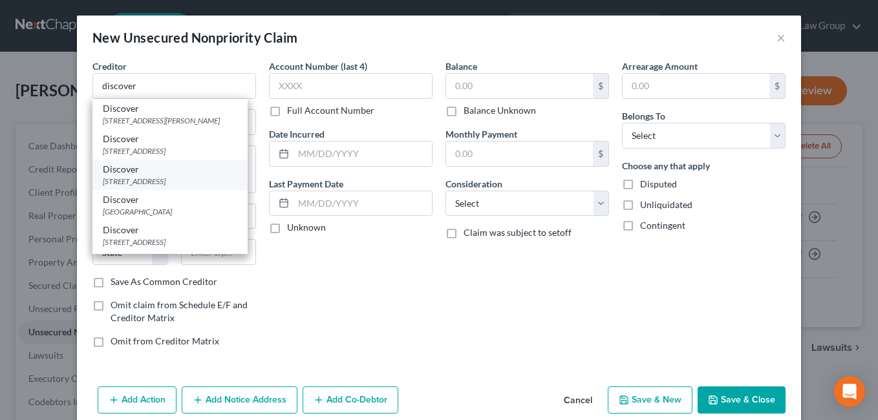
click at [198, 187] on div "[STREET_ADDRESS]" at bounding box center [170, 181] width 134 height 11
type input "Discover"
type input "PO Box 30939"
type input "[GEOGRAPHIC_DATA]"
select select "46"
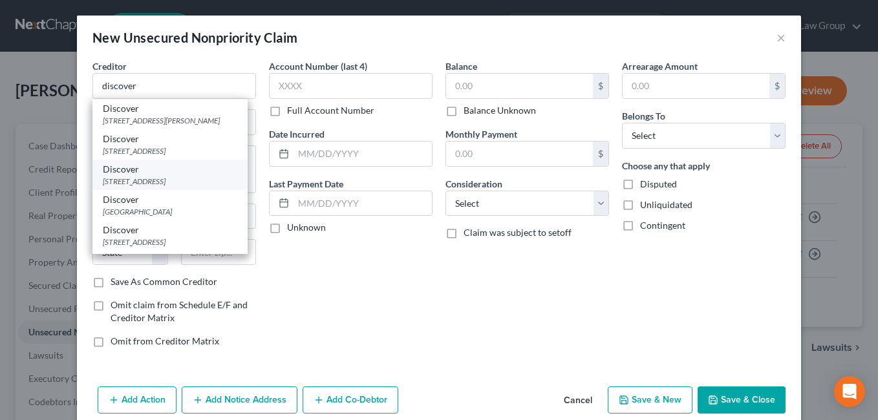
type input "84130"
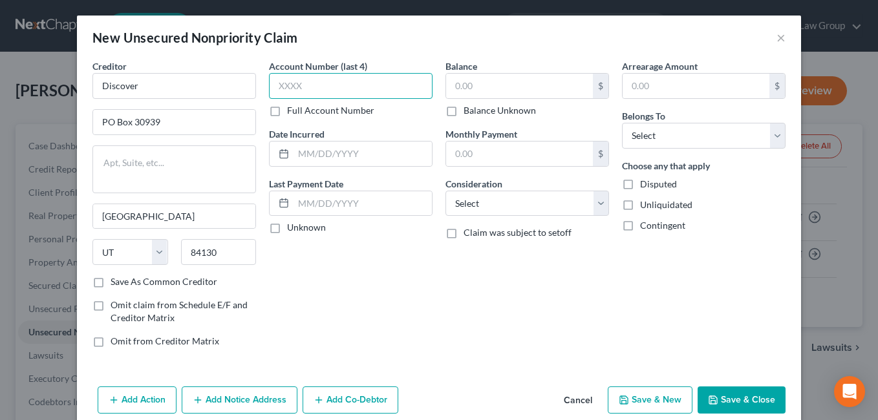
click at [370, 91] on input "text" at bounding box center [351, 86] width 164 height 26
type input "7349"
click at [464, 330] on div "Balance $ Balance Unknown Balance Undetermined $ Balance Unknown Monthly Paymen…" at bounding box center [527, 208] width 176 height 299
click at [385, 153] on input "text" at bounding box center [363, 154] width 138 height 25
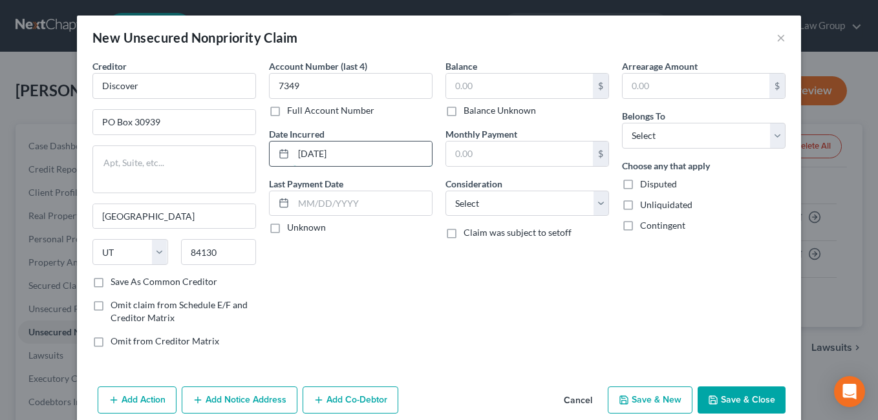
type input "[DATE]"
click at [388, 315] on div "Account Number (last 4) 7349 Full Account Number Date Incurred [DATE] Last Paym…" at bounding box center [350, 208] width 176 height 299
click at [780, 142] on select "Select Debtor 1 Only Debtor 2 Only Debtor 1 And Debtor 2 Only At Least One Of T…" at bounding box center [704, 136] width 164 height 26
select select "0"
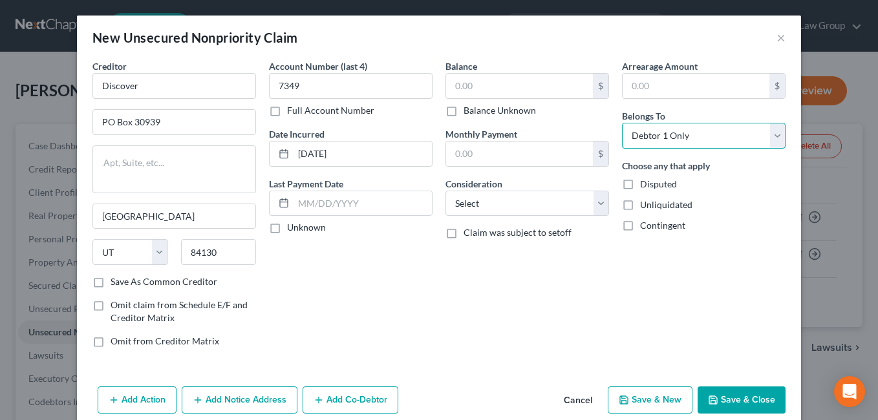
click at [622, 123] on select "Select Debtor 1 Only Debtor 2 Only Debtor 1 And Debtor 2 Only At Least One Of T…" at bounding box center [704, 136] width 164 height 26
click at [600, 213] on select "Select Cable / Satellite Services Collection Agency Credit Card Debt Debt Couns…" at bounding box center [527, 204] width 164 height 26
select select "2"
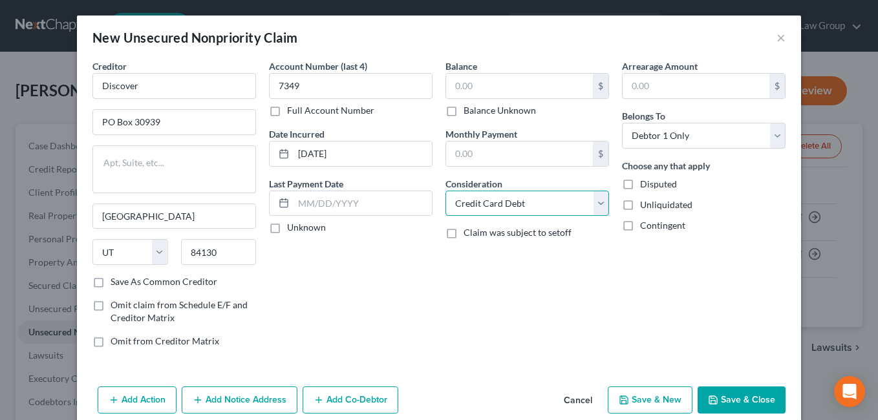
click at [445, 191] on select "Select Cable / Satellite Services Collection Agency Credit Card Debt Debt Couns…" at bounding box center [527, 204] width 164 height 26
click at [543, 83] on input "text" at bounding box center [519, 86] width 147 height 25
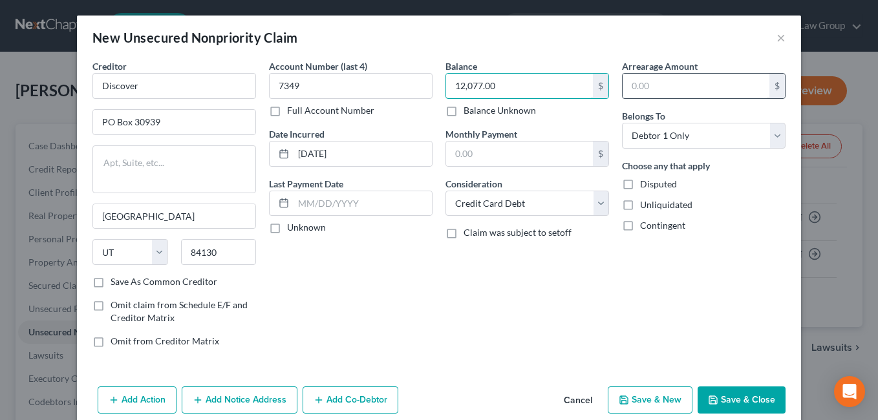
type input "12,077.00"
click at [723, 91] on input "text" at bounding box center [696, 86] width 147 height 25
type input "12,077.00"
click at [624, 322] on div "Arrearage Amount 12,077.00 $ Belongs To * Select Debtor 1 Only Debtor 2 Only De…" at bounding box center [703, 208] width 176 height 299
click at [287, 230] on label "Unknown" at bounding box center [306, 227] width 39 height 13
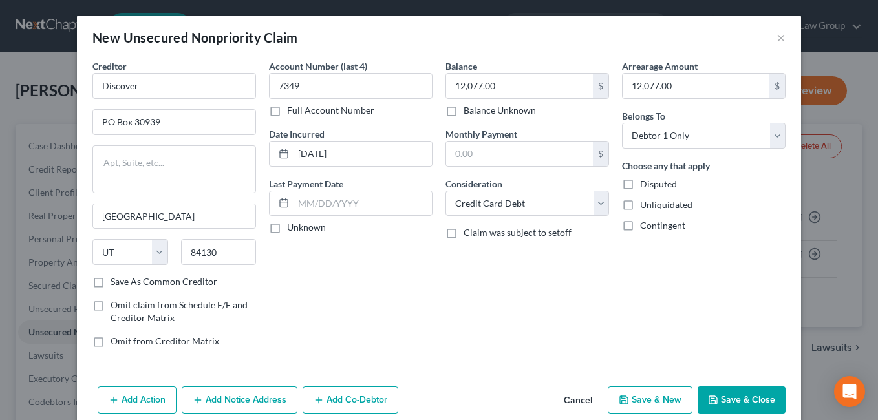
click at [292, 230] on input "Unknown" at bounding box center [296, 225] width 8 height 8
checkbox input "true"
click at [730, 399] on button "Save & Close" at bounding box center [742, 400] width 88 height 27
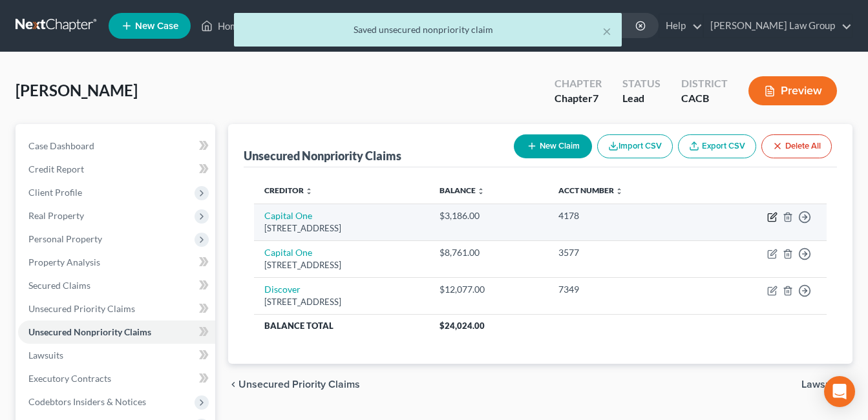
click at [770, 217] on icon "button" at bounding box center [772, 217] width 10 height 10
select select "46"
select select "2"
select select "0"
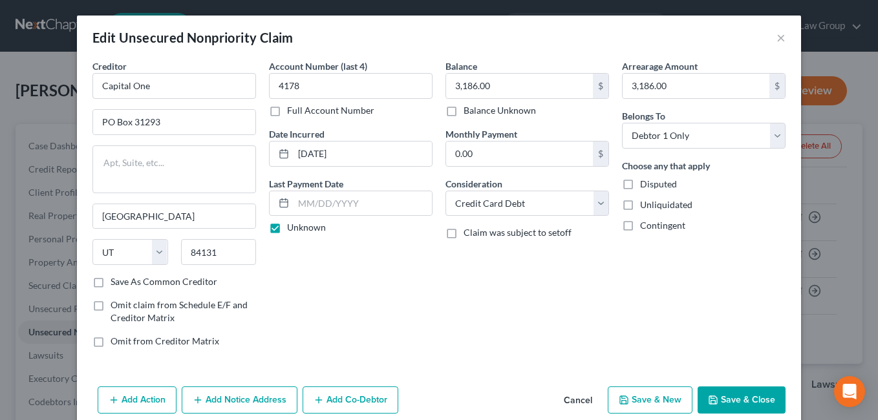
click at [721, 392] on button "Save & Close" at bounding box center [742, 400] width 88 height 27
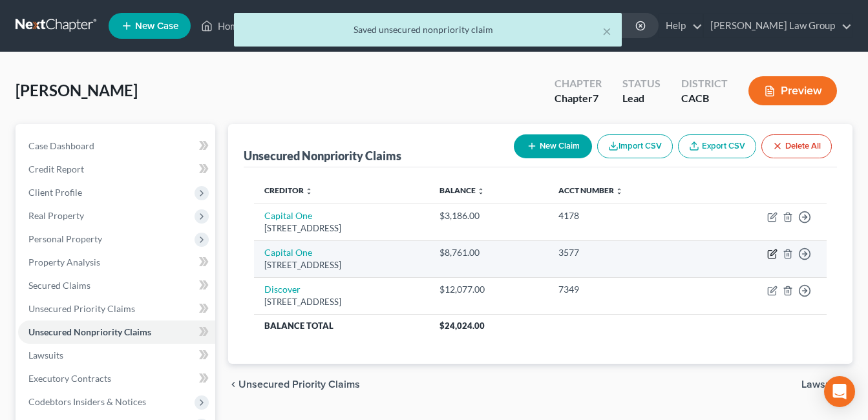
click at [774, 255] on icon "button" at bounding box center [772, 254] width 10 height 10
select select "46"
select select "2"
select select "0"
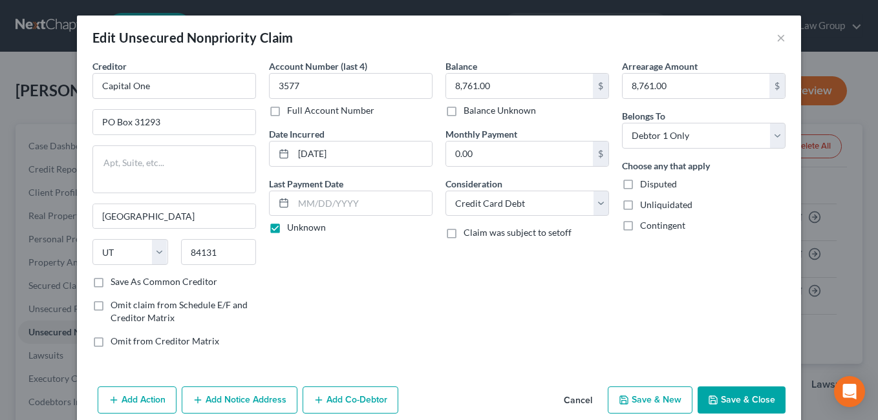
click at [656, 400] on button "Save & New" at bounding box center [650, 400] width 85 height 27
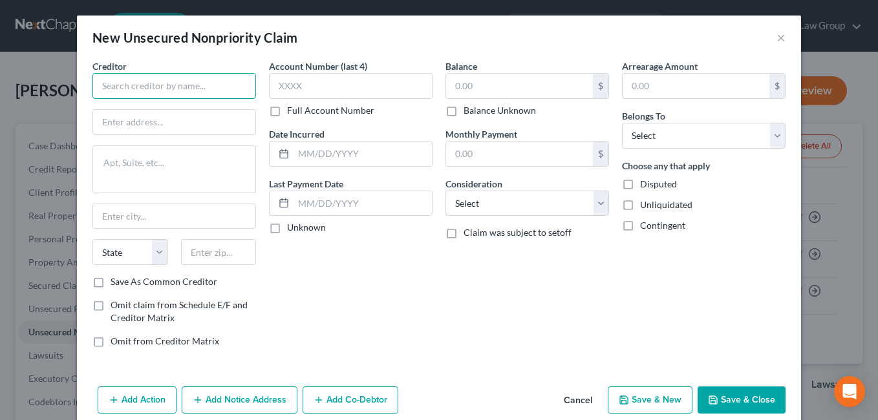
click at [111, 90] on input "text" at bounding box center [174, 86] width 164 height 26
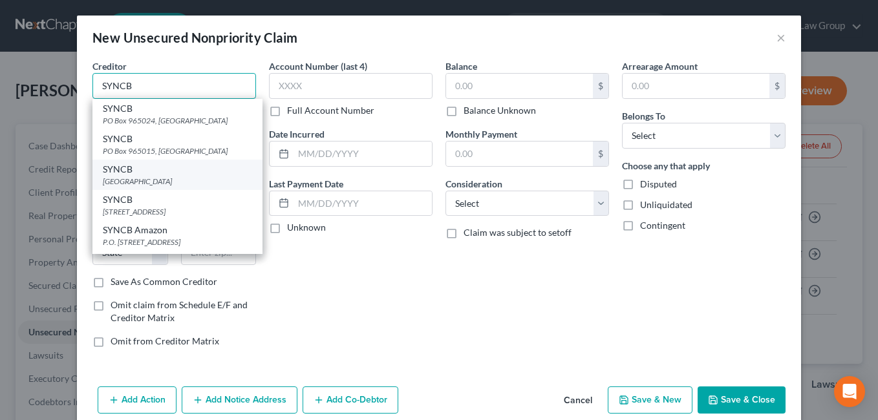
type input "SYNCB"
click at [153, 176] on div "[GEOGRAPHIC_DATA]" at bounding box center [177, 181] width 149 height 11
type input "PO Box 965001"
type input "Orlando"
select select "9"
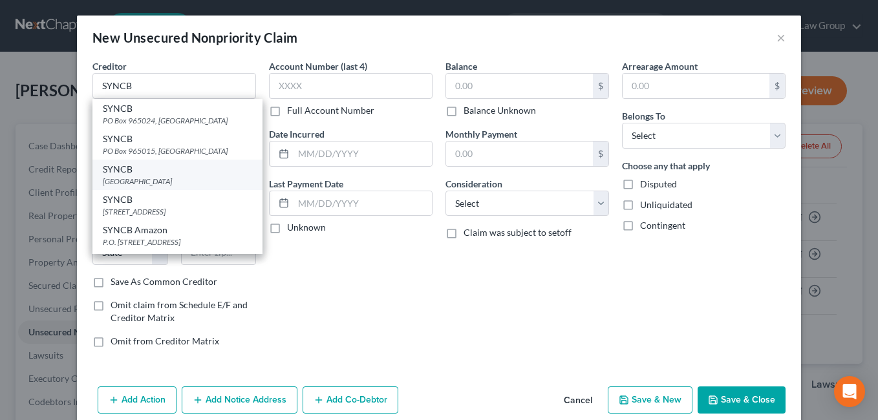
type input "32896"
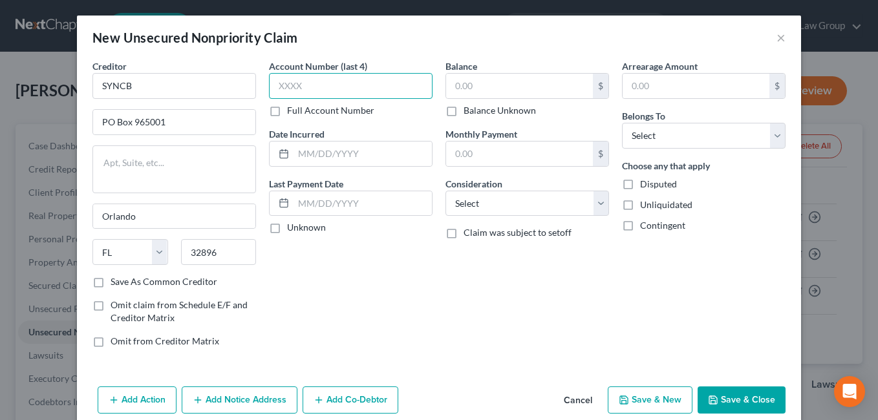
click at [395, 91] on input "text" at bounding box center [351, 86] width 164 height 26
type input "0420"
click at [398, 277] on div "Account Number (last 4) 0420 Full Account Number Date Incurred Last Payment Dat…" at bounding box center [350, 208] width 176 height 299
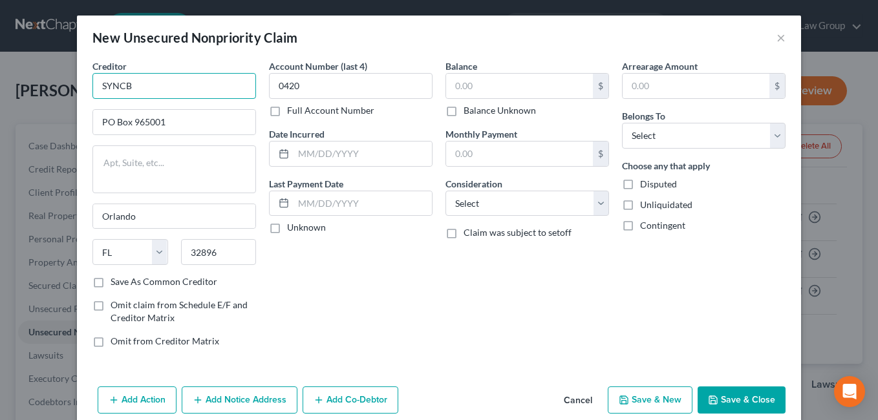
click at [198, 89] on input "SYNCB" at bounding box center [174, 86] width 164 height 26
type input "SYNCB Toys R Us"
click at [111, 288] on label "Save As Common Creditor" at bounding box center [164, 281] width 107 height 13
click at [116, 284] on input "Save As Common Creditor" at bounding box center [120, 279] width 8 height 8
checkbox input "true"
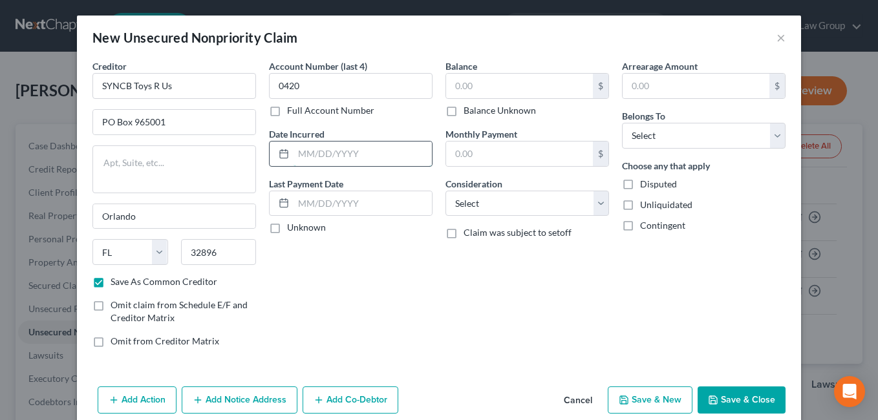
click at [400, 159] on input "text" at bounding box center [363, 154] width 138 height 25
type input "[DATE]"
click at [383, 277] on div "Account Number (last 4) 0420 Full Account Number Date Incurred [DATE] Last Paym…" at bounding box center [350, 208] width 176 height 299
click at [287, 234] on label "Unknown" at bounding box center [306, 227] width 39 height 13
click at [292, 230] on input "Unknown" at bounding box center [296, 225] width 8 height 8
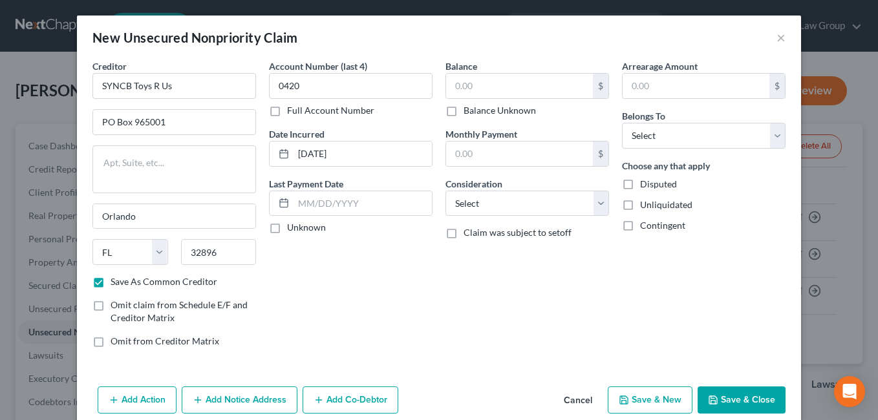
checkbox input "true"
click at [599, 209] on select "Select Cable / Satellite Services Collection Agency Credit Card Debt Debt Couns…" at bounding box center [527, 204] width 164 height 26
select select "2"
click at [445, 191] on select "Select Cable / Satellite Services Collection Agency Credit Card Debt Debt Couns…" at bounding box center [527, 204] width 164 height 26
click at [776, 141] on select "Select Debtor 1 Only Debtor 2 Only Debtor 1 And Debtor 2 Only At Least One Of T…" at bounding box center [704, 136] width 164 height 26
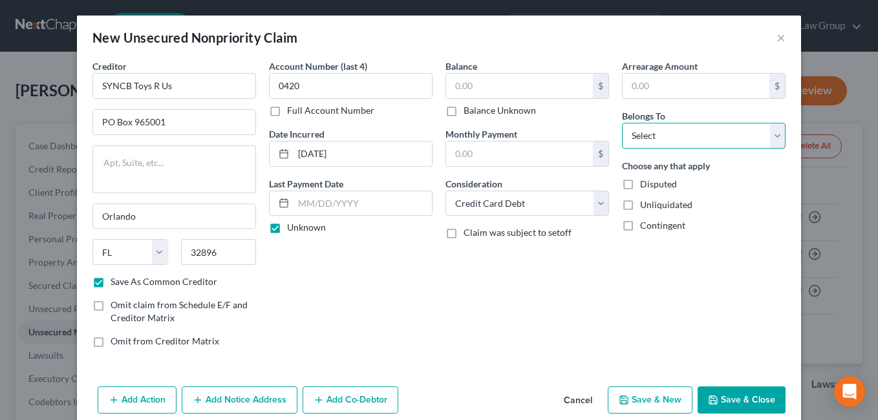
select select "0"
click at [622, 123] on select "Select Debtor 1 Only Debtor 2 Only Debtor 1 And Debtor 2 Only At Least One Of T…" at bounding box center [704, 136] width 164 height 26
click at [518, 91] on input "text" at bounding box center [519, 86] width 147 height 25
type input "1,294.00"
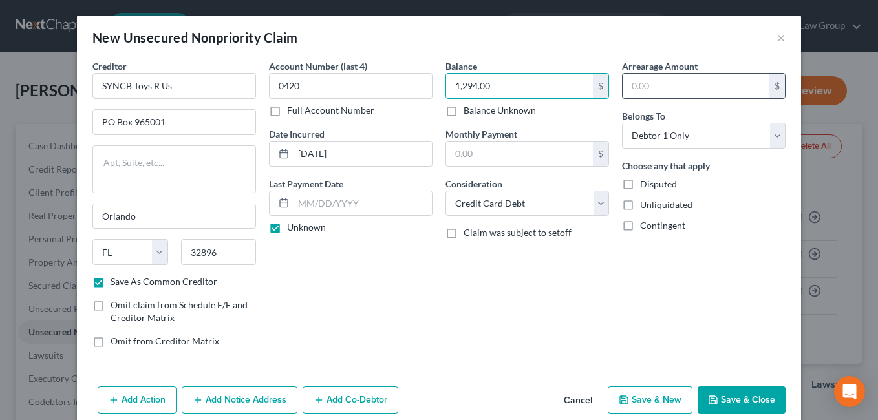
click at [701, 85] on input "text" at bounding box center [696, 86] width 147 height 25
type input "1,294.00"
click at [615, 310] on div "Arrearage Amount 1,294.00 $ Belongs To * Select Debtor 1 Only Debtor 2 Only Deb…" at bounding box center [703, 208] width 176 height 299
click at [652, 401] on button "Save & New" at bounding box center [650, 400] width 85 height 27
checkbox input "false"
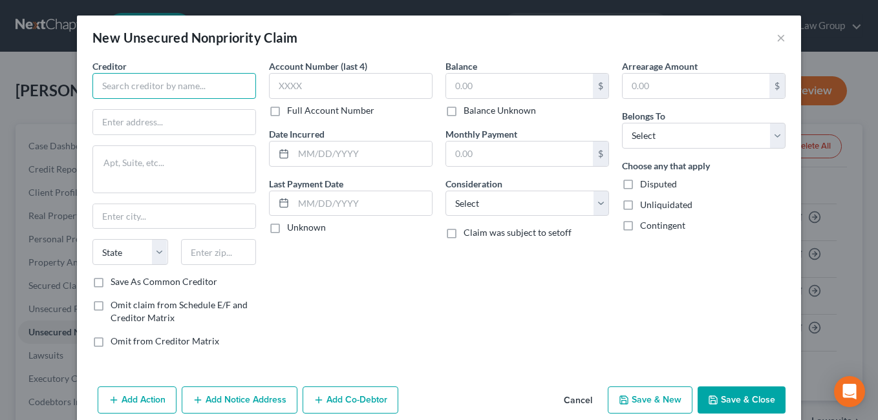
click at [136, 90] on input "text" at bounding box center [174, 86] width 164 height 26
click at [57, 179] on div "New Unsecured Nonpriority Claim × Creditor * State [US_STATE] AK AR AZ [GEOGRAP…" at bounding box center [439, 210] width 878 height 420
click at [140, 90] on input "text" at bounding box center [174, 86] width 164 height 26
click at [139, 81] on input "text" at bounding box center [174, 86] width 164 height 26
type input "The Home Depot CBNA"
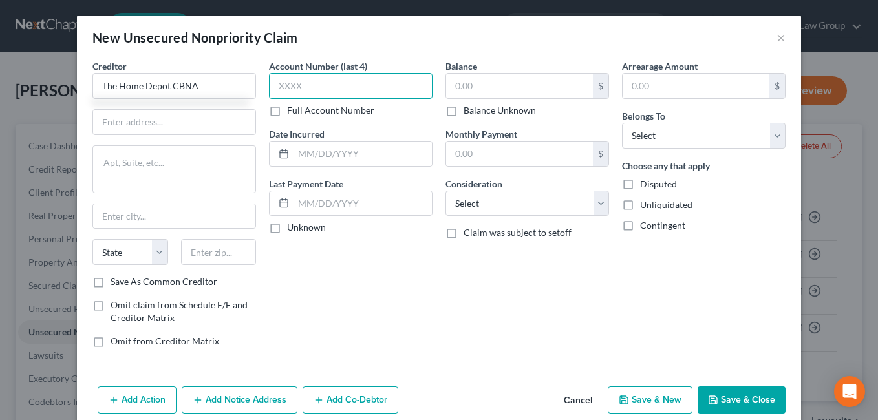
click at [374, 91] on input "text" at bounding box center [351, 86] width 164 height 26
type input "7240"
click at [480, 330] on div "Balance $ Balance Unknown Balance Undetermined $ Balance Unknown Monthly Paymen…" at bounding box center [527, 208] width 176 height 299
click at [197, 126] on input "text" at bounding box center [174, 122] width 162 height 25
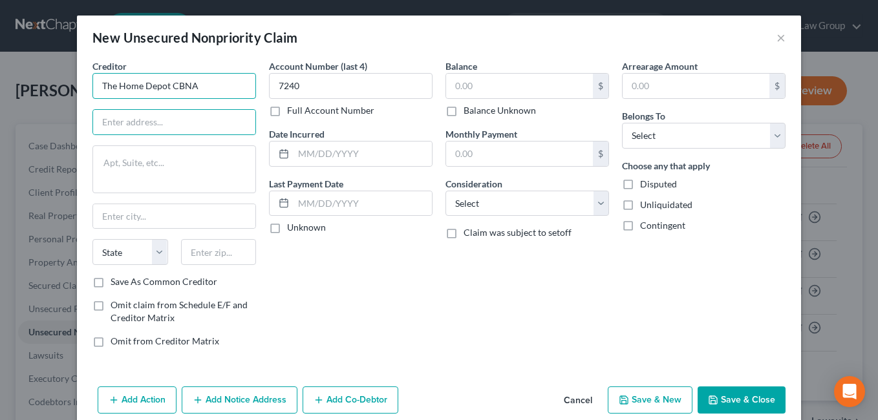
click at [168, 87] on input "The Home Depot CBNA" at bounding box center [174, 86] width 164 height 26
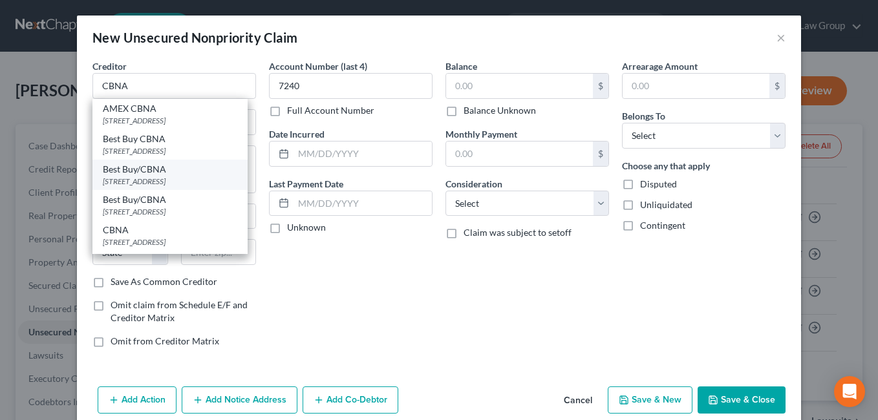
click at [191, 187] on div "[STREET_ADDRESS]" at bounding box center [170, 181] width 134 height 11
type input "Best Buy/CBNA"
type input "[STREET_ADDRESS]"
type input "[GEOGRAPHIC_DATA]"
select select "43"
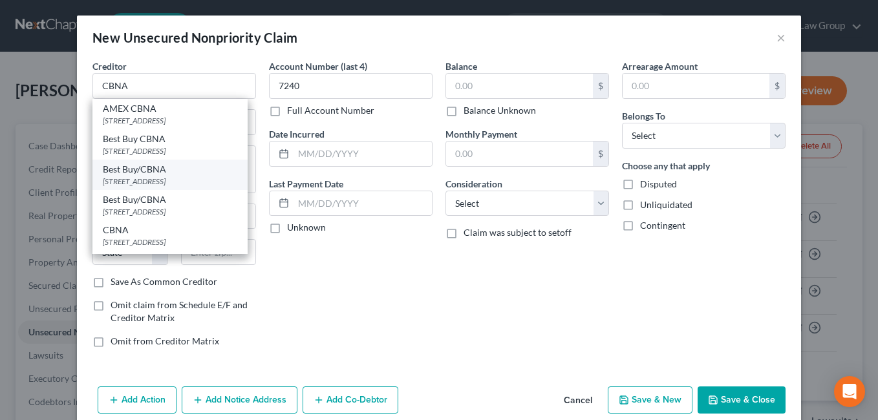
type input "57108"
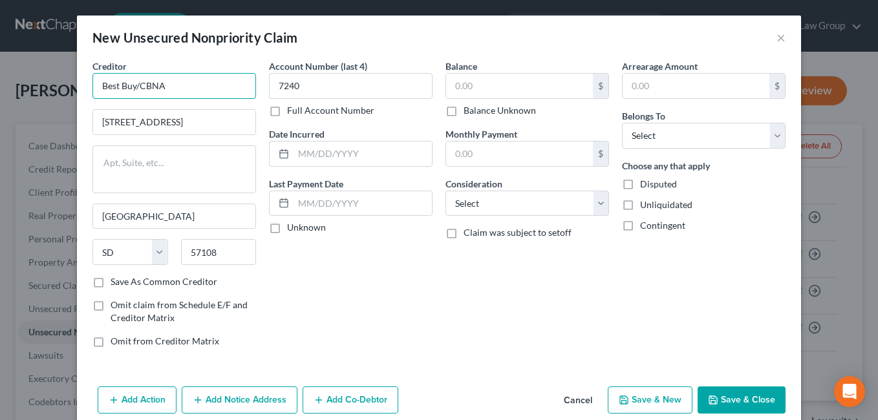
click at [133, 84] on input "Best Buy/CBNA" at bounding box center [174, 86] width 164 height 26
type input "The Home Depot CBNA"
click at [111, 288] on label "Save As Common Creditor" at bounding box center [164, 281] width 107 height 13
click at [116, 284] on input "Save As Common Creditor" at bounding box center [120, 279] width 8 height 8
checkbox input "true"
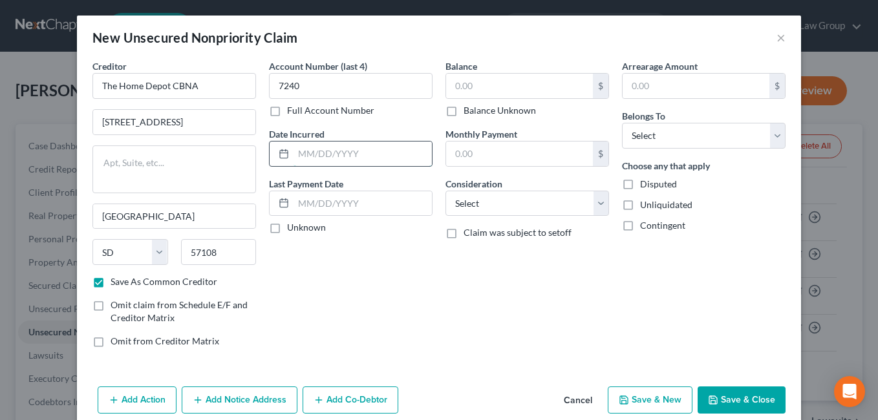
click at [347, 156] on input "text" at bounding box center [363, 154] width 138 height 25
type input "[DATE]"
click at [440, 310] on div "Balance $ Balance Unknown Balance Undetermined $ Balance Unknown Monthly Paymen…" at bounding box center [527, 208] width 176 height 299
click at [528, 91] on input "text" at bounding box center [519, 86] width 147 height 25
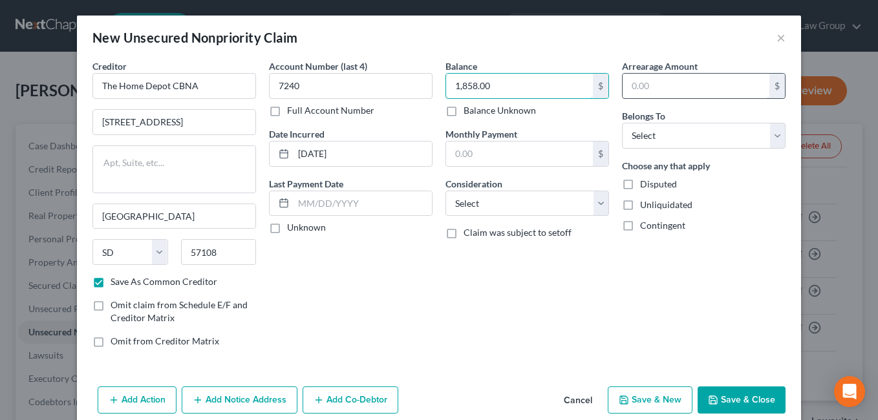
type input "1,858.00"
click at [713, 90] on input "text" at bounding box center [696, 86] width 147 height 25
type input "1,858.00"
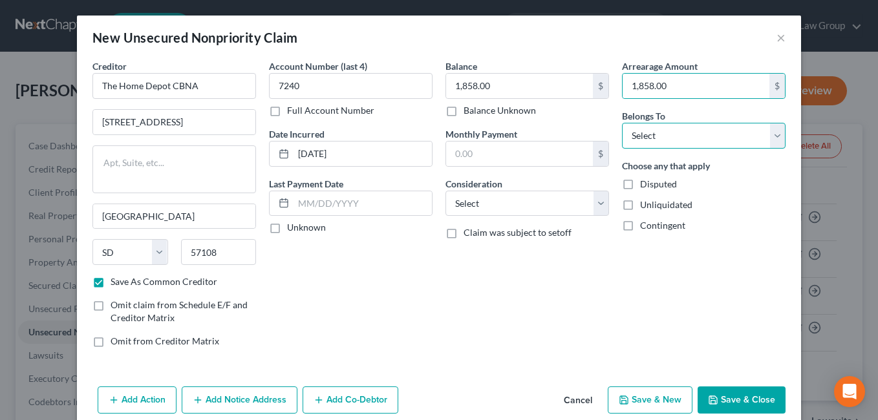
click at [766, 147] on select "Select Debtor 1 Only Debtor 2 Only Debtor 1 And Debtor 2 Only At Least One Of T…" at bounding box center [704, 136] width 164 height 26
select select "0"
click at [622, 123] on select "Select Debtor 1 Only Debtor 2 Only Debtor 1 And Debtor 2 Only At Least One Of T…" at bounding box center [704, 136] width 164 height 26
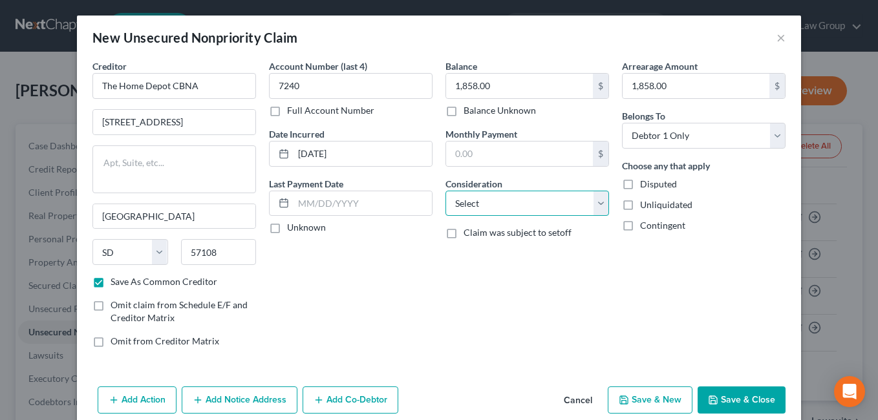
click at [601, 204] on select "Select Cable / Satellite Services Collection Agency Credit Card Debt Debt Couns…" at bounding box center [527, 204] width 164 height 26
select select "2"
click at [445, 191] on select "Select Cable / Satellite Services Collection Agency Credit Card Debt Debt Couns…" at bounding box center [527, 204] width 164 height 26
click at [287, 230] on label "Unknown" at bounding box center [306, 227] width 39 height 13
click at [292, 230] on input "Unknown" at bounding box center [296, 225] width 8 height 8
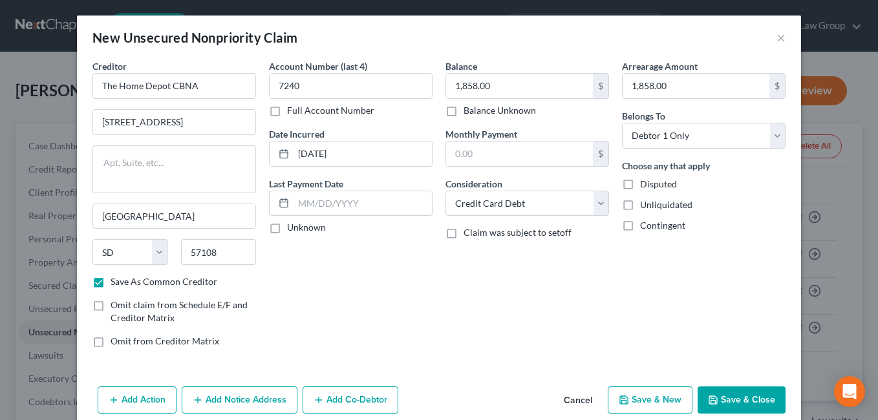
checkbox input "true"
click at [641, 411] on button "Save & New" at bounding box center [650, 400] width 85 height 27
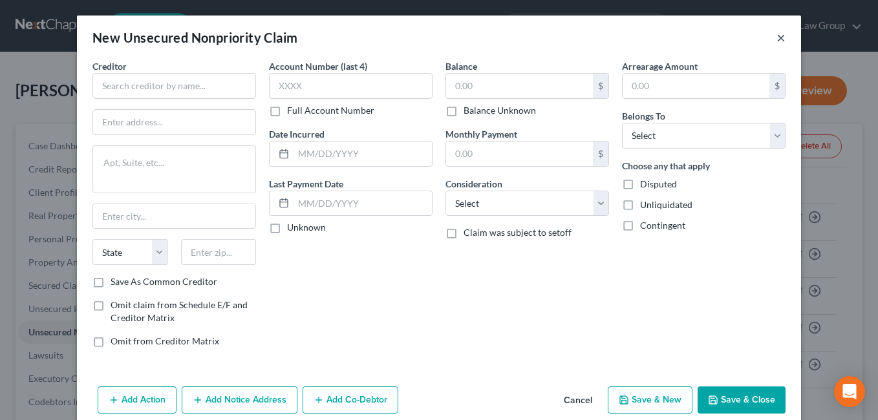
click at [778, 37] on button "×" at bounding box center [780, 38] width 9 height 16
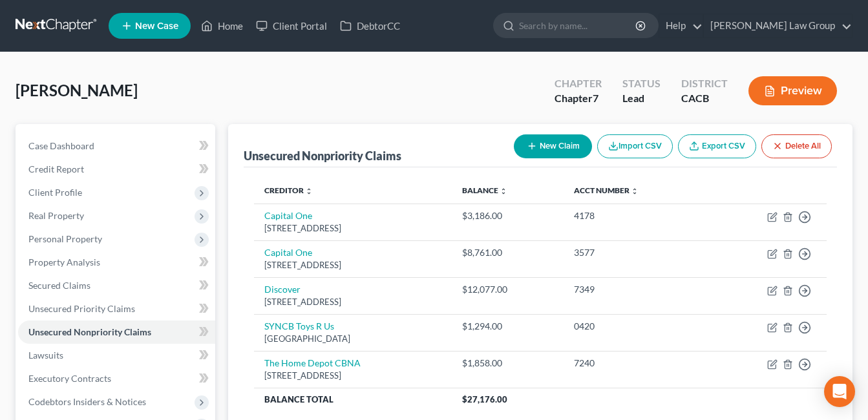
click at [533, 142] on icon "button" at bounding box center [532, 146] width 10 height 10
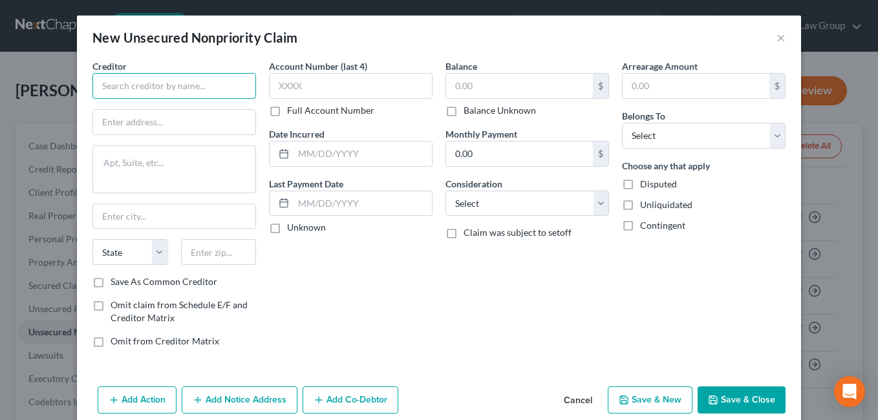
click at [147, 91] on input "text" at bounding box center [174, 86] width 164 height 26
click at [56, 180] on div "New Unsecured Nonpriority Claim × Creditor * State [US_STATE] AK AR AZ [GEOGRAP…" at bounding box center [439, 210] width 878 height 420
click at [141, 91] on input "text" at bounding box center [174, 86] width 164 height 26
click at [56, 180] on div "New Unsecured Nonpriority Claim × Creditor * State [US_STATE] AK AR AZ [GEOGRAP…" at bounding box center [439, 210] width 878 height 420
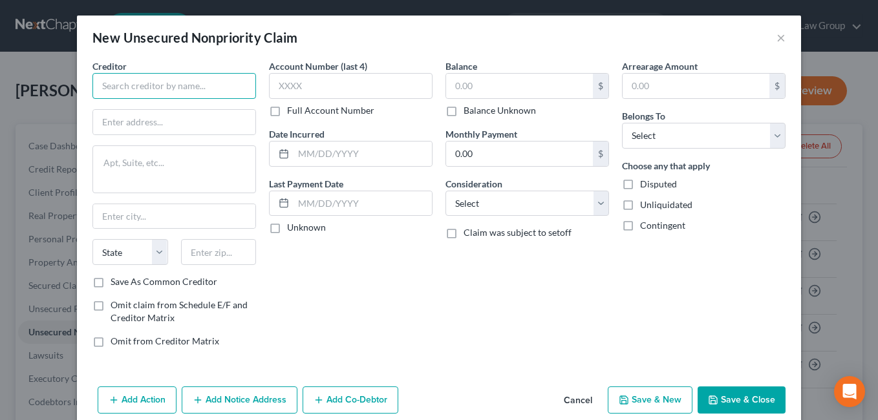
click at [136, 89] on input "text" at bounding box center [174, 86] width 164 height 26
click at [56, 180] on div "New Unsecured Nonpriority Claim × Creditor * State [US_STATE] AK AR AZ [GEOGRAP…" at bounding box center [439, 210] width 878 height 420
click at [110, 80] on input "text" at bounding box center [174, 86] width 164 height 26
click at [105, 92] on input "text" at bounding box center [174, 86] width 164 height 26
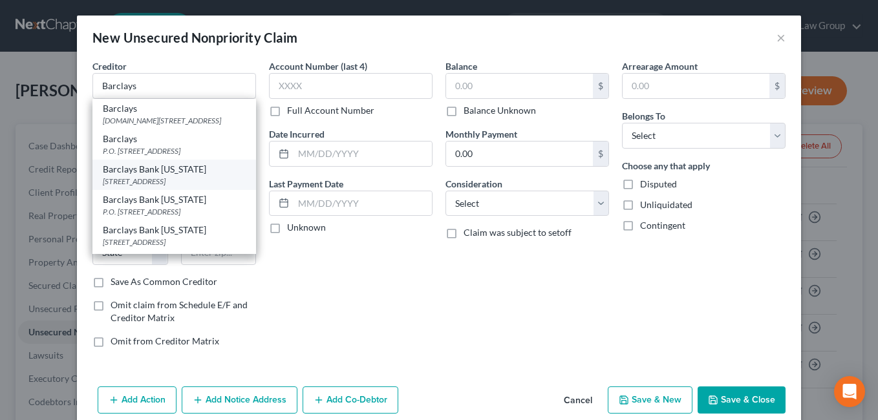
click at [115, 187] on div "[STREET_ADDRESS]" at bounding box center [174, 181] width 143 height 11
type input "Barclays Bank [US_STATE]"
type input "PO Box 8803"
type input "Wilmington"
select select "7"
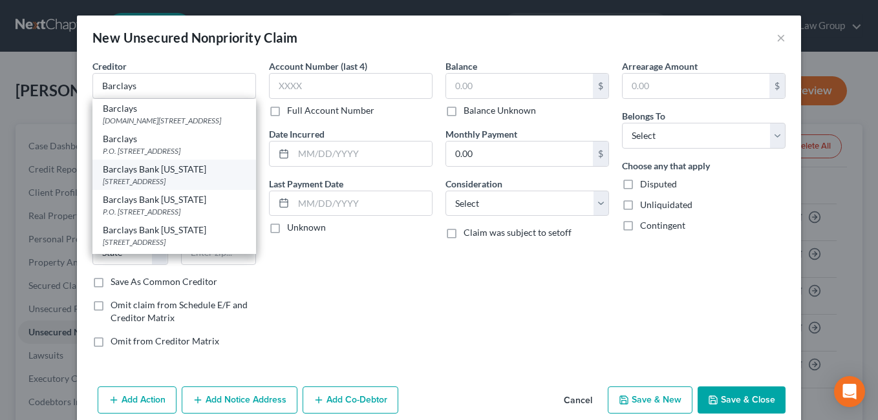
type input "19899"
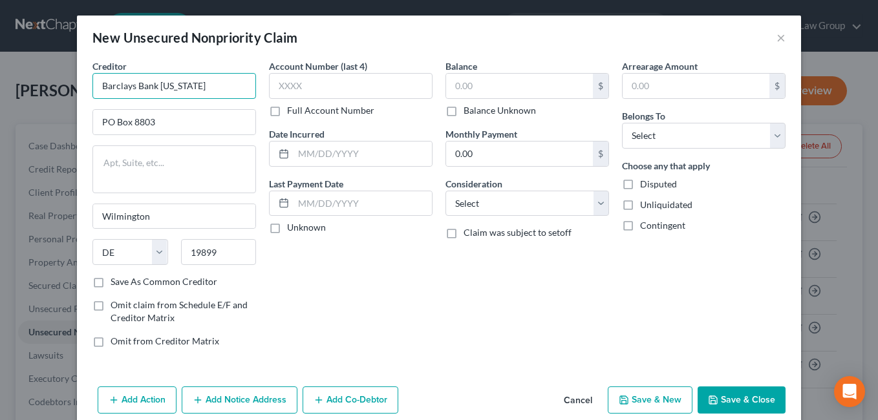
click at [222, 92] on input "Barclays Bank [US_STATE]" at bounding box center [174, 86] width 164 height 26
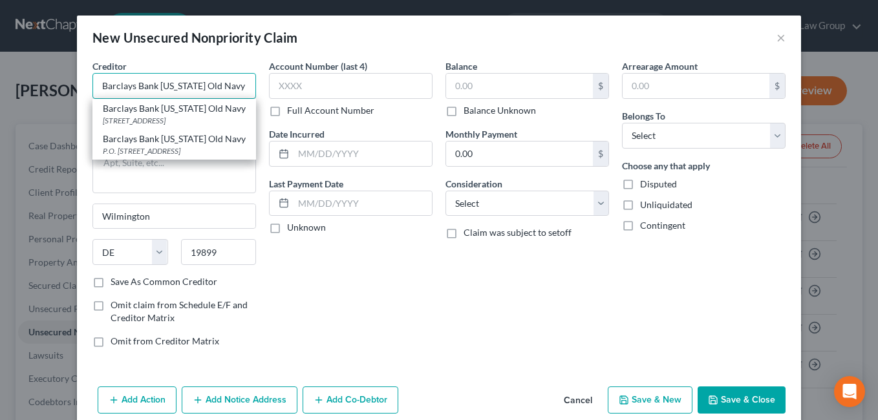
type input "Barclays Bank [US_STATE] Old Navy"
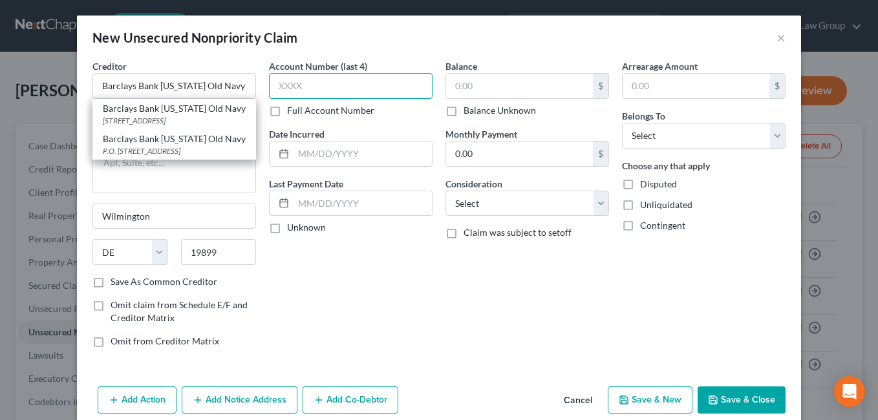
click at [306, 82] on input "text" at bounding box center [351, 86] width 164 height 26
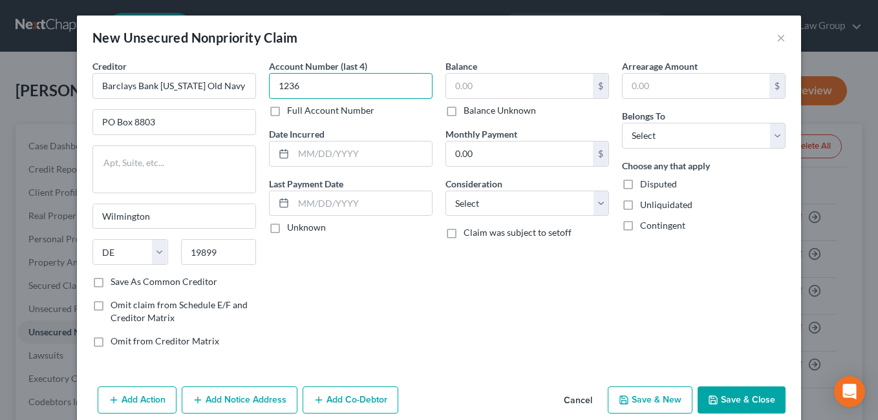
type input "1236"
click at [368, 259] on div "Account Number (last 4) 1236 Full Account Number Date Incurred Last Payment Dat…" at bounding box center [350, 208] width 176 height 299
click at [312, 155] on input "text" at bounding box center [363, 154] width 138 height 25
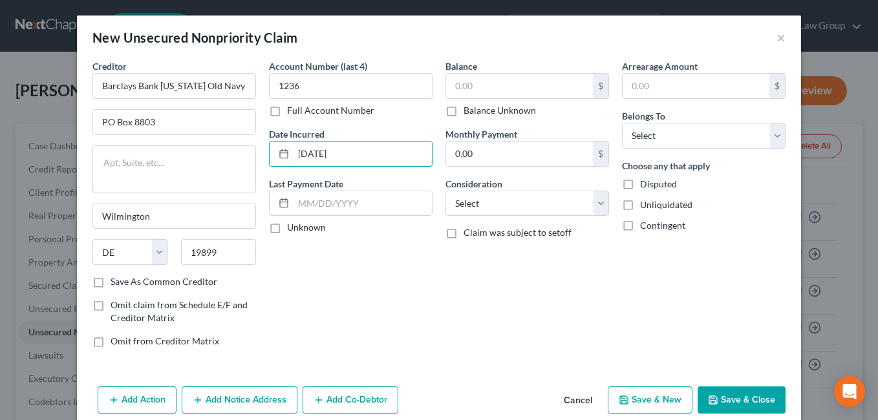
type input "[DATE]"
click at [471, 292] on div "Balance $ Balance Unknown Balance Undetermined $ Balance Unknown Monthly Paymen…" at bounding box center [527, 208] width 176 height 299
click at [287, 234] on label "Unknown" at bounding box center [306, 227] width 39 height 13
click at [292, 230] on input "Unknown" at bounding box center [296, 225] width 8 height 8
checkbox input "true"
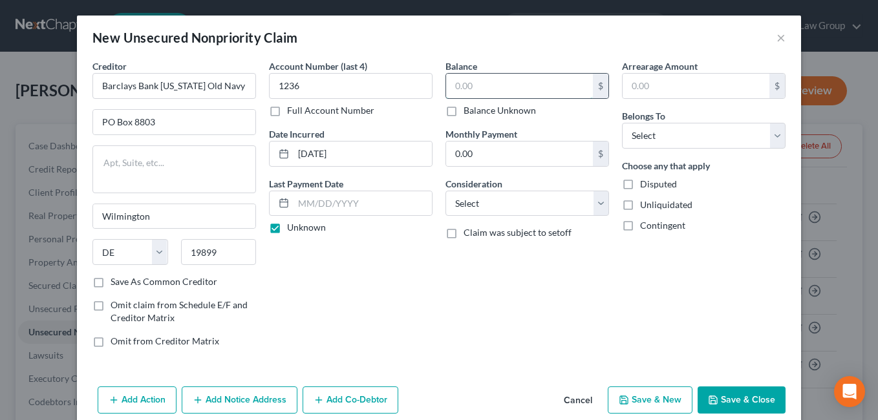
click at [481, 84] on input "text" at bounding box center [519, 86] width 147 height 25
type input "352.00"
click at [660, 91] on input "text" at bounding box center [696, 86] width 147 height 25
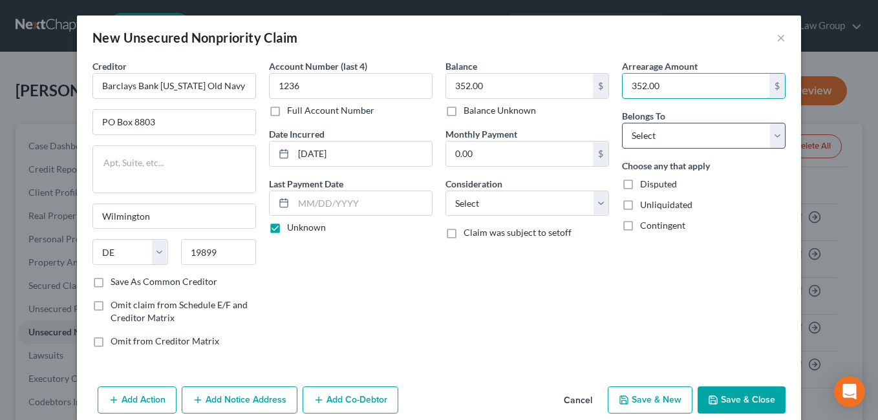
type input "352.00"
click at [766, 143] on select "Select Debtor 1 Only Debtor 2 Only Debtor 1 And Debtor 2 Only At Least One Of T…" at bounding box center [704, 136] width 164 height 26
select select "0"
click at [622, 123] on select "Select Debtor 1 Only Debtor 2 Only Debtor 1 And Debtor 2 Only At Least One Of T…" at bounding box center [704, 136] width 164 height 26
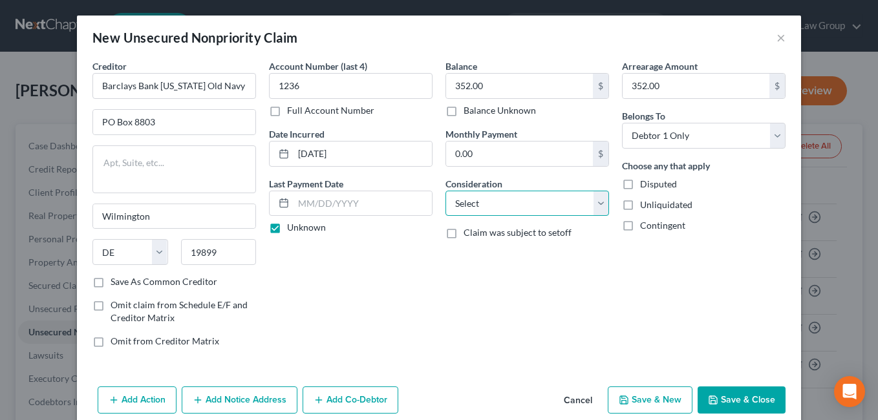
click at [590, 207] on select "Select Cable / Satellite Services Collection Agency Credit Card Debt Debt Couns…" at bounding box center [527, 204] width 164 height 26
select select "2"
click at [445, 191] on select "Select Cable / Satellite Services Collection Agency Credit Card Debt Debt Couns…" at bounding box center [527, 204] width 164 height 26
click at [651, 402] on button "Save & New" at bounding box center [650, 400] width 85 height 27
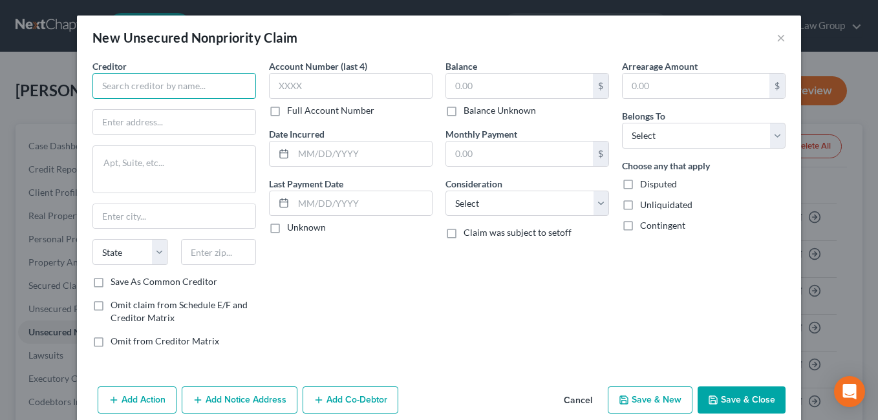
click at [239, 84] on input "text" at bounding box center [174, 86] width 164 height 26
type input "Camino FCU"
click at [392, 88] on input "text" at bounding box center [351, 86] width 164 height 26
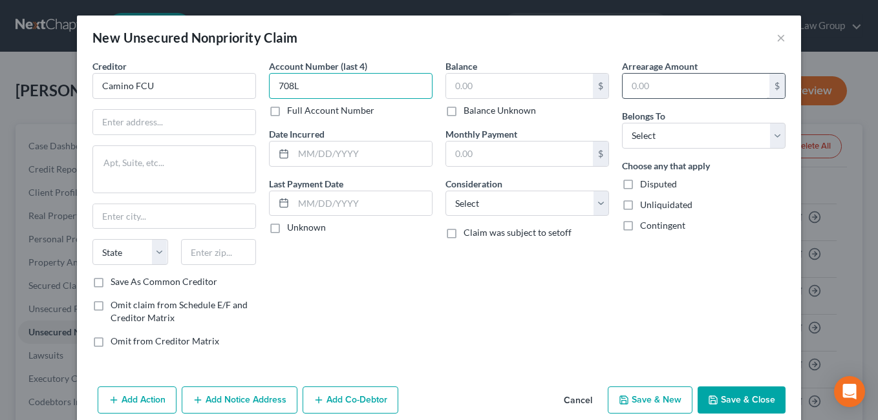
type input "708L"
click at [727, 91] on input "text" at bounding box center [696, 86] width 147 height 25
click at [226, 129] on input "text" at bounding box center [174, 122] width 162 height 25
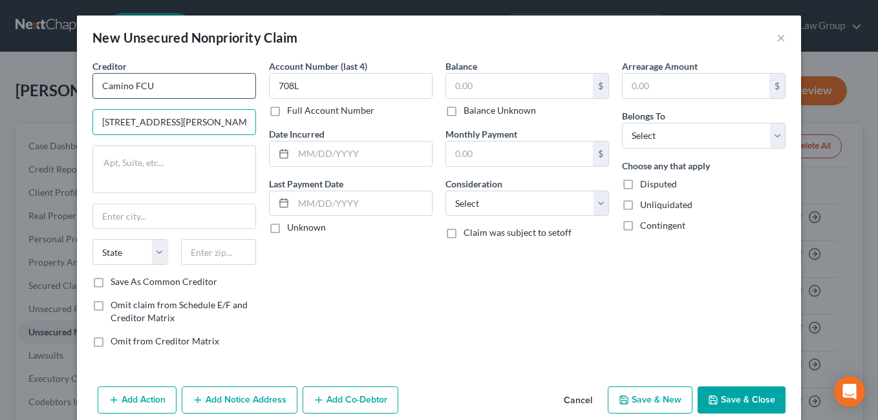
type input "[STREET_ADDRESS][PERSON_NAME]"
click at [100, 97] on input "Camino FCU" at bounding box center [174, 86] width 164 height 26
click at [230, 257] on input "text" at bounding box center [219, 252] width 76 height 26
type input "90640"
click at [379, 303] on div "Account Number (last 4) 708L Full Account Number Date Incurred Last Payment Dat…" at bounding box center [350, 208] width 176 height 299
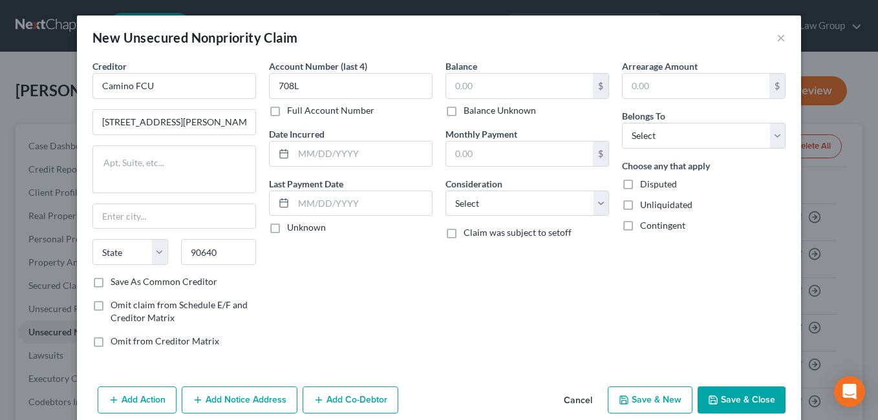
type input "Montebello"
select select "4"
click at [778, 43] on button "×" at bounding box center [780, 38] width 9 height 16
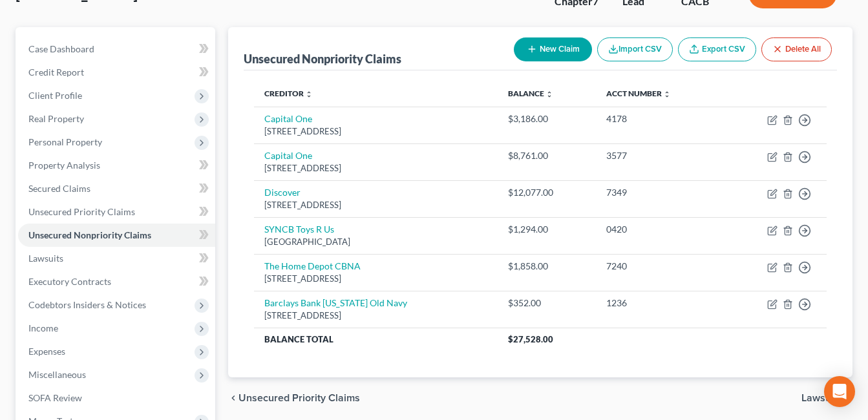
scroll to position [99, 0]
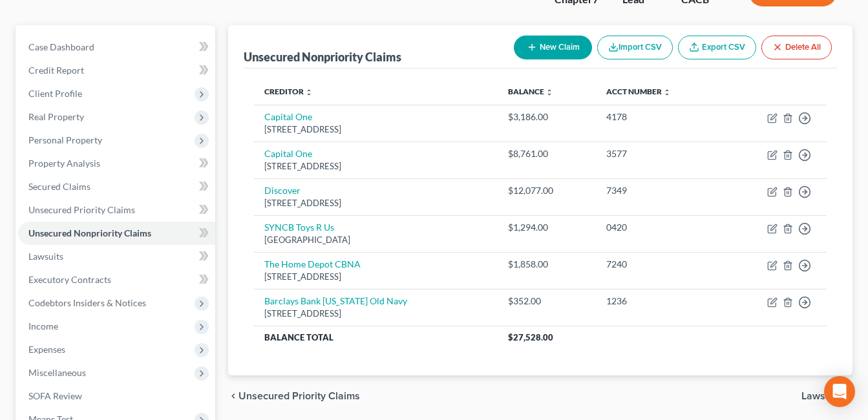
click at [549, 53] on button "New Claim" at bounding box center [553, 48] width 78 height 24
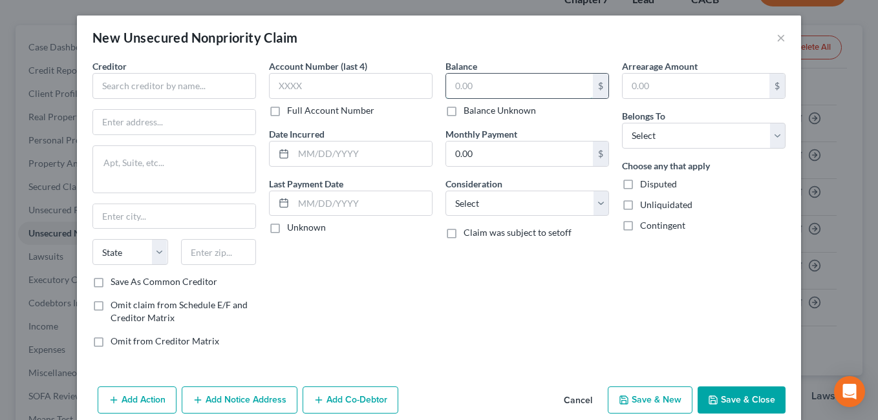
click at [546, 85] on input "text" at bounding box center [519, 86] width 147 height 25
type input "2,095.00"
click at [727, 91] on input "text" at bounding box center [696, 86] width 147 height 25
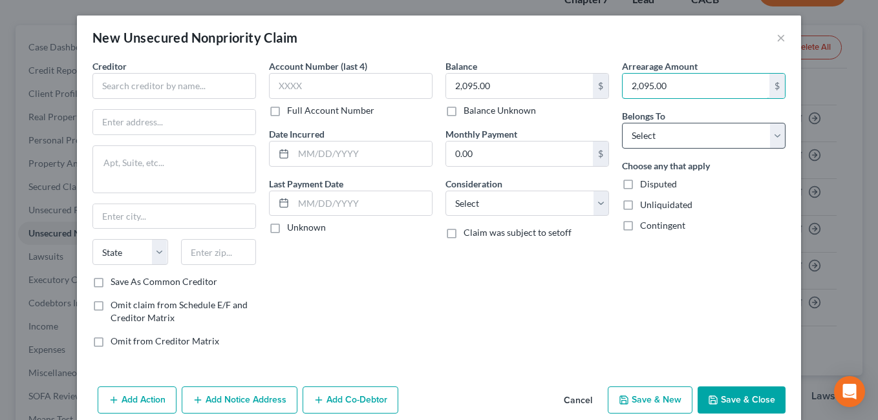
type input "2,095.00"
click at [778, 143] on select "Select Debtor 1 Only Debtor 2 Only Debtor 1 And Debtor 2 Only At Least One Of T…" at bounding box center [704, 136] width 164 height 26
select select "0"
click at [622, 123] on select "Select Debtor 1 Only Debtor 2 Only Debtor 1 And Debtor 2 Only At Least One Of T…" at bounding box center [704, 136] width 164 height 26
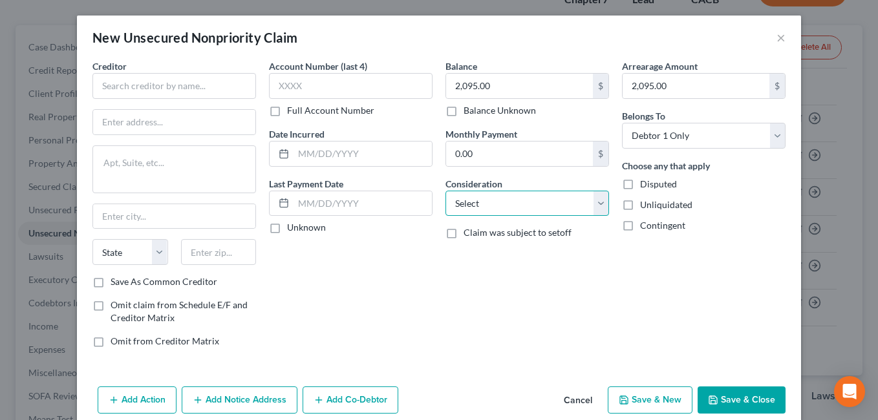
click at [603, 208] on select "Select Cable / Satellite Services Collection Agency Credit Card Debt Debt Couns…" at bounding box center [527, 204] width 164 height 26
select select "2"
click at [445, 191] on select "Select Cable / Satellite Services Collection Agency Credit Card Debt Debt Couns…" at bounding box center [527, 204] width 164 height 26
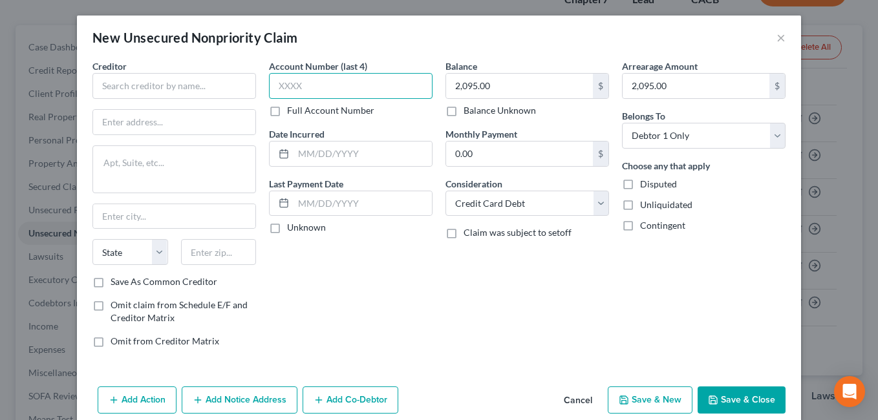
click at [383, 91] on input "text" at bounding box center [351, 86] width 164 height 26
type input "0161"
click at [378, 292] on div "Account Number (last 4) 0161 Full Account Number Date Incurred Last Payment Dat…" at bounding box center [350, 208] width 176 height 299
click at [277, 236] on div "Account Number (last 4) 0161 Full Account Number Date Incurred Last Payment Dat…" at bounding box center [350, 208] width 176 height 299
click at [287, 234] on label "Unknown" at bounding box center [306, 227] width 39 height 13
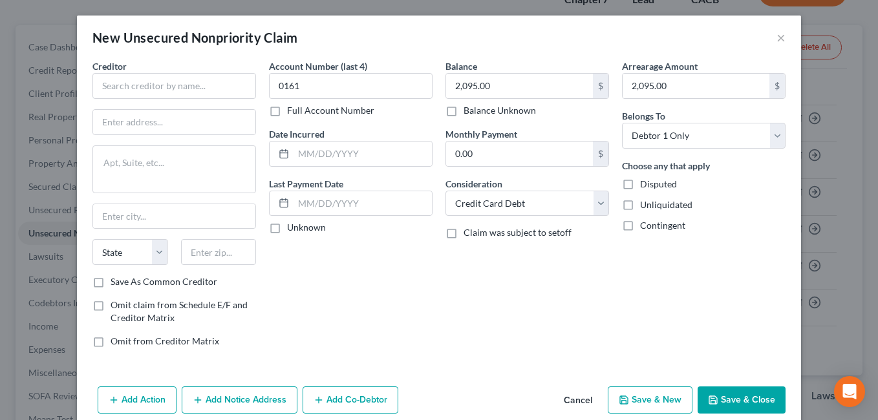
click at [292, 230] on input "Unknown" at bounding box center [296, 225] width 8 height 8
checkbox input "true"
click at [379, 159] on input "text" at bounding box center [363, 154] width 138 height 25
type input "[DATE]"
click at [439, 325] on div "Balance 2,095.00 $ Balance Unknown Balance Undetermined 2,095.00 $ Balance Unkn…" at bounding box center [527, 208] width 176 height 299
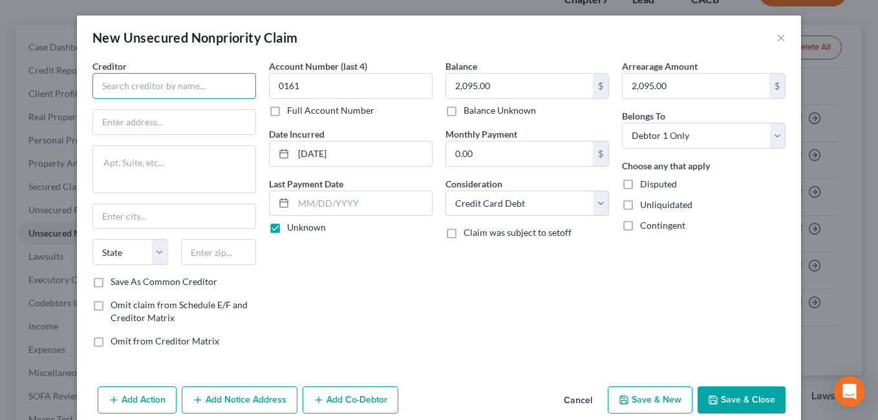
click at [199, 88] on input "text" at bounding box center [174, 86] width 164 height 26
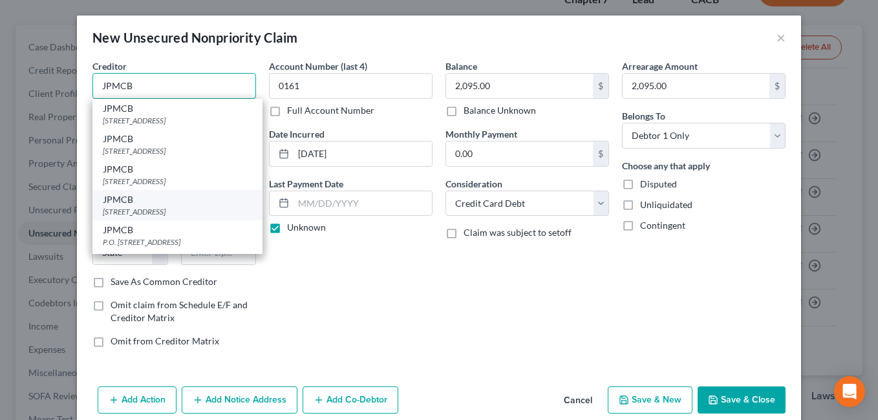
type input "JPMCB"
click at [191, 220] on div "JPMCB [STREET_ADDRESS]" at bounding box center [177, 205] width 170 height 30
type input "PO Box 15369"
type input "Wilmington"
select select "7"
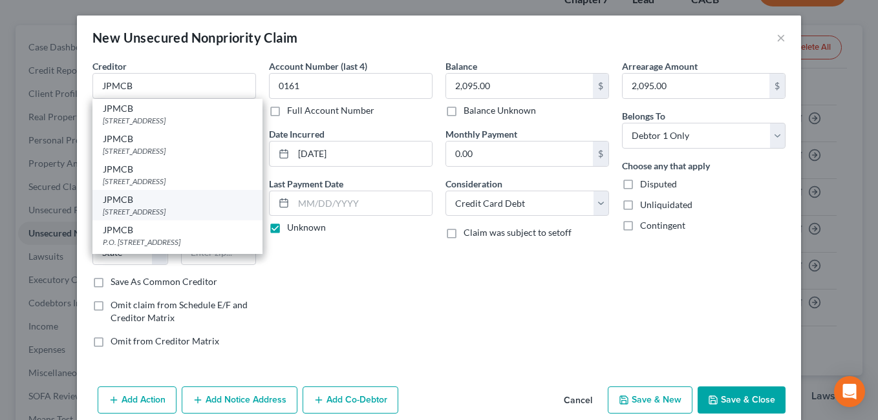
type input "19850"
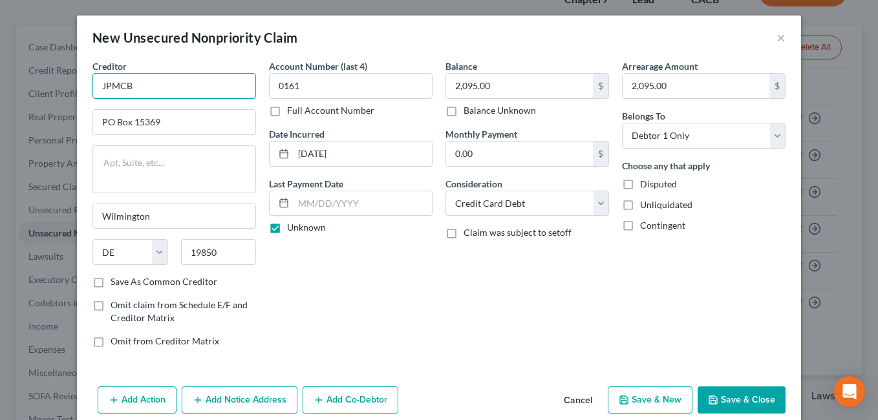
click at [188, 83] on input "JPMCB" at bounding box center [174, 86] width 164 height 26
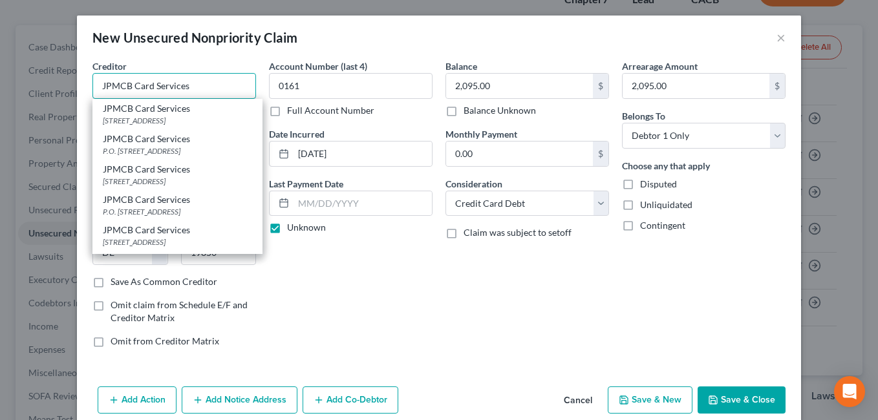
type input "JPMCB Card Services"
click at [365, 321] on div "Account Number (last 4) 0161 Full Account Number Date Incurred [DATE] Last Paym…" at bounding box center [350, 208] width 176 height 299
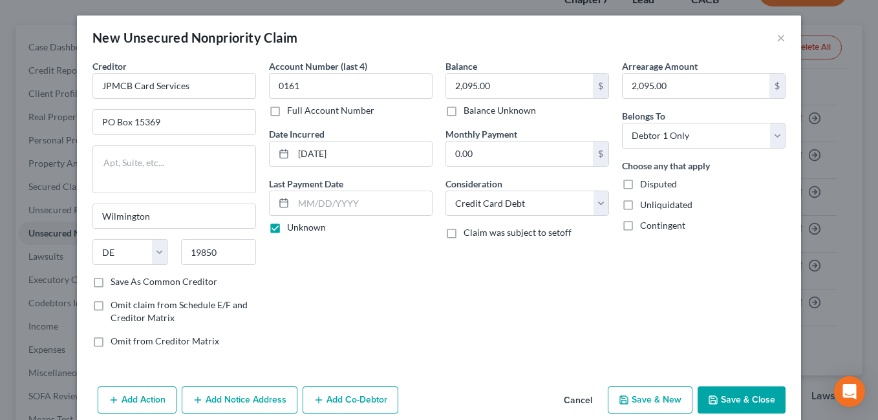
click at [111, 284] on label "Save As Common Creditor" at bounding box center [164, 281] width 107 height 13
click at [116, 284] on input "Save As Common Creditor" at bounding box center [120, 279] width 8 height 8
click at [646, 407] on button "Save & New" at bounding box center [650, 400] width 85 height 27
checkbox input "false"
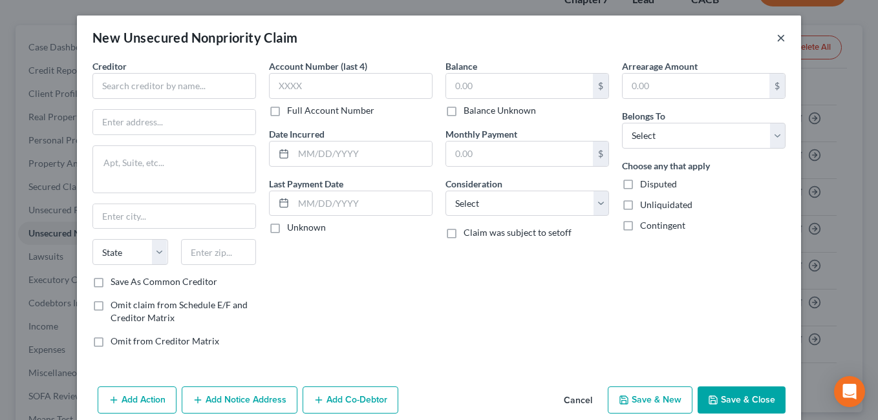
click at [780, 39] on button "×" at bounding box center [780, 38] width 9 height 16
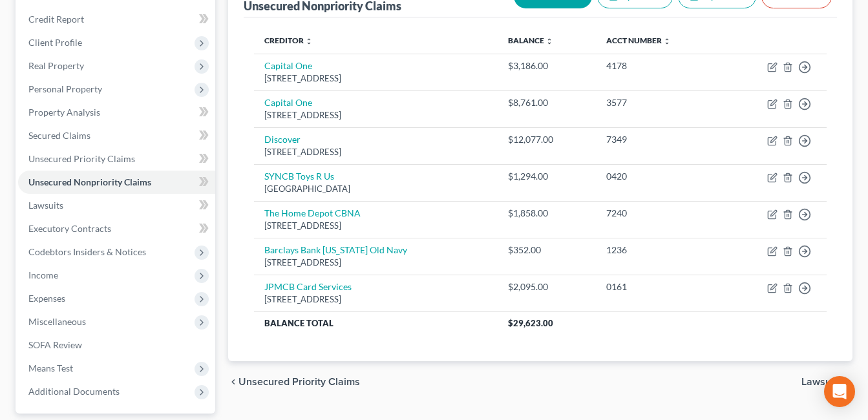
scroll to position [169, 0]
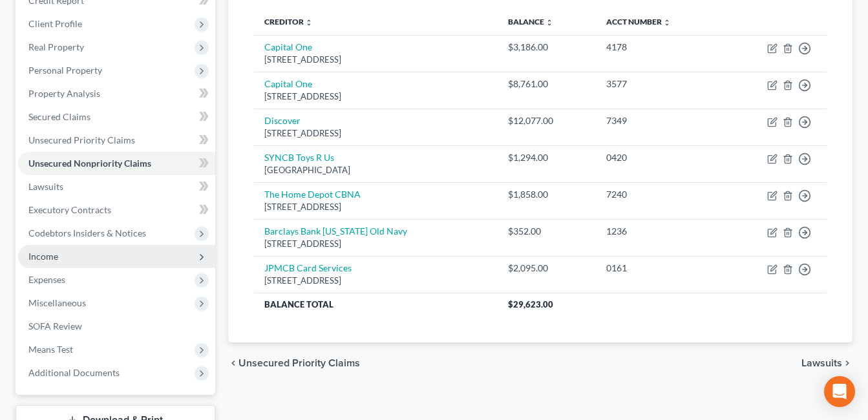
click at [52, 259] on span "Income" at bounding box center [43, 256] width 30 height 11
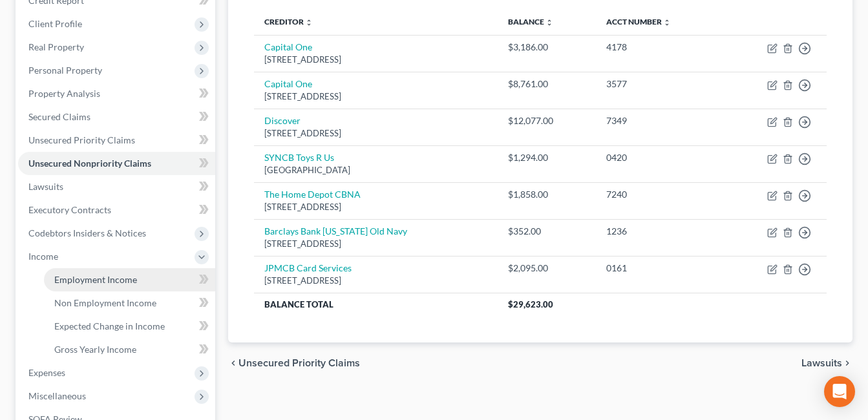
click at [122, 287] on link "Employment Income" at bounding box center [129, 279] width 171 height 23
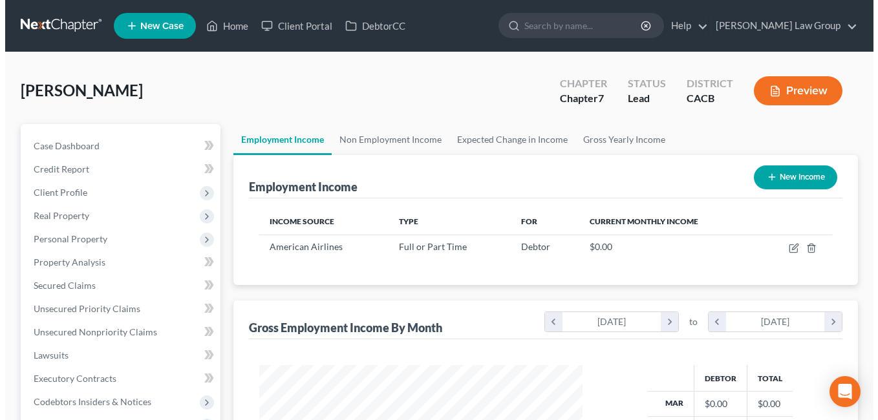
scroll to position [232, 350]
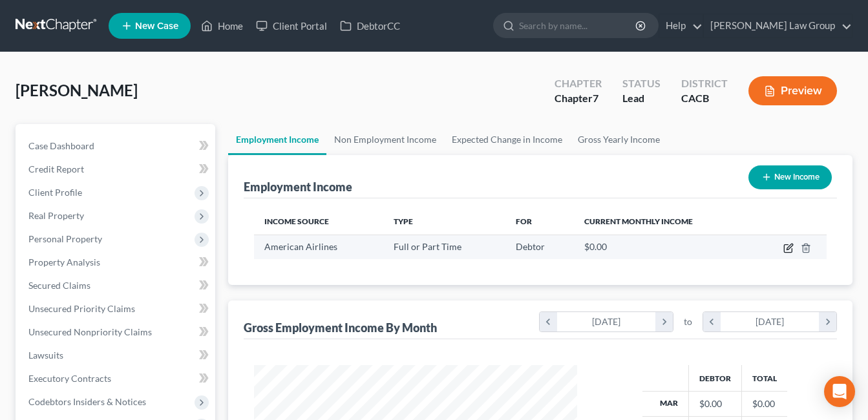
click at [788, 246] on icon "button" at bounding box center [789, 248] width 10 height 10
select select "0"
select select "4"
select select "1"
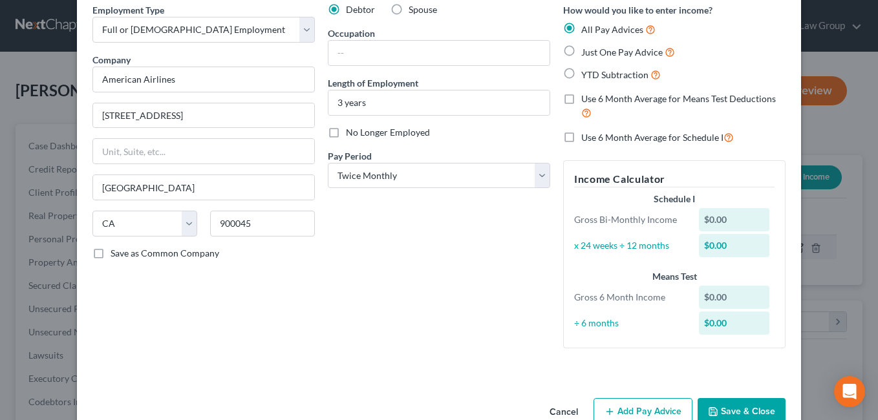
scroll to position [87, 0]
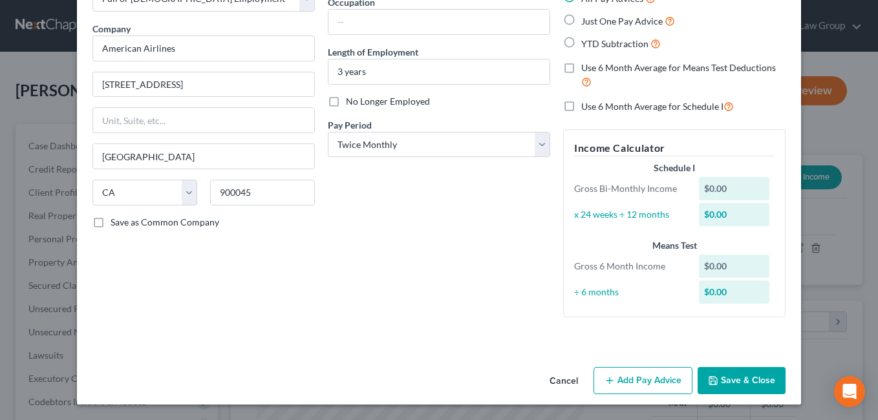
click at [637, 387] on button "Add Pay Advice" at bounding box center [642, 380] width 99 height 27
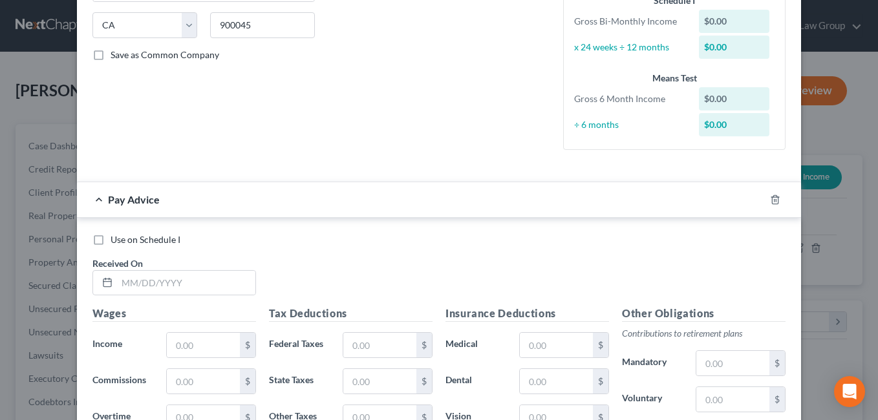
scroll to position [259, 0]
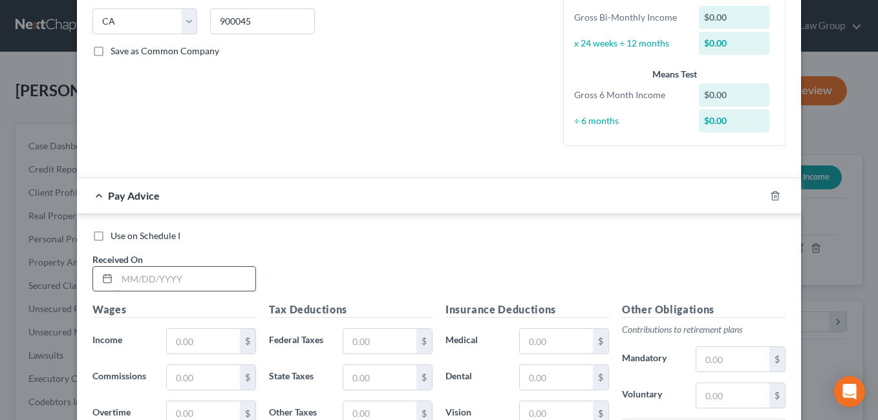
click at [211, 284] on input "text" at bounding box center [186, 279] width 138 height 25
type input "[DATE]"
click at [210, 346] on input "text" at bounding box center [203, 341] width 73 height 25
type input "2,797.97"
click at [381, 258] on div "Use on Schedule I Received On * [DATE]" at bounding box center [439, 266] width 706 height 73
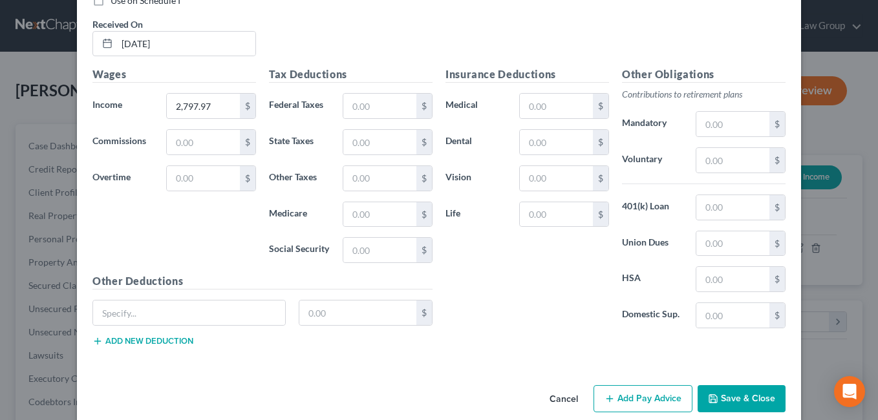
scroll to position [497, 0]
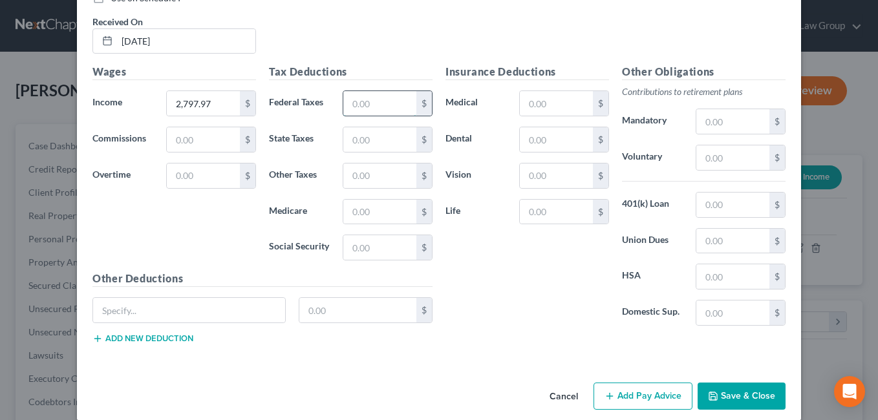
click at [350, 107] on input "text" at bounding box center [379, 103] width 73 height 25
type input "48.12"
click at [380, 247] on input "text" at bounding box center [379, 247] width 73 height 25
type input "155.26"
click at [356, 209] on input "text" at bounding box center [379, 212] width 73 height 25
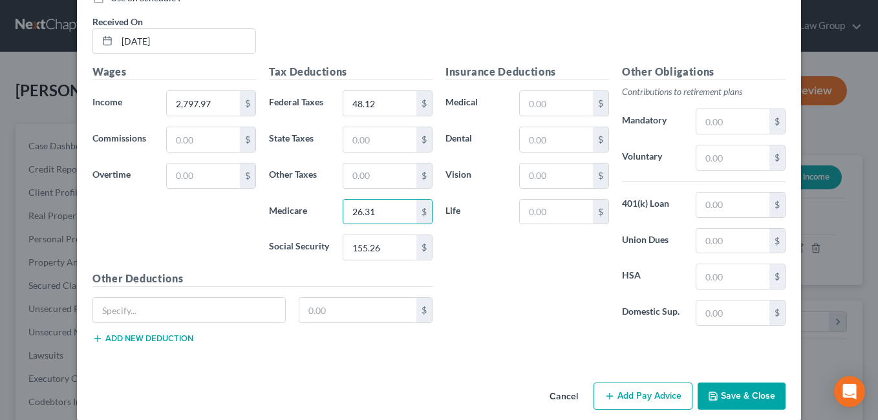
click at [498, 292] on div "Insurance Deductions Medical $ Dental $ Vision $ Life $" at bounding box center [527, 200] width 176 height 272
click at [349, 213] on input "26.31" at bounding box center [379, 212] width 73 height 25
type input "36.21"
click at [532, 269] on div "Insurance Deductions Medical $ Dental $ Vision $ Life $" at bounding box center [527, 200] width 176 height 272
click at [367, 138] on input "text" at bounding box center [379, 139] width 73 height 25
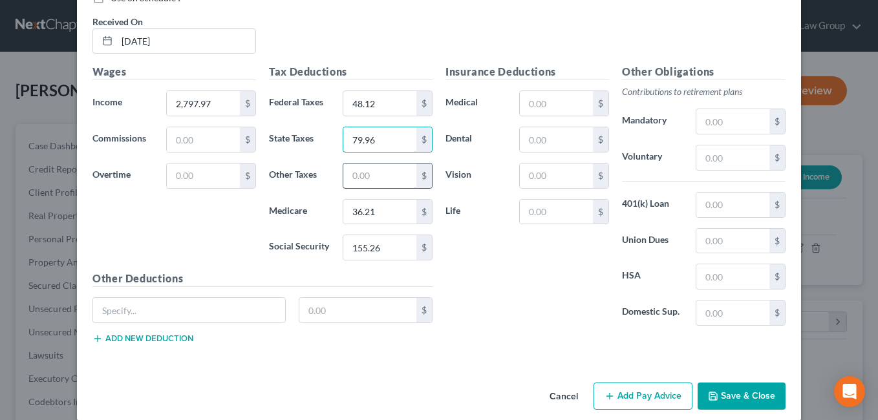
type input "79.96"
click at [372, 182] on input "text" at bounding box center [379, 176] width 73 height 25
type input "30.04"
click at [501, 288] on div "Insurance Deductions Medical $ Dental $ Vision $ Life $" at bounding box center [527, 200] width 176 height 272
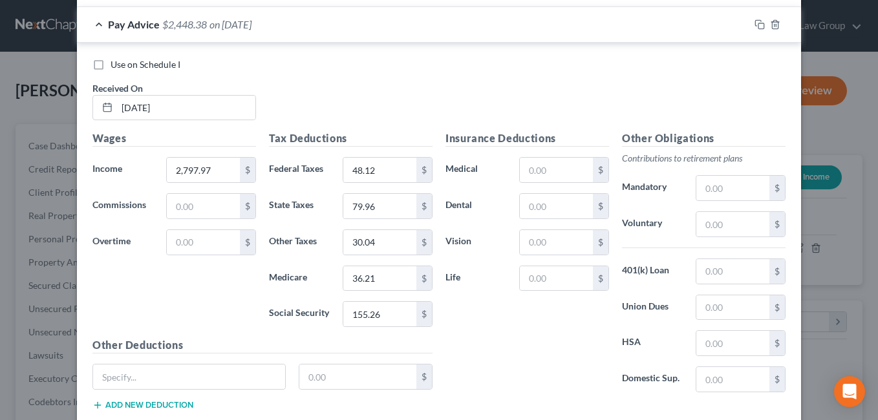
scroll to position [427, 0]
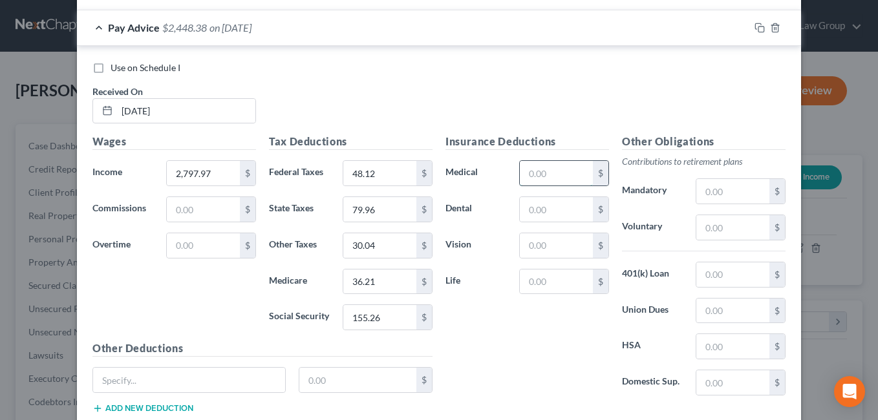
click at [528, 180] on input "text" at bounding box center [556, 173] width 73 height 25
type input "272.72"
click at [527, 356] on div "Insurance Deductions Medical 272.72 $ Dental $ Vision $ Life $" at bounding box center [527, 270] width 176 height 272
click at [537, 215] on input "text" at bounding box center [556, 209] width 73 height 25
type input "13.67"
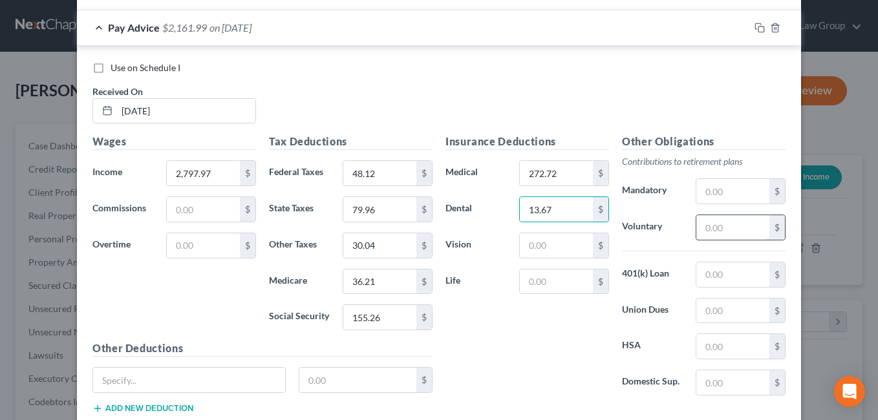
click at [718, 223] on input "text" at bounding box center [732, 227] width 73 height 25
type input "167.88"
click at [496, 352] on div "Insurance Deductions Medical 272.72 $ Dental 13.67 $ Vision $ Life $" at bounding box center [527, 270] width 176 height 272
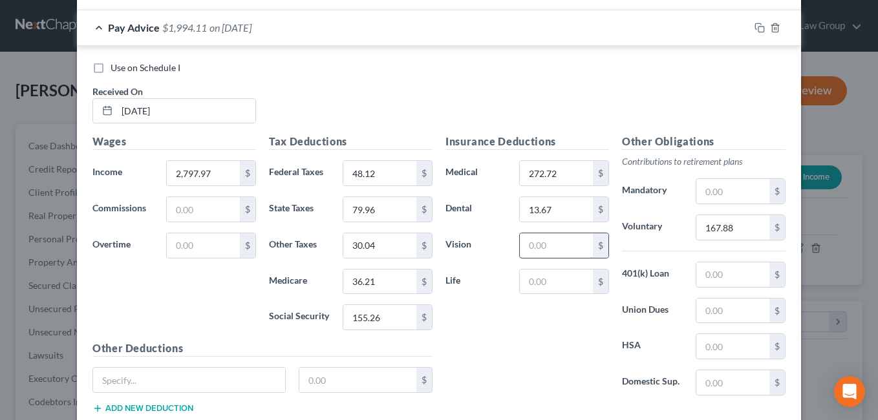
click at [534, 246] on input "text" at bounding box center [556, 245] width 73 height 25
click at [500, 361] on div "Insurance Deductions Medical 272.72 $ Dental 13.67 $ Vision 8.21 $ Life $" at bounding box center [527, 270] width 176 height 272
click at [394, 276] on input "36.21" at bounding box center [379, 282] width 73 height 25
click at [512, 348] on div "Insurance Deductions Medical 272.72 $ Dental 13.67 $ Vision 8.21 $ Life $" at bounding box center [527, 270] width 176 height 272
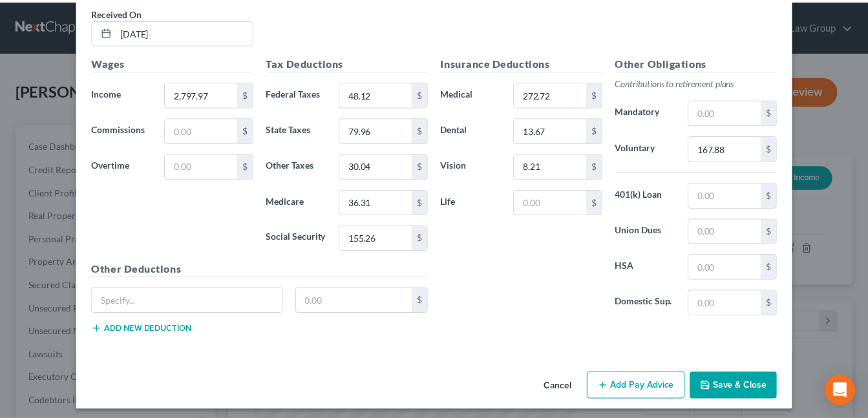
scroll to position [512, 0]
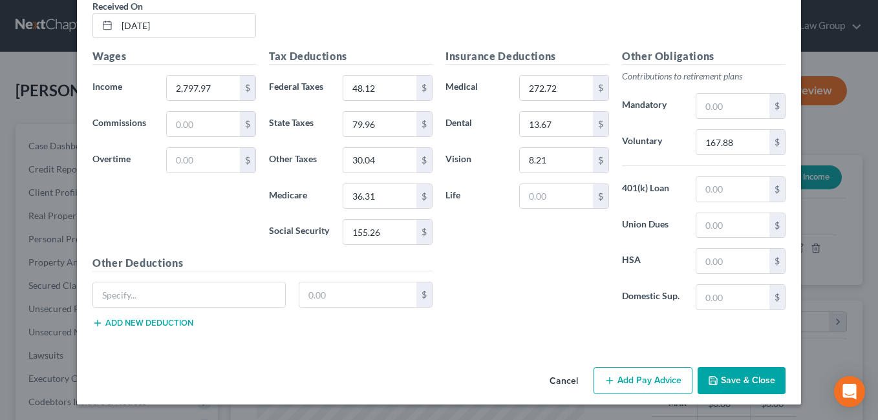
click at [734, 382] on button "Save & Close" at bounding box center [742, 380] width 88 height 27
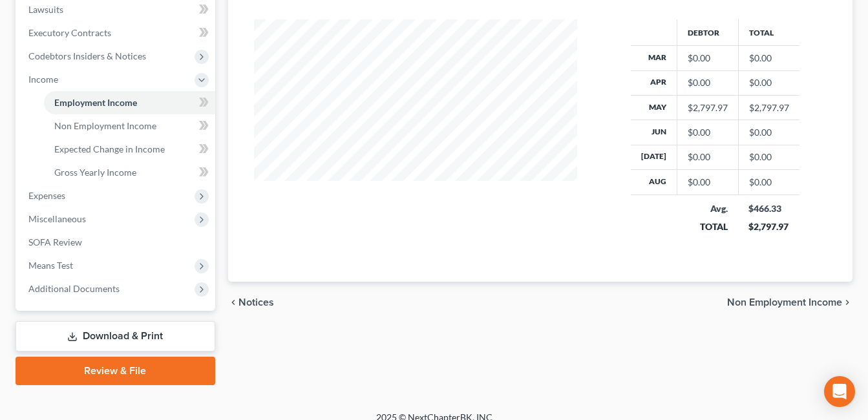
scroll to position [360, 0]
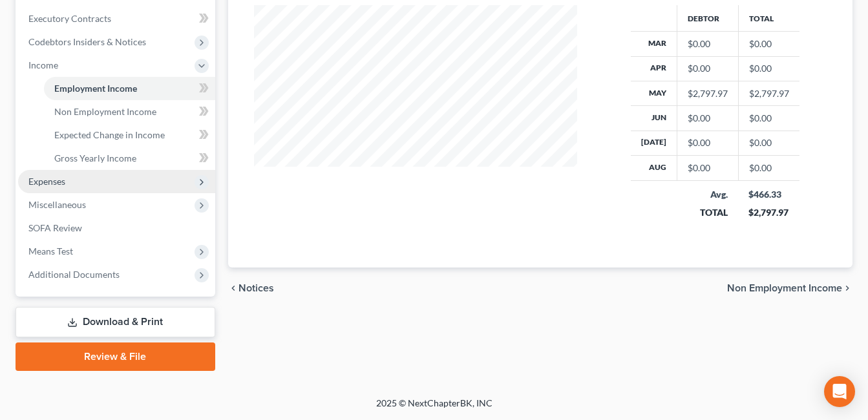
click at [49, 182] on span "Expenses" at bounding box center [46, 181] width 37 height 11
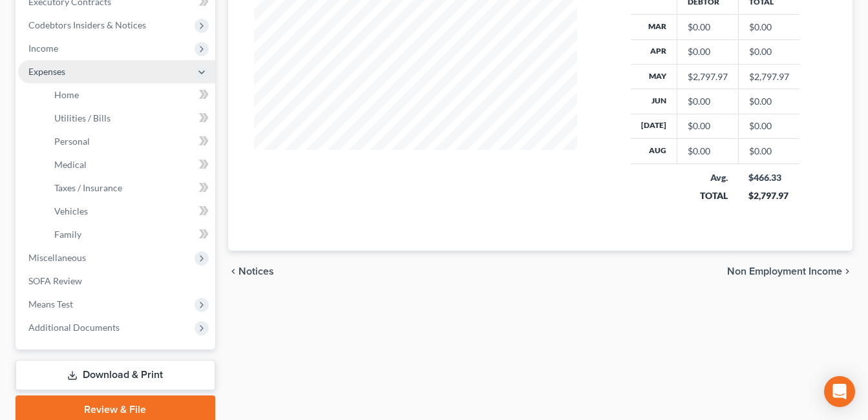
scroll to position [430, 0]
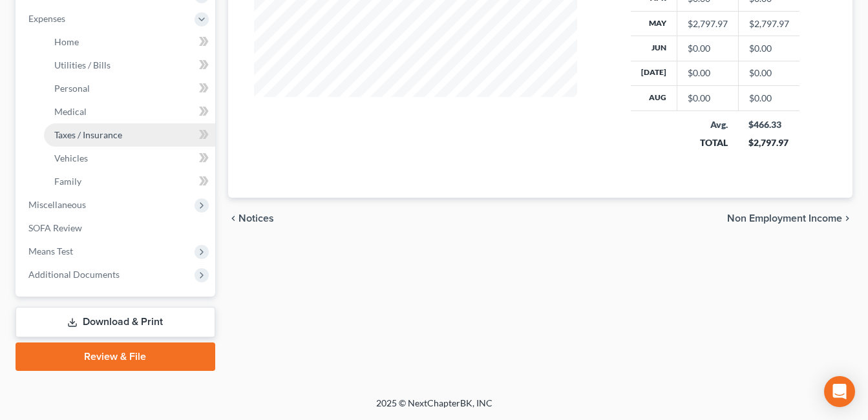
click at [105, 134] on span "Taxes / Insurance" at bounding box center [88, 134] width 68 height 11
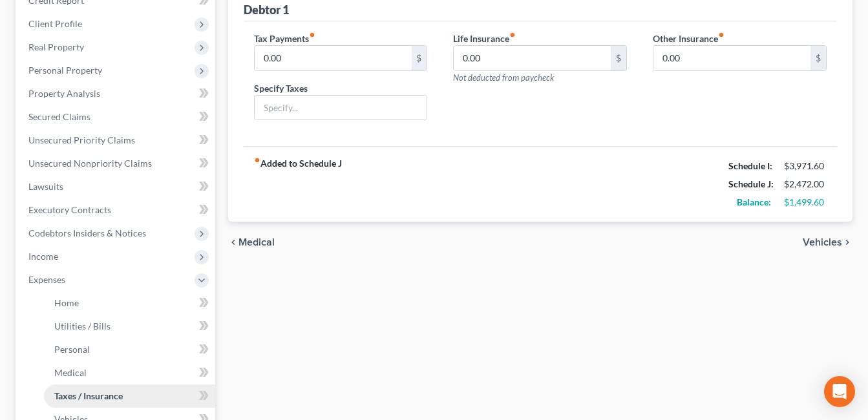
scroll to position [188, 0]
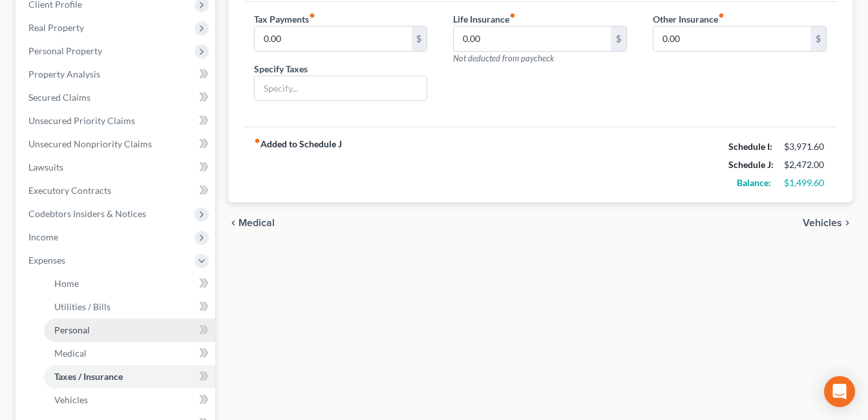
click at [67, 330] on span "Personal" at bounding box center [72, 330] width 36 height 11
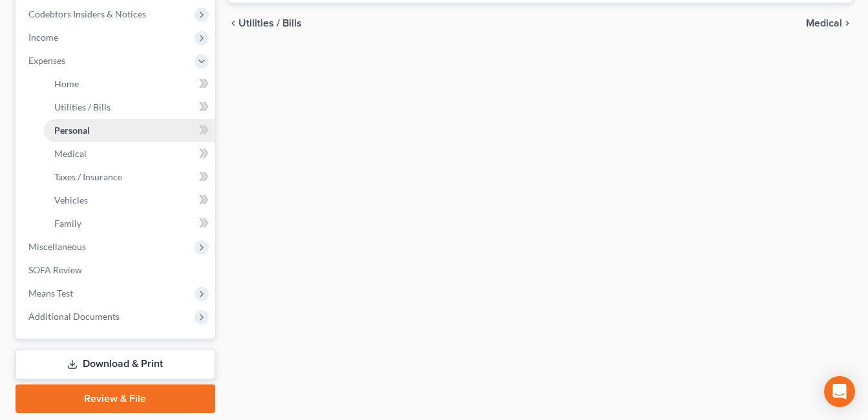
scroll to position [395, 0]
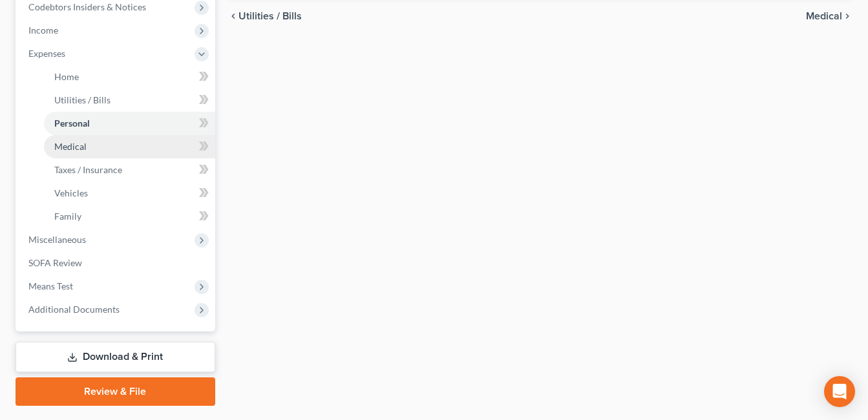
click at [72, 145] on span "Medical" at bounding box center [70, 146] width 32 height 11
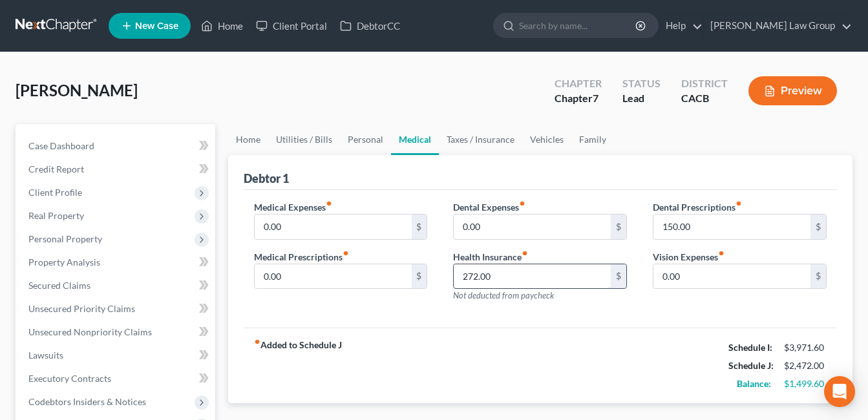
click at [506, 273] on input "272.00" at bounding box center [532, 276] width 157 height 25
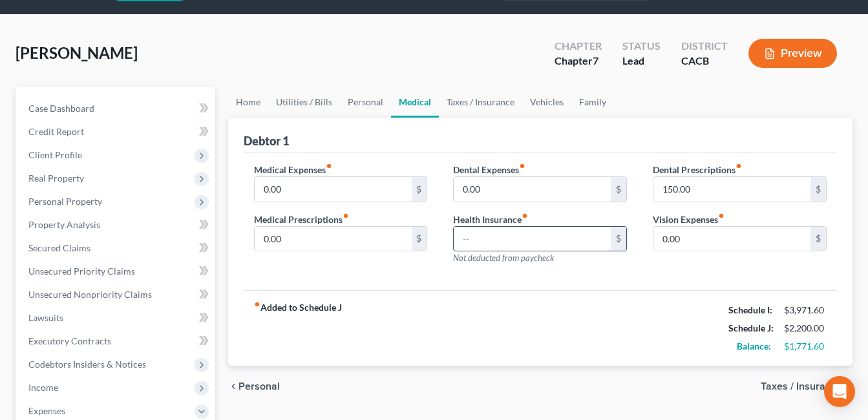
scroll to position [42, 0]
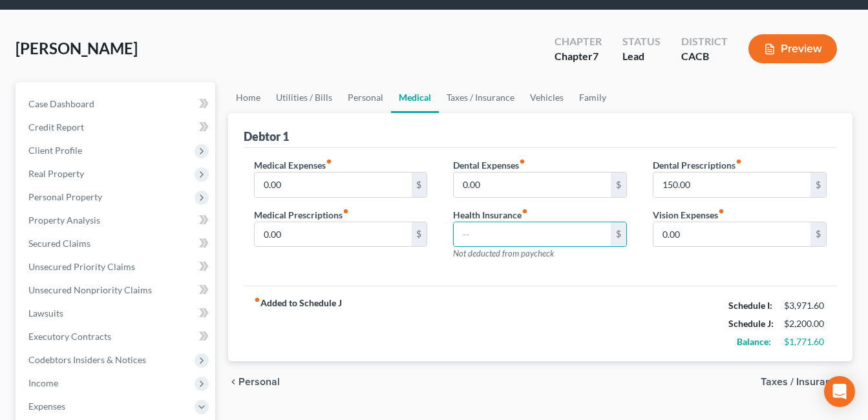
click at [373, 283] on div "Medical Expenses fiber_manual_record 0.00 $ Medical Prescriptions fiber_manual_…" at bounding box center [540, 217] width 593 height 138
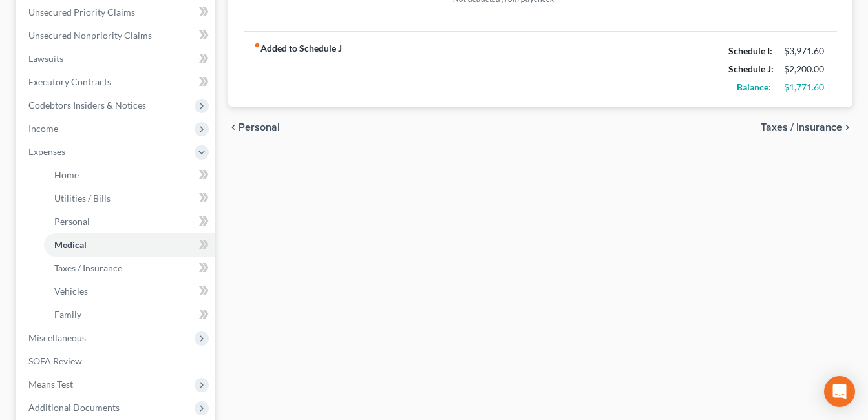
scroll to position [296, 0]
click at [49, 134] on span "Income" at bounding box center [116, 129] width 197 height 23
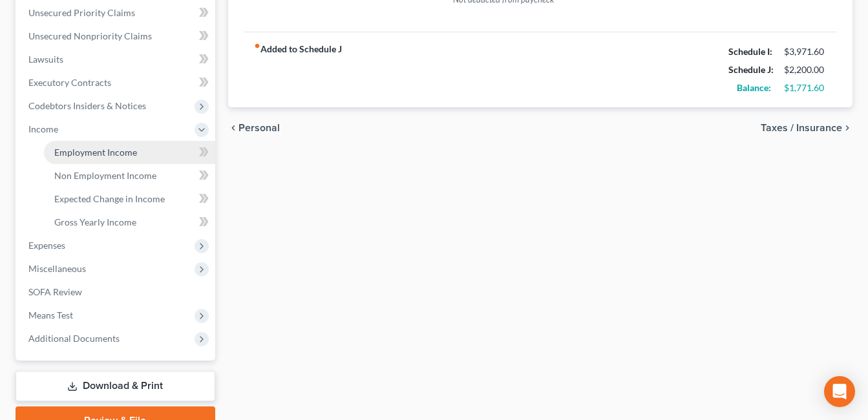
click at [85, 154] on span "Employment Income" at bounding box center [95, 152] width 83 height 11
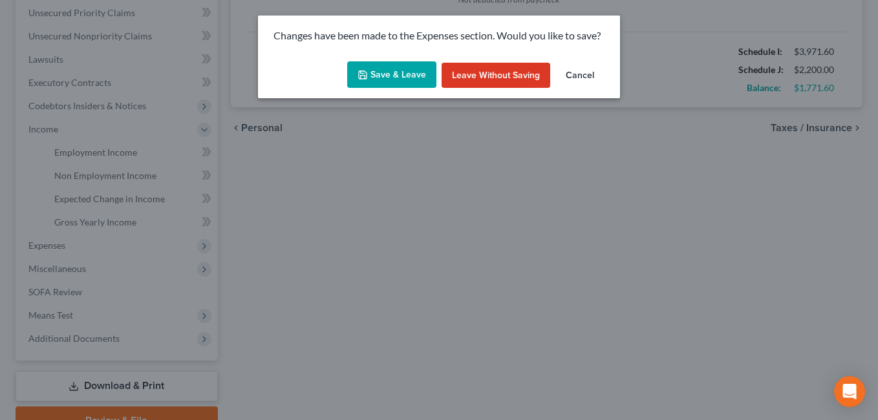
click at [398, 77] on button "Save & Leave" at bounding box center [391, 74] width 89 height 27
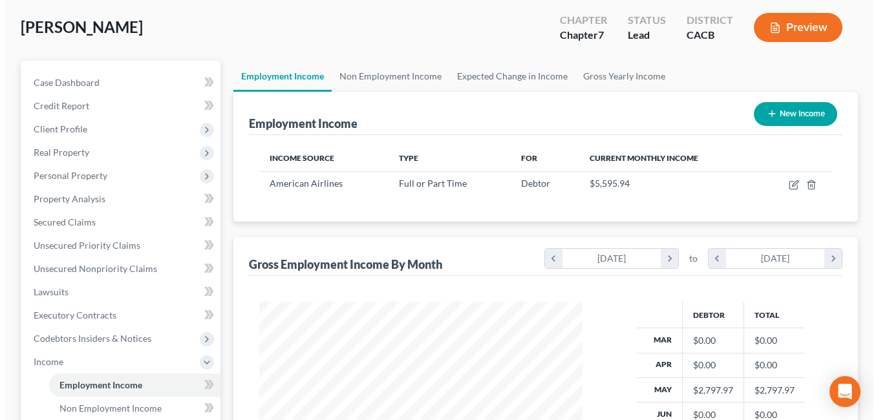
scroll to position [70, 0]
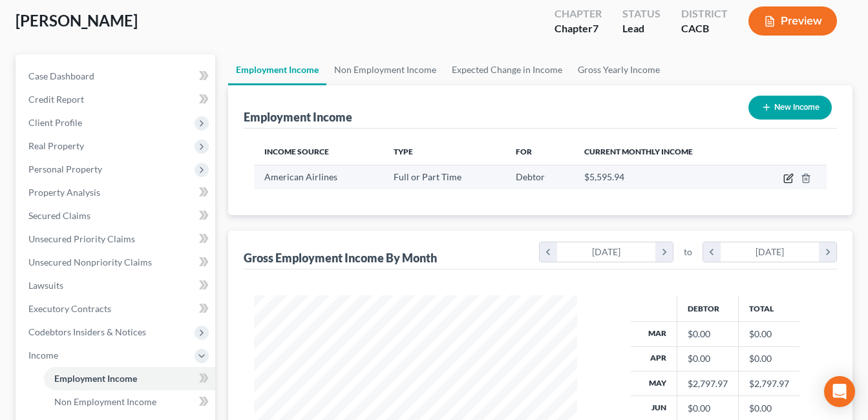
click at [785, 178] on icon "button" at bounding box center [788, 179] width 8 height 8
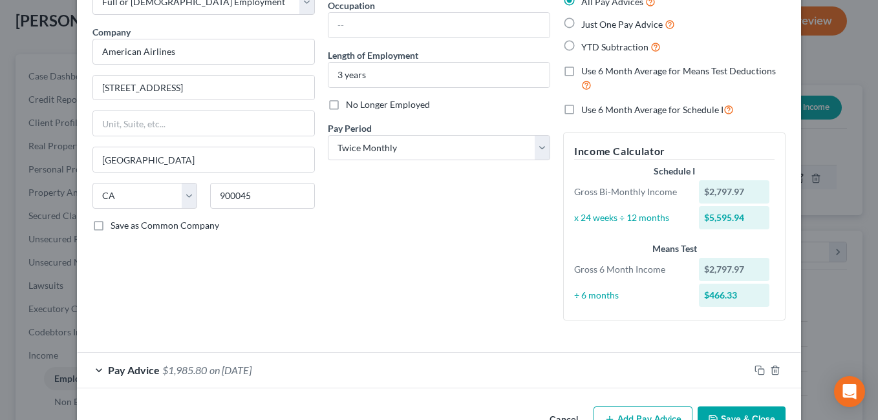
scroll to position [123, 0]
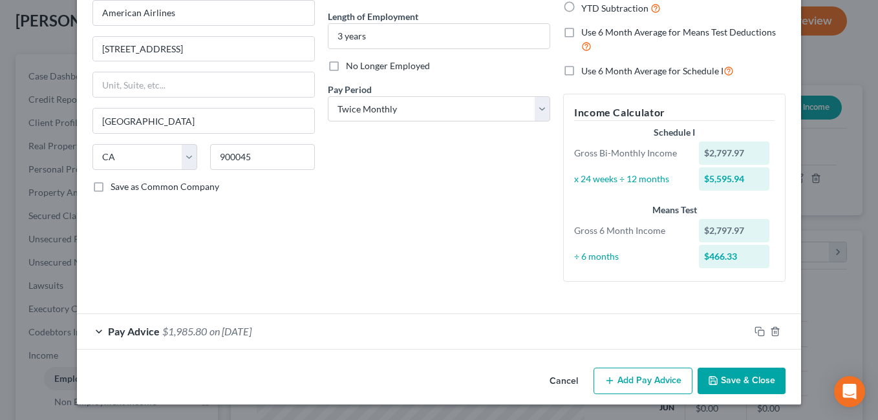
click at [625, 386] on button "Add Pay Advice" at bounding box center [642, 381] width 99 height 27
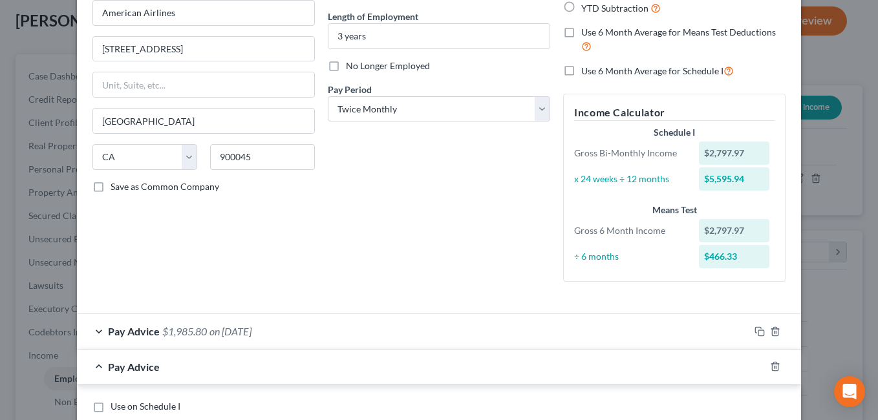
click at [405, 206] on div "Debtor Spouse Occupation Length of Employment 3 years No Longer Employed Pay Pe…" at bounding box center [438, 115] width 235 height 356
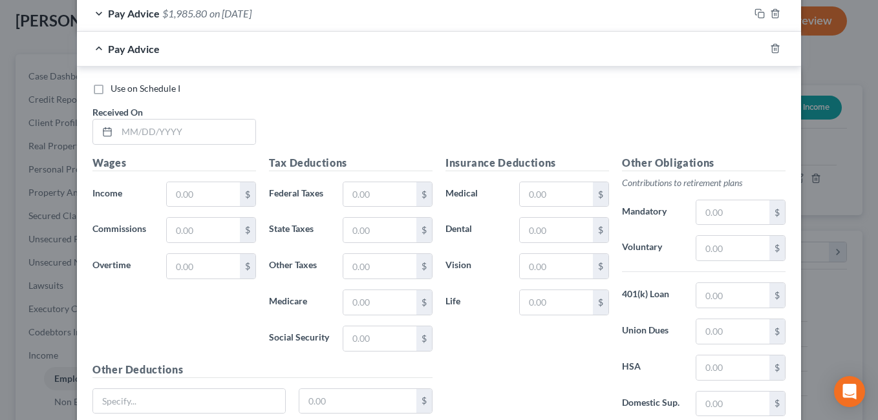
scroll to position [547, 0]
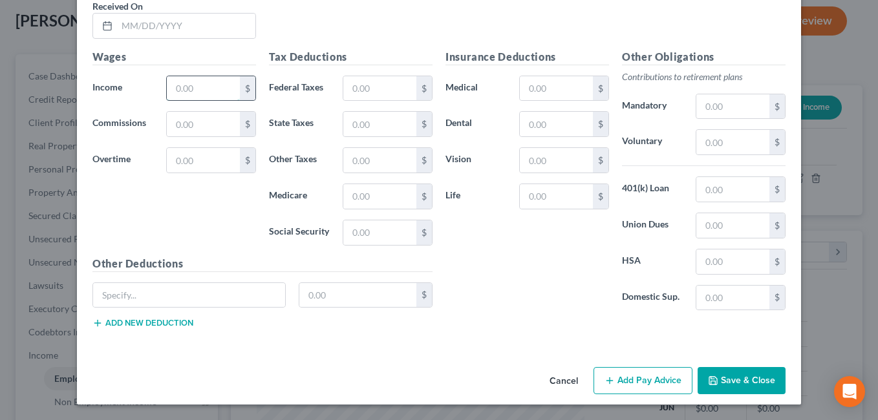
click at [191, 83] on input "text" at bounding box center [203, 88] width 73 height 25
click at [151, 32] on input "text" at bounding box center [186, 26] width 138 height 25
click at [367, 92] on input "text" at bounding box center [379, 88] width 73 height 25
click at [538, 91] on input "text" at bounding box center [556, 88] width 73 height 25
click at [484, 257] on div "Insurance Deductions Medical 272.72 $ Dental $ Vision $ Life $" at bounding box center [527, 185] width 176 height 272
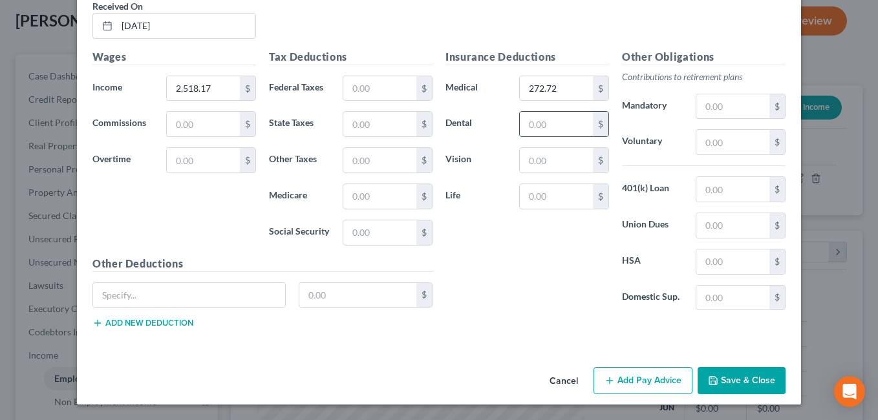
click at [548, 129] on input "text" at bounding box center [556, 124] width 73 height 25
click at [517, 254] on div "Insurance Deductions Medical 272.72 $ Dental 13.67 $ Vision $ Life $" at bounding box center [527, 185] width 176 height 272
click at [539, 159] on input "text" at bounding box center [556, 160] width 73 height 25
click at [511, 273] on div "Insurance Deductions Medical 272.72 $ Dental 13.67 $ Vision 8.21 $ Life $" at bounding box center [527, 185] width 176 height 272
click at [718, 142] on input "text" at bounding box center [732, 142] width 73 height 25
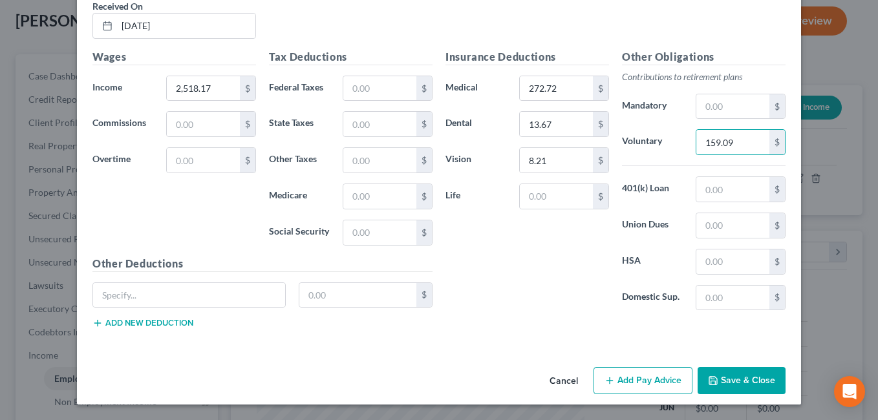
click at [484, 277] on div "Insurance Deductions Medical 272.72 $ Dental 13.67 $ Vision 8.21 $ Life $" at bounding box center [527, 185] width 176 height 272
click at [350, 158] on input "text" at bounding box center [379, 160] width 73 height 25
click at [374, 130] on input "text" at bounding box center [379, 124] width 73 height 25
click at [381, 88] on input "text" at bounding box center [379, 88] width 73 height 25
click at [486, 252] on div "Insurance Deductions Medical 272.72 $ Dental 13.67 $ Vision 8.21 $ Life $" at bounding box center [527, 185] width 176 height 272
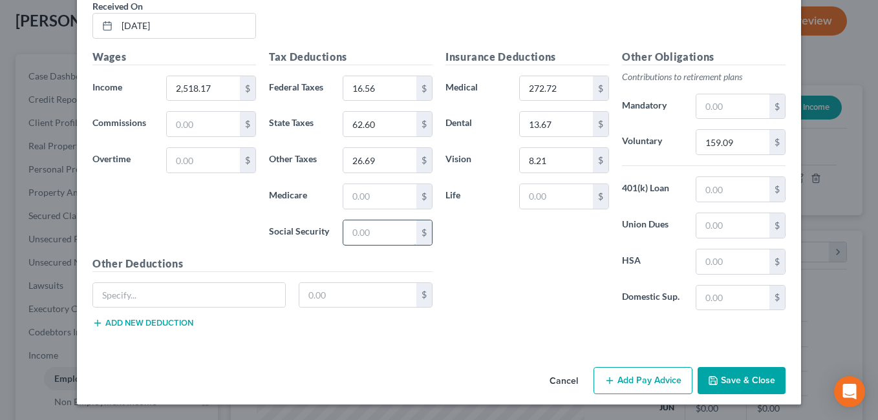
click at [373, 231] on input "text" at bounding box center [379, 232] width 73 height 25
click at [495, 280] on div "Insurance Deductions Medical 272.72 $ Dental 13.67 $ Vision 8.21 $ Life $" at bounding box center [527, 185] width 176 height 272
click at [381, 195] on input "text" at bounding box center [379, 196] width 73 height 25
click at [495, 249] on div "Insurance Deductions Medical 272.72 $ Dental 13.67 $ Vision 8.21 $ Life $" at bounding box center [527, 185] width 176 height 272
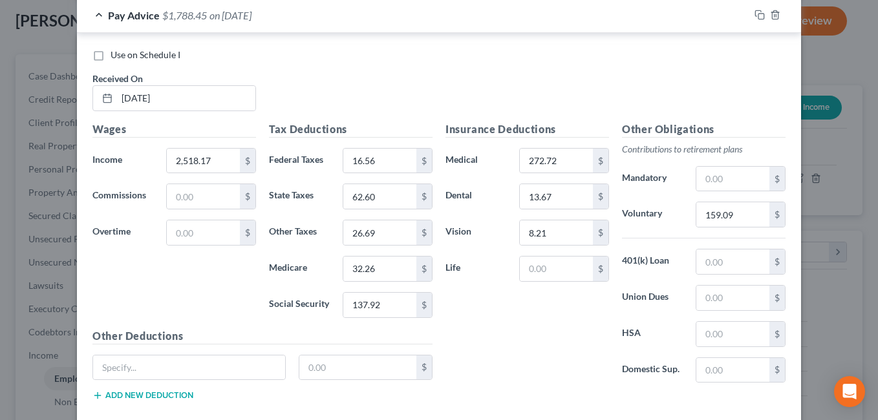
scroll to position [470, 0]
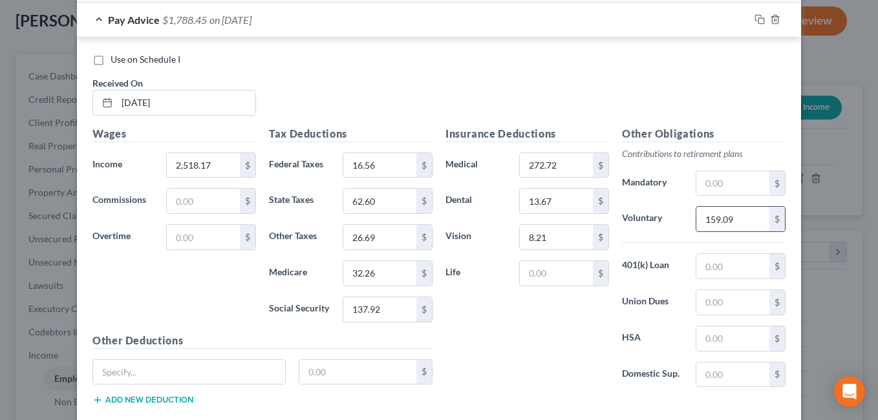
click at [741, 216] on input "159.09" at bounding box center [732, 219] width 73 height 25
click at [517, 323] on div "Insurance Deductions Medical 272.72 $ Dental 13.67 $ Vision 8.21 $ Life $" at bounding box center [527, 262] width 176 height 272
click at [200, 294] on div "Wages Income * 2,518.17 $ Commissions $ Overtime $" at bounding box center [174, 229] width 176 height 207
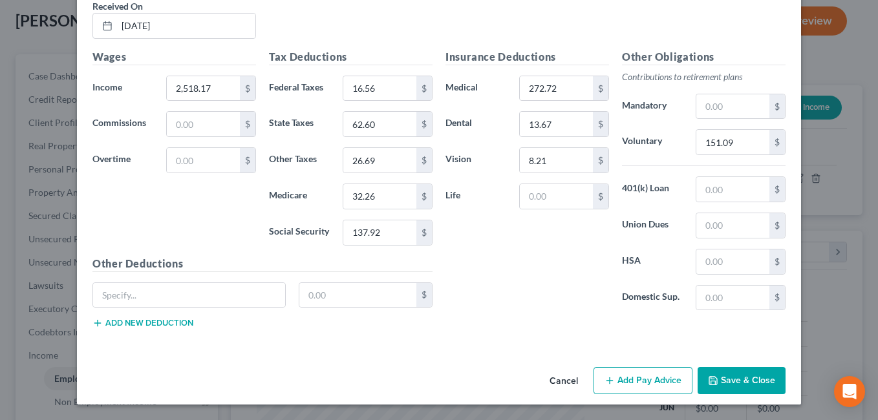
click at [632, 378] on button "Add Pay Advice" at bounding box center [642, 380] width 99 height 27
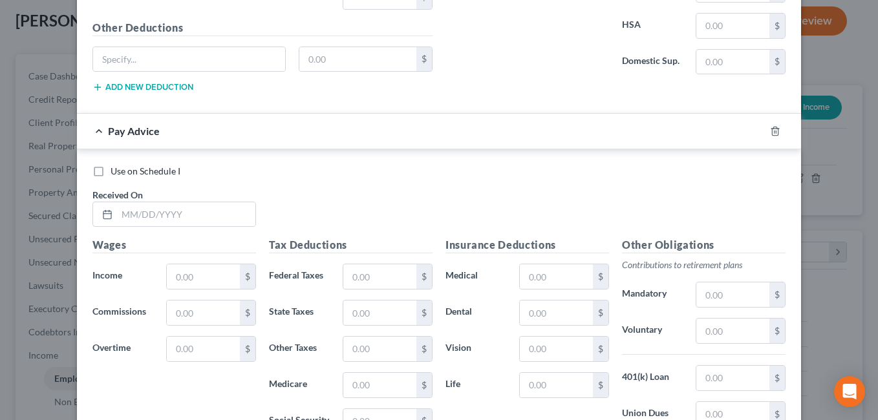
scroll to position [809, 0]
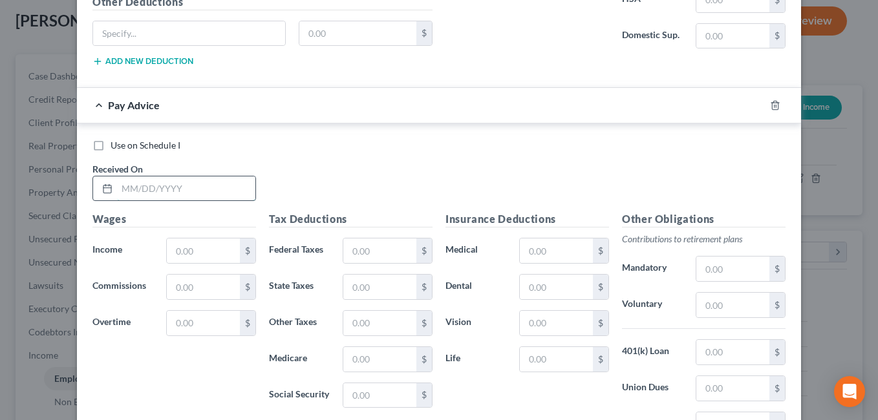
click at [144, 187] on input "text" at bounding box center [186, 188] width 138 height 25
click at [200, 256] on input "text" at bounding box center [203, 251] width 73 height 25
click at [369, 182] on div "Use on Schedule I Received On * [DATE]" at bounding box center [439, 175] width 706 height 73
click at [533, 248] on input "text" at bounding box center [556, 251] width 73 height 25
click at [542, 287] on input "text" at bounding box center [556, 287] width 73 height 25
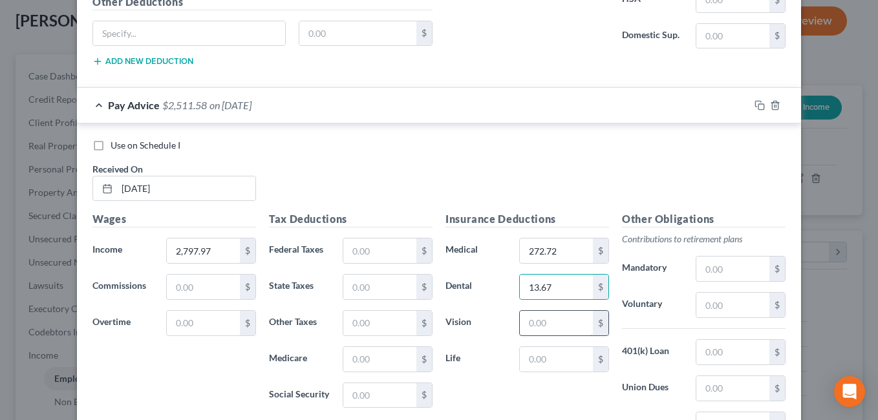
click at [552, 327] on input "text" at bounding box center [556, 323] width 73 height 25
click at [715, 304] on input "text" at bounding box center [732, 305] width 73 height 25
click at [497, 400] on div "Insurance Deductions Medical 272.72 $ Dental 13.67 $ Vision 8.21 $ Life $" at bounding box center [527, 347] width 176 height 272
click at [356, 257] on input "text" at bounding box center [379, 251] width 73 height 25
click at [368, 390] on input "text" at bounding box center [379, 395] width 73 height 25
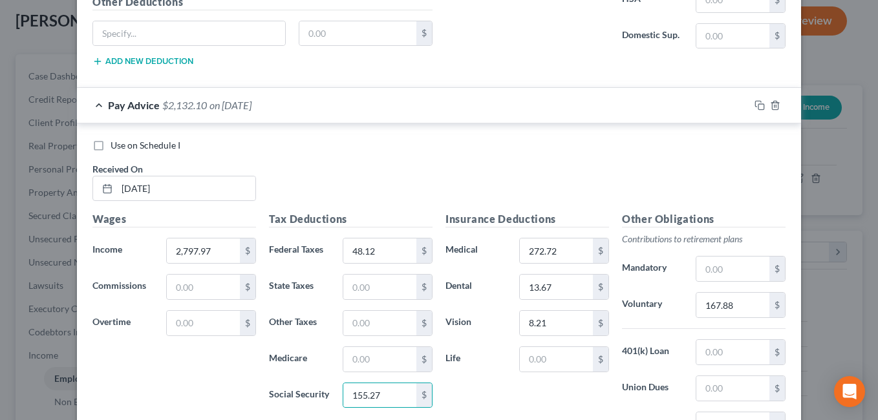
click at [360, 153] on div "Use on Schedule I Received On * [DATE]" at bounding box center [439, 175] width 706 height 73
click at [368, 362] on input "text" at bounding box center [379, 359] width 73 height 25
click at [434, 157] on div "Use on Schedule I Received On * [DATE]" at bounding box center [439, 175] width 706 height 73
click at [367, 293] on input "text" at bounding box center [379, 287] width 73 height 25
click at [380, 325] on input "text" at bounding box center [379, 323] width 73 height 25
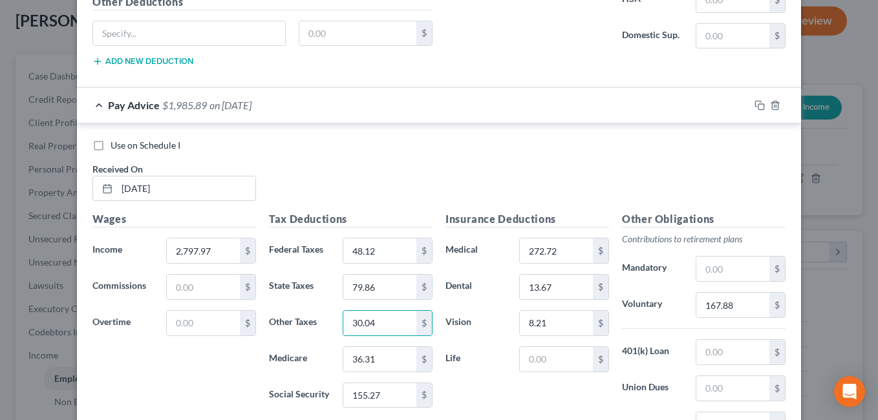
click at [481, 361] on label "Life" at bounding box center [476, 360] width 74 height 26
click at [385, 292] on input "79.86" at bounding box center [379, 287] width 73 height 25
click at [374, 179] on div "Use on Schedule I Received On * [DATE]" at bounding box center [439, 175] width 706 height 73
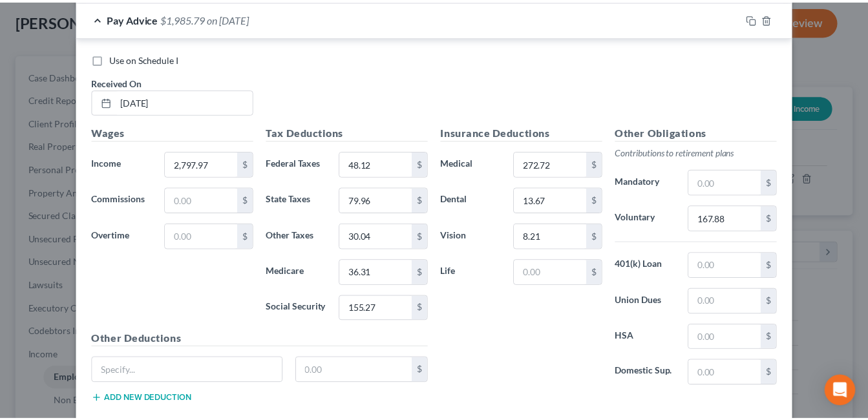
scroll to position [972, 0]
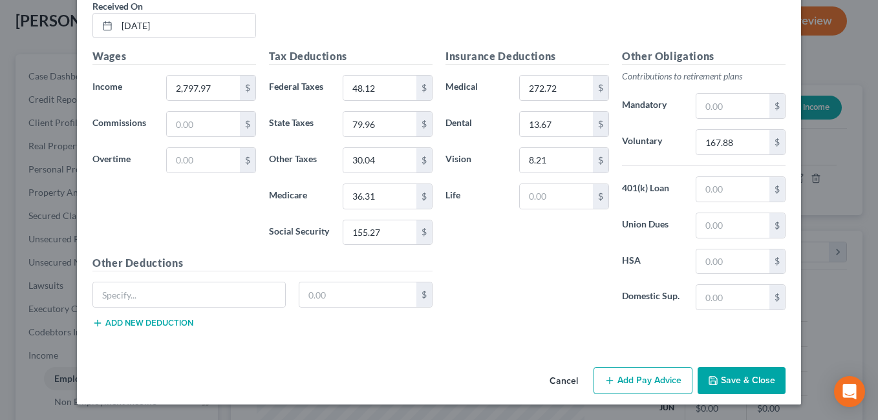
click at [742, 379] on button "Save & Close" at bounding box center [742, 380] width 88 height 27
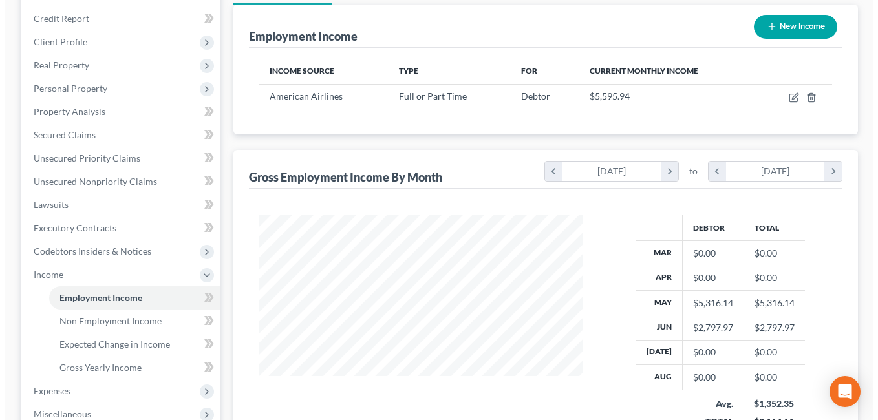
scroll to position [149, 0]
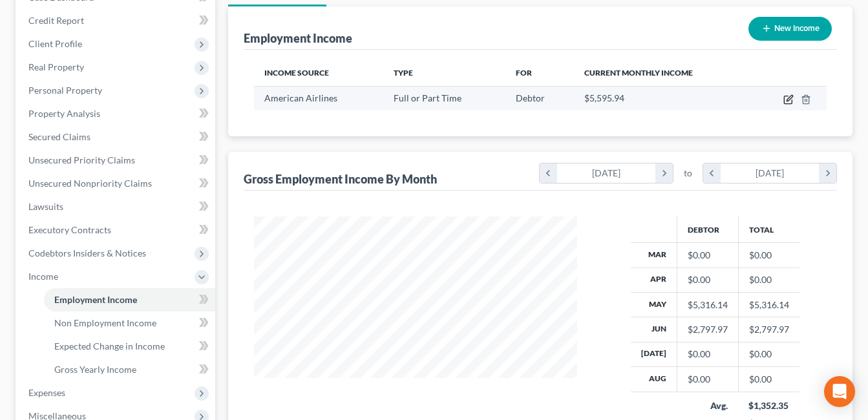
click at [784, 101] on icon "button" at bounding box center [788, 100] width 8 height 8
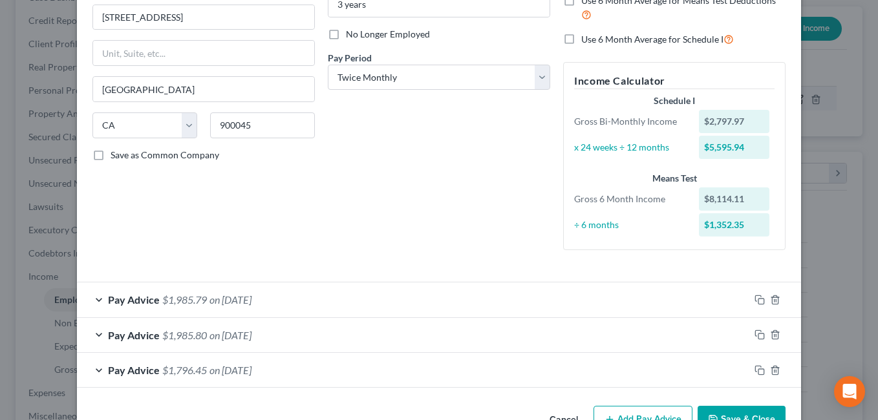
scroll to position [193, 0]
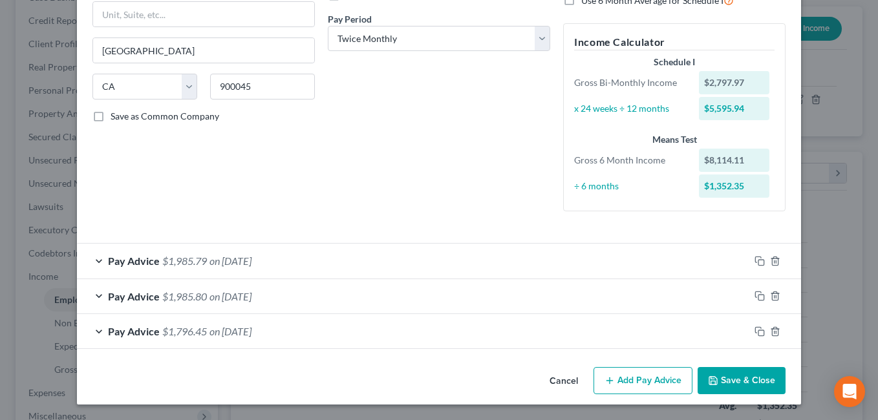
click at [637, 379] on button "Add Pay Advice" at bounding box center [642, 380] width 99 height 27
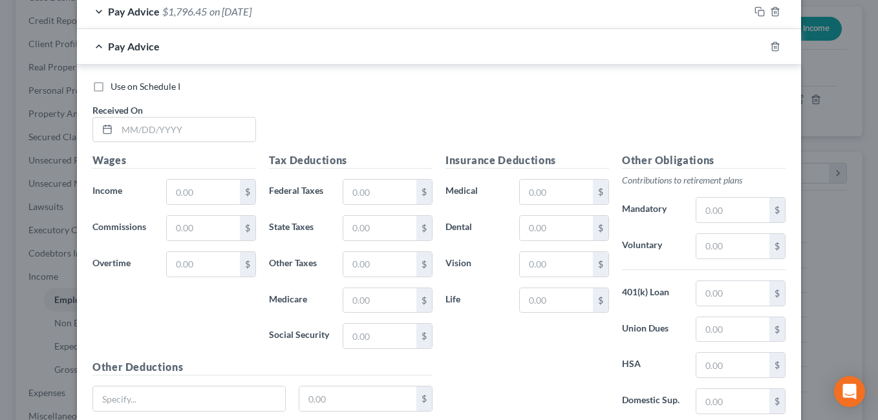
scroll to position [617, 0]
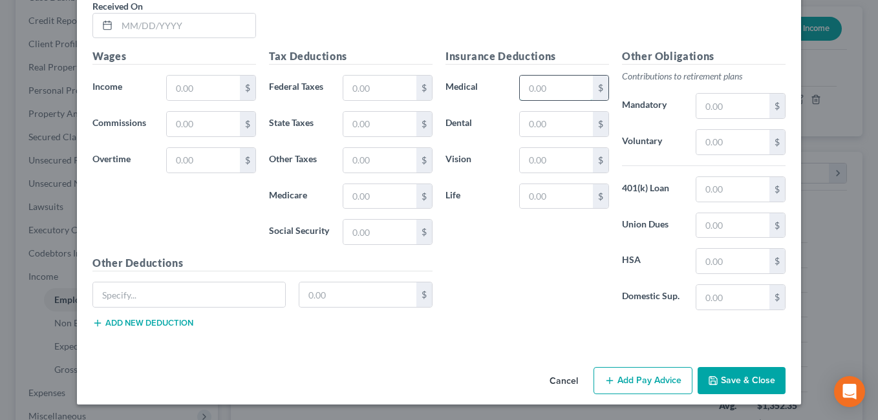
click at [526, 90] on input "text" at bounding box center [556, 88] width 73 height 25
click at [549, 128] on input "text" at bounding box center [556, 124] width 73 height 25
click at [540, 163] on input "text" at bounding box center [556, 160] width 73 height 25
click at [710, 147] on input "text" at bounding box center [732, 142] width 73 height 25
click at [517, 281] on div "Insurance Deductions Medical 272.72 $ Dental 13.67 $ Vision 6.21 $ Life $" at bounding box center [527, 184] width 176 height 272
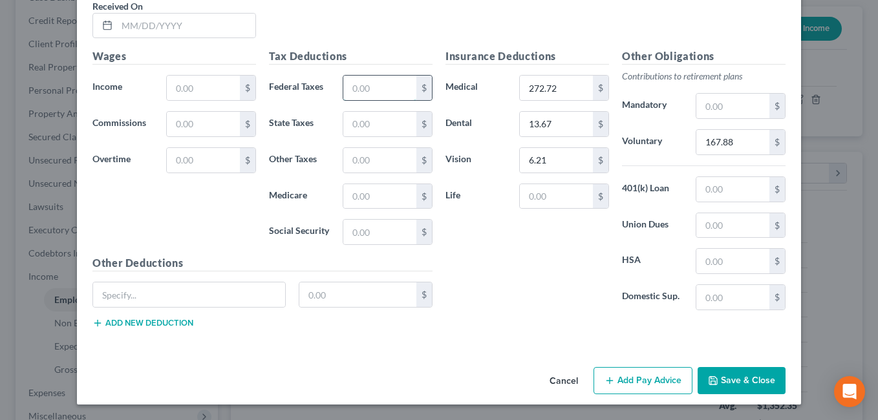
click at [368, 83] on input "text" at bounding box center [379, 88] width 73 height 25
click at [370, 236] on input "text" at bounding box center [379, 232] width 73 height 25
click at [500, 255] on div "Insurance Deductions Medical 272.72 $ Dental 13.67 $ Vision 6.21 $ Life $" at bounding box center [527, 184] width 176 height 272
click at [376, 201] on input "text" at bounding box center [379, 196] width 73 height 25
click at [502, 250] on div "Insurance Deductions Medical 272.72 $ Dental 13.67 $ Vision 6.21 $ Life $" at bounding box center [527, 184] width 176 height 272
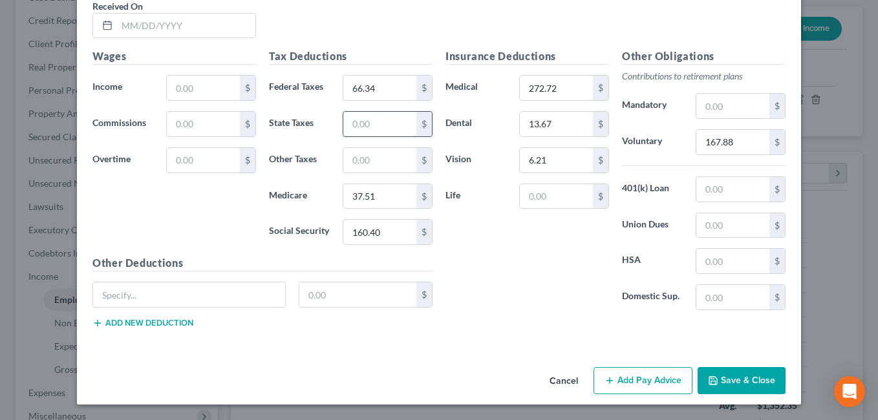
click at [375, 120] on input "text" at bounding box center [379, 124] width 73 height 25
click at [385, 156] on input "text" at bounding box center [379, 160] width 73 height 25
click at [495, 270] on div "Insurance Deductions Medical 272.72 $ Dental 13.67 $ Vision 6.21 $ Life $" at bounding box center [527, 184] width 176 height 272
click at [140, 25] on input "text" at bounding box center [186, 26] width 138 height 25
click at [178, 99] on input "text" at bounding box center [203, 88] width 73 height 25
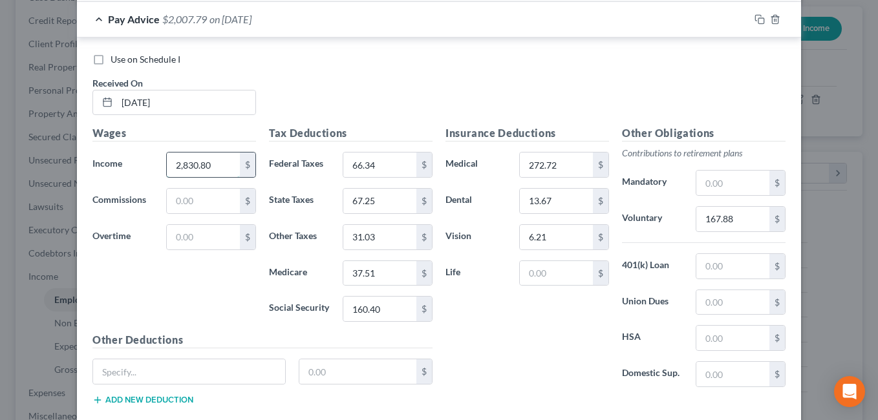
scroll to position [540, 0]
click at [202, 284] on div "Wages Income * 2,830.80 $ Commissions $ Overtime $" at bounding box center [174, 229] width 176 height 207
click at [349, 200] on input "67.25" at bounding box center [379, 201] width 73 height 25
click at [513, 335] on div "Insurance Deductions Medical 272.72 $ Dental 13.67 $ Vision 6.21 $ Life $" at bounding box center [527, 262] width 176 height 272
click at [202, 307] on div "Wages Income * 2,830.80 $ Commissions $ Overtime $" at bounding box center [174, 229] width 176 height 207
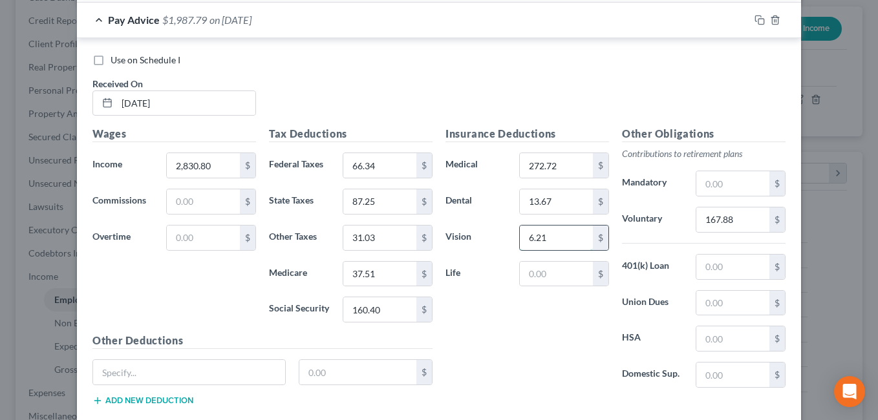
click at [550, 234] on input "6.21" at bounding box center [556, 238] width 73 height 25
click at [505, 308] on div "Insurance Deductions Medical 272.72 $ Dental 13.67 $ Vision 8.21 $ Life $" at bounding box center [527, 262] width 176 height 272
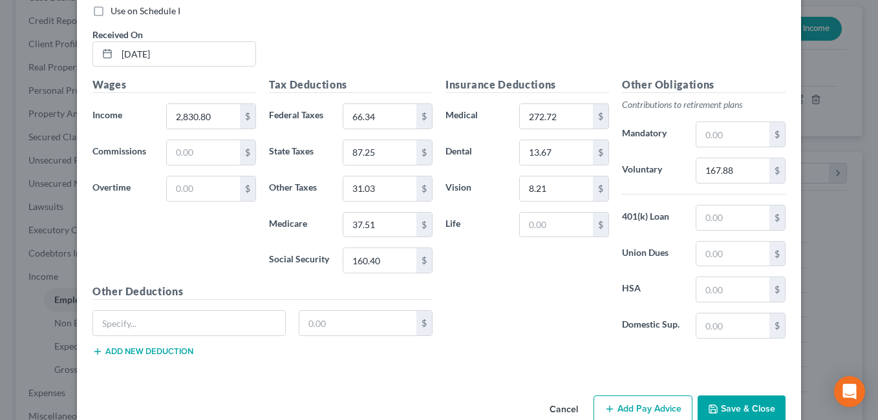
scroll to position [617, 0]
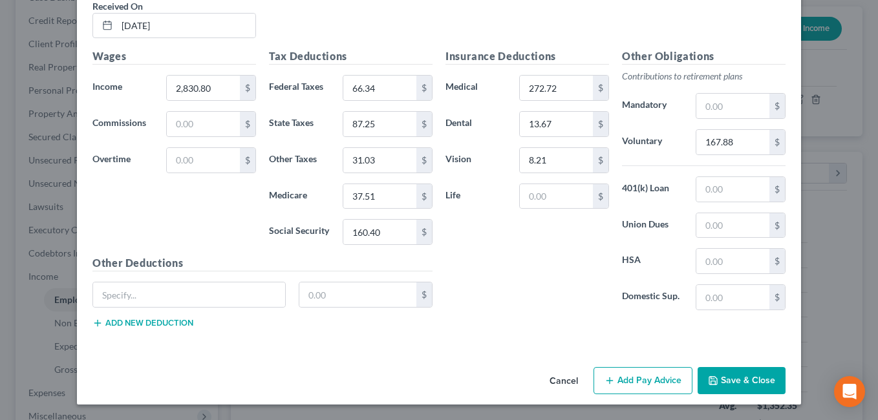
click at [635, 379] on button "Add Pay Advice" at bounding box center [642, 380] width 99 height 27
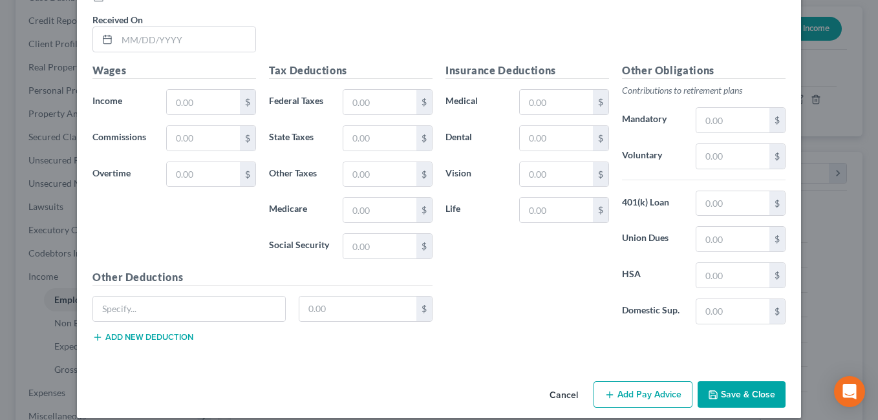
scroll to position [1031, 0]
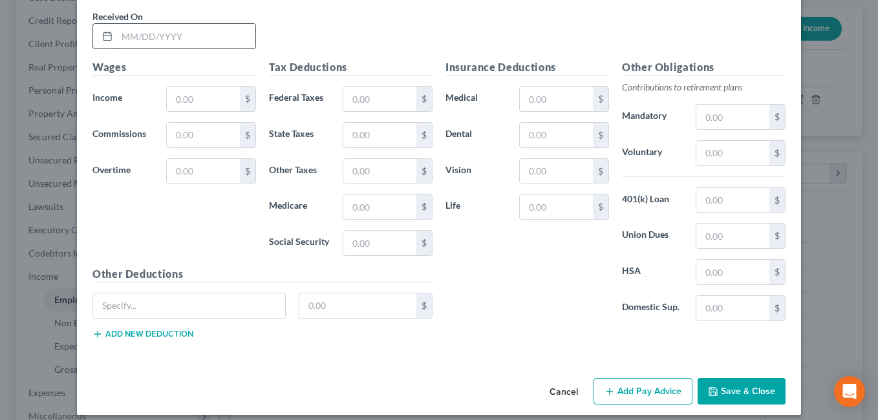
click at [130, 37] on input "text" at bounding box center [186, 36] width 138 height 25
click at [198, 102] on input "text" at bounding box center [203, 99] width 73 height 25
click at [491, 261] on div "Insurance Deductions Medical $ Dental $ Vision $ Life $" at bounding box center [527, 195] width 176 height 272
click at [533, 93] on input "text" at bounding box center [556, 99] width 73 height 25
click at [535, 140] on input "text" at bounding box center [556, 135] width 73 height 25
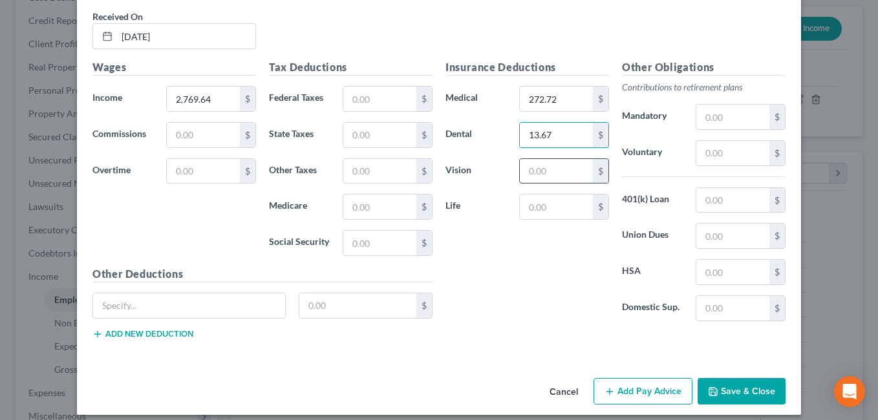
click at [552, 176] on input "text" at bounding box center [556, 171] width 73 height 25
click at [550, 204] on input "text" at bounding box center [556, 207] width 73 height 25
click at [722, 149] on input "text" at bounding box center [732, 153] width 73 height 25
click at [522, 259] on div "Insurance Deductions Medical 272.72 $ Dental 13.67 $ Vision 8.21 $ Life $" at bounding box center [527, 195] width 176 height 272
click at [359, 100] on input "text" at bounding box center [379, 99] width 73 height 25
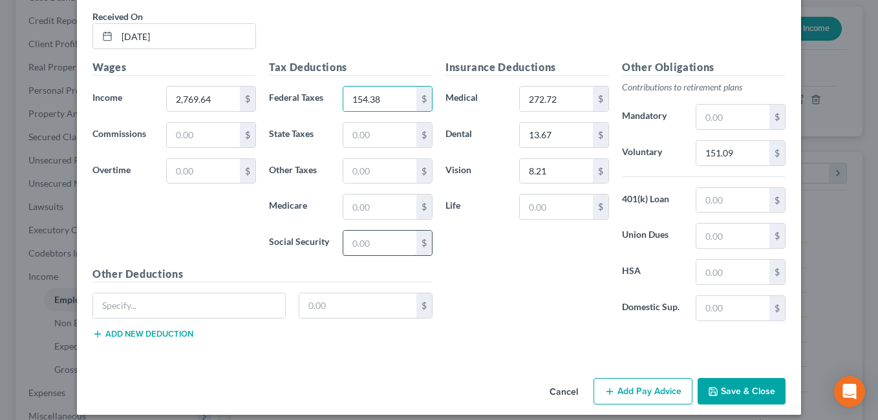
click at [365, 239] on input "text" at bounding box center [379, 243] width 73 height 25
click at [503, 262] on div "Insurance Deductions Medical 272.72 $ Dental 13.67 $ Vision 8.21 $ Life $" at bounding box center [527, 195] width 176 height 272
click at [370, 205] on input "text" at bounding box center [379, 207] width 73 height 25
click at [484, 264] on div "Insurance Deductions Medical 272.72 $ Dental 13.67 $ Vision 8.21 $ Life $" at bounding box center [527, 195] width 176 height 272
click at [365, 135] on input "text" at bounding box center [379, 135] width 73 height 25
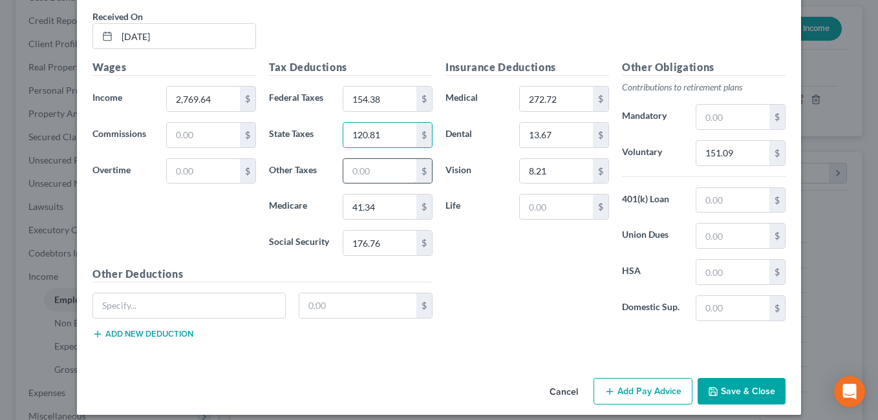
click at [369, 167] on input "text" at bounding box center [379, 171] width 73 height 25
click at [498, 262] on div "Insurance Deductions Medical 272.72 $ Dental 13.67 $ Vision 8.21 $ Life $" at bounding box center [527, 195] width 176 height 272
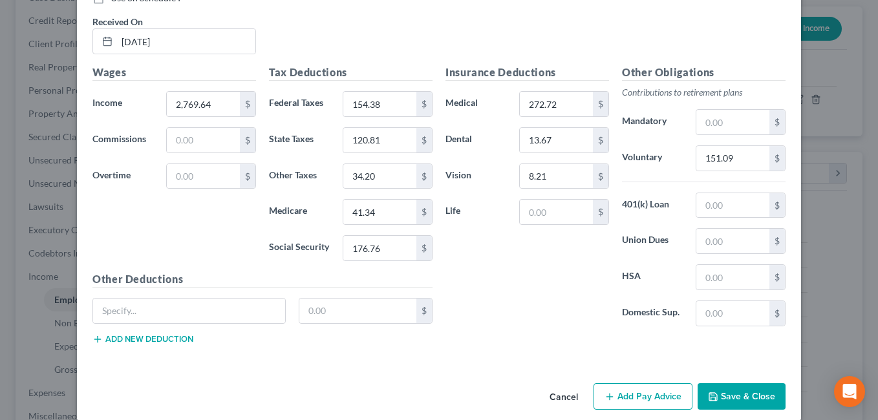
scroll to position [1041, 0]
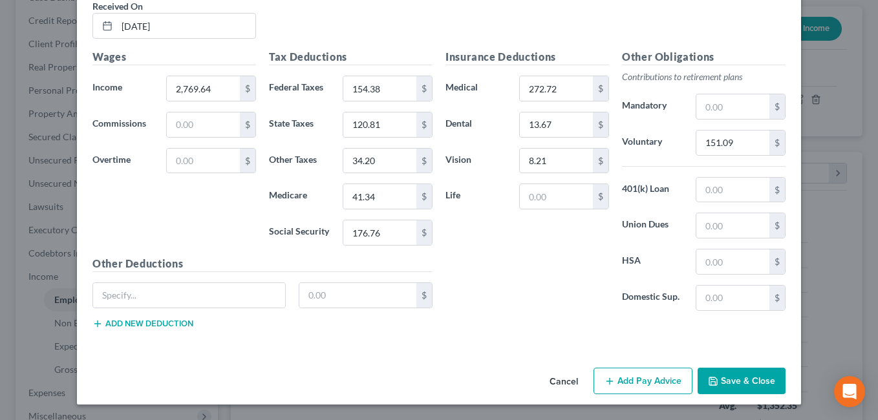
click at [642, 381] on button "Add Pay Advice" at bounding box center [642, 381] width 99 height 27
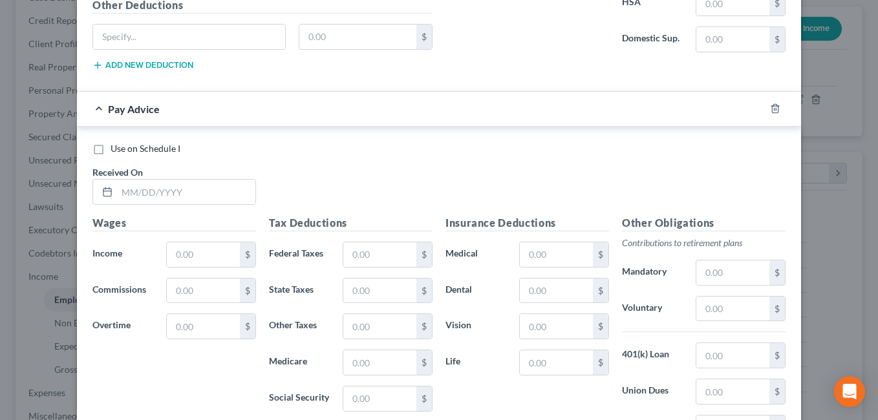
scroll to position [1303, 0]
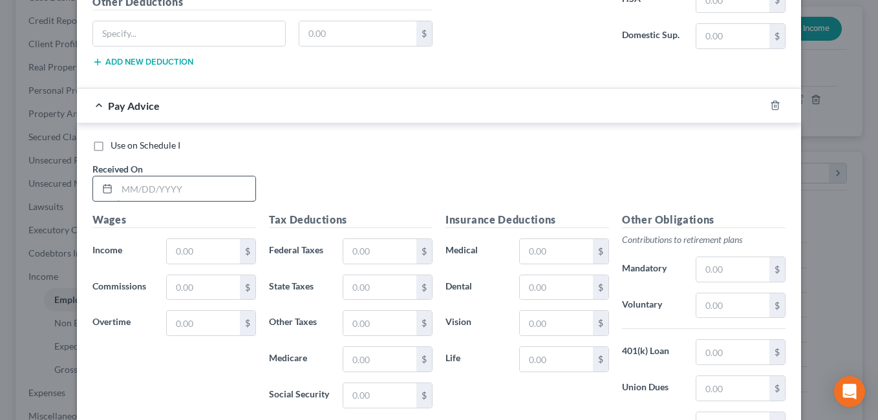
click at [147, 186] on input "text" at bounding box center [186, 188] width 138 height 25
click at [200, 251] on input "text" at bounding box center [203, 251] width 73 height 25
click at [350, 155] on div "Use on Schedule I Received On * [DATE]" at bounding box center [439, 175] width 706 height 73
click at [528, 247] on input "text" at bounding box center [556, 251] width 73 height 25
click at [535, 285] on input "text" at bounding box center [556, 287] width 73 height 25
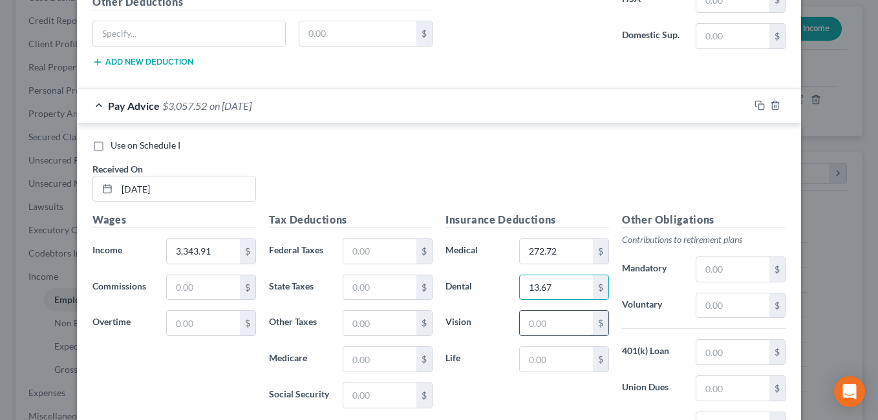
click at [543, 323] on input "text" at bounding box center [556, 323] width 73 height 25
click at [705, 310] on input "text" at bounding box center [732, 306] width 73 height 25
click at [361, 255] on input "text" at bounding box center [379, 251] width 73 height 25
click at [376, 393] on input "text" at bounding box center [379, 395] width 73 height 25
click at [489, 388] on div "Insurance Deductions Medical 272.72 $ Dental 13.67 $ Vision 8.21 $ Life $" at bounding box center [527, 348] width 176 height 272
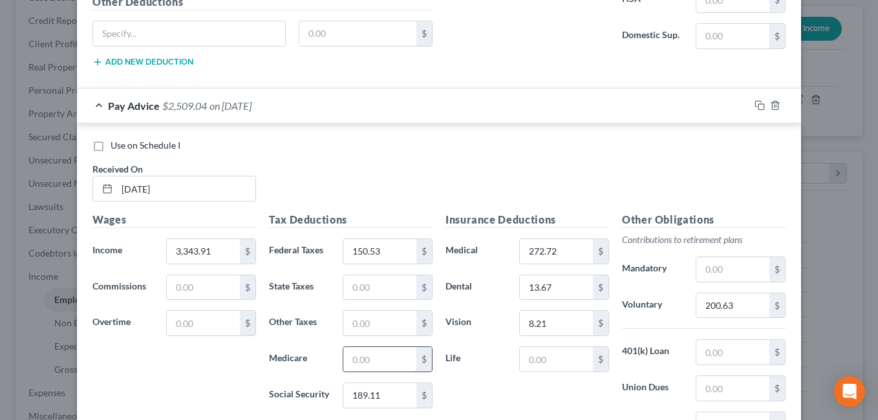
click at [369, 363] on input "text" at bounding box center [379, 359] width 73 height 25
click at [484, 381] on div "Insurance Deductions Medical 272.72 $ Dental 13.67 $ Vision 8.21 $ Life $" at bounding box center [527, 348] width 176 height 272
click at [368, 284] on input "text" at bounding box center [379, 287] width 73 height 25
click at [376, 328] on input "text" at bounding box center [379, 323] width 73 height 25
click at [368, 191] on div "Use on Schedule I Received On * [DATE]" at bounding box center [439, 175] width 706 height 73
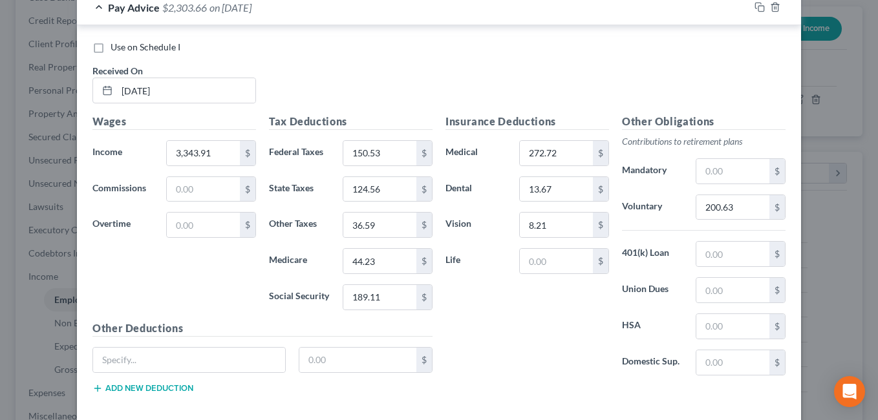
scroll to position [1466, 0]
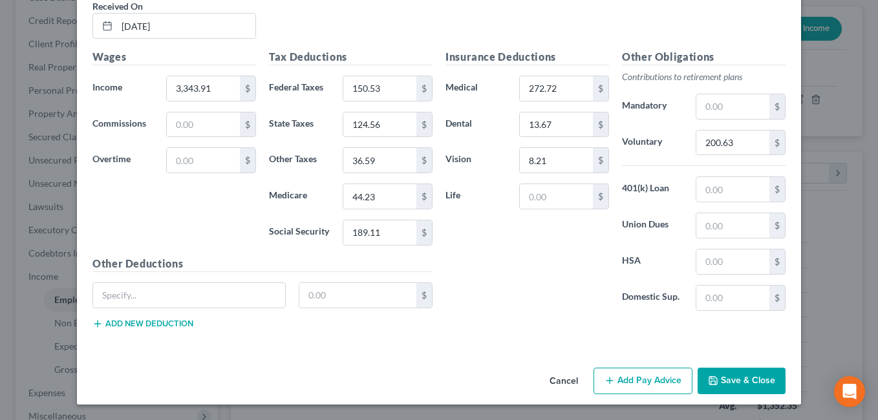
click at [622, 387] on button "Add Pay Advice" at bounding box center [642, 381] width 99 height 27
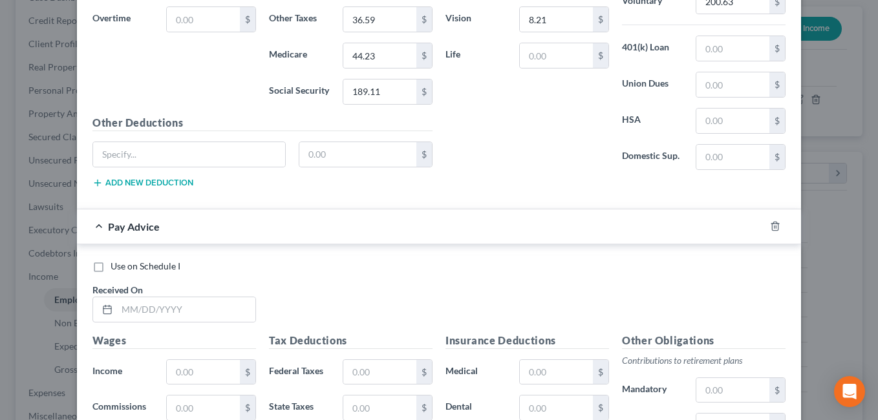
scroll to position [1615, 0]
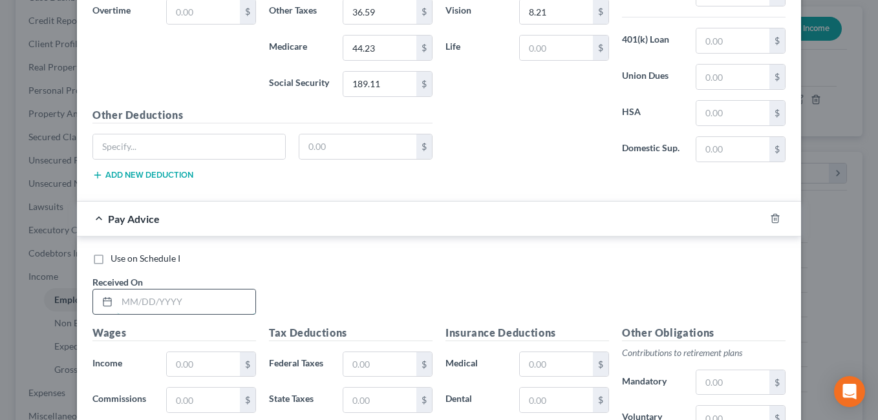
click at [167, 308] on input "text" at bounding box center [186, 302] width 138 height 25
click at [367, 296] on div "Use on Schedule I Received On * [DATE]" at bounding box center [439, 288] width 706 height 73
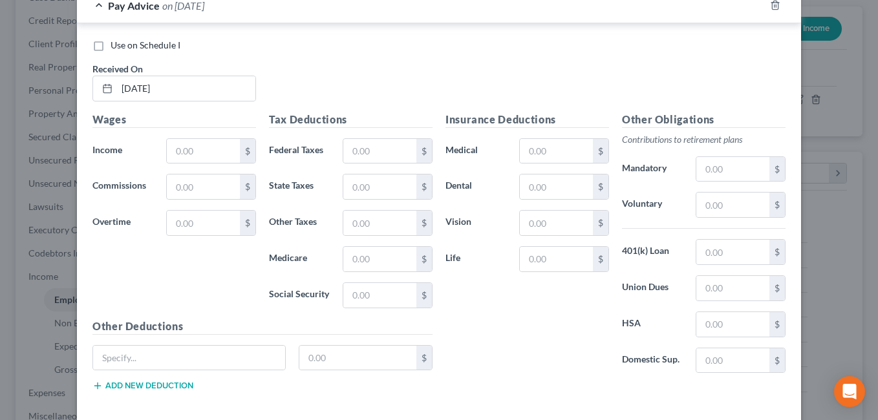
scroll to position [1832, 0]
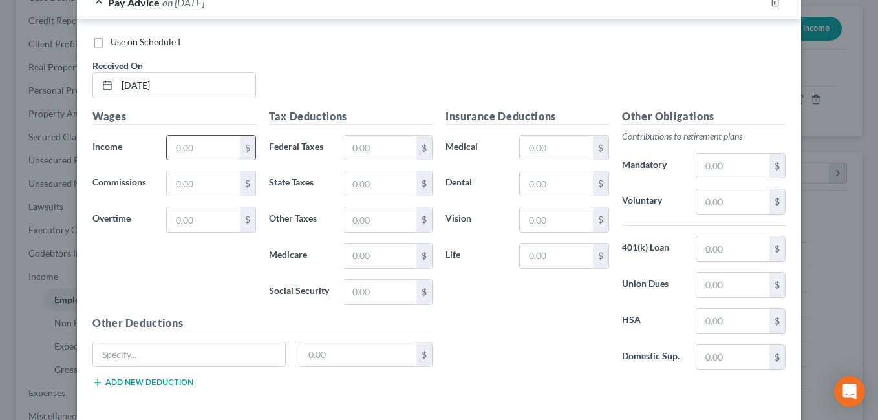
click at [182, 142] on input "text" at bounding box center [203, 148] width 73 height 25
click at [191, 143] on input "text" at bounding box center [203, 148] width 73 height 25
click at [407, 76] on div "Use on Schedule I Received On * [DATE]" at bounding box center [439, 72] width 706 height 73
click at [541, 142] on input "text" at bounding box center [556, 148] width 73 height 25
click at [515, 339] on div "Insurance Deductions Medical 272.72 $ Dental $ Vision $ Life $" at bounding box center [527, 245] width 176 height 272
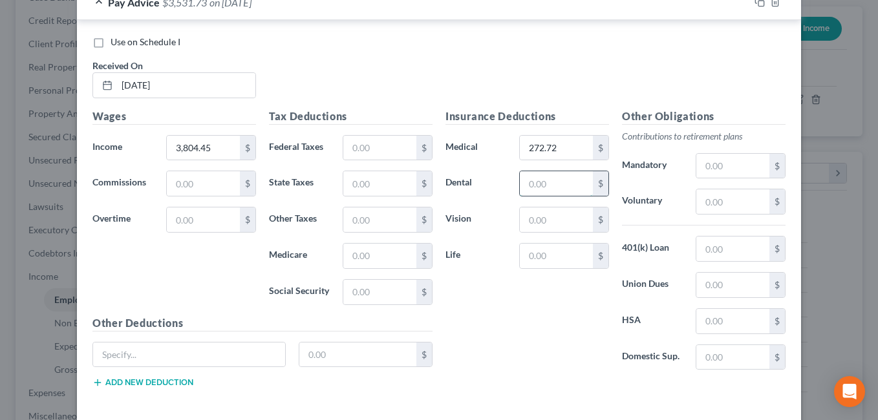
click at [536, 184] on input "text" at bounding box center [556, 183] width 73 height 25
click at [522, 284] on div "Insurance Deductions Medical 272.72 $ Dental 13.67 $ Vision $ Life $" at bounding box center [527, 245] width 176 height 272
click at [538, 217] on input "text" at bounding box center [556, 220] width 73 height 25
click at [522, 366] on div "Insurance Deductions Medical 272.72 $ Dental 13.67 $ Vision 8.21 $ Life $" at bounding box center [527, 245] width 176 height 272
click at [365, 155] on input "text" at bounding box center [379, 148] width 73 height 25
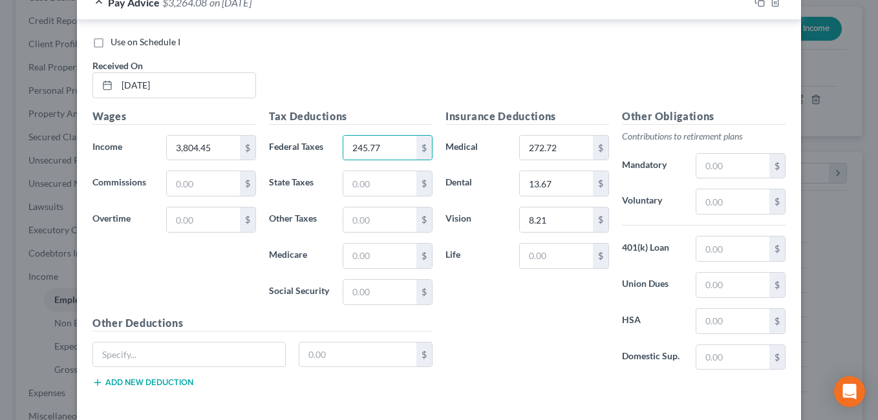
click at [506, 328] on div "Insurance Deductions Medical 272.72 $ Dental 13.67 $ Vision 8.21 $ Life $" at bounding box center [527, 245] width 176 height 272
click at [372, 295] on input "text" at bounding box center [379, 292] width 73 height 25
click at [517, 326] on div "Insurance Deductions Medical 272.72 $ Dental 13.67 $ Vision 8.21 $ Life $" at bounding box center [527, 245] width 176 height 272
click at [365, 251] on input "text" at bounding box center [379, 256] width 73 height 25
click at [497, 331] on div "Insurance Deductions Medical 272.72 $ Dental 13.67 $ Vision 8.21 $ Life $" at bounding box center [527, 245] width 176 height 272
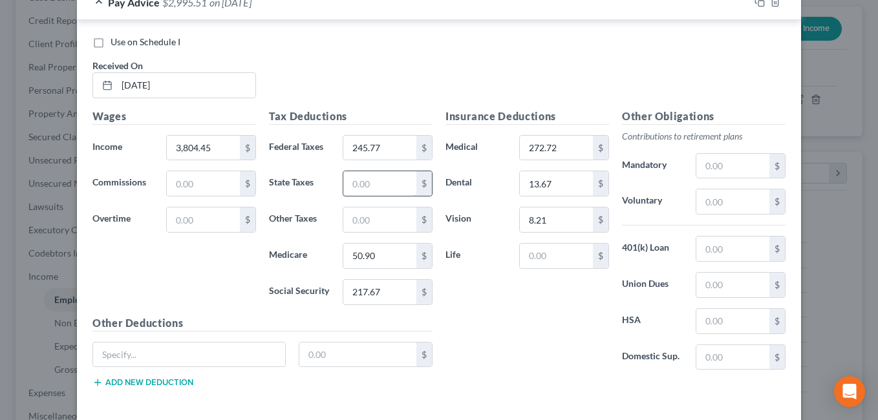
click at [367, 187] on input "text" at bounding box center [379, 183] width 73 height 25
click at [358, 215] on input "text" at bounding box center [379, 220] width 73 height 25
click at [497, 319] on div "Insurance Deductions Medical 272.72 $ Dental 13.67 $ Vision 8.21 $ Life $" at bounding box center [527, 245] width 176 height 272
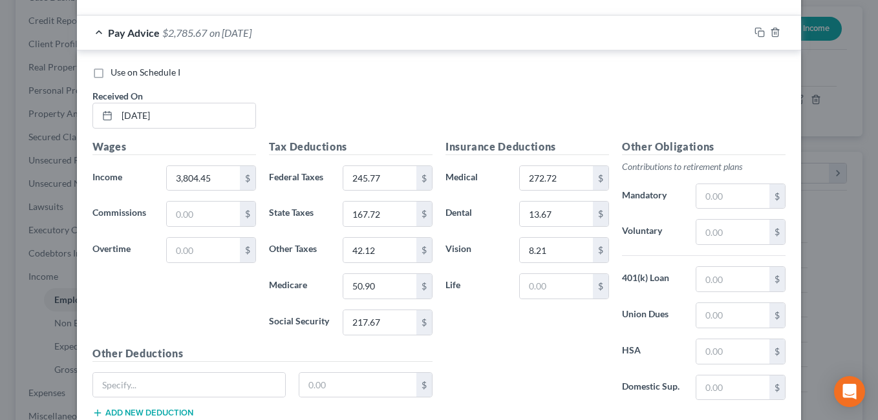
scroll to position [1798, 0]
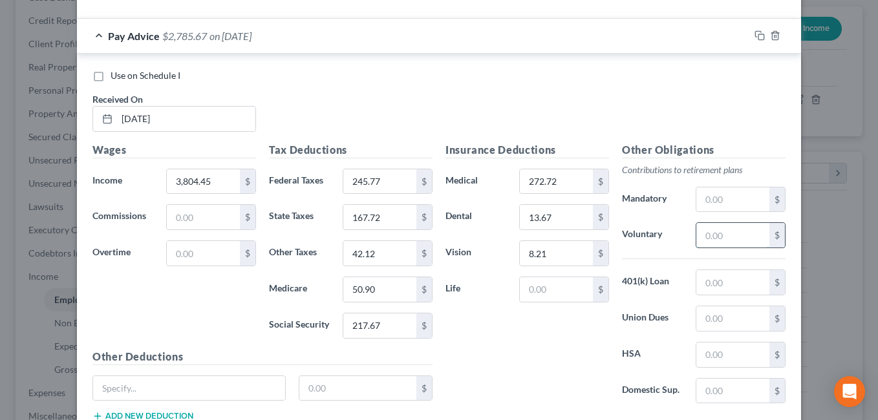
click at [705, 237] on input "text" at bounding box center [732, 235] width 73 height 25
click at [524, 321] on div "Insurance Deductions Medical 272.72 $ Dental 13.67 $ Vision 8.21 $ Life $" at bounding box center [527, 278] width 176 height 272
click at [319, 385] on input "text" at bounding box center [358, 388] width 118 height 25
click at [489, 341] on div "Insurance Deductions Medical 272.72 $ Dental 13.67 $ Vision 8.21 $ Life $" at bounding box center [527, 278] width 176 height 272
click at [122, 383] on input "text" at bounding box center [189, 388] width 192 height 25
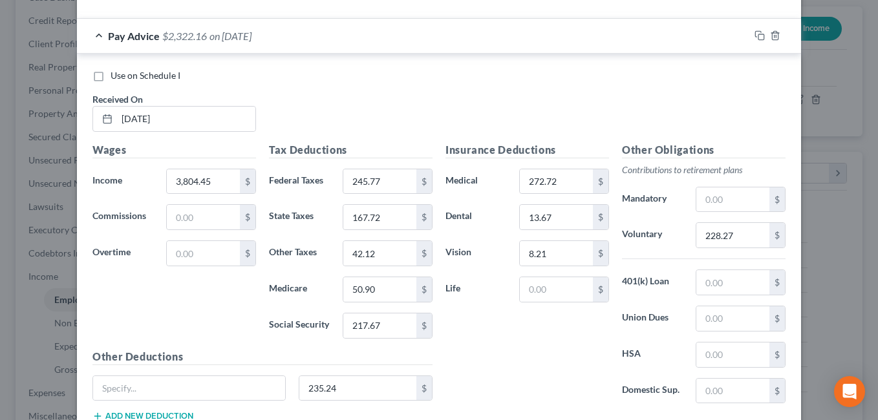
click at [100, 97] on span "Received On" at bounding box center [117, 99] width 50 height 11
click at [111, 392] on input "text" at bounding box center [189, 388] width 192 height 25
click at [100, 97] on span "Received On" at bounding box center [117, 99] width 50 height 11
click at [142, 394] on input "Cre" at bounding box center [189, 388] width 192 height 25
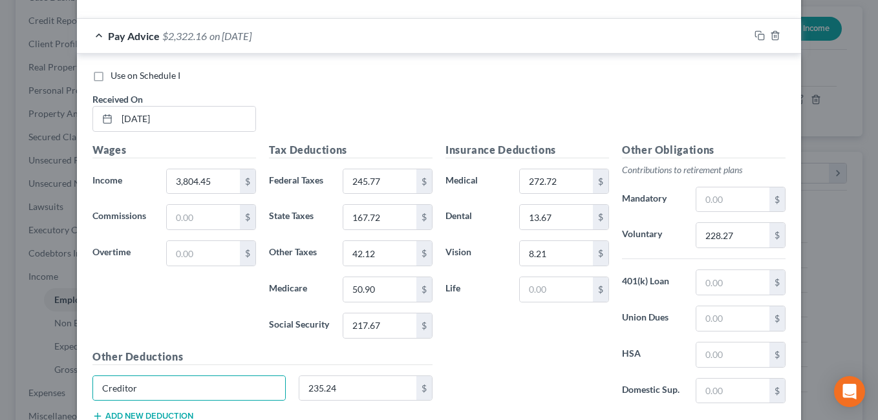
click at [522, 376] on div "Insurance Deductions Medical 272.72 $ Dental 13.67 $ Vision 8.21 $ Life $" at bounding box center [527, 278] width 176 height 272
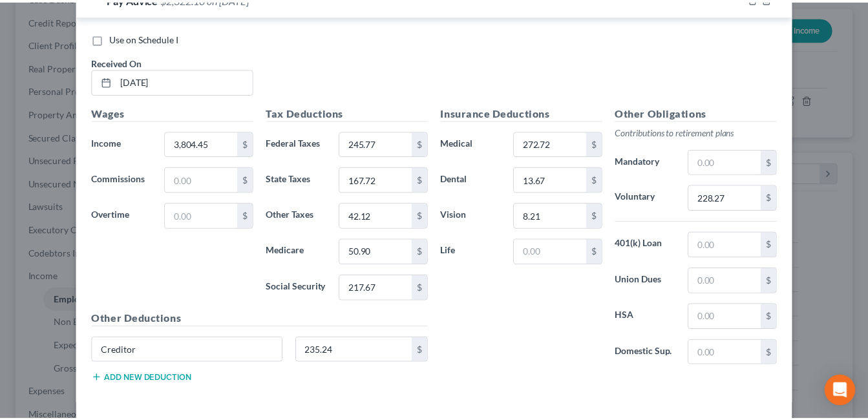
scroll to position [1891, 0]
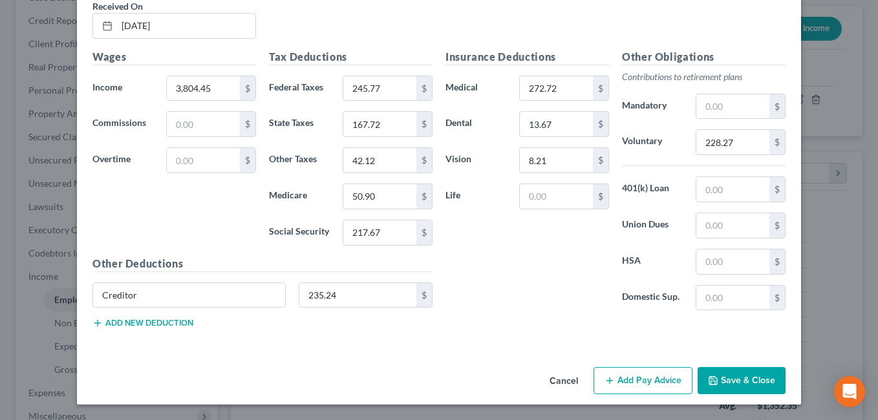
click at [760, 381] on button "Save & Close" at bounding box center [742, 380] width 88 height 27
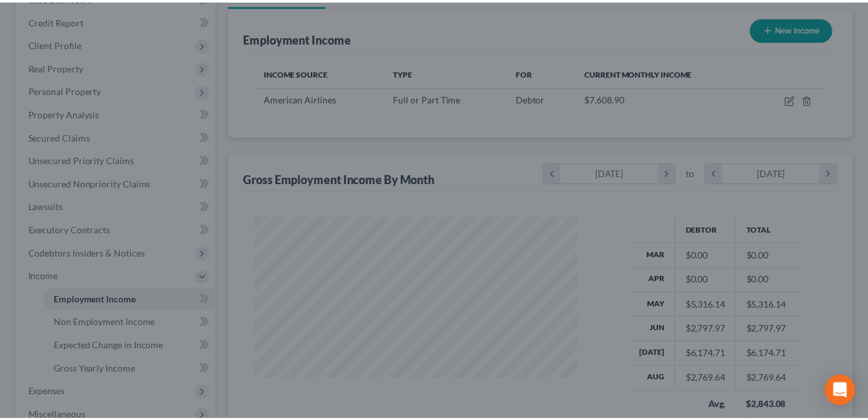
scroll to position [646259, 646141]
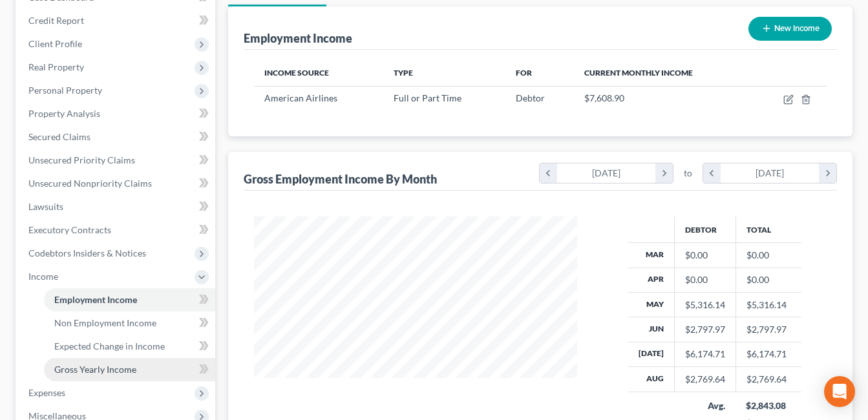
click at [107, 378] on link "Gross Yearly Income" at bounding box center [129, 369] width 171 height 23
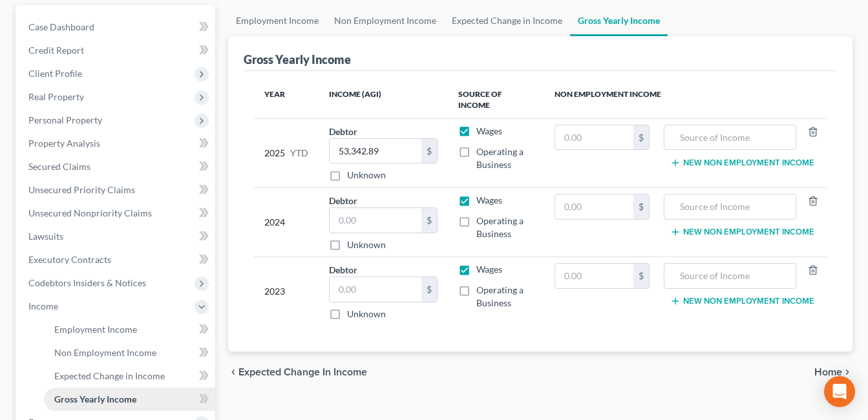
scroll to position [114, 0]
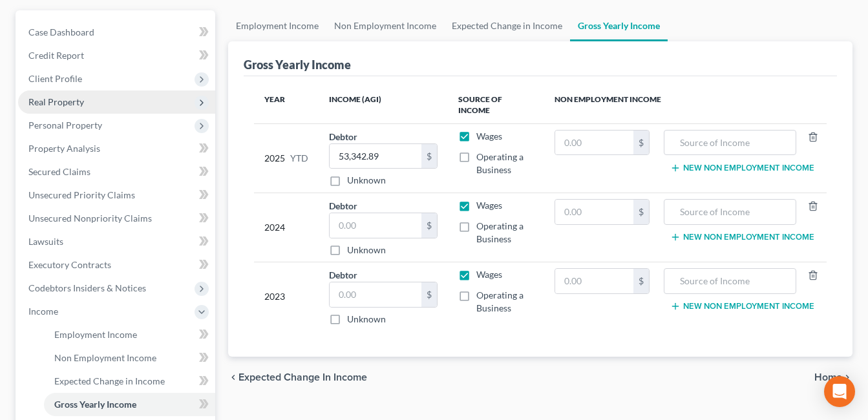
click at [58, 101] on span "Real Property" at bounding box center [56, 101] width 56 height 11
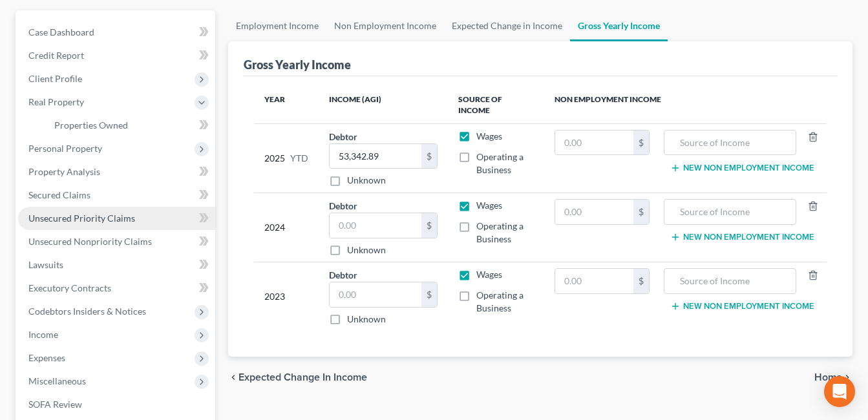
click at [70, 221] on span "Unsecured Priority Claims" at bounding box center [81, 218] width 107 height 11
